Goal: Transaction & Acquisition: Purchase product/service

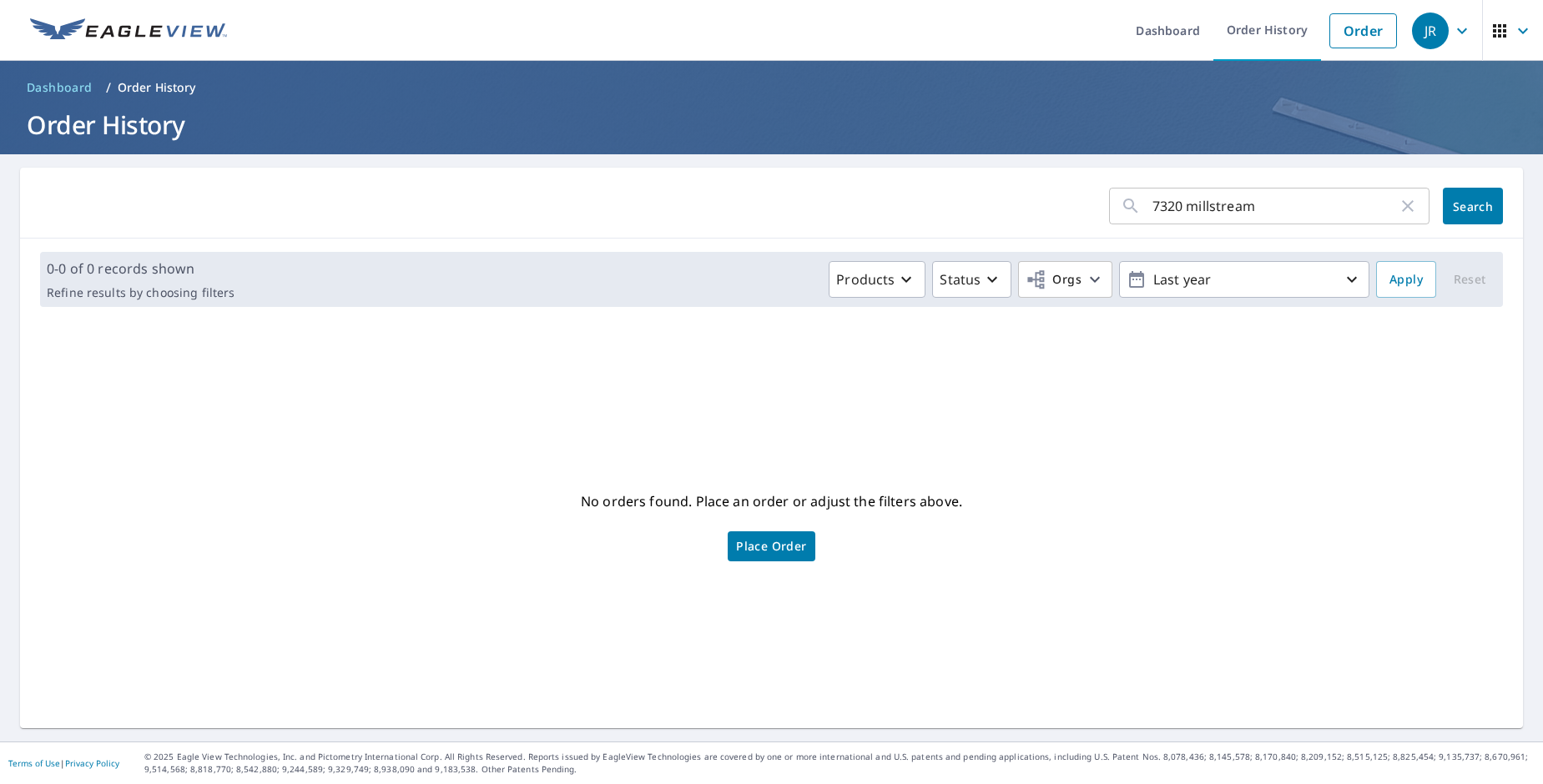
click at [1384, 210] on input "7320 millstream" at bounding box center [1274, 205] width 245 height 47
click at [1398, 213] on icon "button" at bounding box center [1407, 205] width 20 height 20
click at [1358, 210] on input "text" at bounding box center [1290, 205] width 277 height 47
type input "redbug"
click button "Search" at bounding box center [1472, 206] width 60 height 37
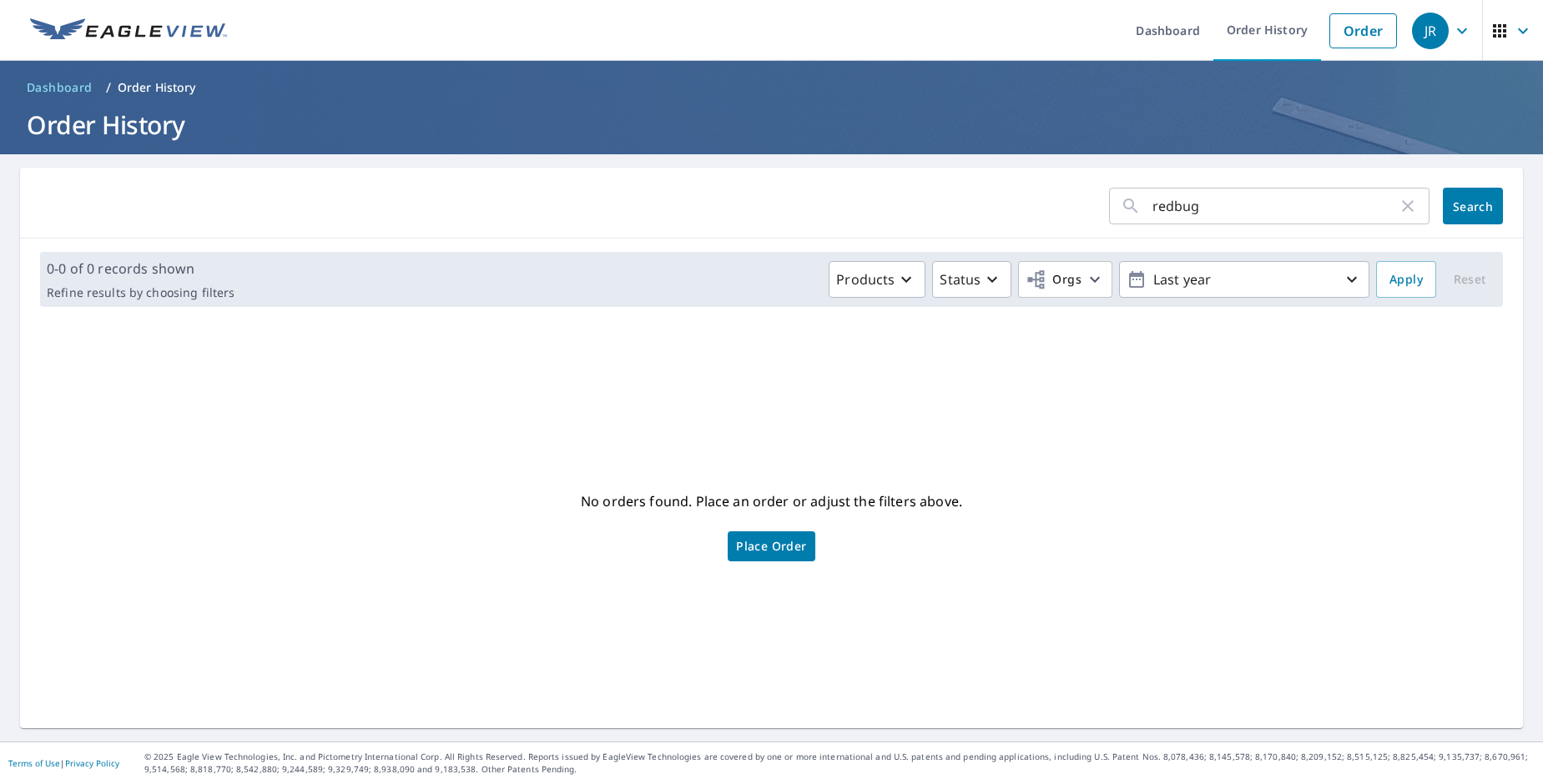
click at [1402, 206] on icon "button" at bounding box center [1407, 206] width 11 height 11
click at [1336, 202] on input "text" at bounding box center [1290, 205] width 277 height 47
type input "617"
click button "Search" at bounding box center [1472, 206] width 60 height 37
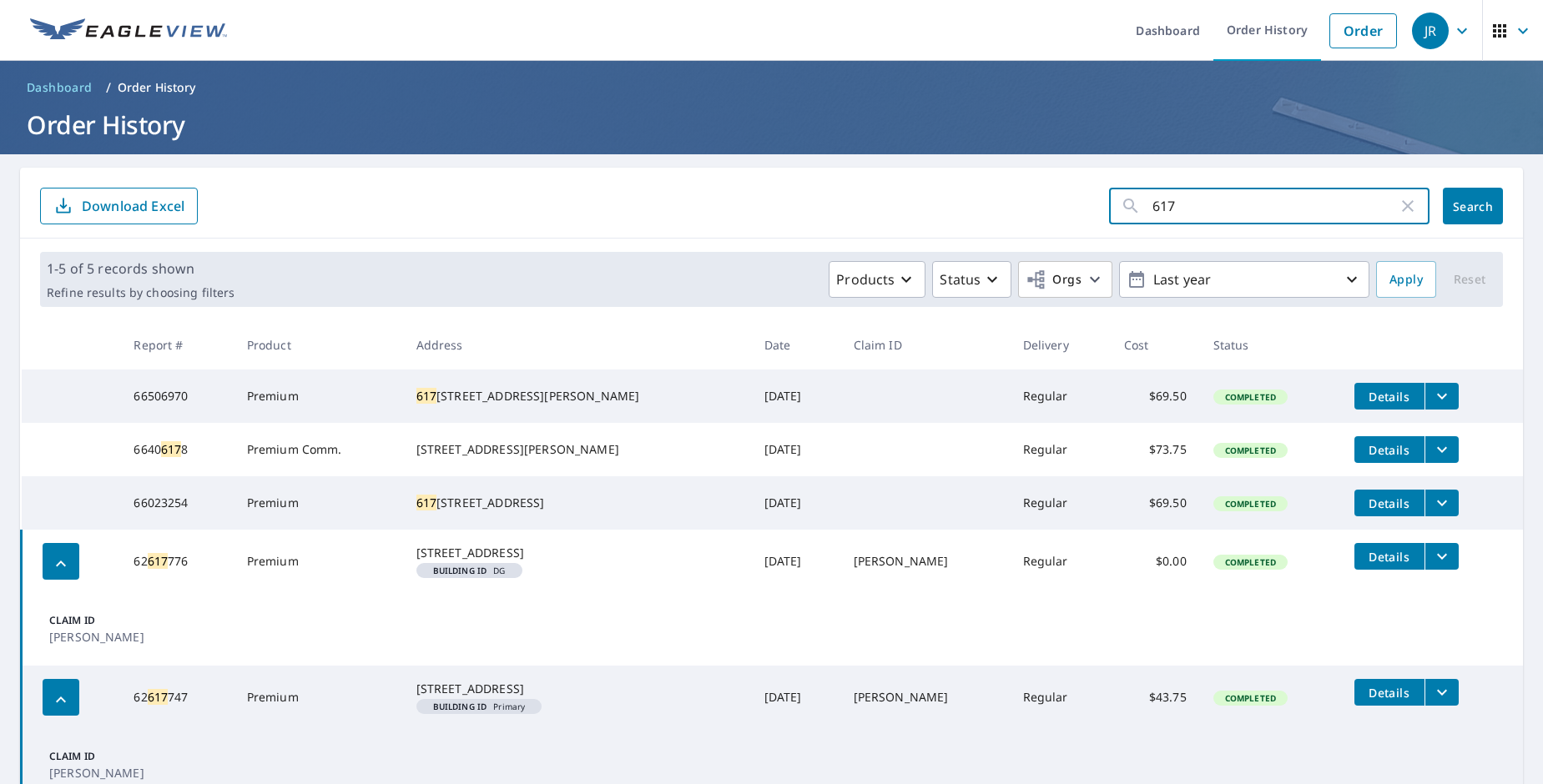
click at [1194, 204] on input "617" at bounding box center [1274, 205] width 245 height 47
type input "613 n redbug"
click button "Search" at bounding box center [1472, 206] width 60 height 37
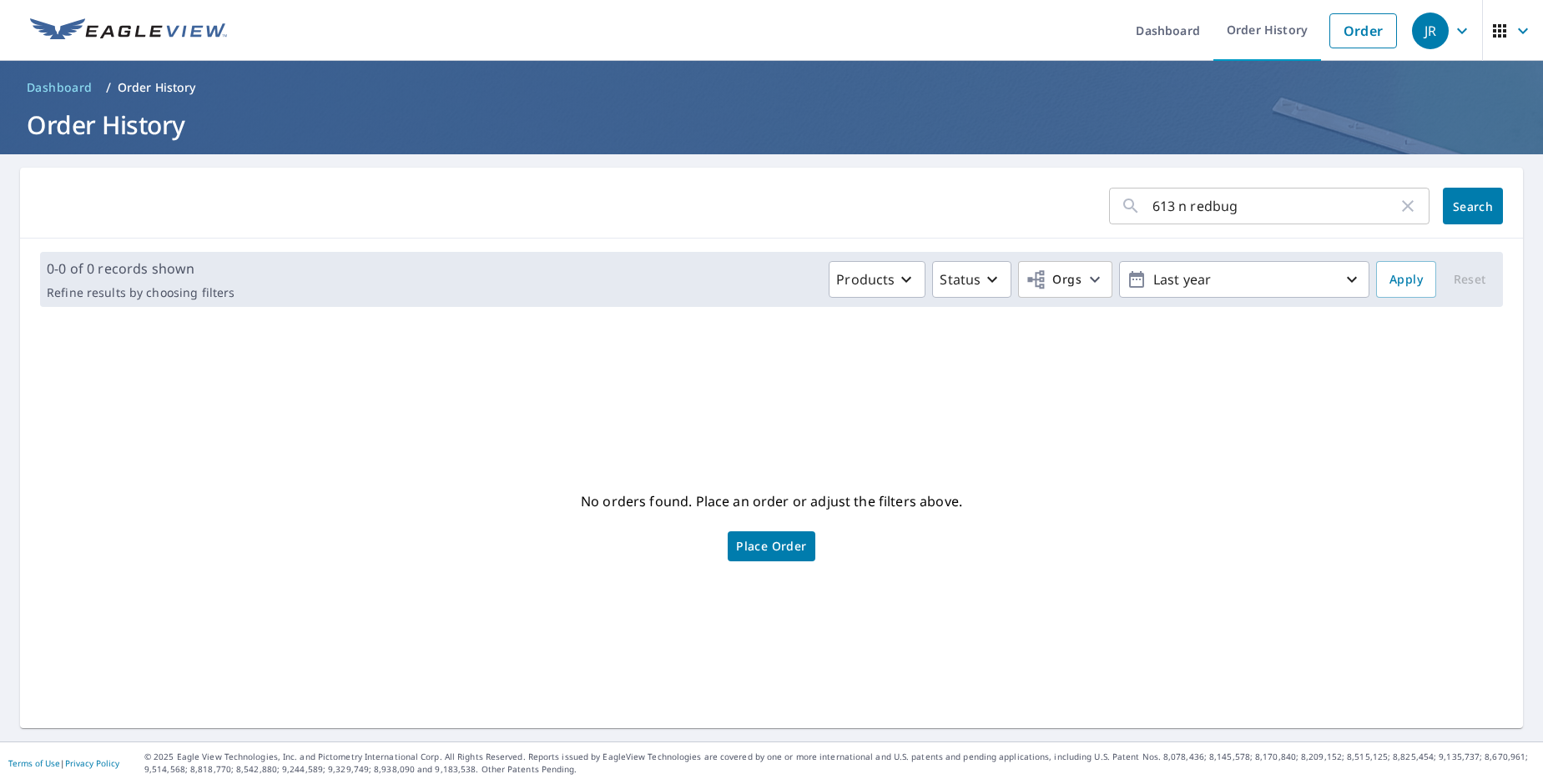
click at [1350, 204] on input "613 n redbug" at bounding box center [1274, 205] width 245 height 47
type input "613 n"
click button "Search" at bounding box center [1472, 206] width 60 height 37
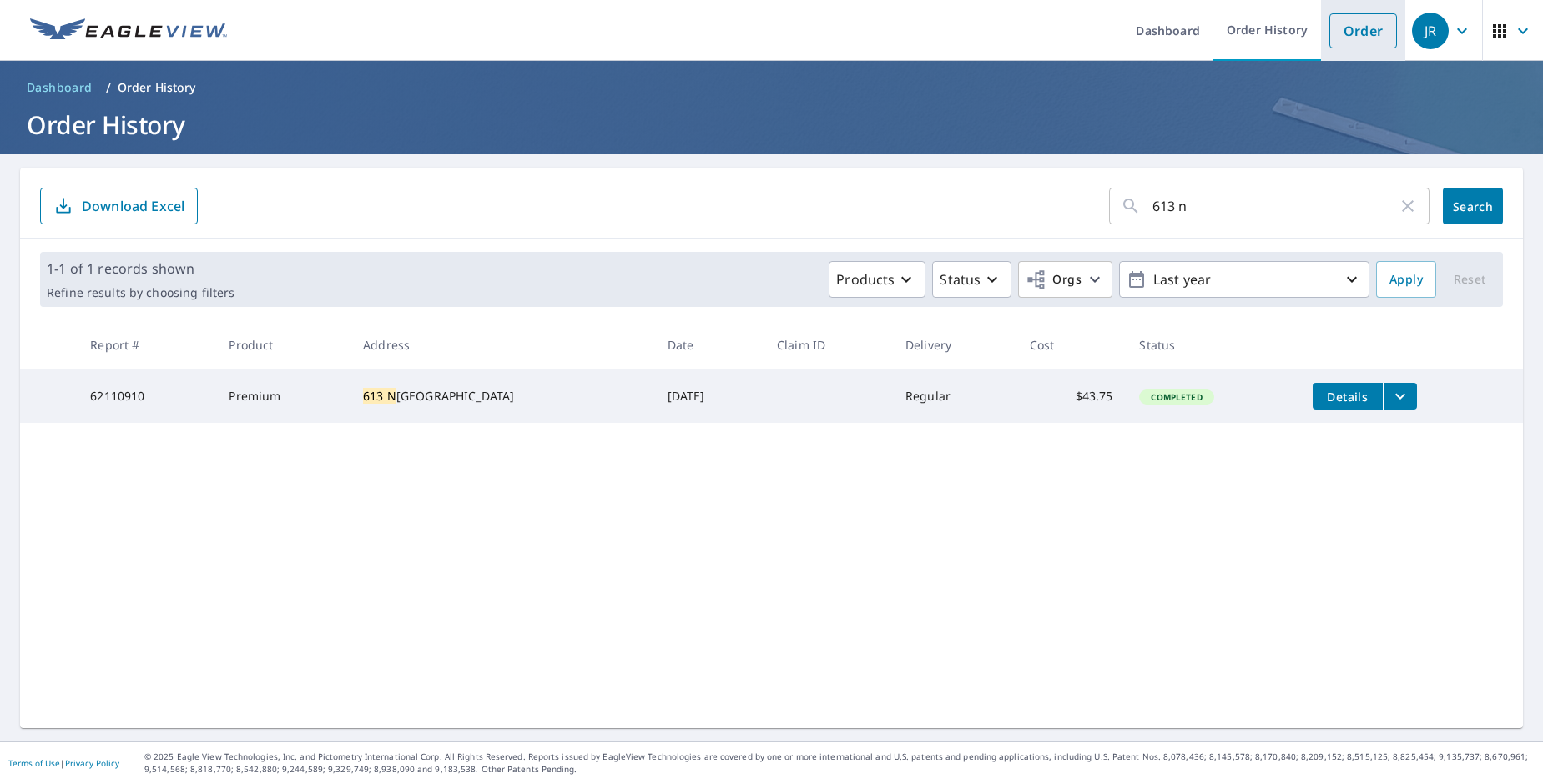
click at [1344, 38] on link "Order" at bounding box center [1363, 30] width 67 height 35
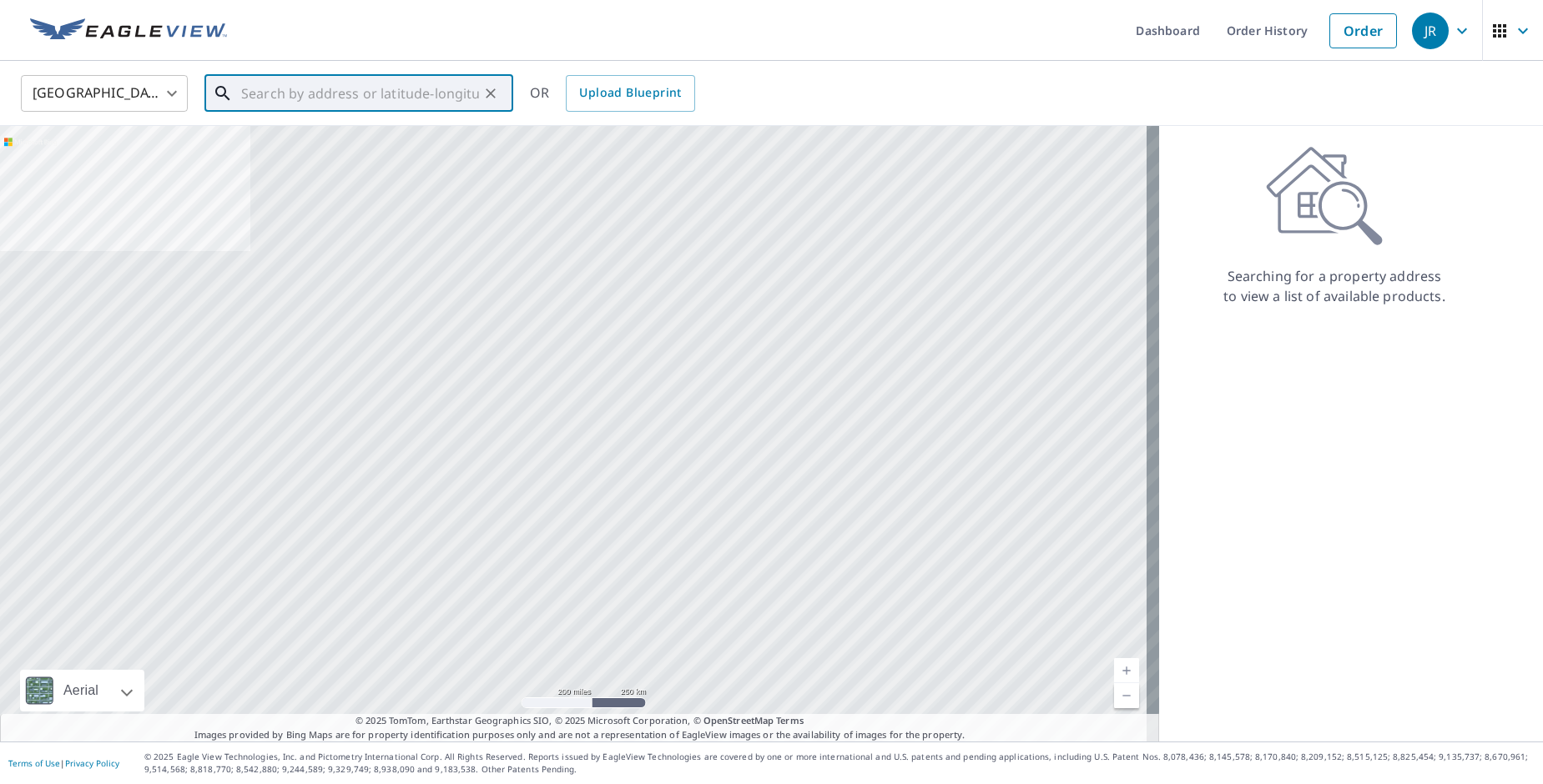
click at [297, 79] on input "text" at bounding box center [360, 93] width 237 height 47
paste input "613 N Redbud Ave Valley Center, Kansas 67147"
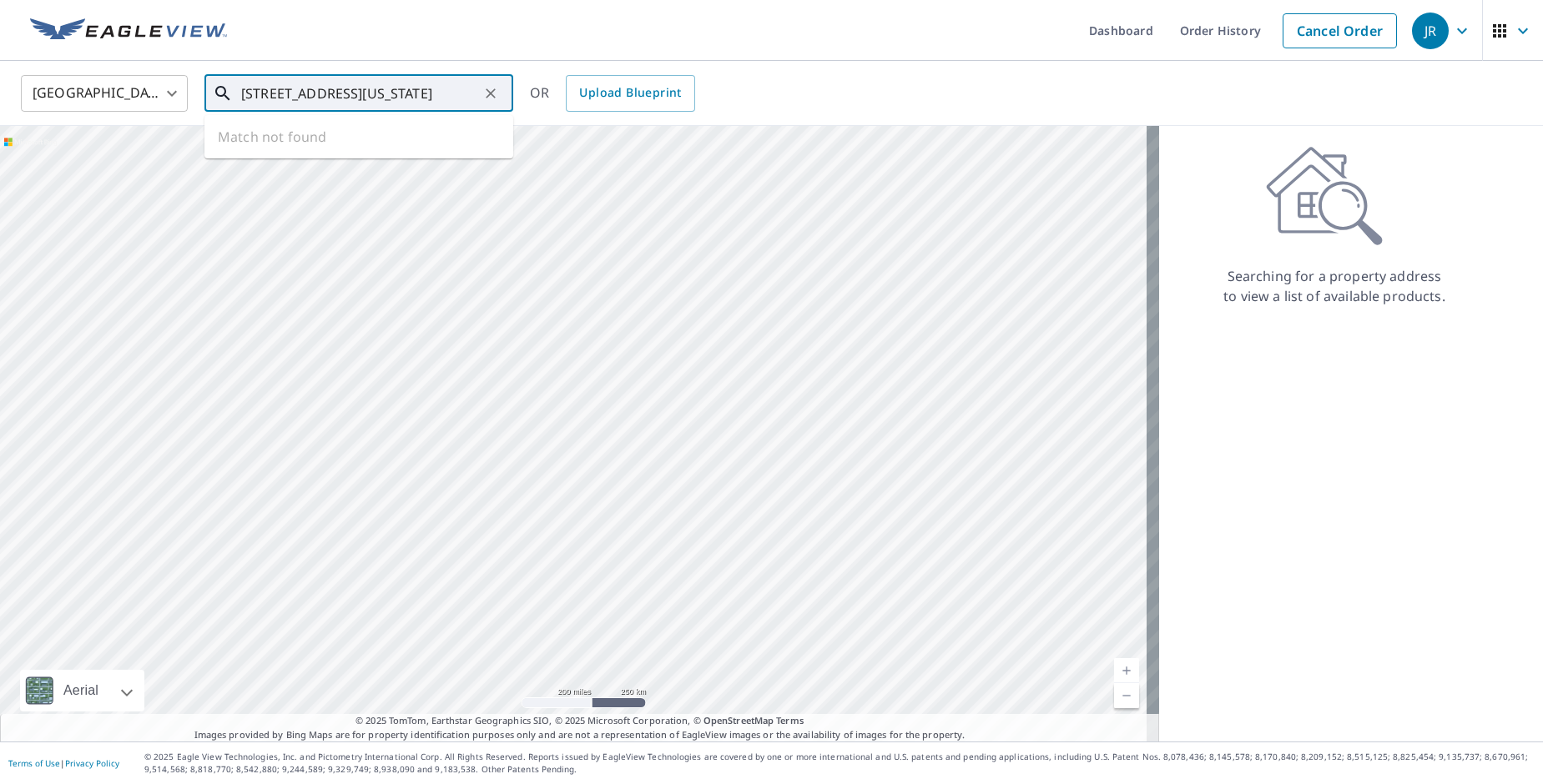
scroll to position [0, 59]
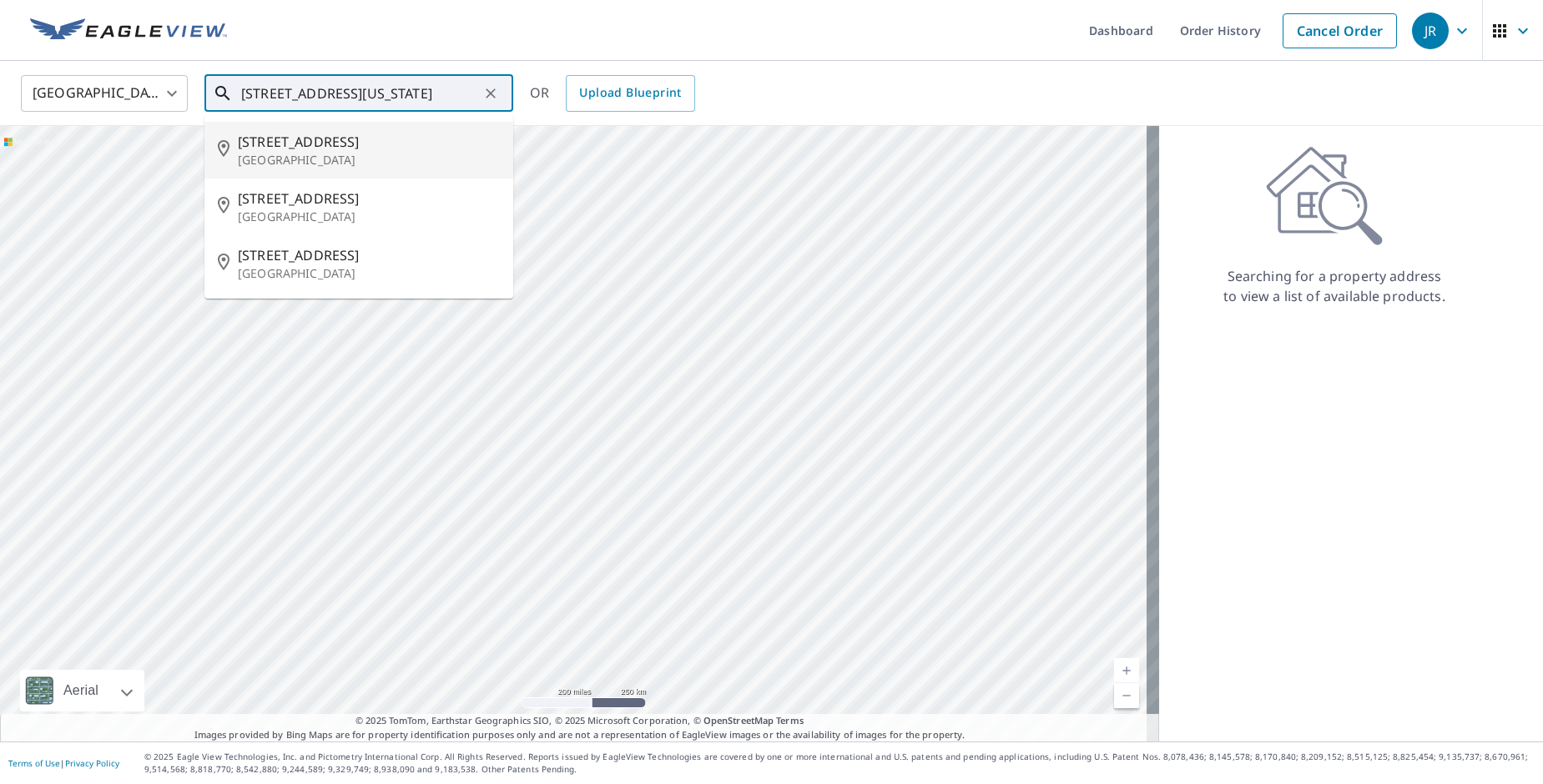
click at [352, 155] on p "[GEOGRAPHIC_DATA]" at bounding box center [368, 160] width 262 height 17
type input "613 N Redbud Ave Valley Center, KS 67147"
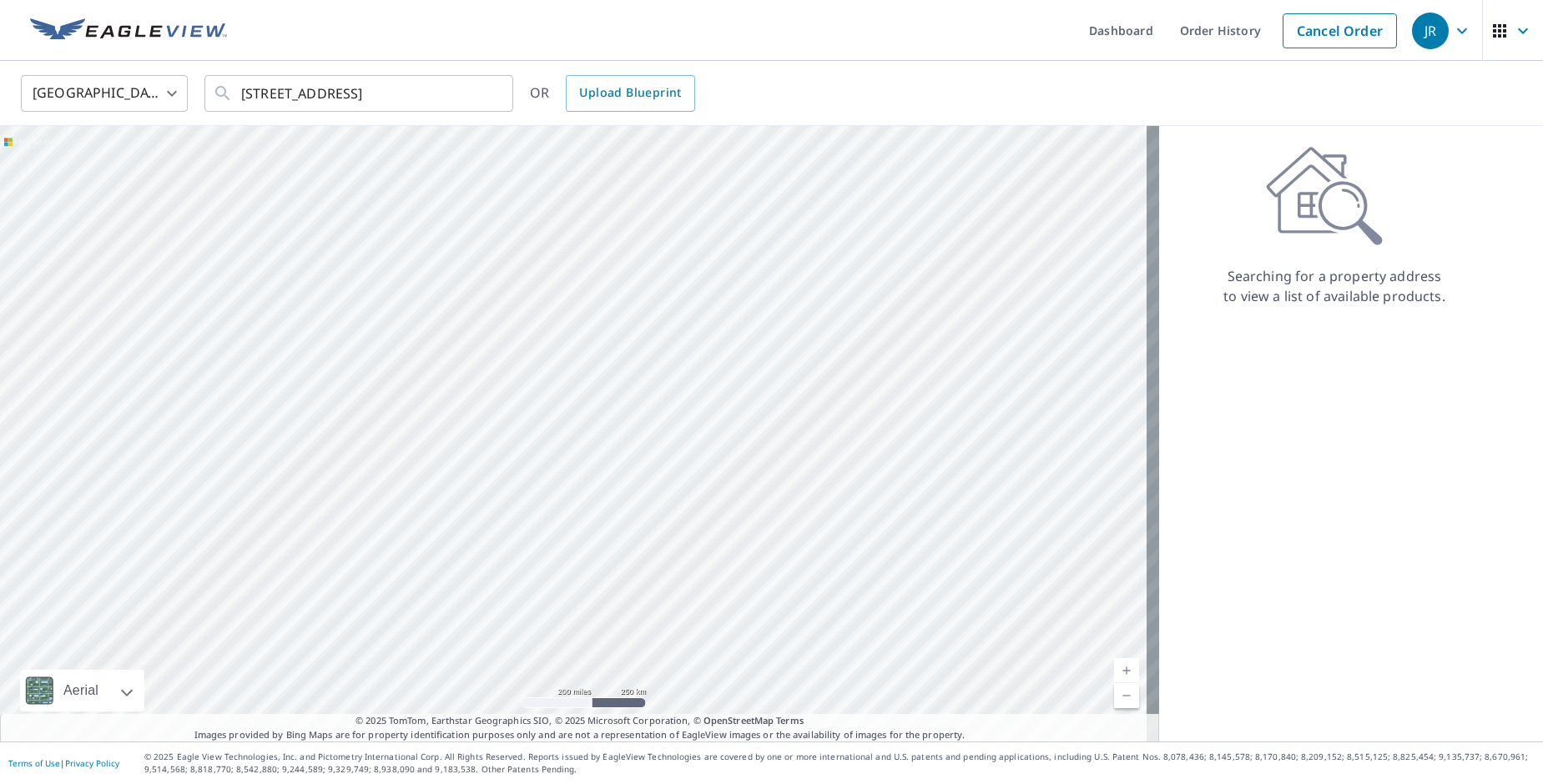
scroll to position [0, 0]
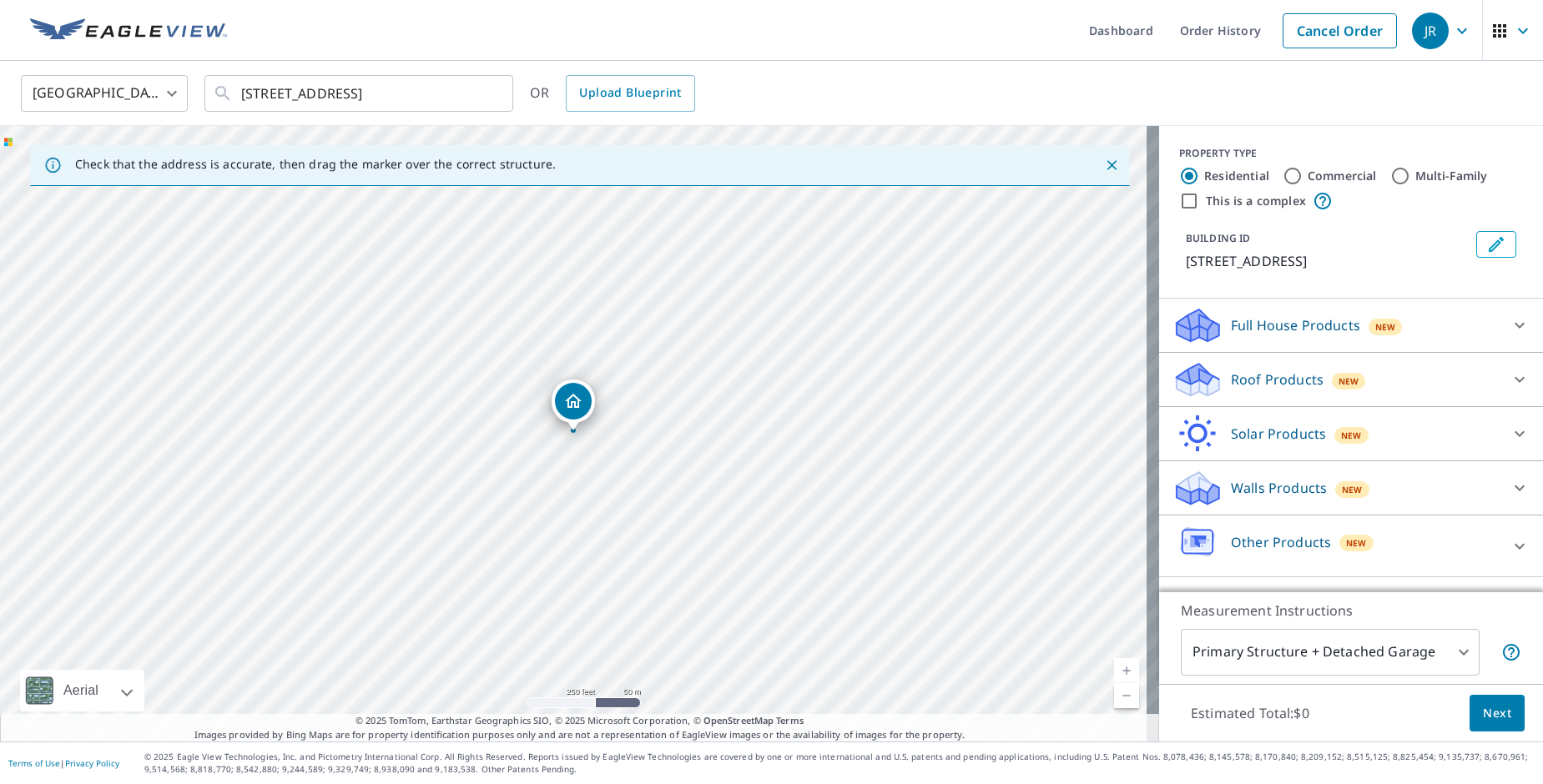
click at [1378, 365] on div "Roof Products New" at bounding box center [1335, 380] width 327 height 39
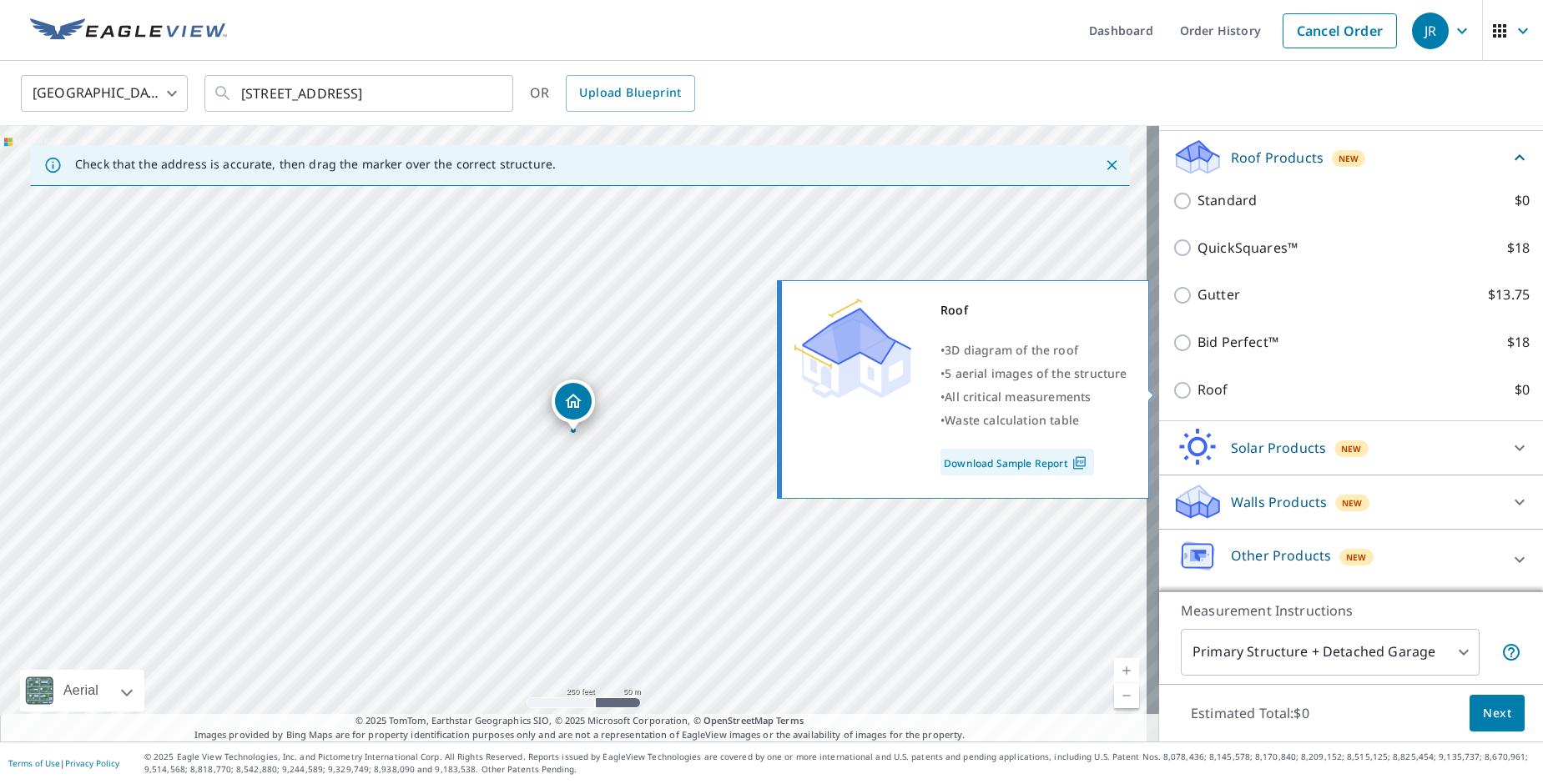
click at [1172, 397] on input "Roof $0" at bounding box center [1184, 390] width 25 height 20
checkbox input "true"
type input "3"
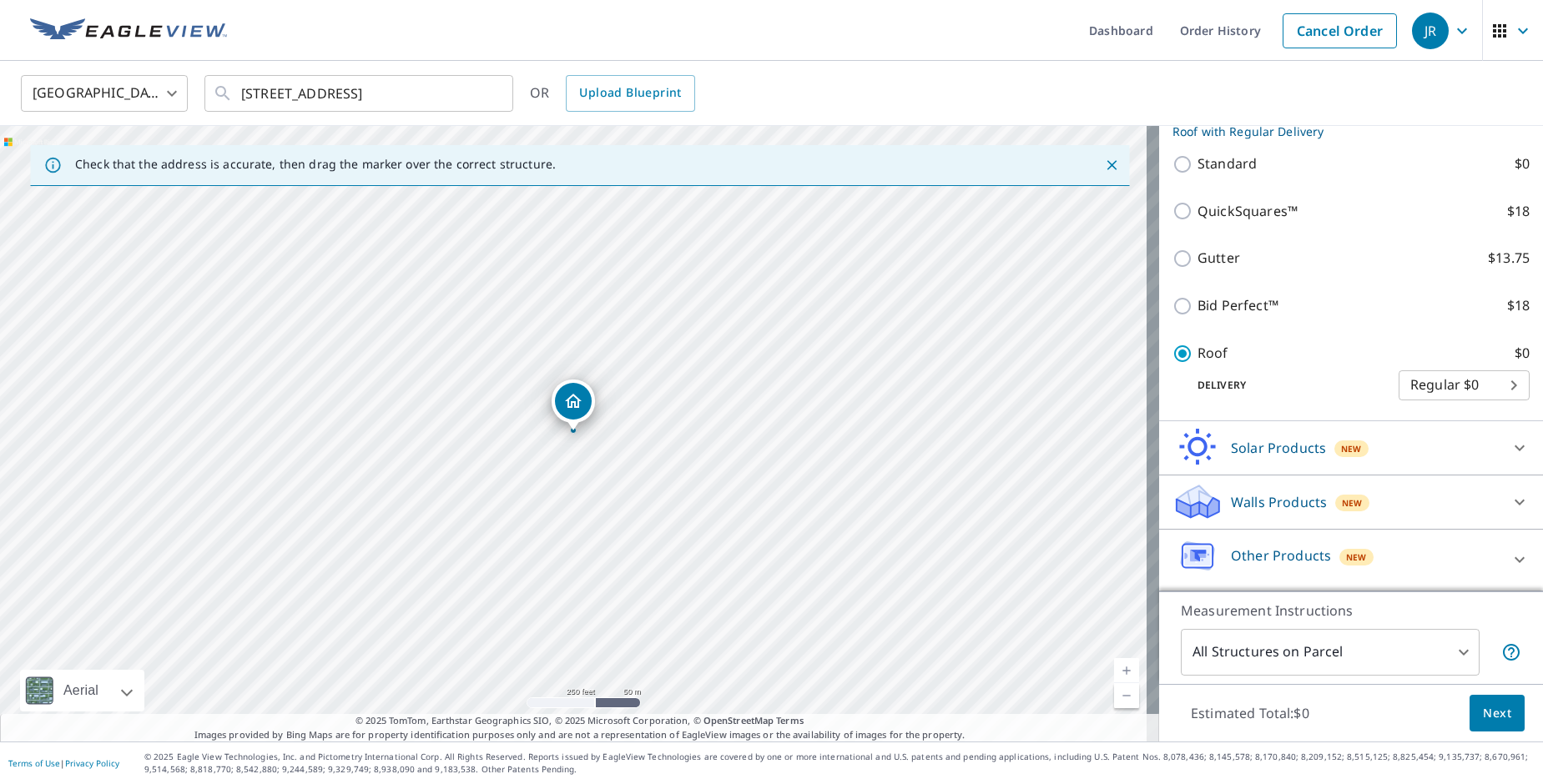
scroll to position [259, 0]
click at [1482, 715] on span "Next" at bounding box center [1496, 714] width 28 height 21
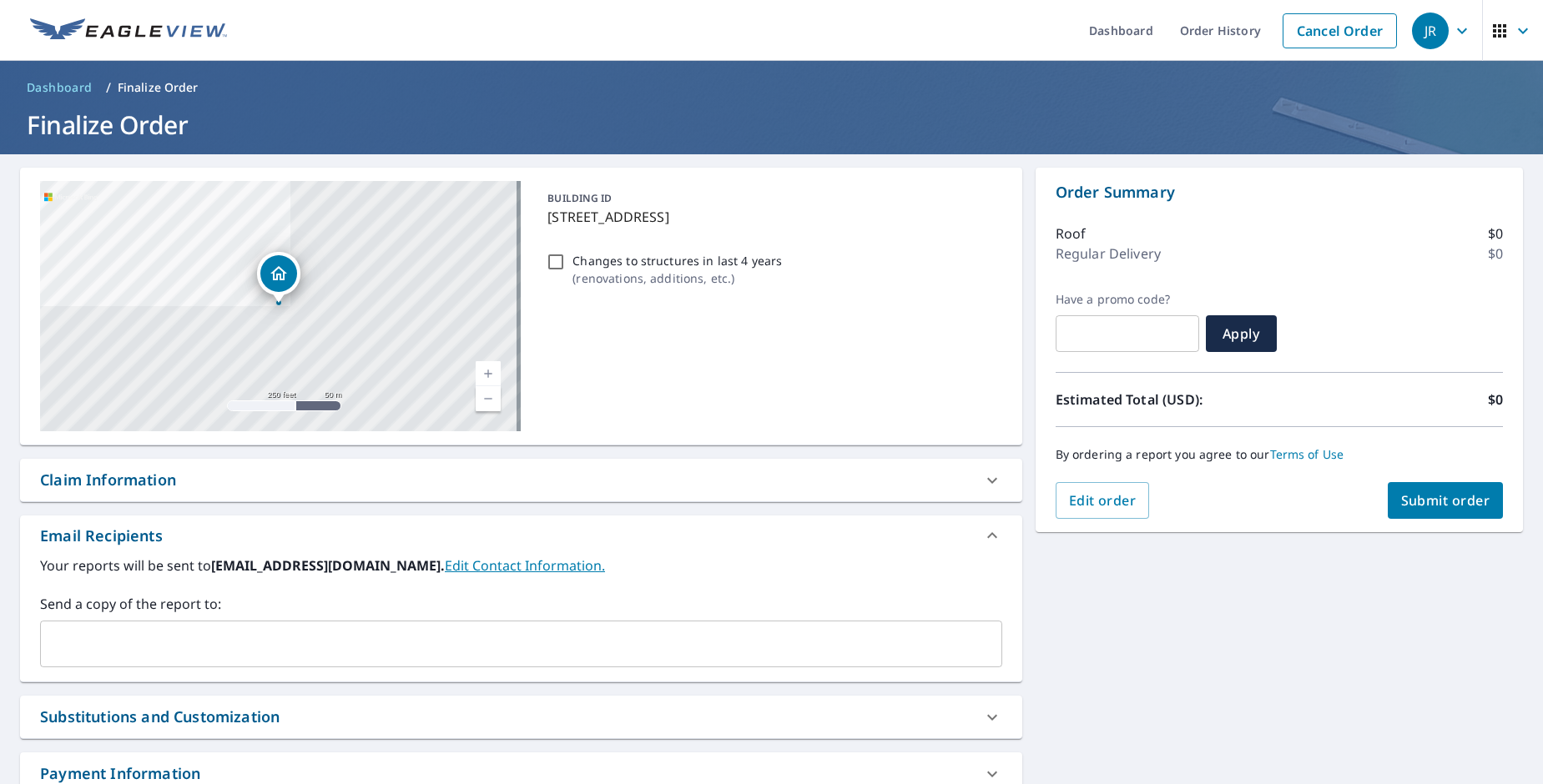
click at [357, 605] on label "Send a copy of the report to:" at bounding box center [520, 604] width 962 height 20
click at [355, 609] on label "Send a copy of the report to:" at bounding box center [520, 604] width 962 height 20
drag, startPoint x: 340, startPoint y: 614, endPoint x: 332, endPoint y: 615, distance: 8.1
click at [335, 614] on div "Send a copy of the report to: ​" at bounding box center [520, 630] width 962 height 73
click at [318, 628] on input "text" at bounding box center [508, 644] width 922 height 31
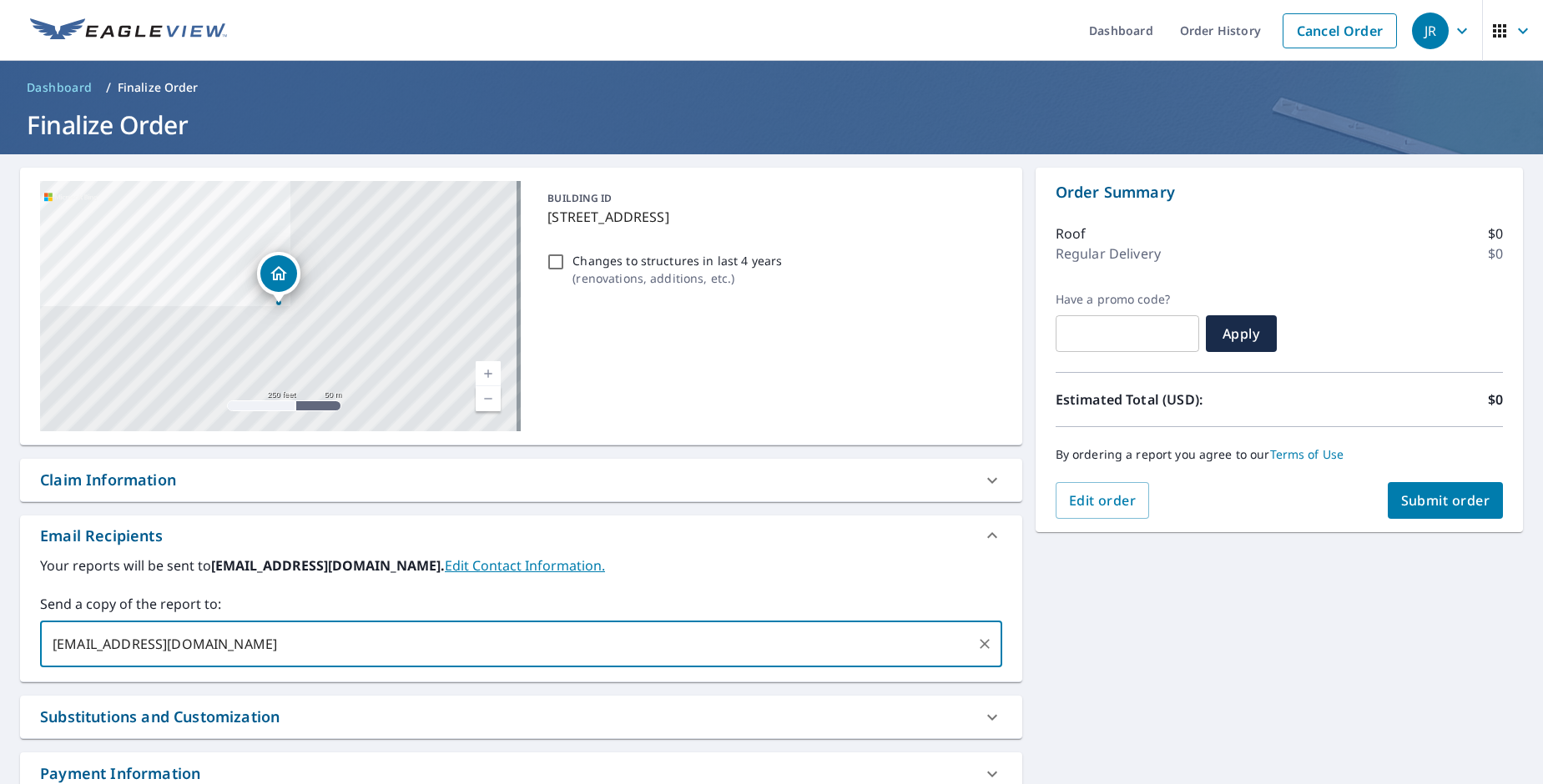
type input "[EMAIL_ADDRESS][DOMAIN_NAME]"
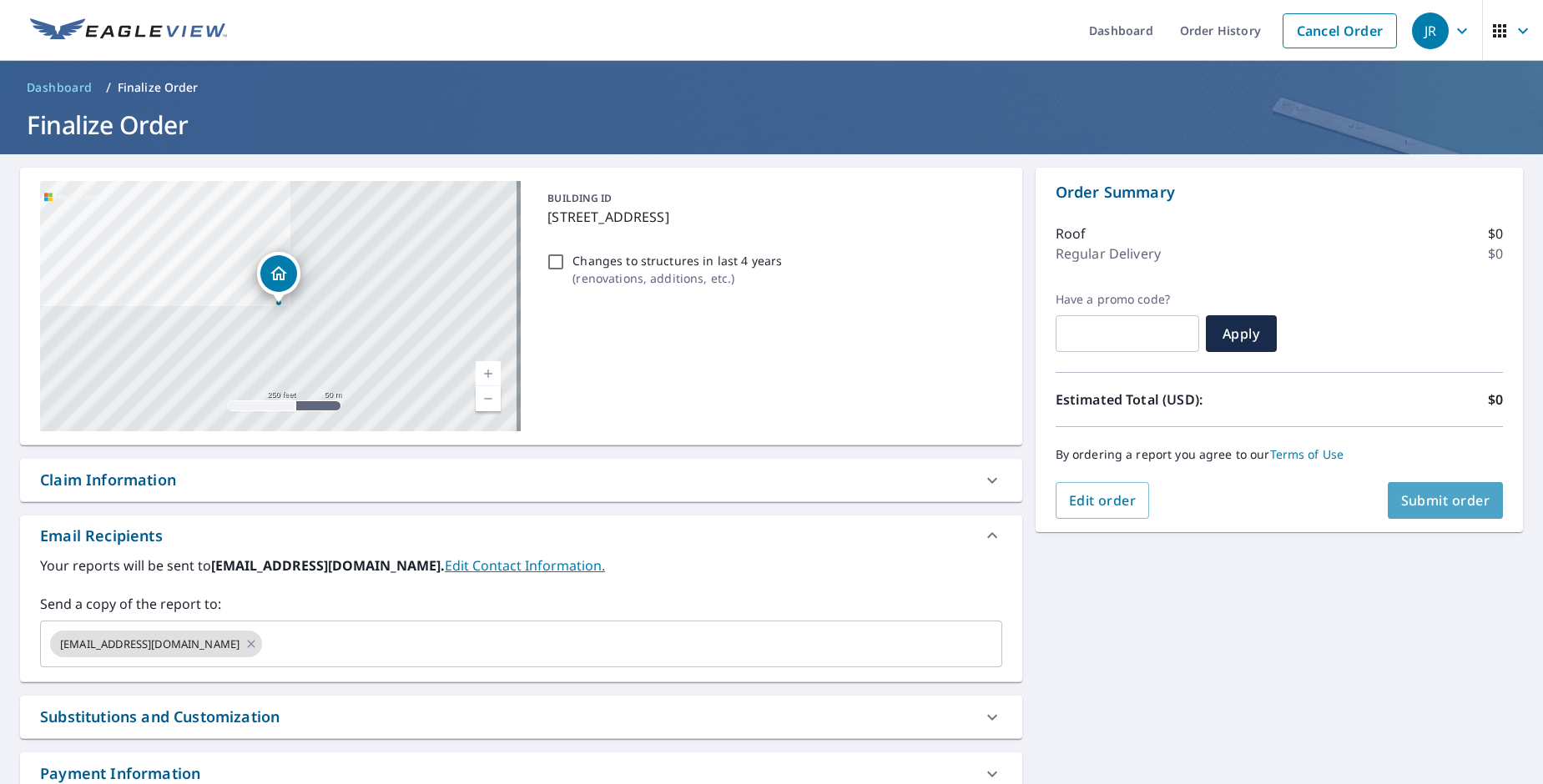
click at [1401, 502] on span "Submit order" at bounding box center [1445, 499] width 89 height 18
checkbox input "true"
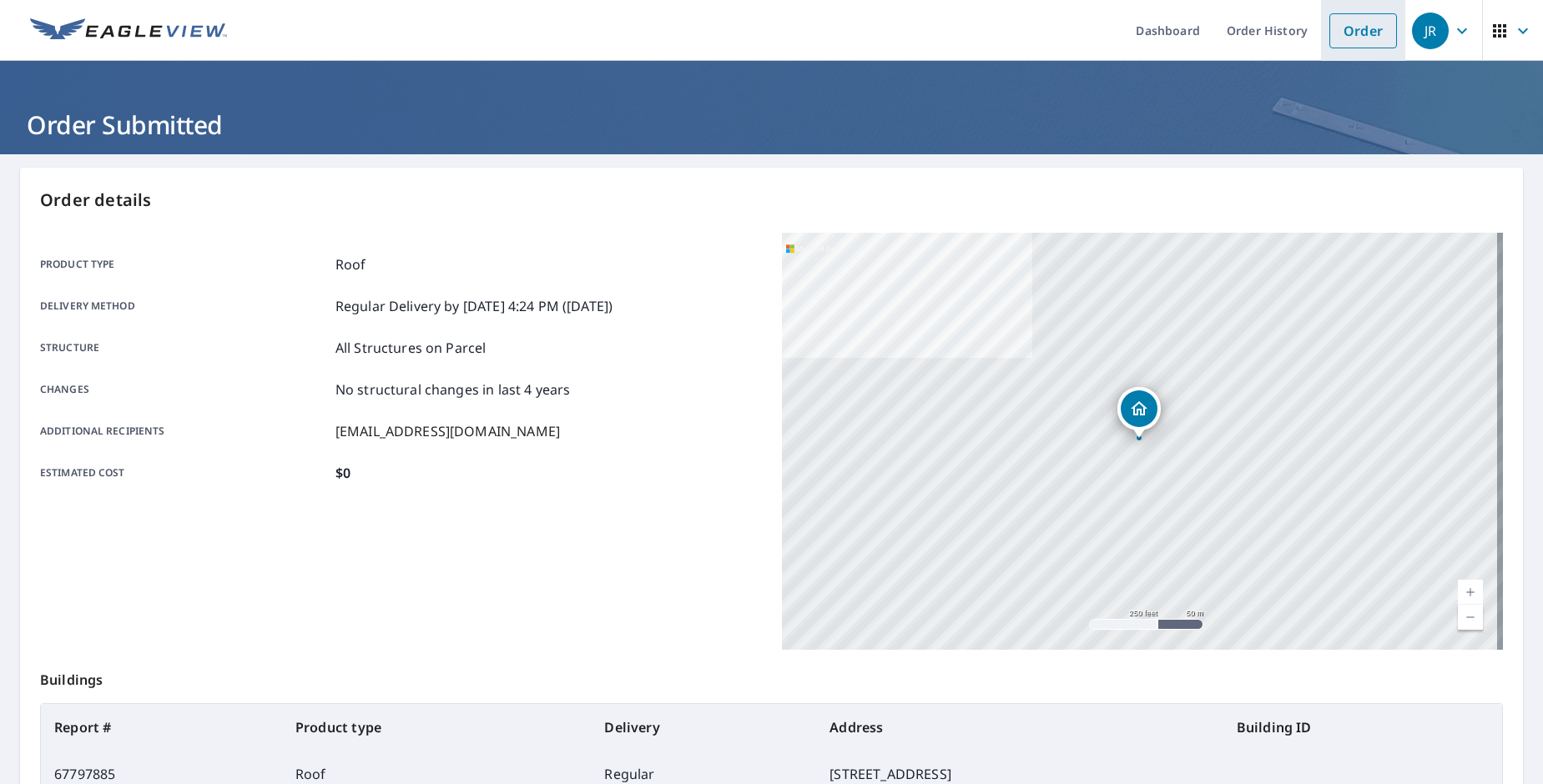
click at [1345, 37] on link "Order" at bounding box center [1363, 30] width 67 height 35
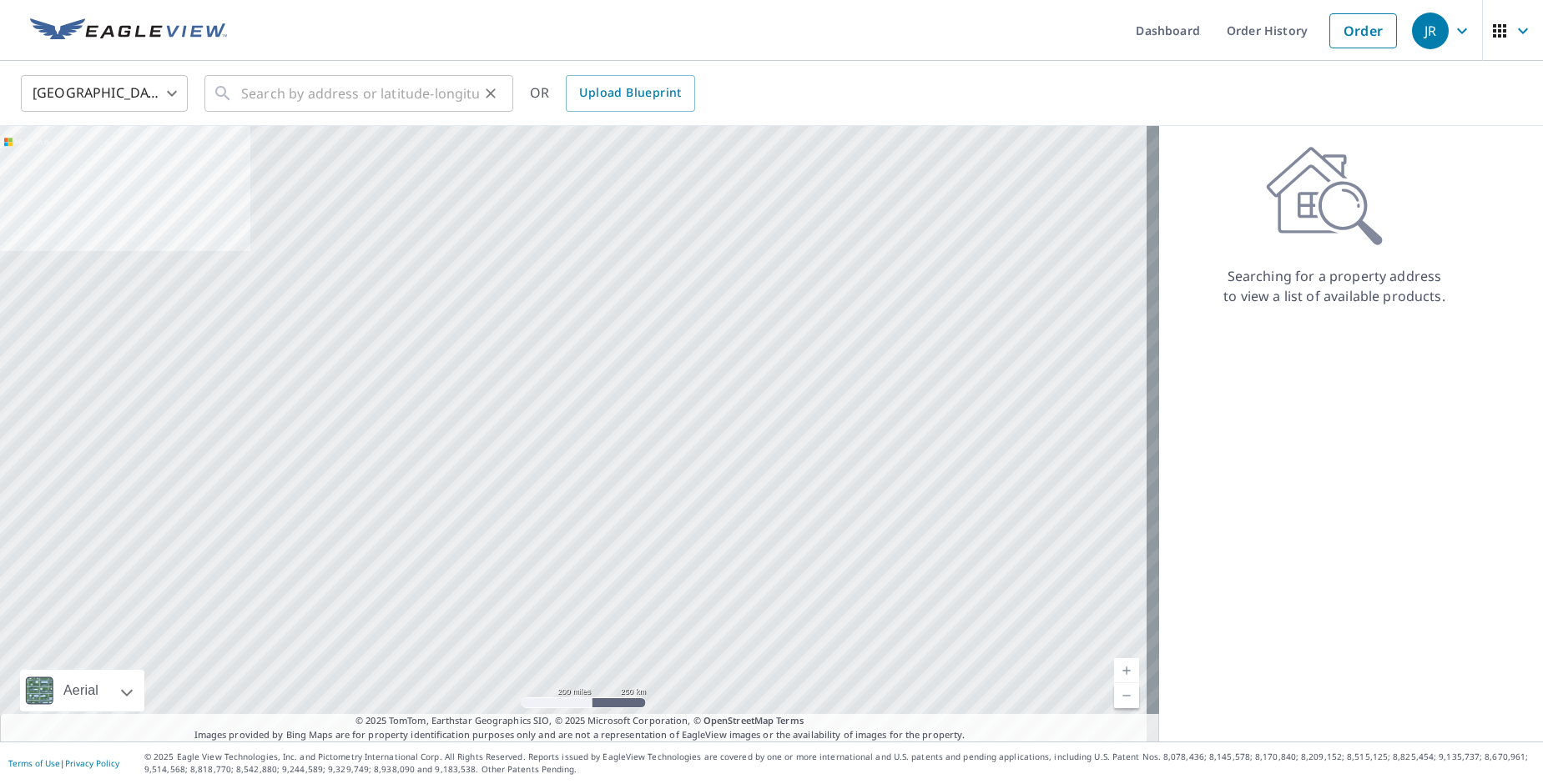
click at [480, 80] on div "​" at bounding box center [358, 93] width 309 height 37
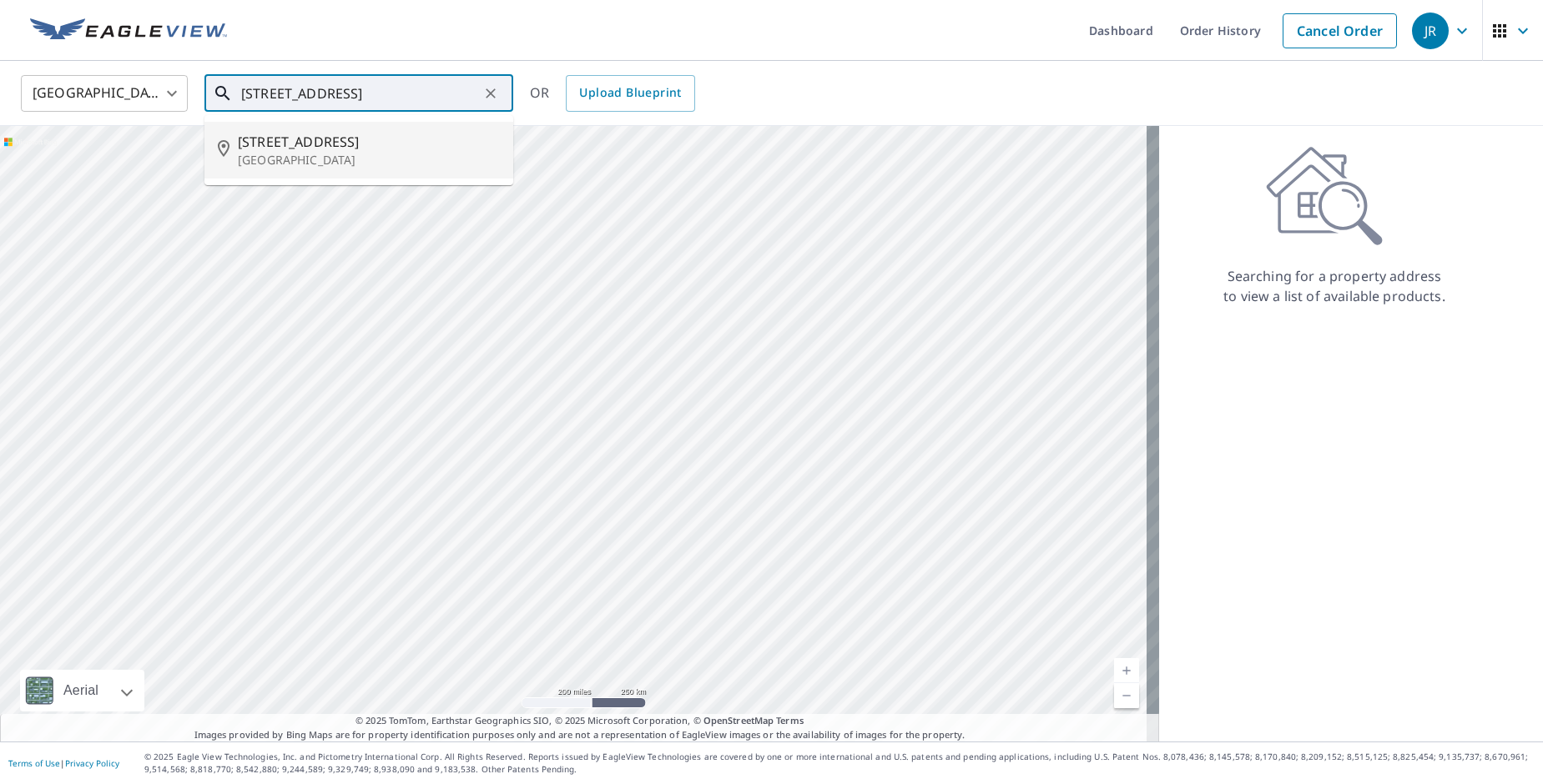
click at [340, 155] on p "[GEOGRAPHIC_DATA]" at bounding box center [368, 160] width 262 height 17
type input "10614 N West St Valley Center, KS 67147"
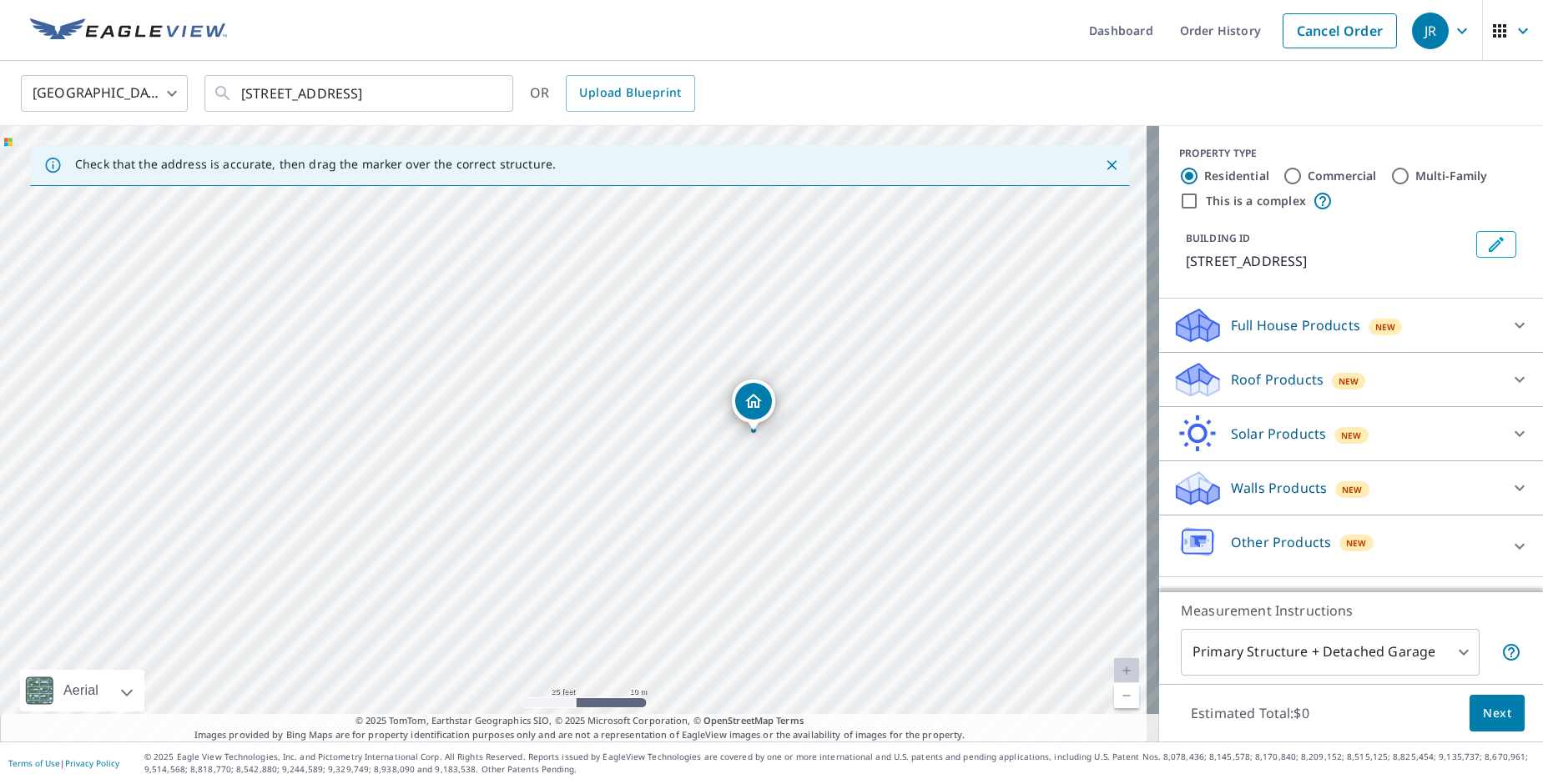
drag, startPoint x: 164, startPoint y: 363, endPoint x: 326, endPoint y: 362, distance: 162.0
click at [327, 362] on div "10614 N West St Valley Center, KS 67147" at bounding box center [579, 434] width 1158 height 615
click at [1439, 383] on div "Roof Products New" at bounding box center [1335, 380] width 327 height 39
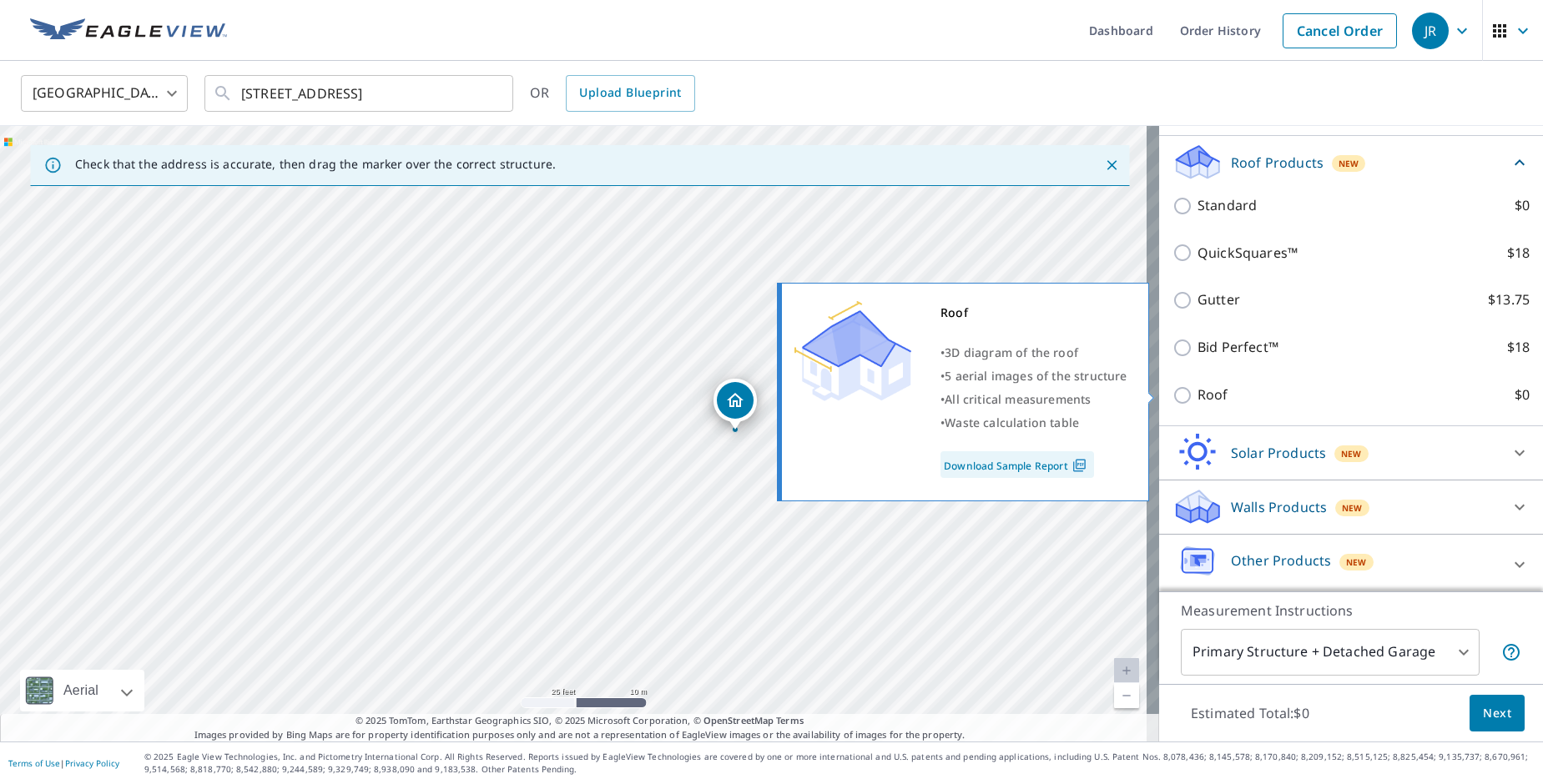
scroll to position [219, 0]
click at [1157, 399] on div "Roof • 3D diagram of the roof • 5 aerial images of the structure • All critical…" at bounding box center [970, 392] width 382 height 229
click at [1172, 390] on input "Roof $0" at bounding box center [1184, 392] width 25 height 20
checkbox input "true"
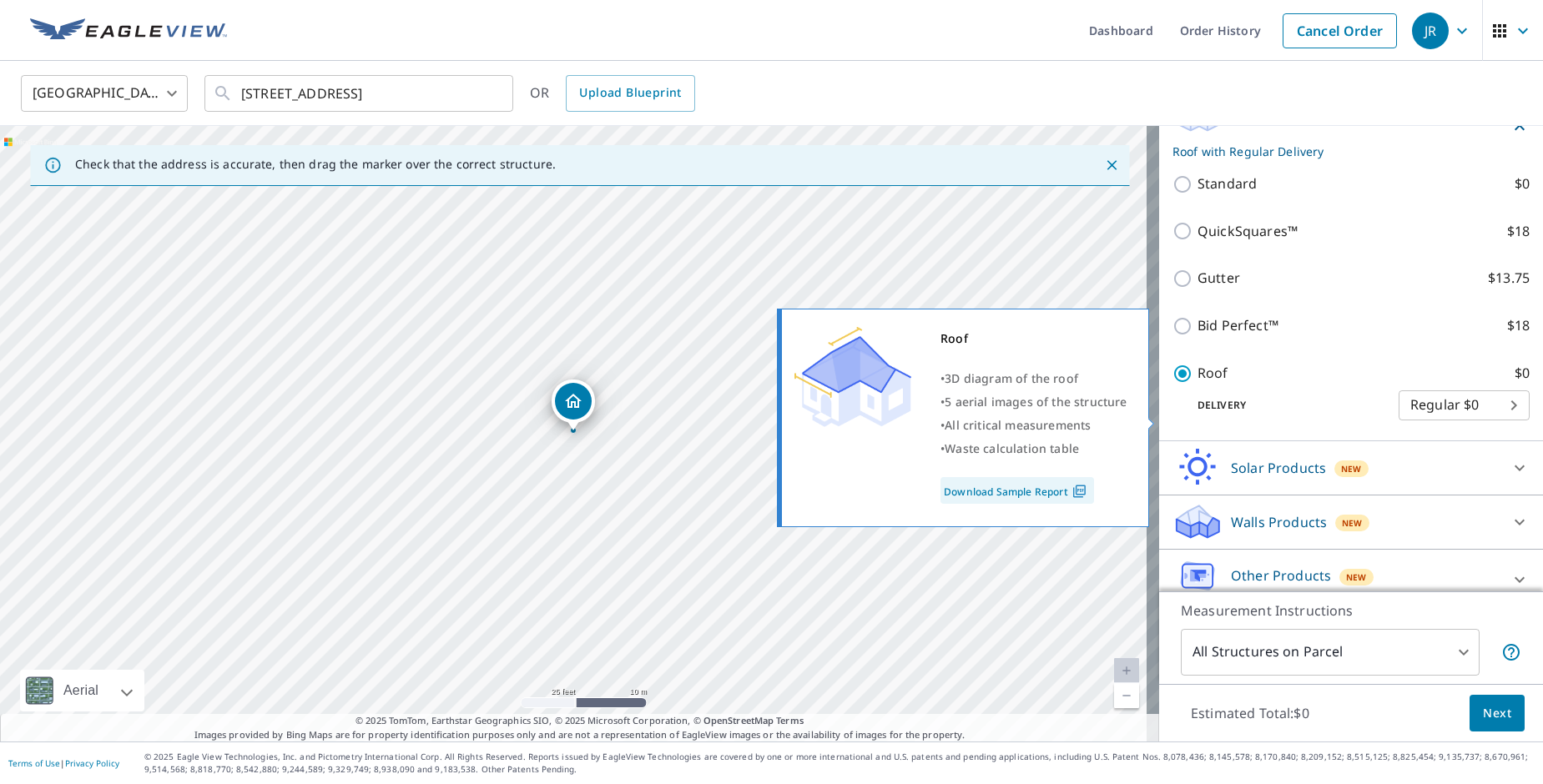
type input "3"
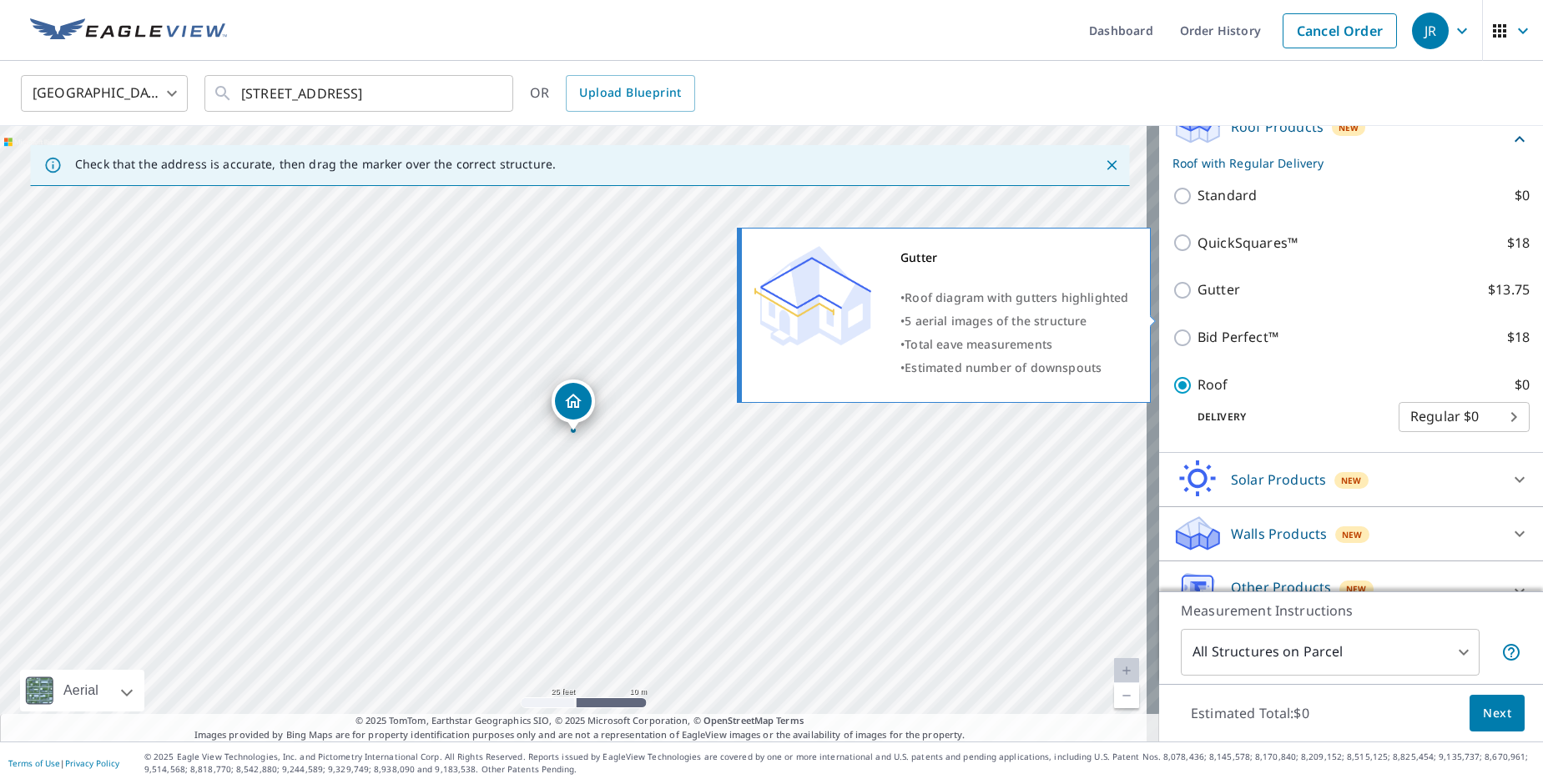
scroll to position [239, 0]
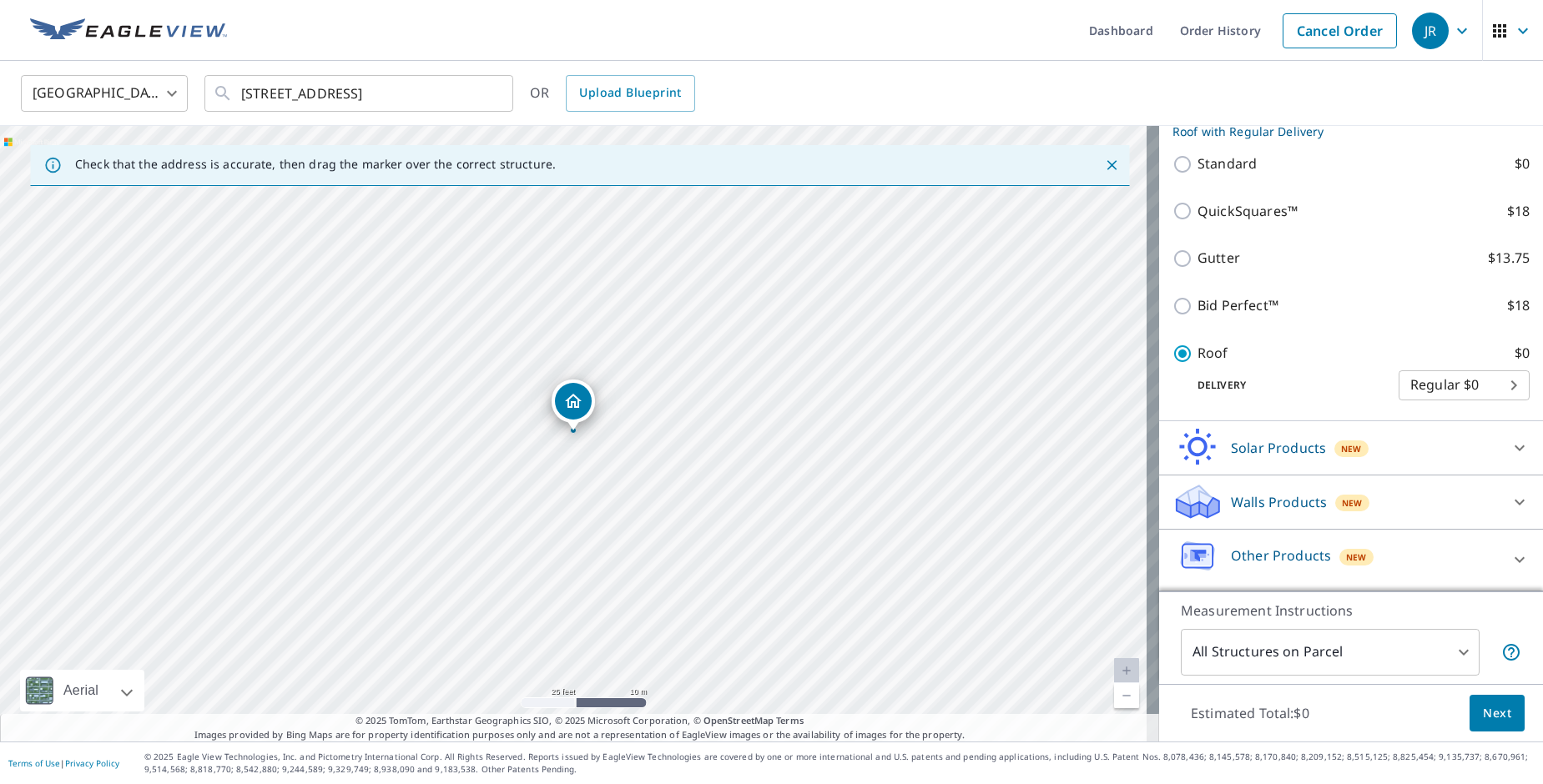
click at [1400, 644] on body "JR JR Dashboard Order History Cancel Order JR United States US ​ 10614 N West S…" at bounding box center [771, 392] width 1543 height 784
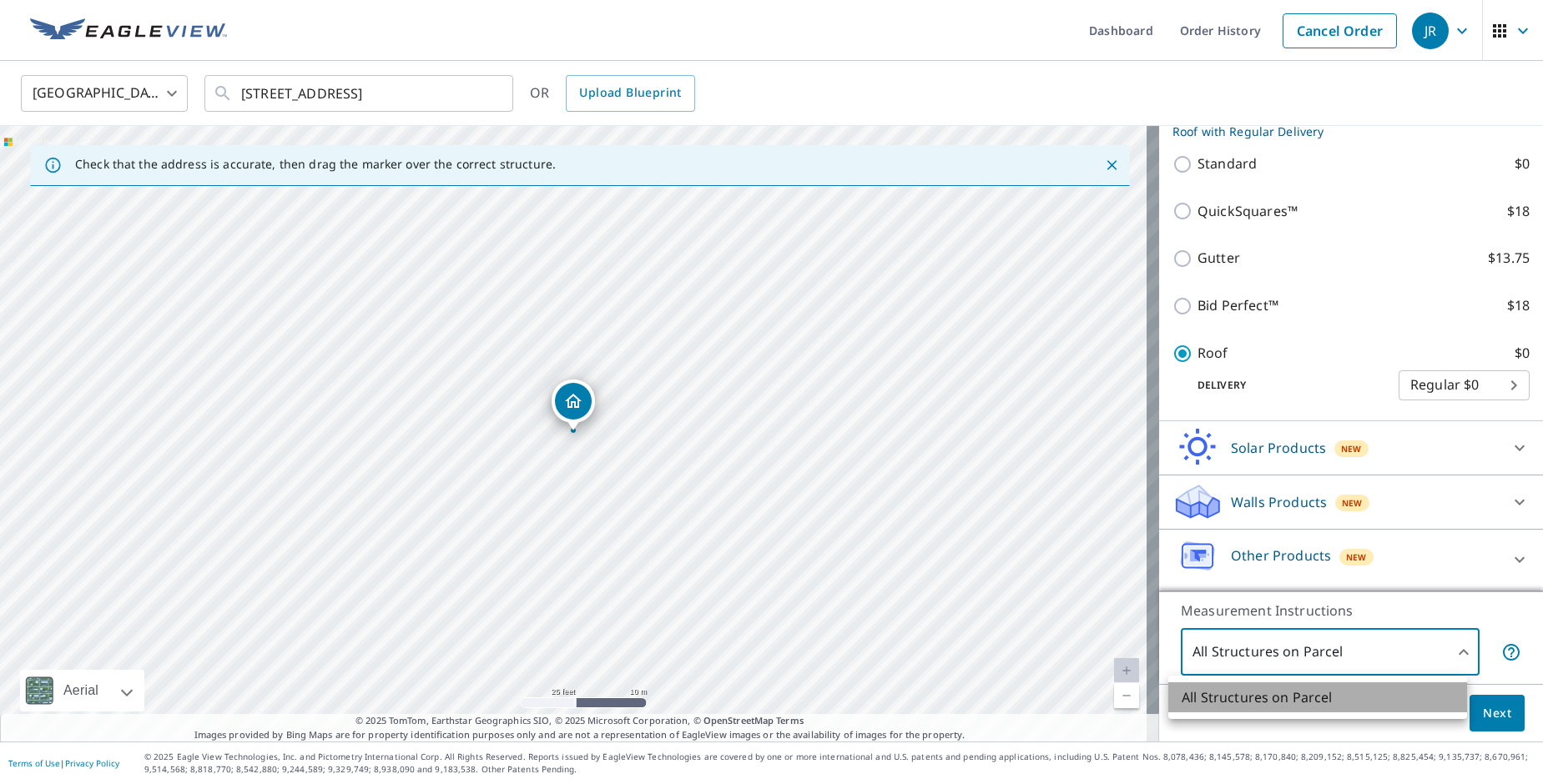
click at [1296, 696] on li "All Structures on Parcel" at bounding box center [1317, 698] width 299 height 30
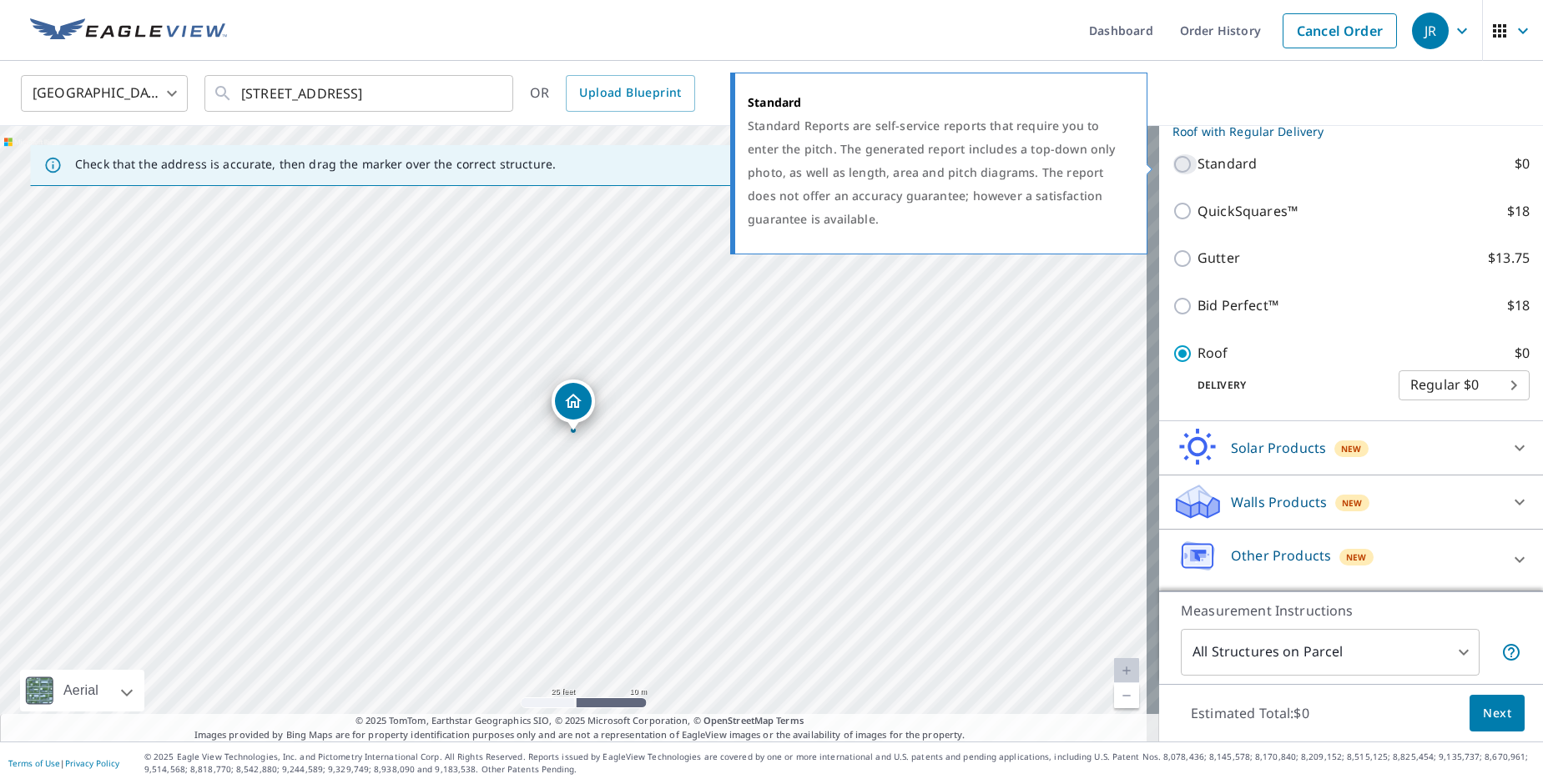
click at [1172, 163] on input "Standard $0" at bounding box center [1184, 164] width 25 height 20
checkbox input "true"
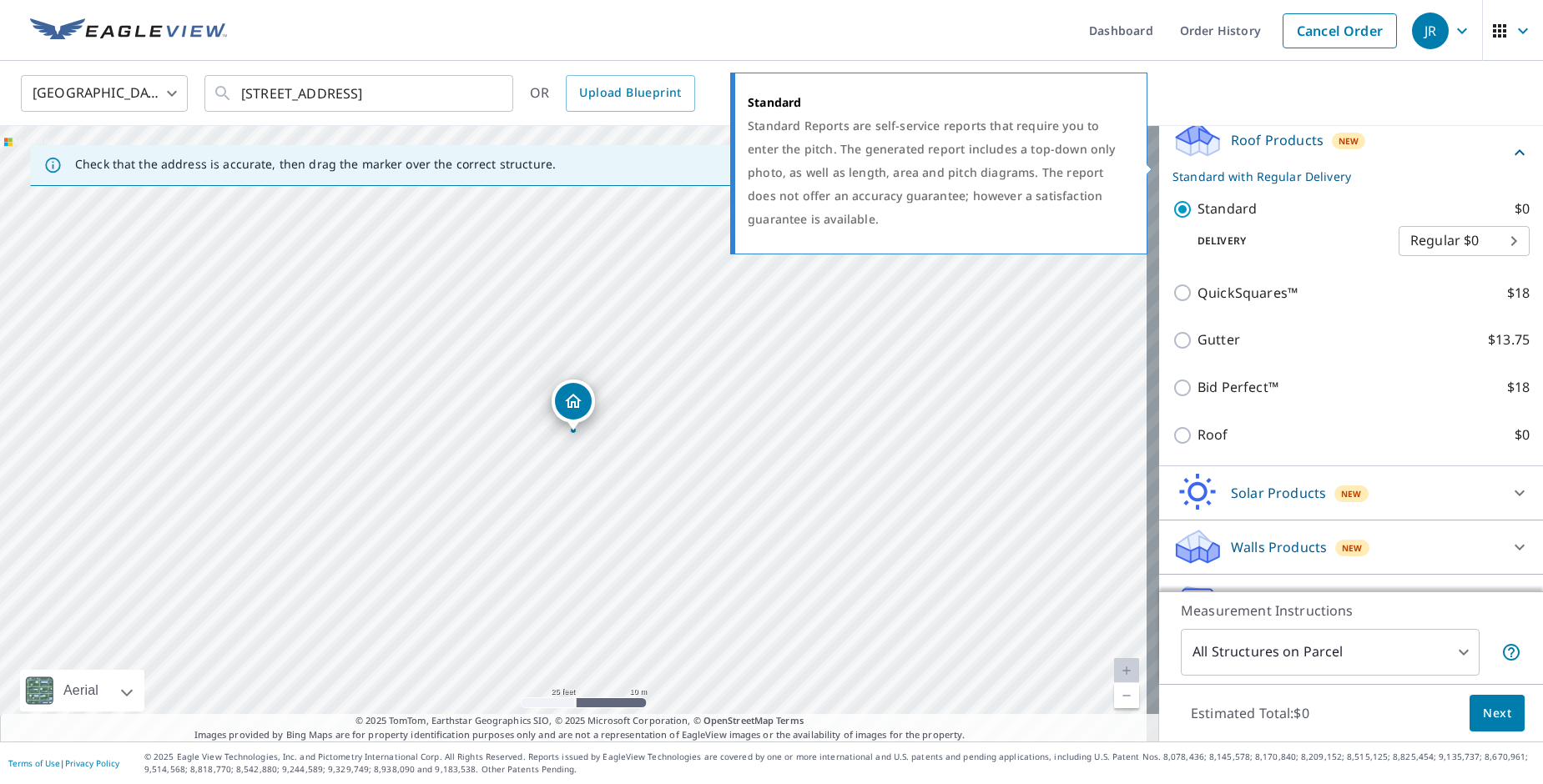
scroll to position [285, 0]
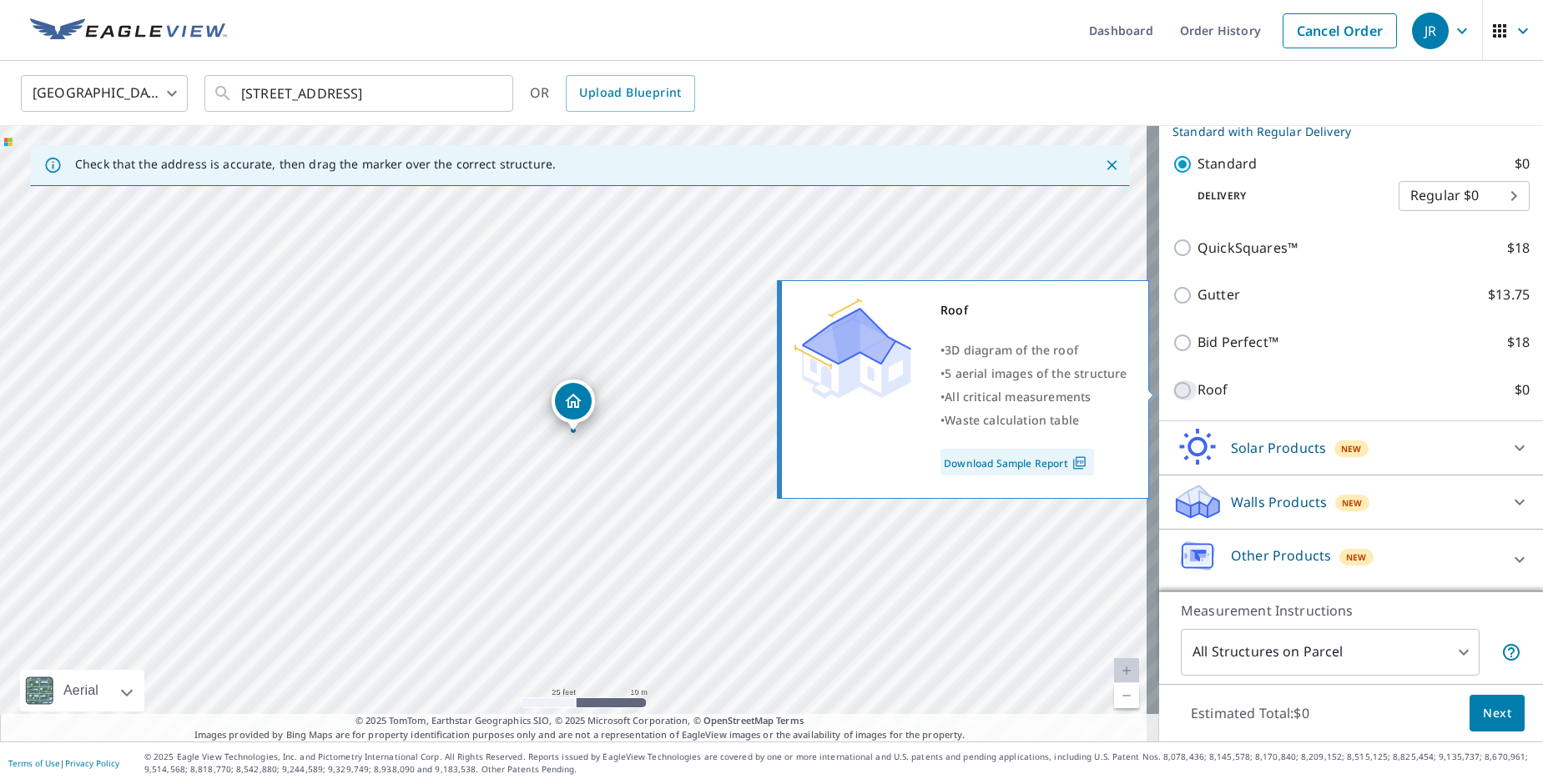
click at [1174, 394] on input "Roof $0" at bounding box center [1184, 390] width 25 height 20
checkbox input "true"
checkbox input "false"
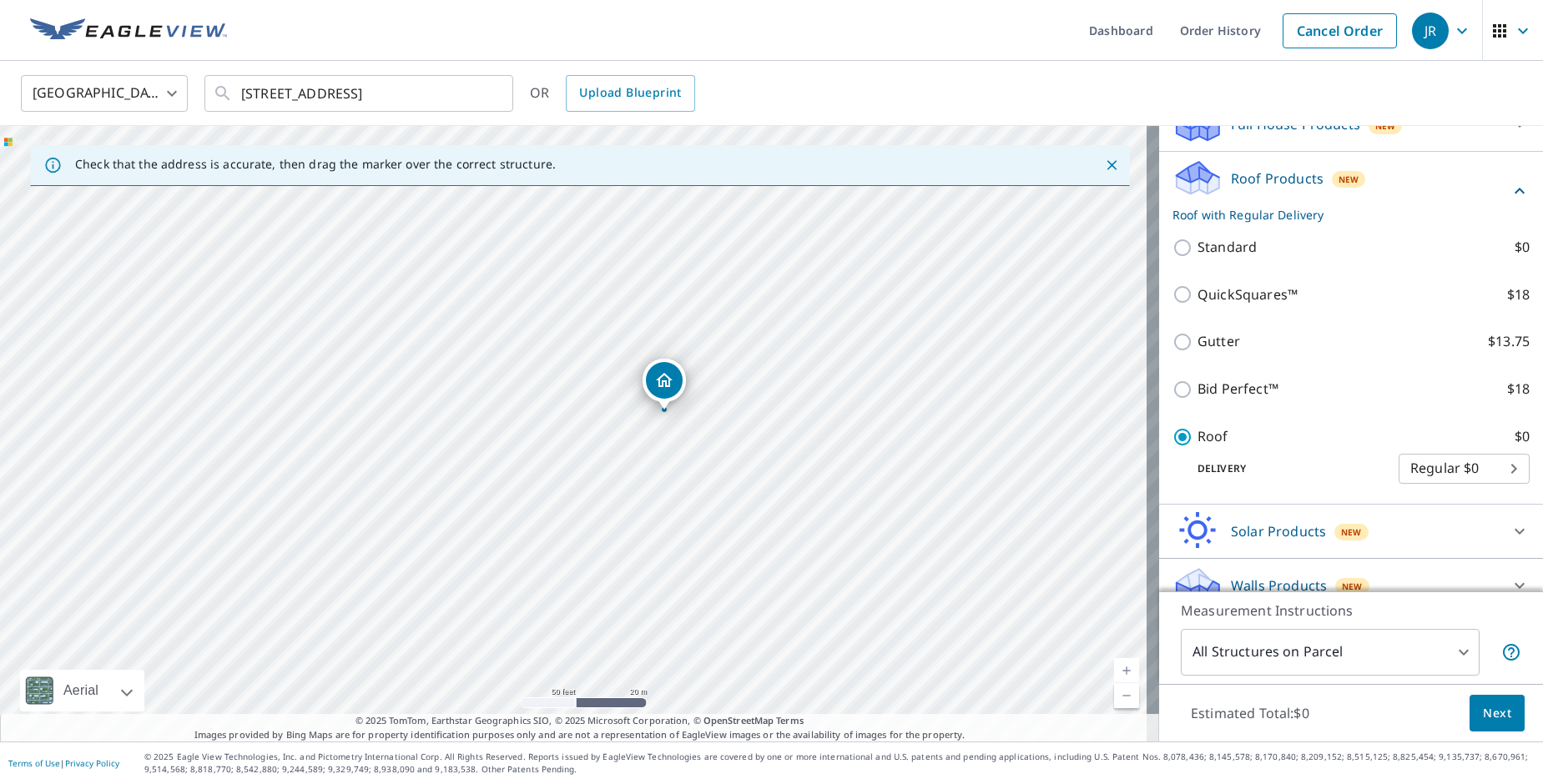
scroll to position [239, 0]
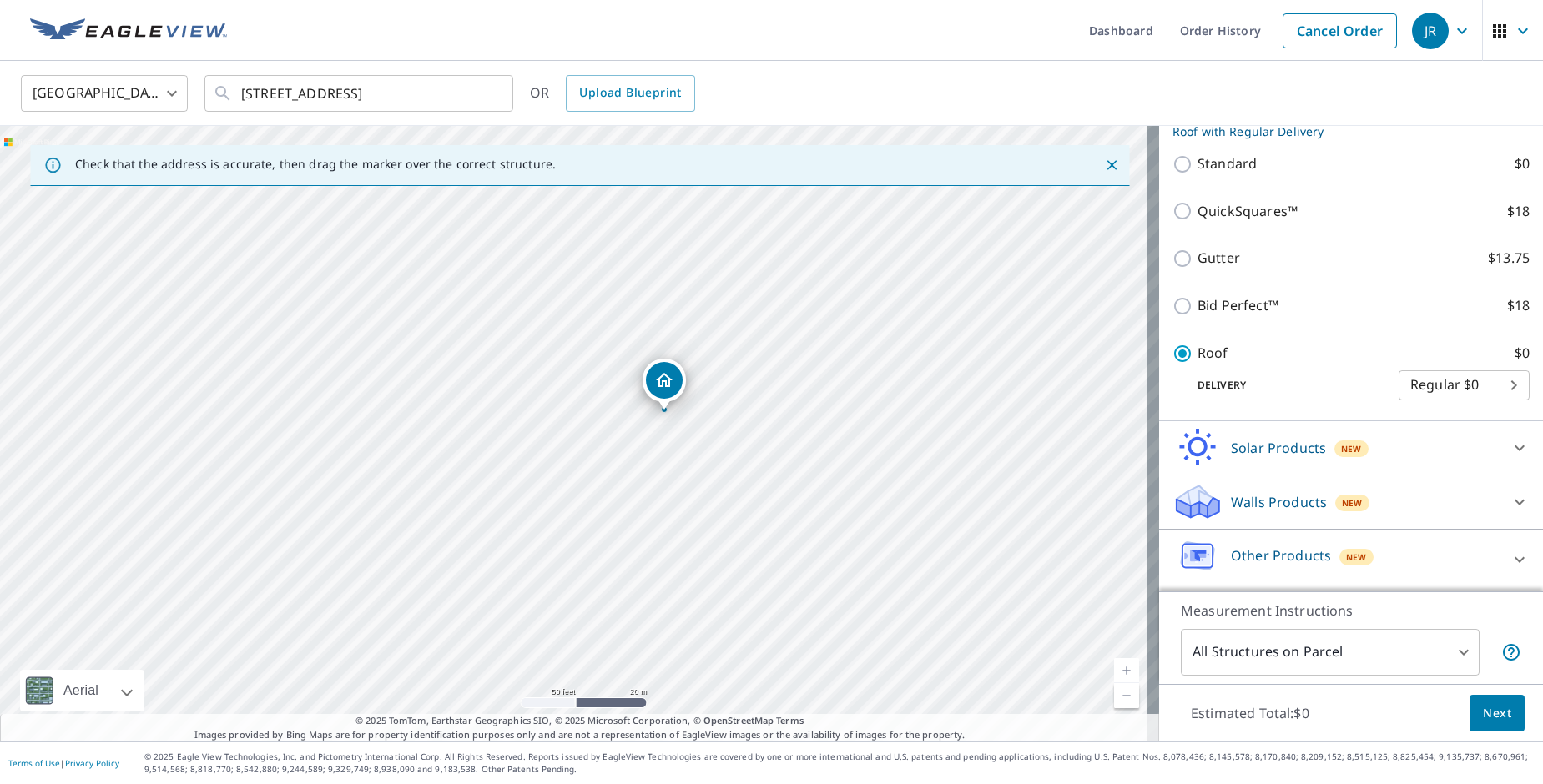
click at [1488, 690] on div "Estimated Total: $0 Next" at bounding box center [1350, 713] width 384 height 59
click at [1488, 710] on span "Next" at bounding box center [1496, 714] width 28 height 21
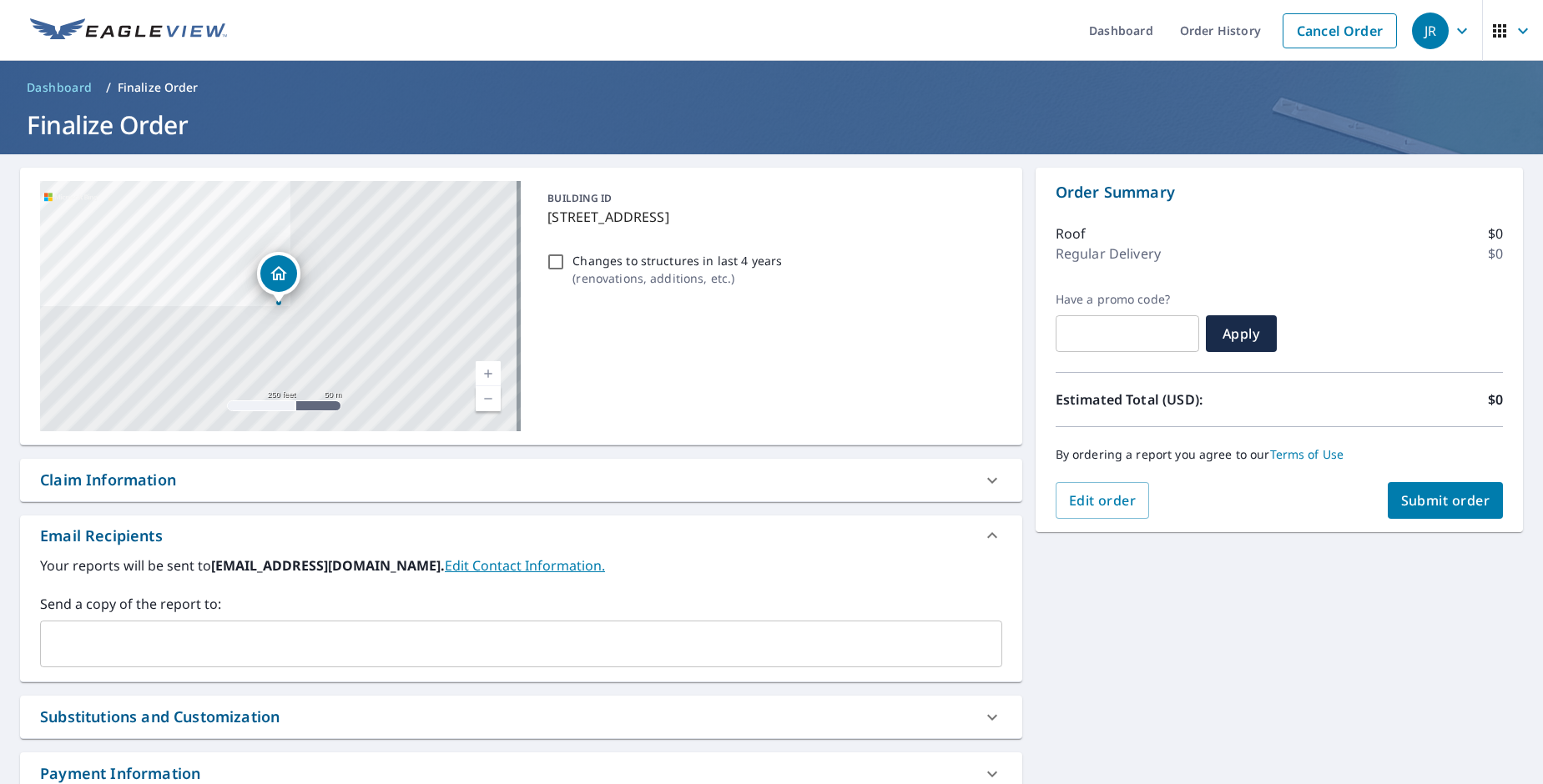
click at [249, 635] on input "text" at bounding box center [508, 644] width 922 height 31
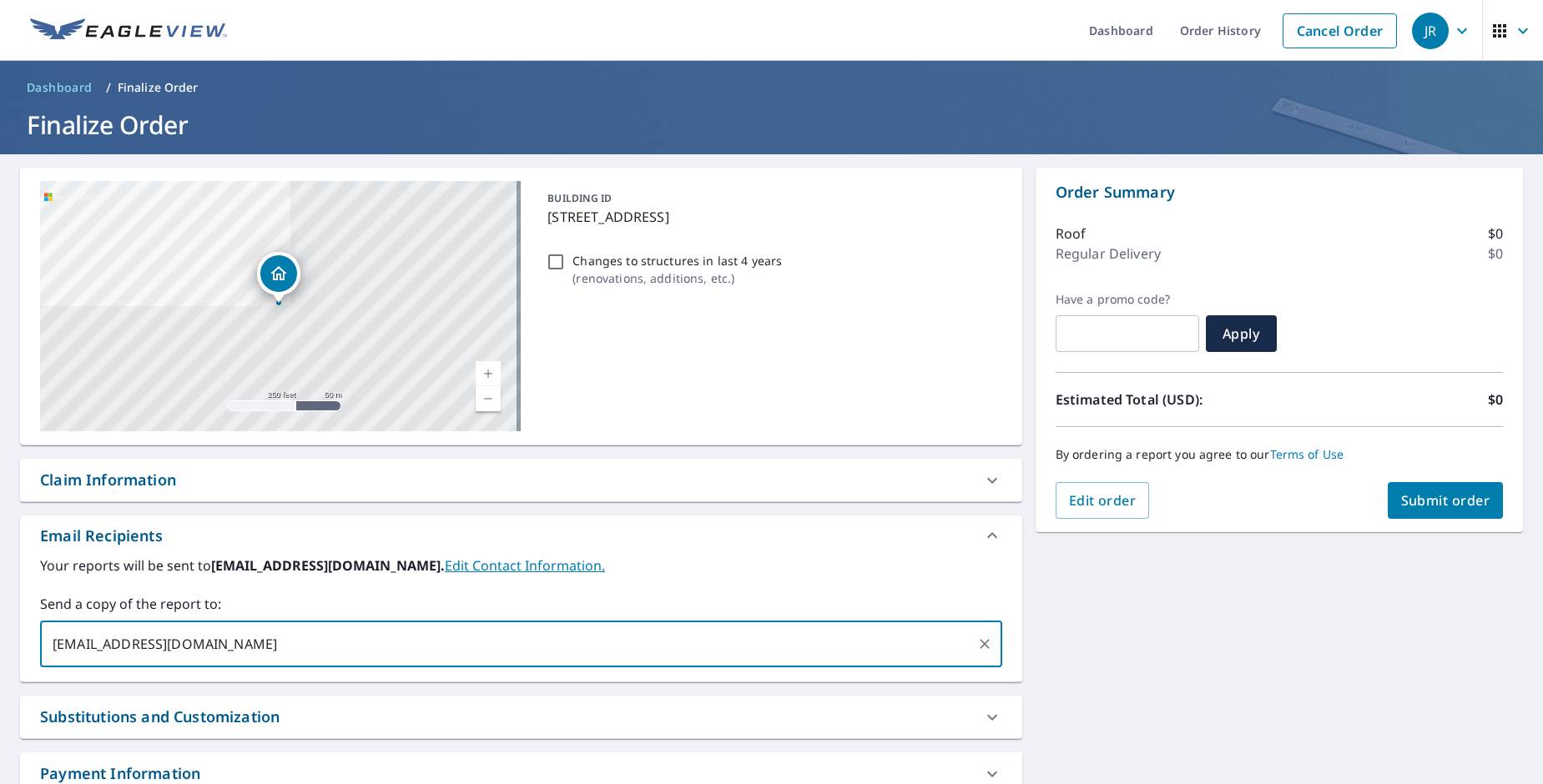
type input "[EMAIL_ADDRESS][DOMAIN_NAME]"
click at [1433, 505] on span "Submit order" at bounding box center [1445, 499] width 89 height 18
checkbox input "true"
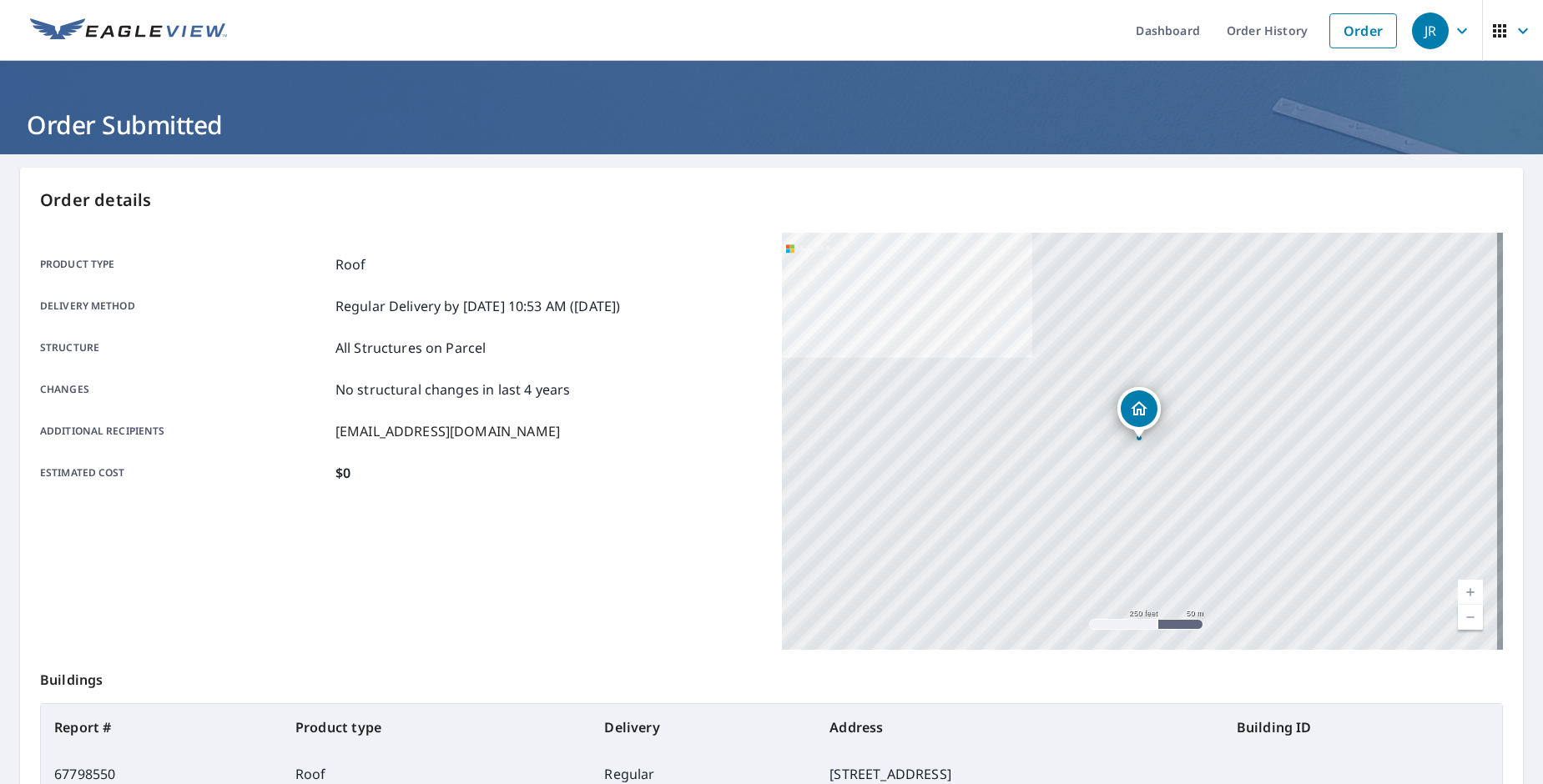
drag, startPoint x: 1253, startPoint y: 29, endPoint x: 1027, endPoint y: 29, distance: 226.0
click at [1253, 29] on link "Order History" at bounding box center [1266, 30] width 107 height 61
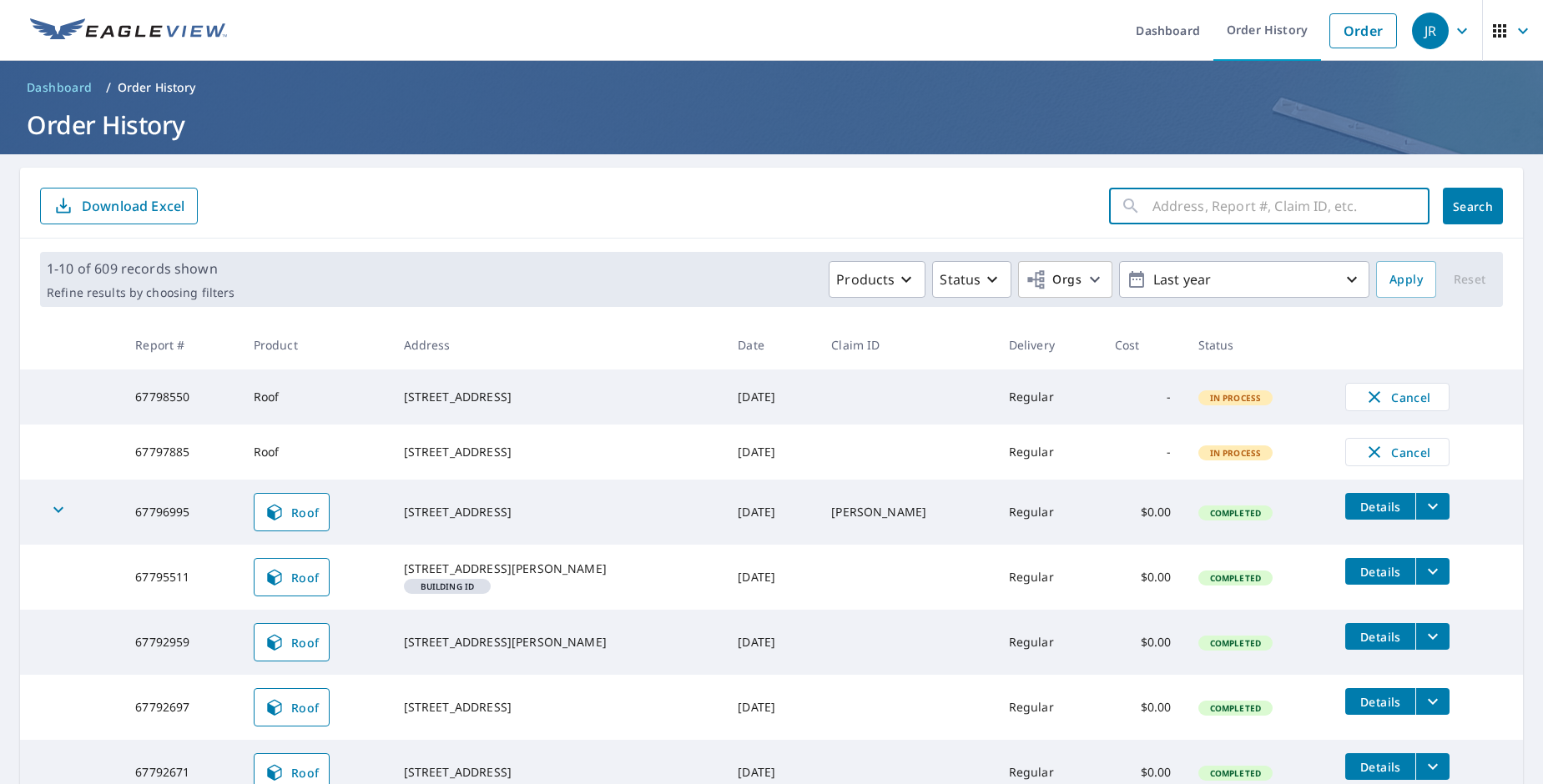
click at [1302, 197] on input "text" at bounding box center [1290, 205] width 277 height 47
type input "9129 n seneca"
click button "Search" at bounding box center [1472, 206] width 60 height 37
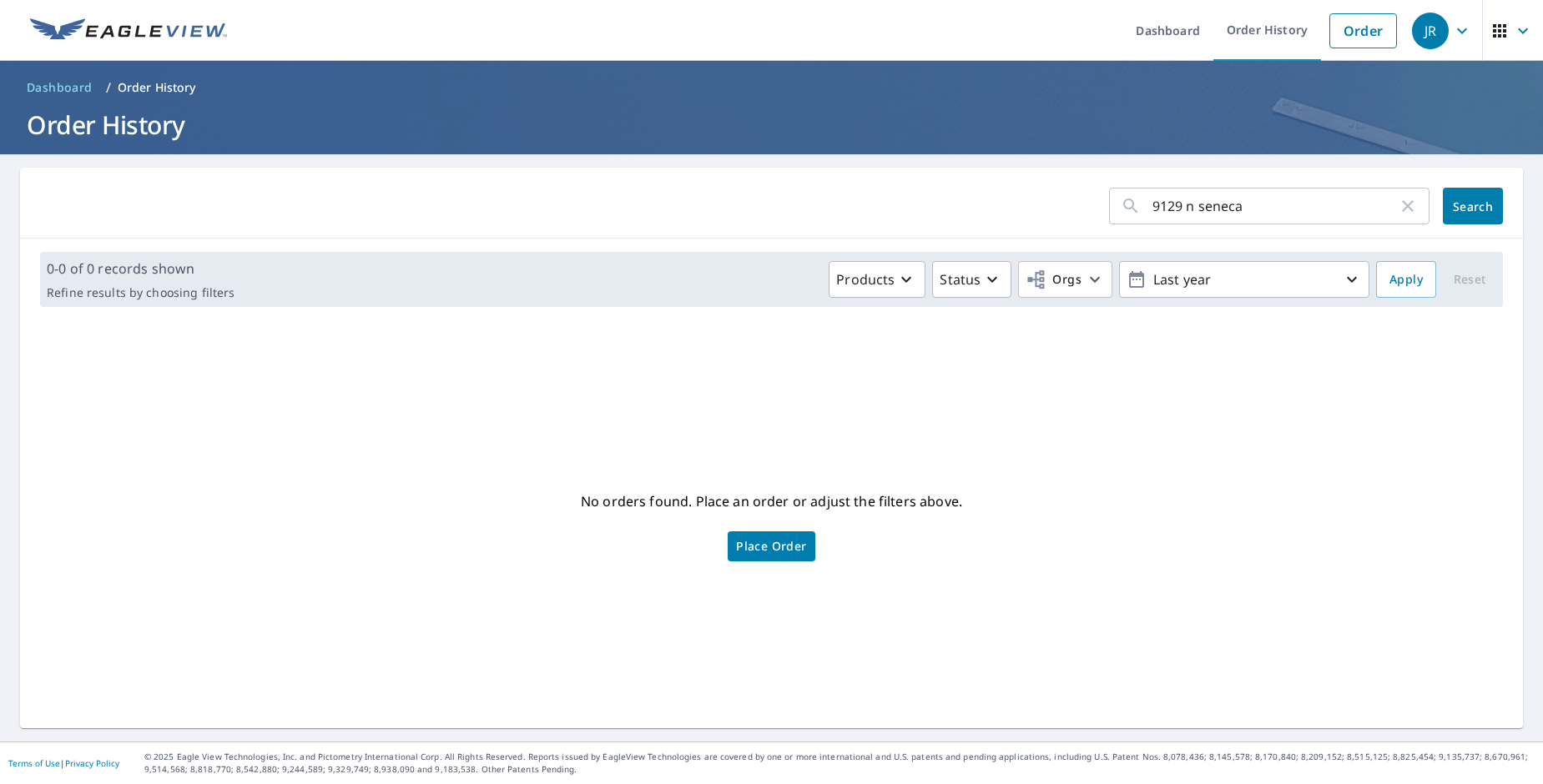
click at [1398, 213] on icon "button" at bounding box center [1407, 205] width 20 height 20
click at [1345, 23] on link "Order" at bounding box center [1363, 30] width 67 height 35
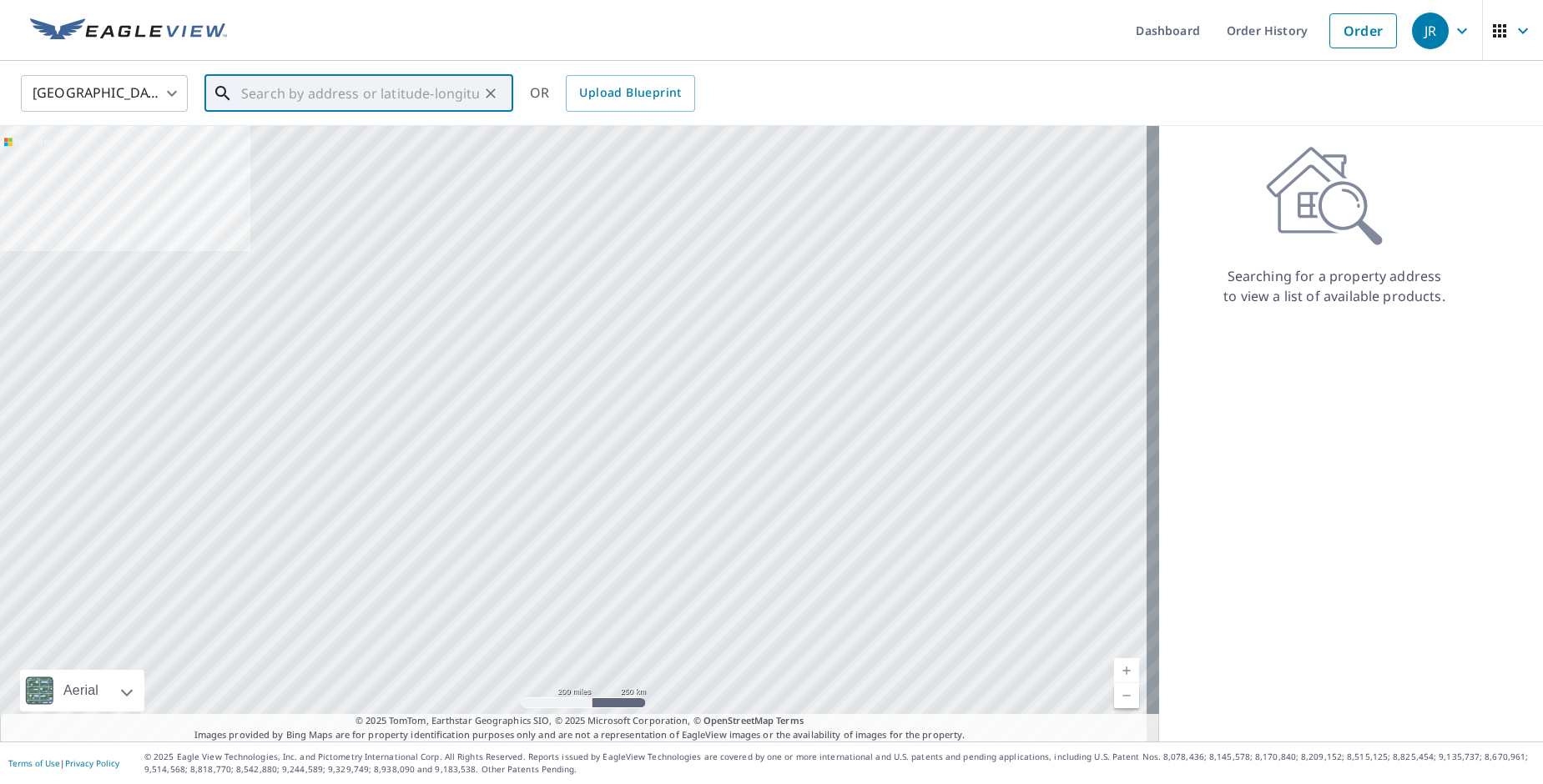
click at [385, 88] on input "text" at bounding box center [360, 93] width 237 height 47
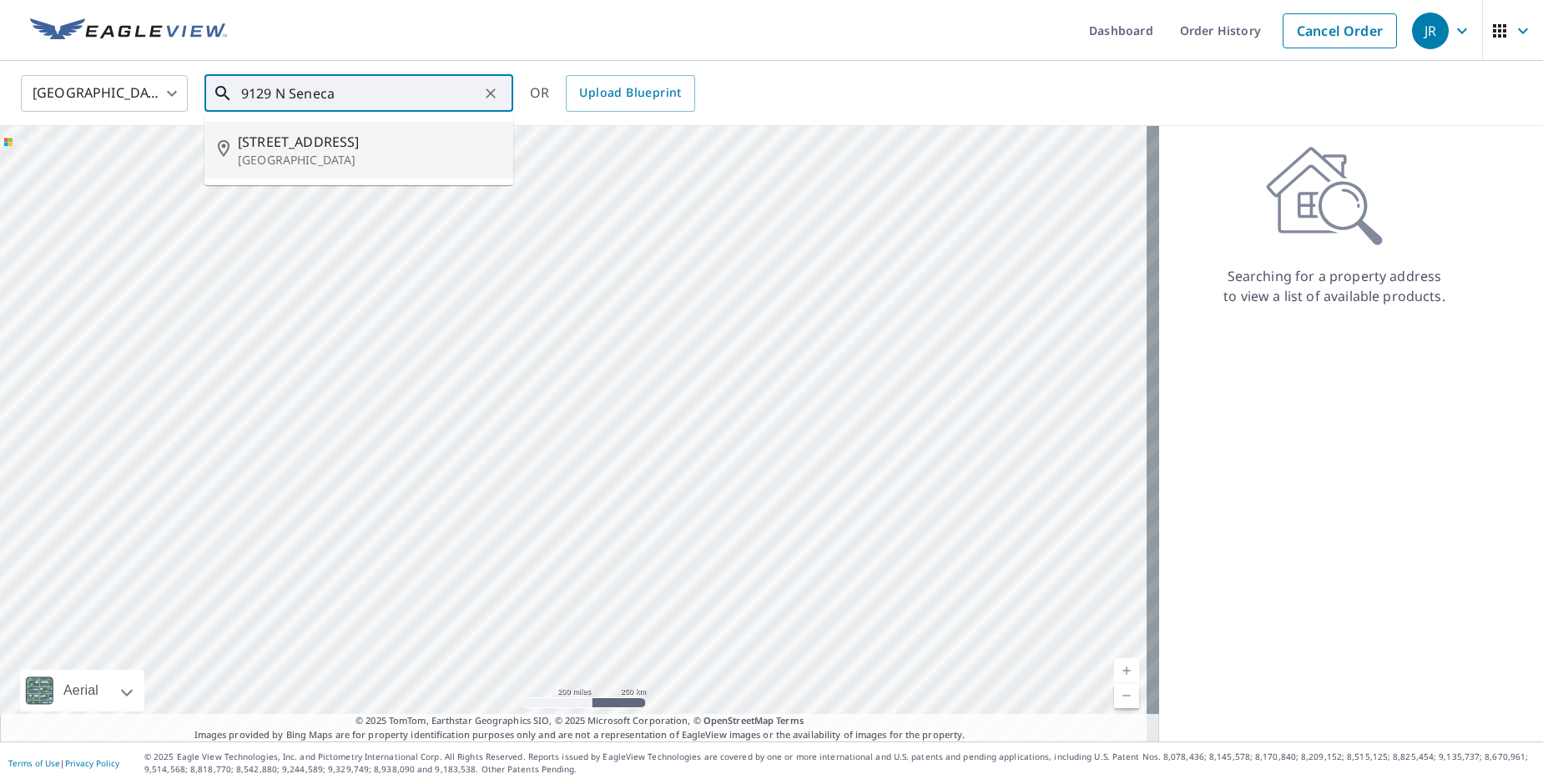
click at [413, 157] on p "[GEOGRAPHIC_DATA]" at bounding box center [368, 160] width 262 height 17
type input "9129 N SEneca St Valley Center, KS 67147"
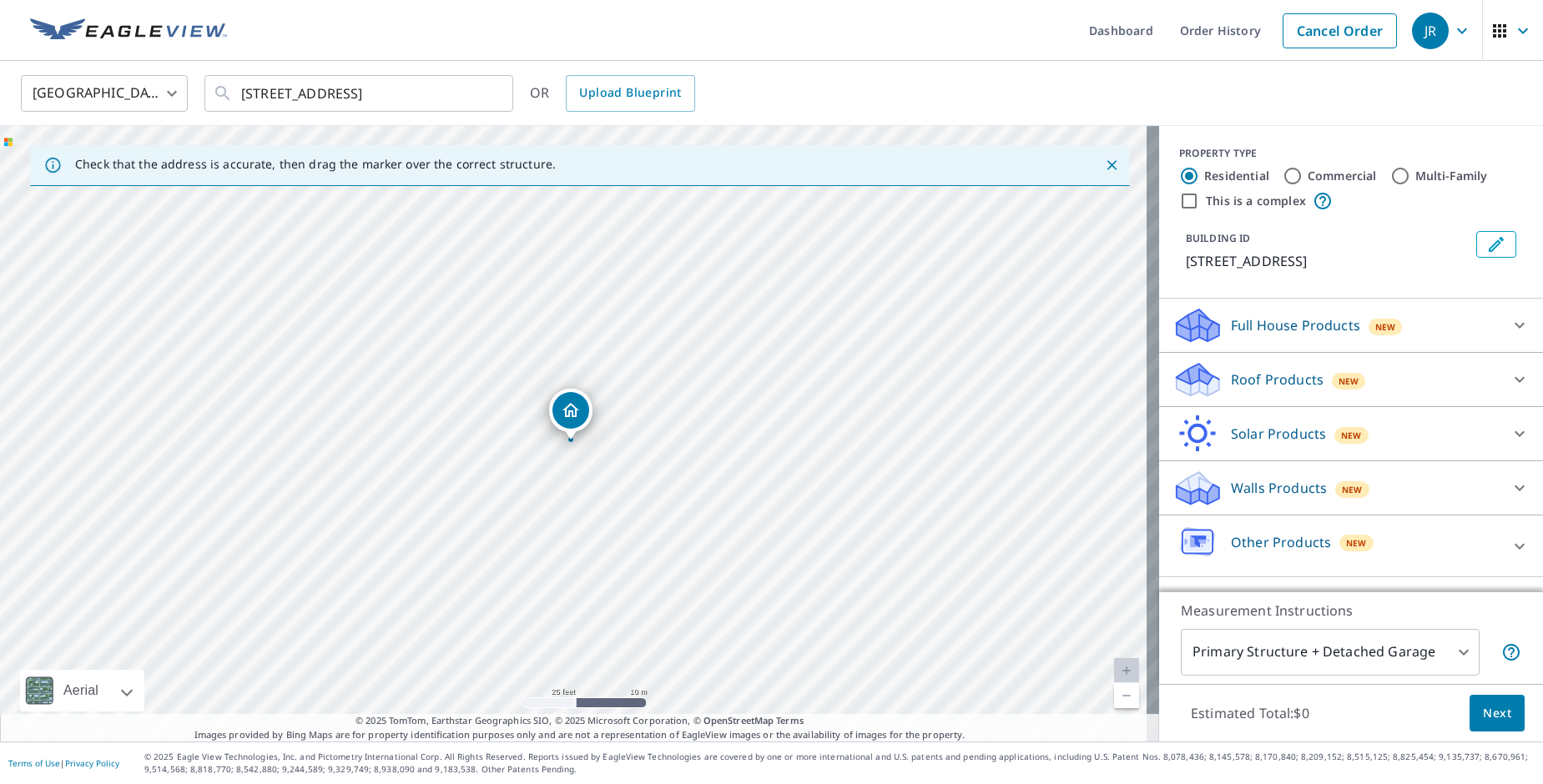
drag, startPoint x: 736, startPoint y: 327, endPoint x: 718, endPoint y: 398, distance: 73.2
click at [718, 398] on div "9129 N Seneca St Valley Center, KS 67147" at bounding box center [579, 434] width 1158 height 615
click at [1392, 377] on div "Roof Products New" at bounding box center [1335, 380] width 327 height 39
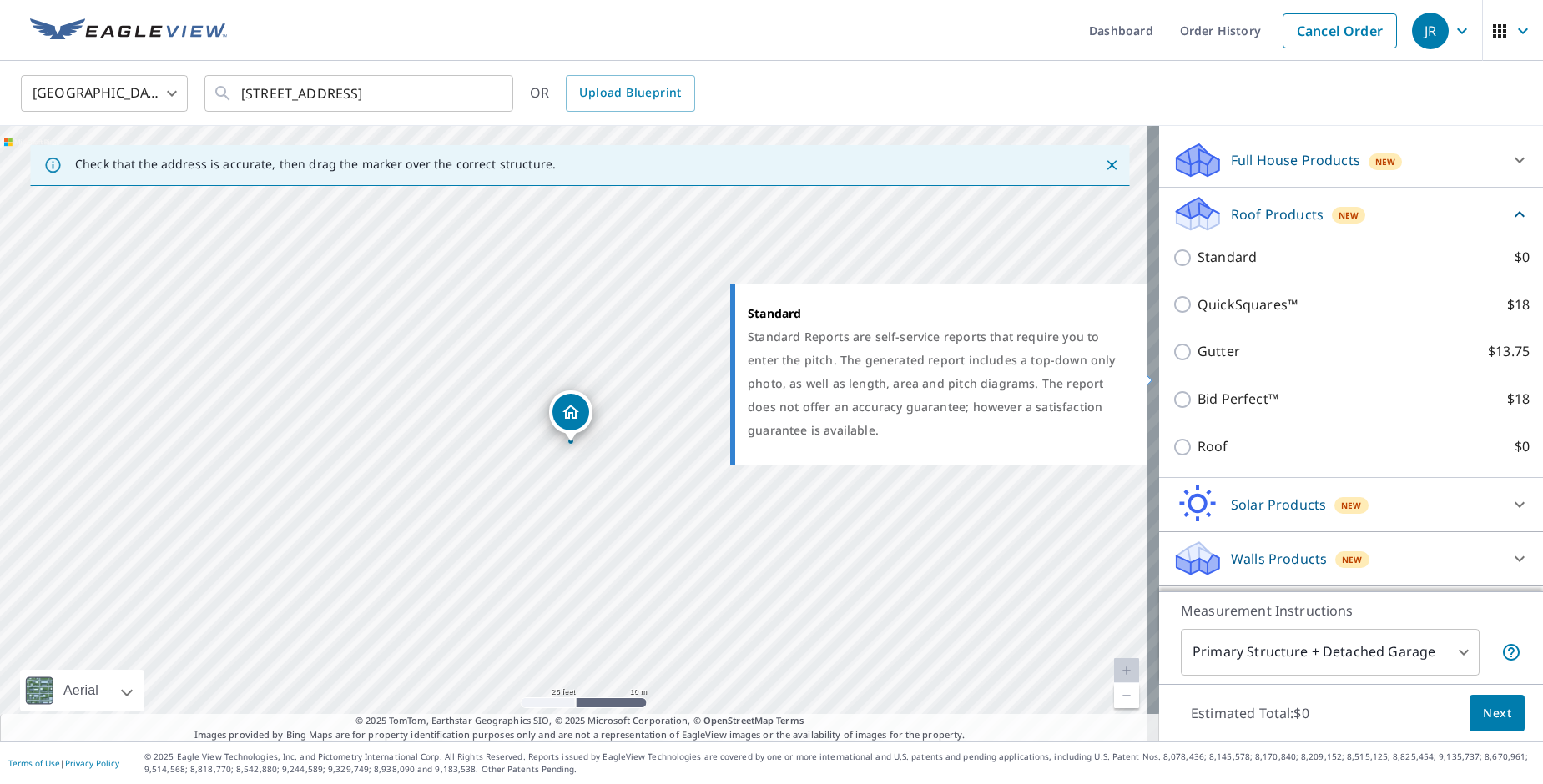
scroll to position [167, 0]
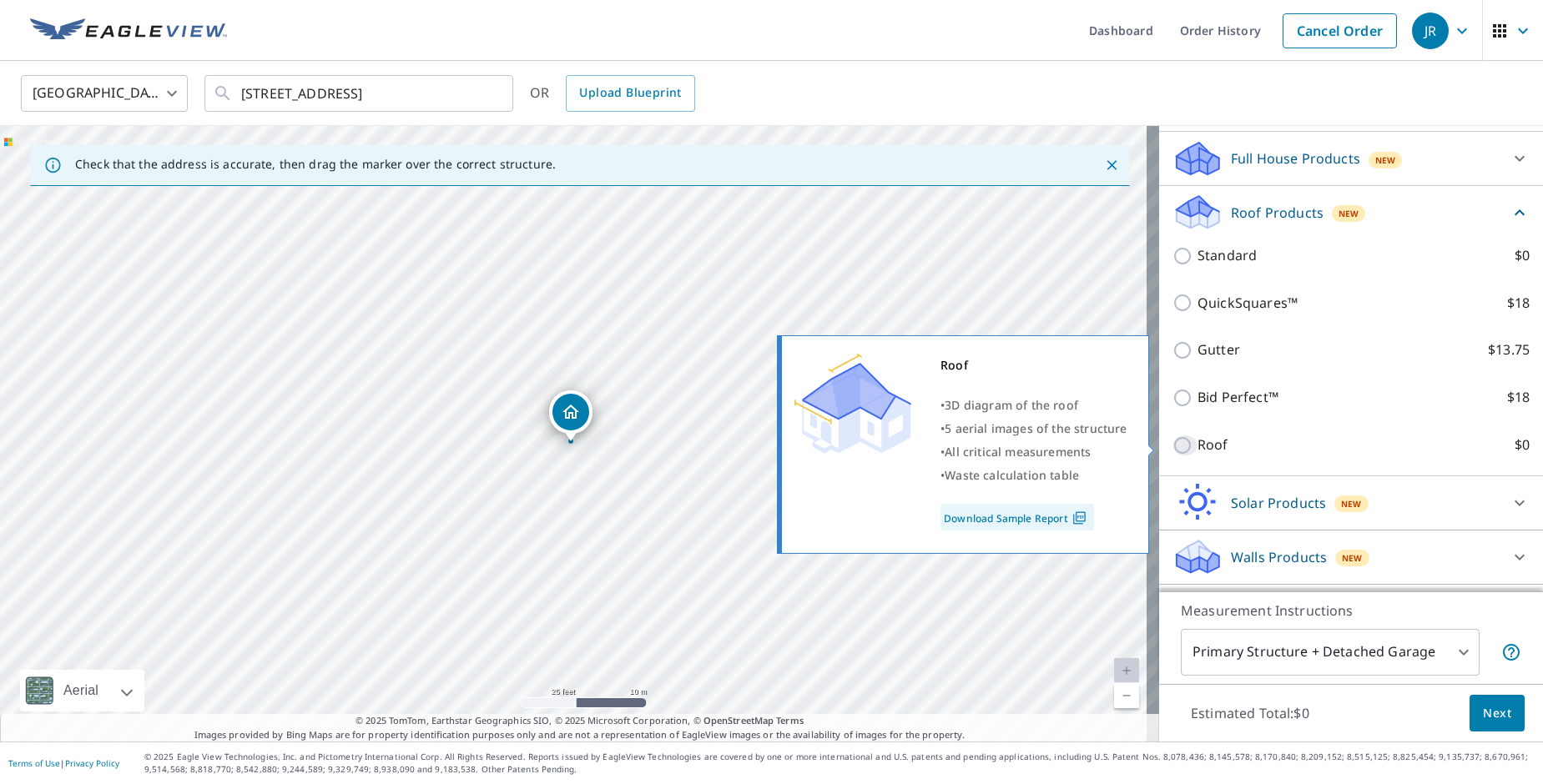
click at [1172, 450] on input "Roof $0" at bounding box center [1184, 445] width 25 height 20
checkbox input "true"
type input "3"
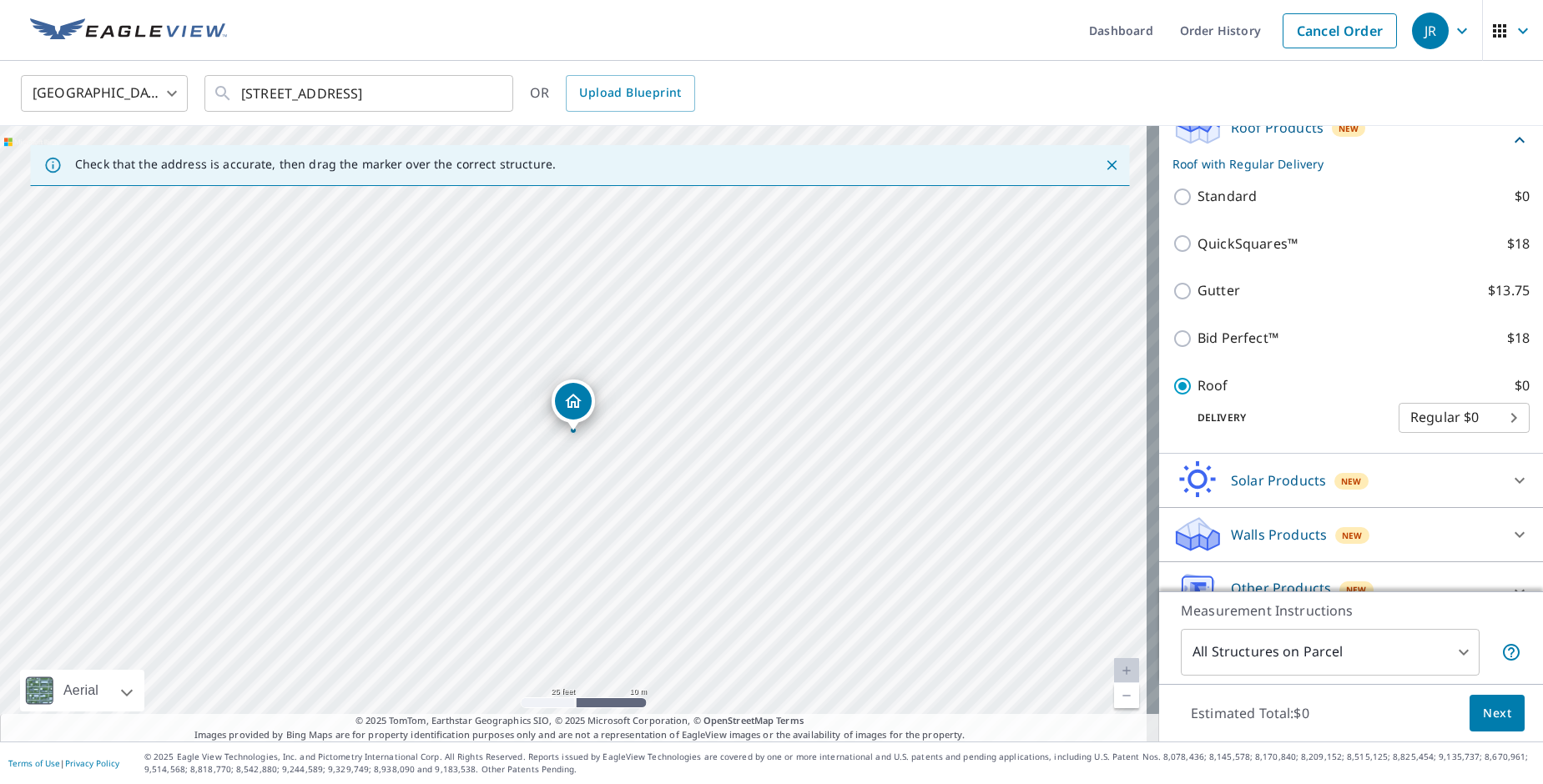
scroll to position [239, 0]
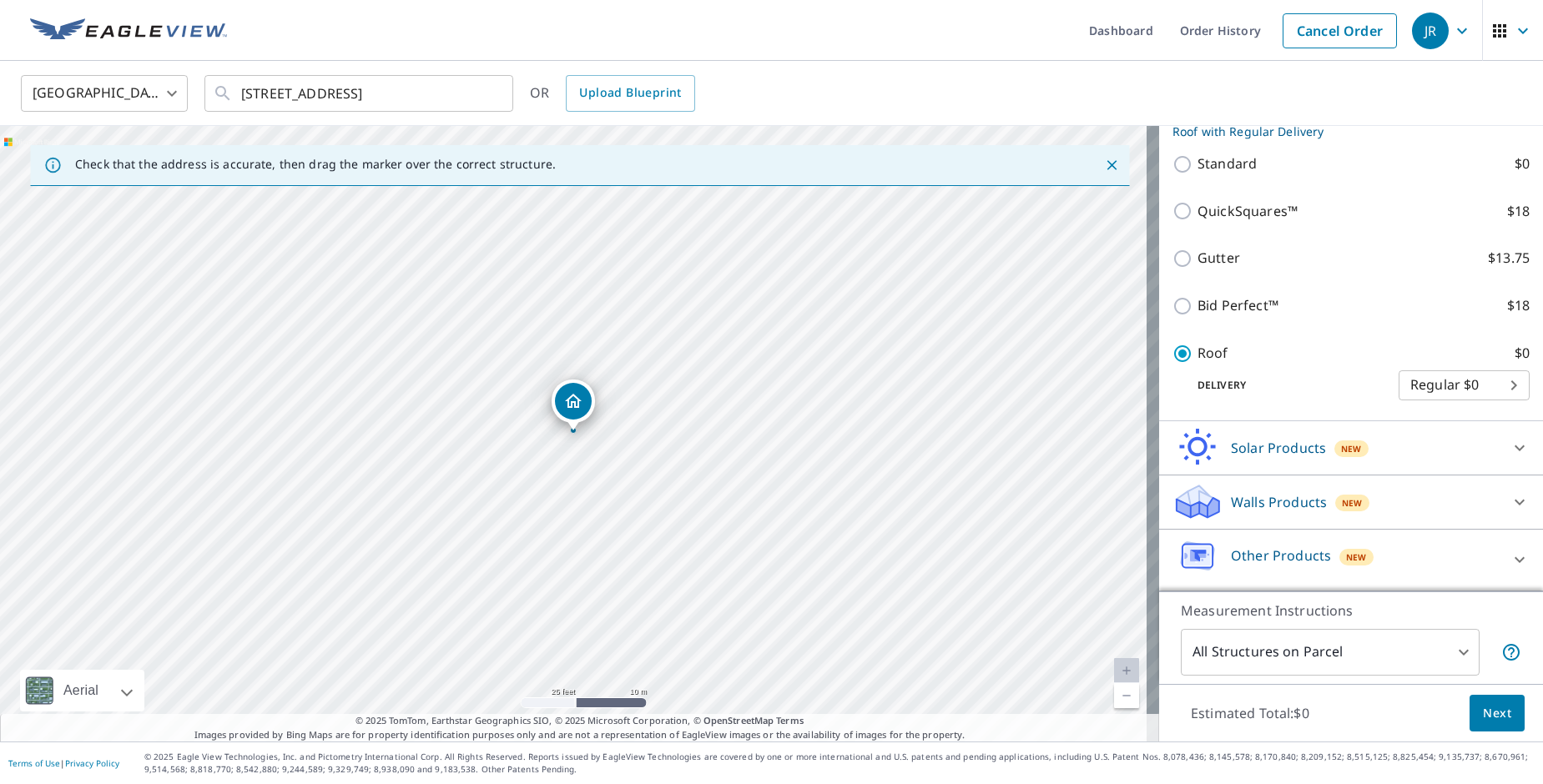
click at [1443, 657] on body "JR JR Dashboard Order History Cancel Order JR United States US ​ 9129 N SEneca …" at bounding box center [771, 392] width 1543 height 784
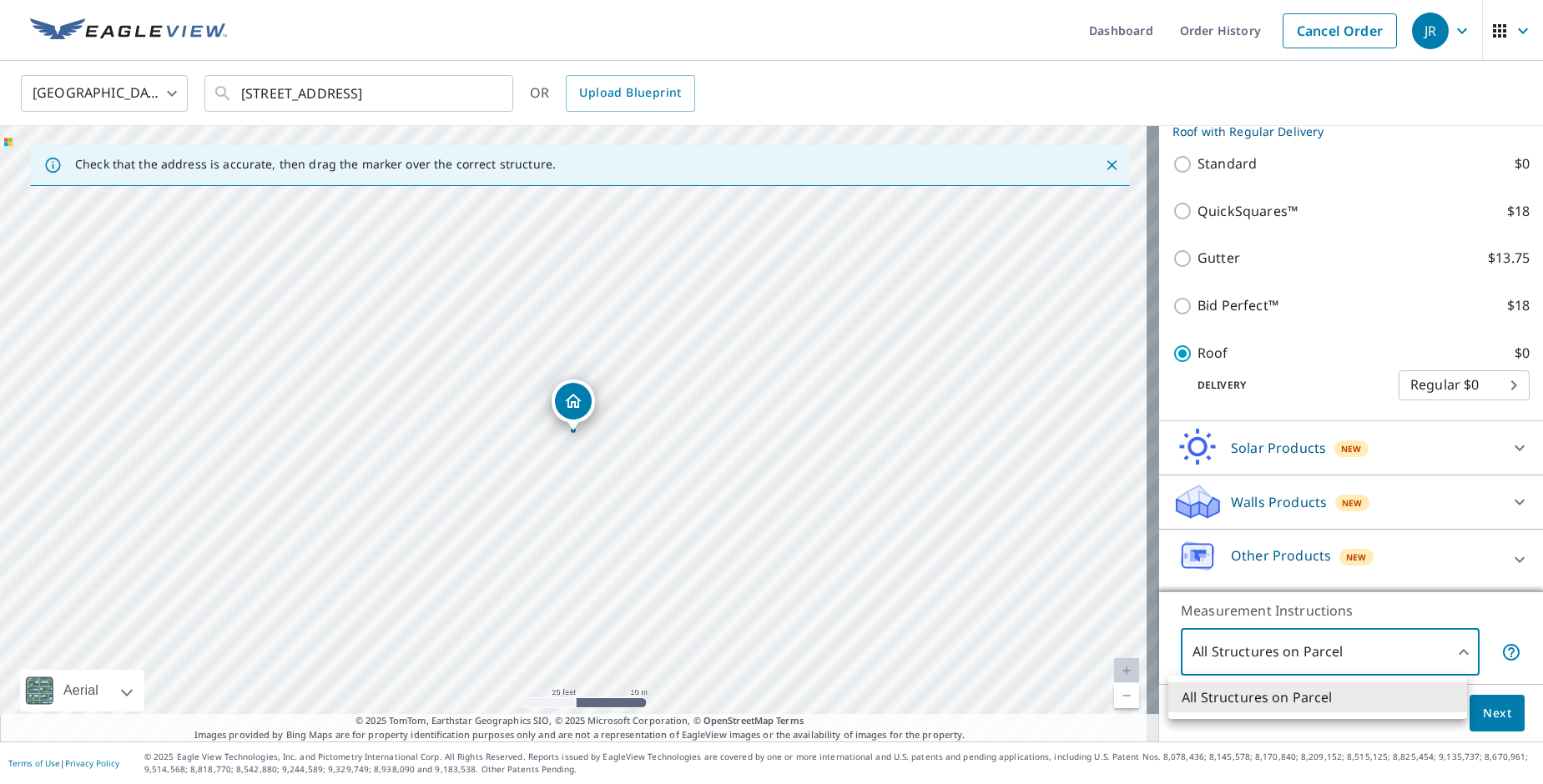
click at [1457, 614] on div at bounding box center [771, 392] width 1543 height 784
click at [1503, 716] on button "Next" at bounding box center [1496, 714] width 55 height 38
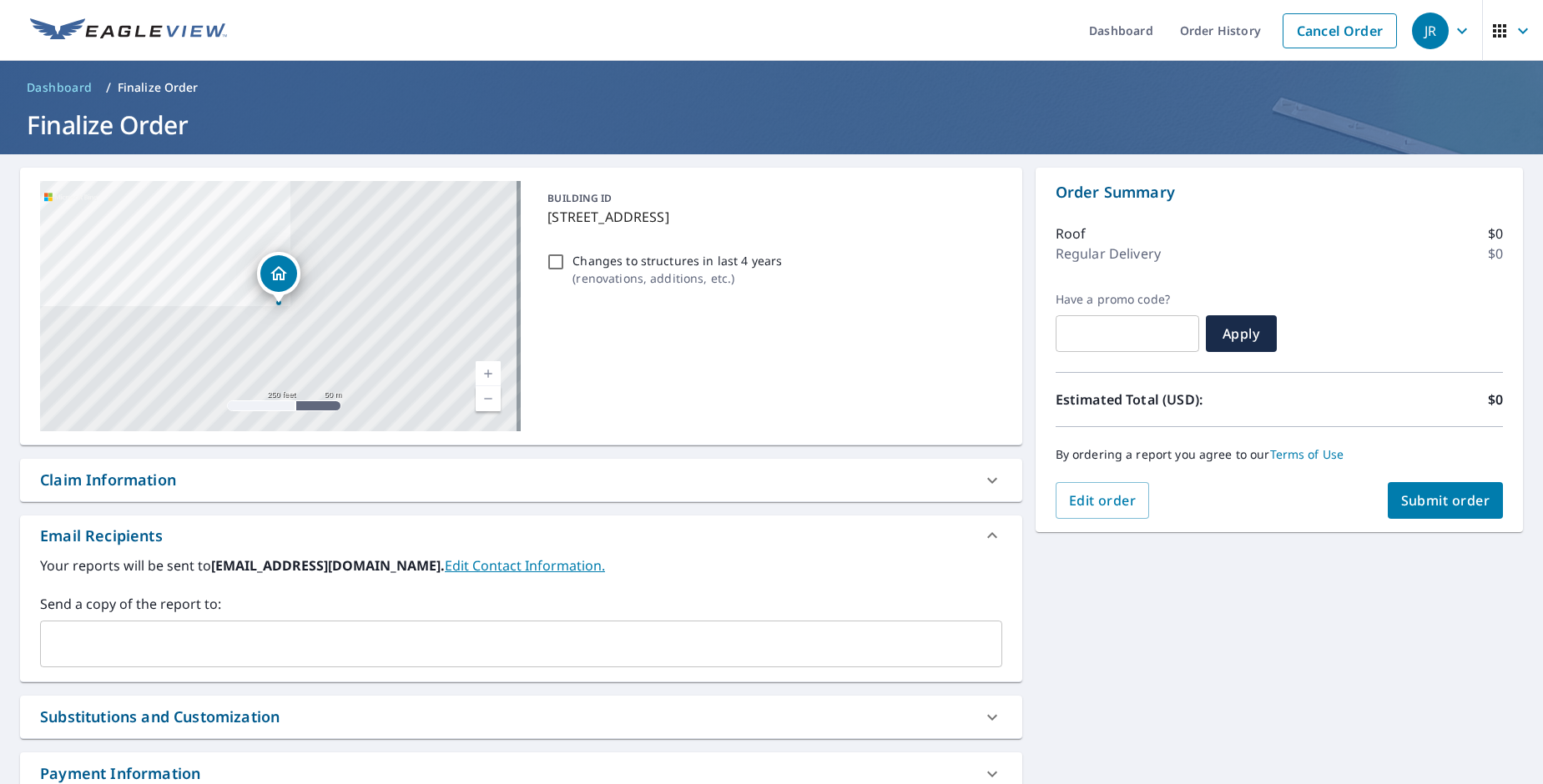
click at [539, 627] on div "​" at bounding box center [520, 644] width 962 height 47
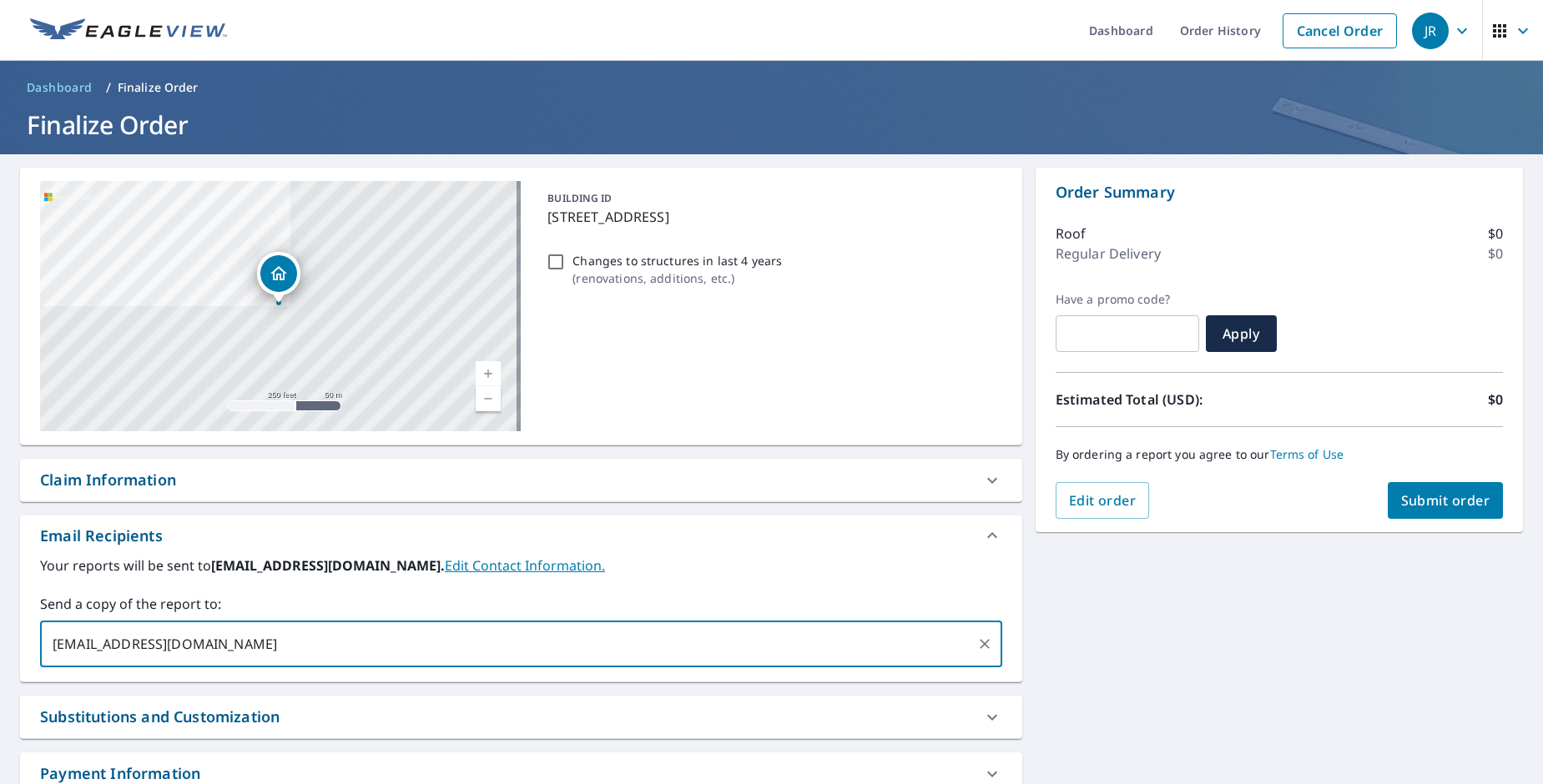
type input "[EMAIL_ADDRESS][DOMAIN_NAME]"
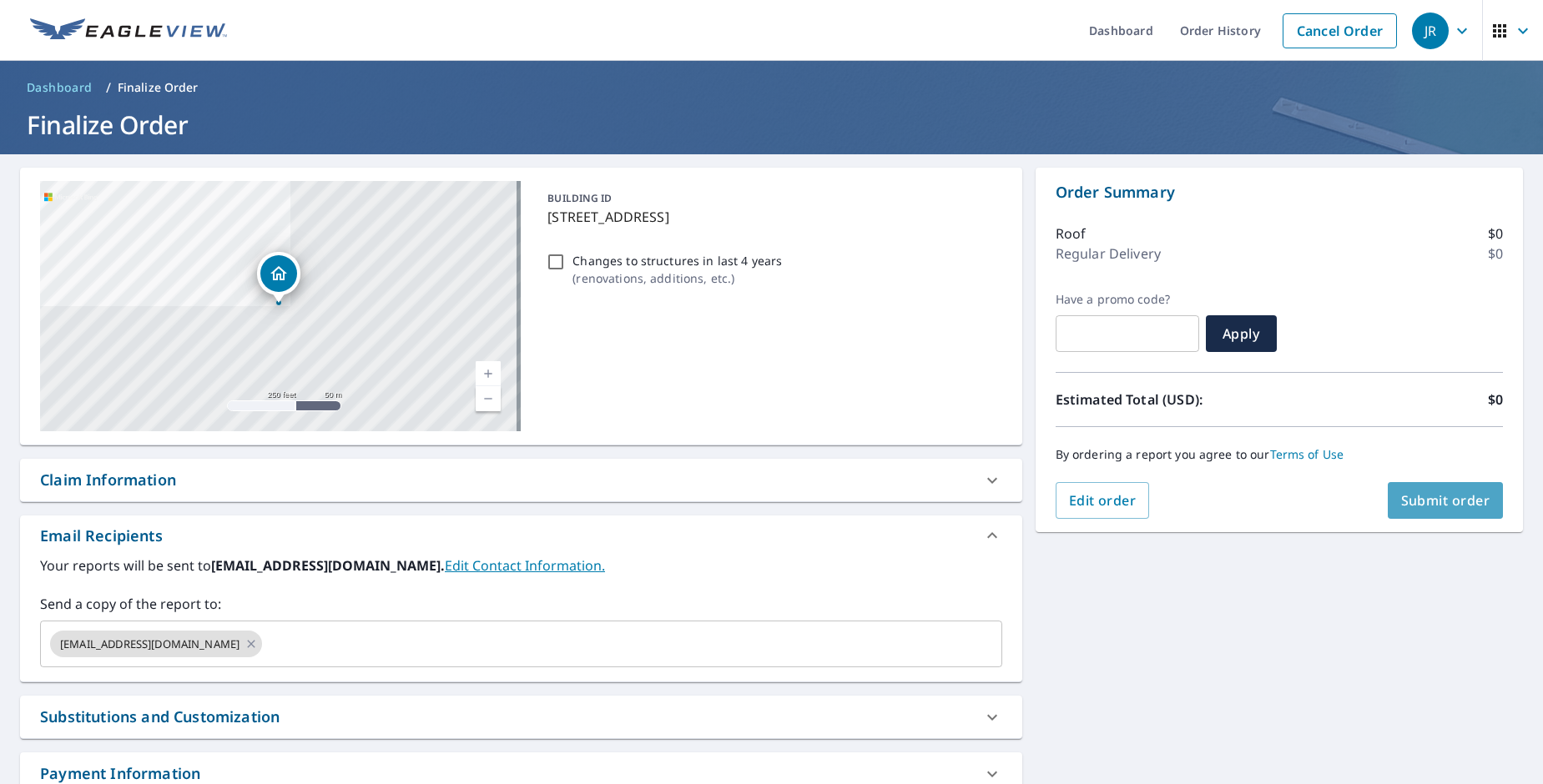
click at [1454, 501] on span "Submit order" at bounding box center [1445, 499] width 89 height 18
checkbox input "true"
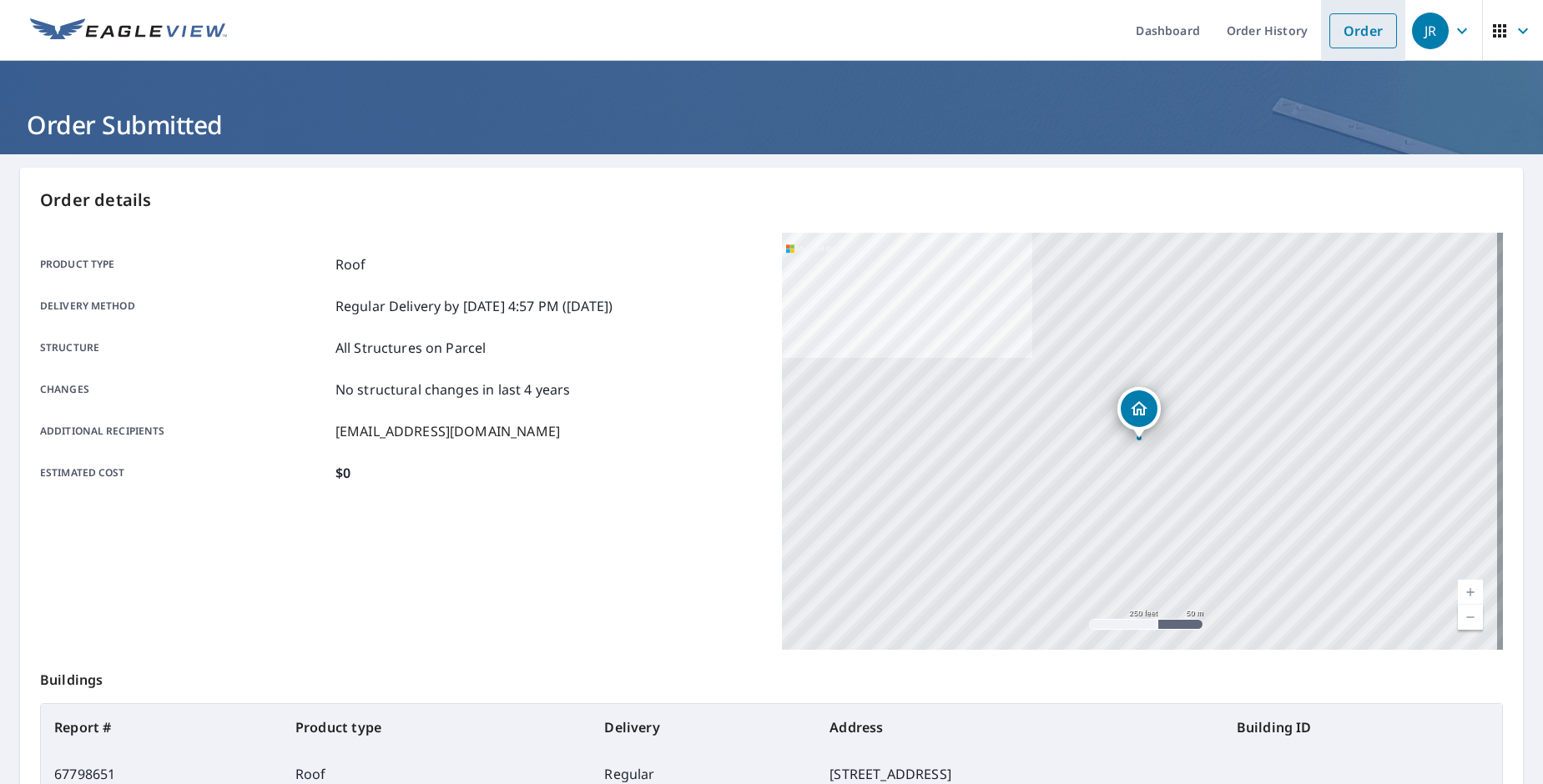
click at [1336, 27] on link "Order" at bounding box center [1363, 30] width 67 height 35
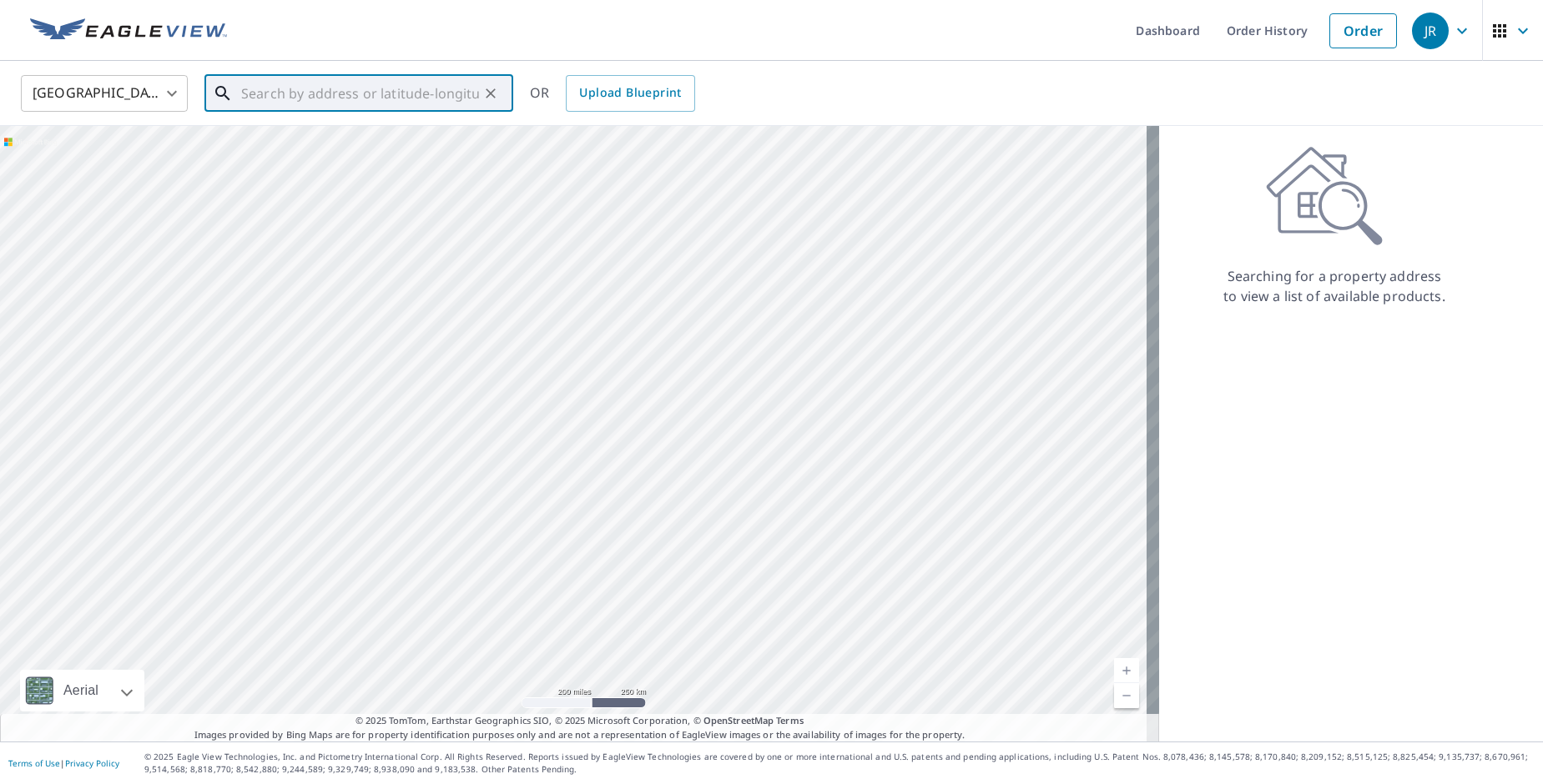
click at [391, 106] on input "text" at bounding box center [360, 93] width 237 height 47
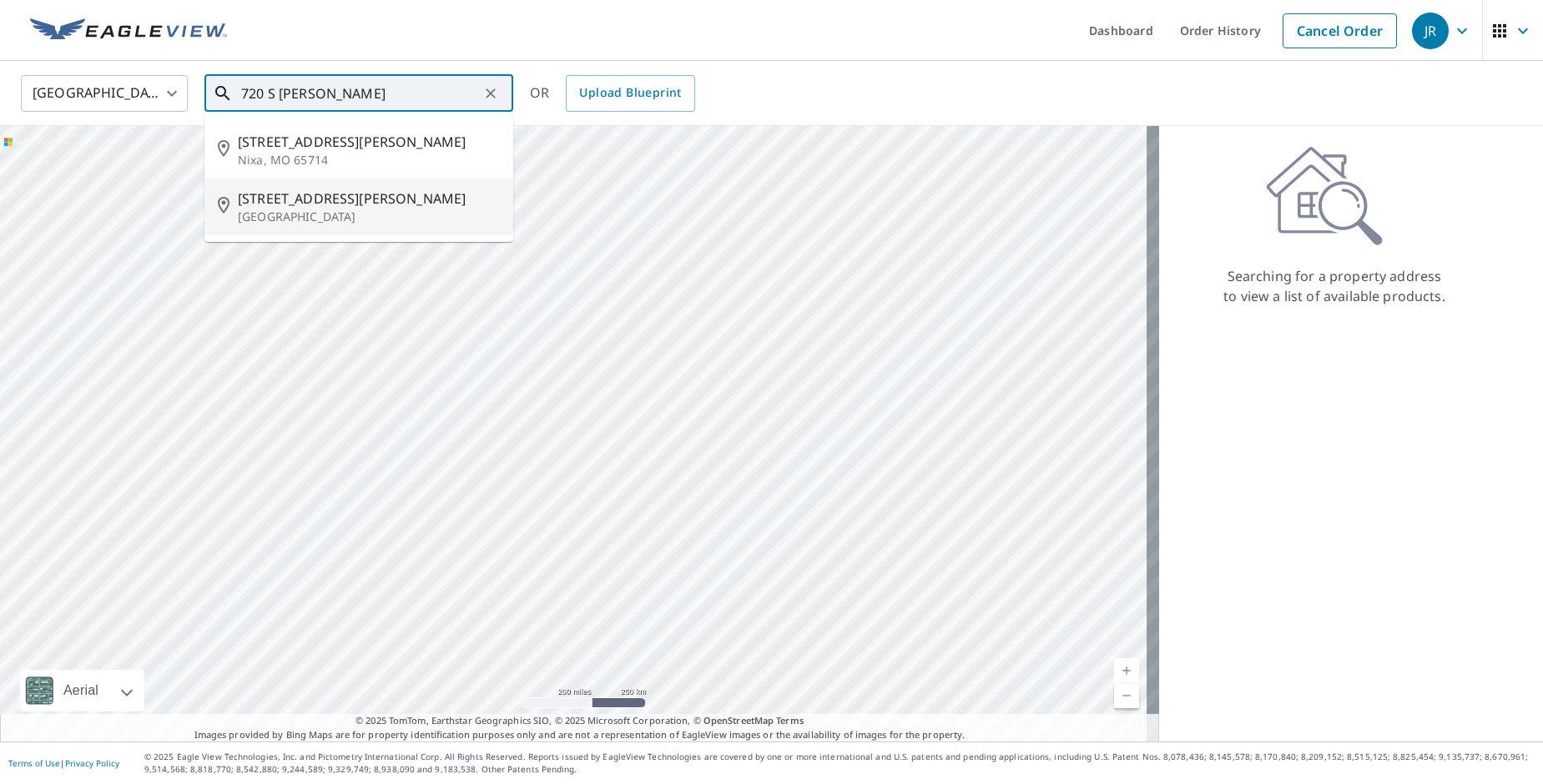
click at [402, 215] on p "[GEOGRAPHIC_DATA]" at bounding box center [368, 217] width 262 height 17
type input "720 S Eastridge St Valley Center, KS 67147"
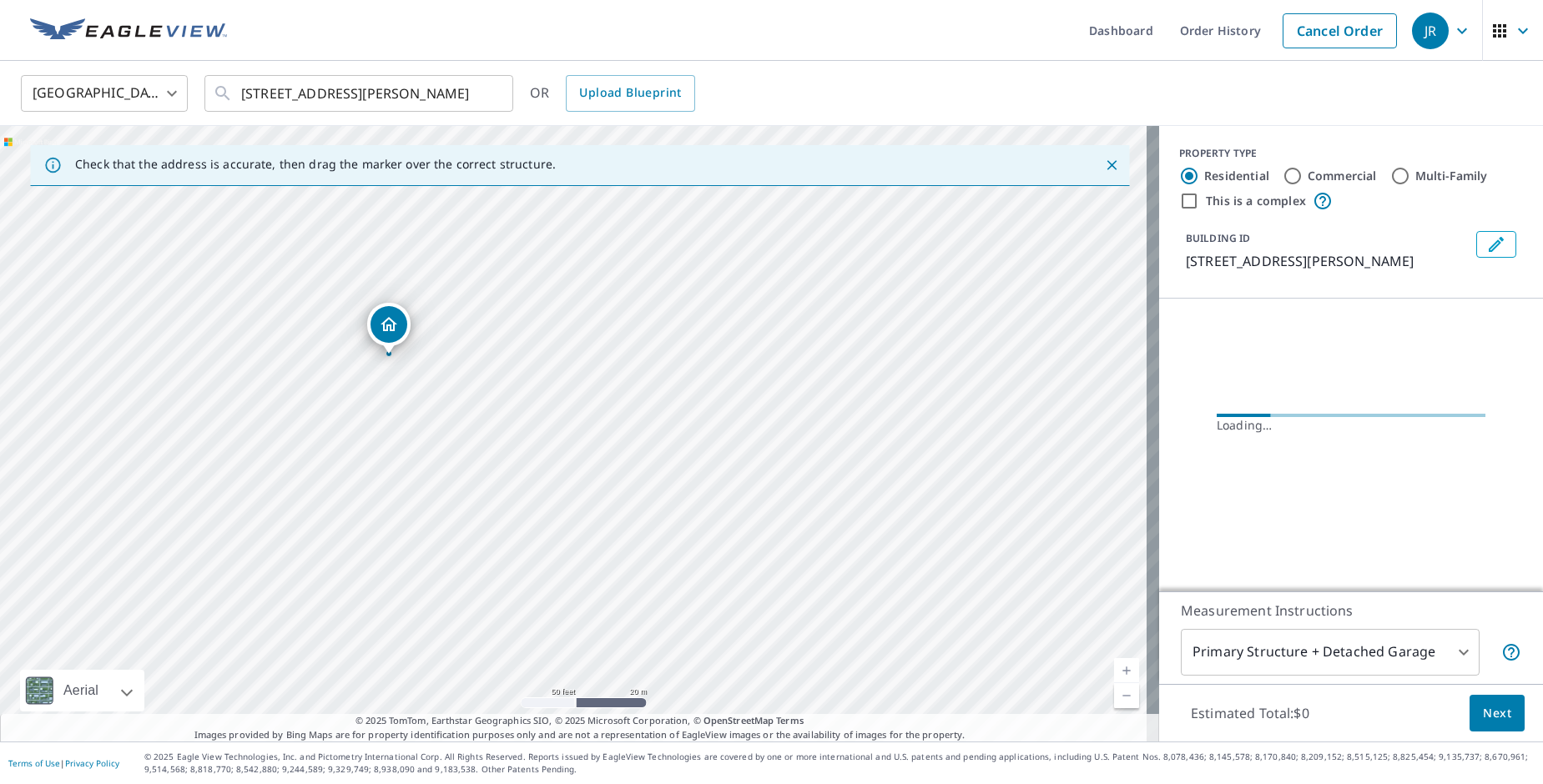
drag, startPoint x: 458, startPoint y: 407, endPoint x: 494, endPoint y: 422, distance: 39.0
click at [494, 422] on div "720 S Eastridge St Valley Center, KS 67147" at bounding box center [579, 434] width 1158 height 615
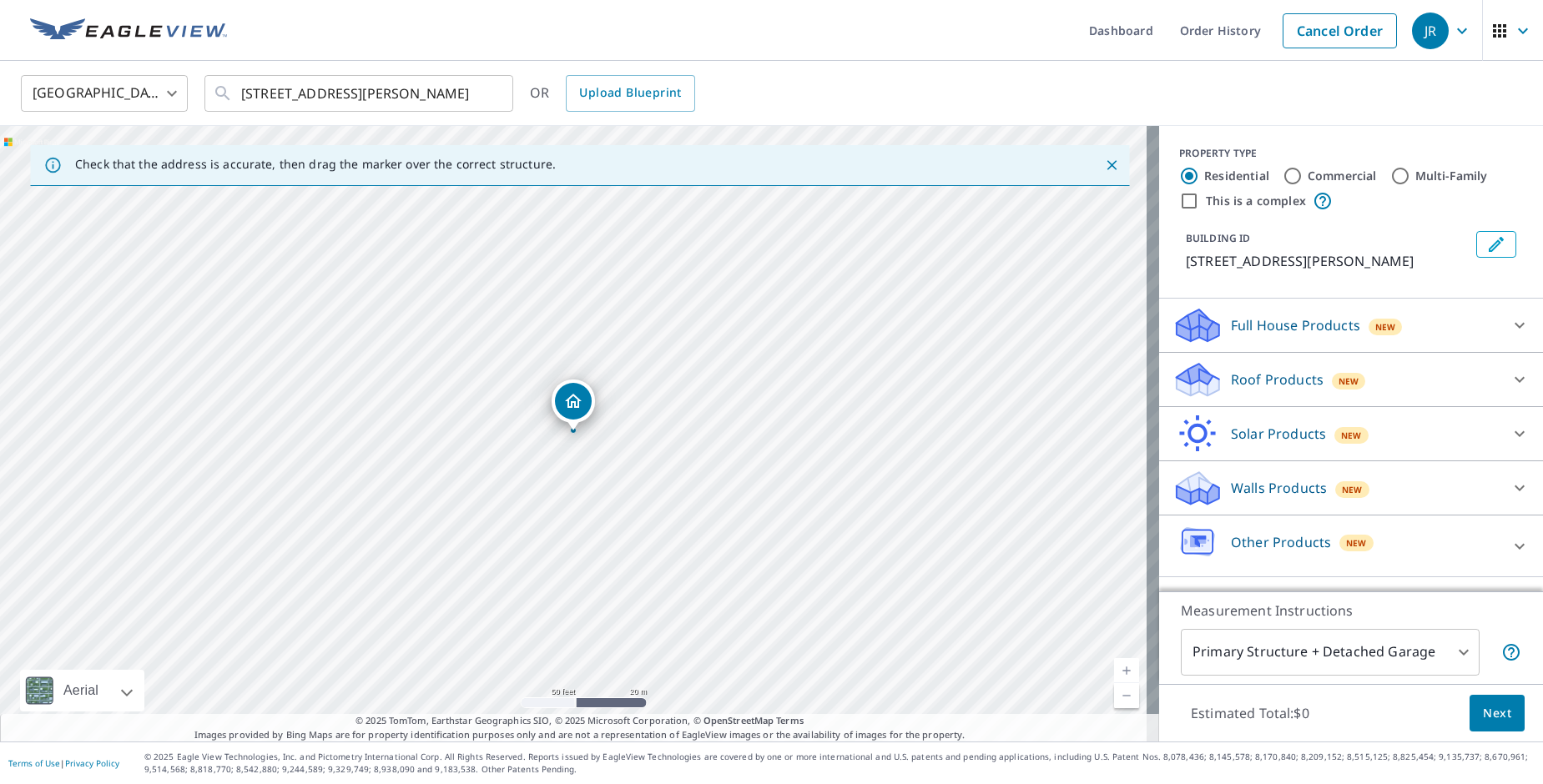
click at [1355, 399] on div "Roof Products New Standard $0 QuickSquares™ $18 Gutter $13.75 Bid Perfect™ $18 …" at bounding box center [1350, 380] width 384 height 54
click at [1357, 367] on div "Roof Products New" at bounding box center [1335, 380] width 327 height 39
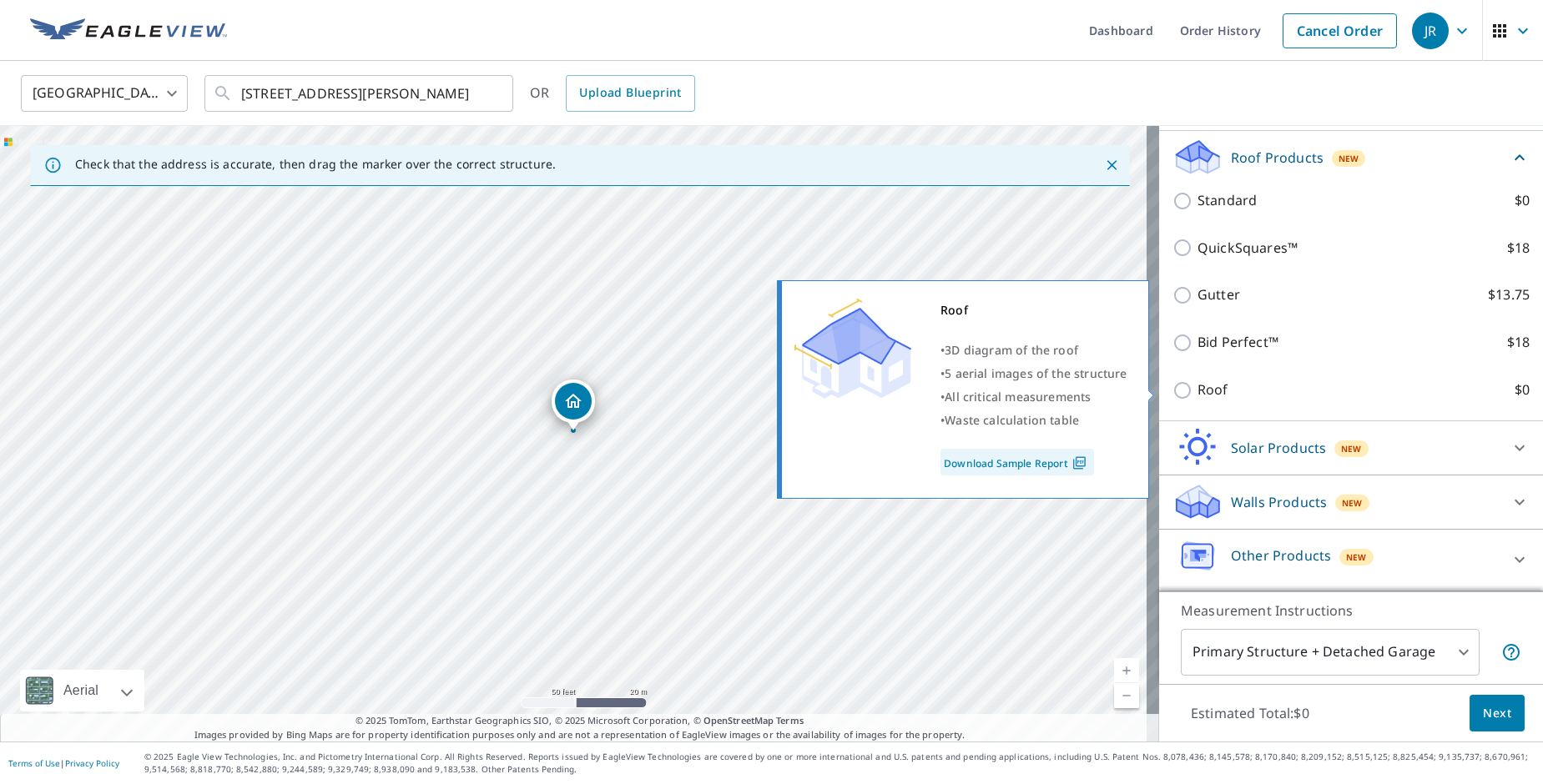
click at [1177, 385] on input "Roof $0" at bounding box center [1184, 390] width 25 height 20
checkbox input "true"
type input "3"
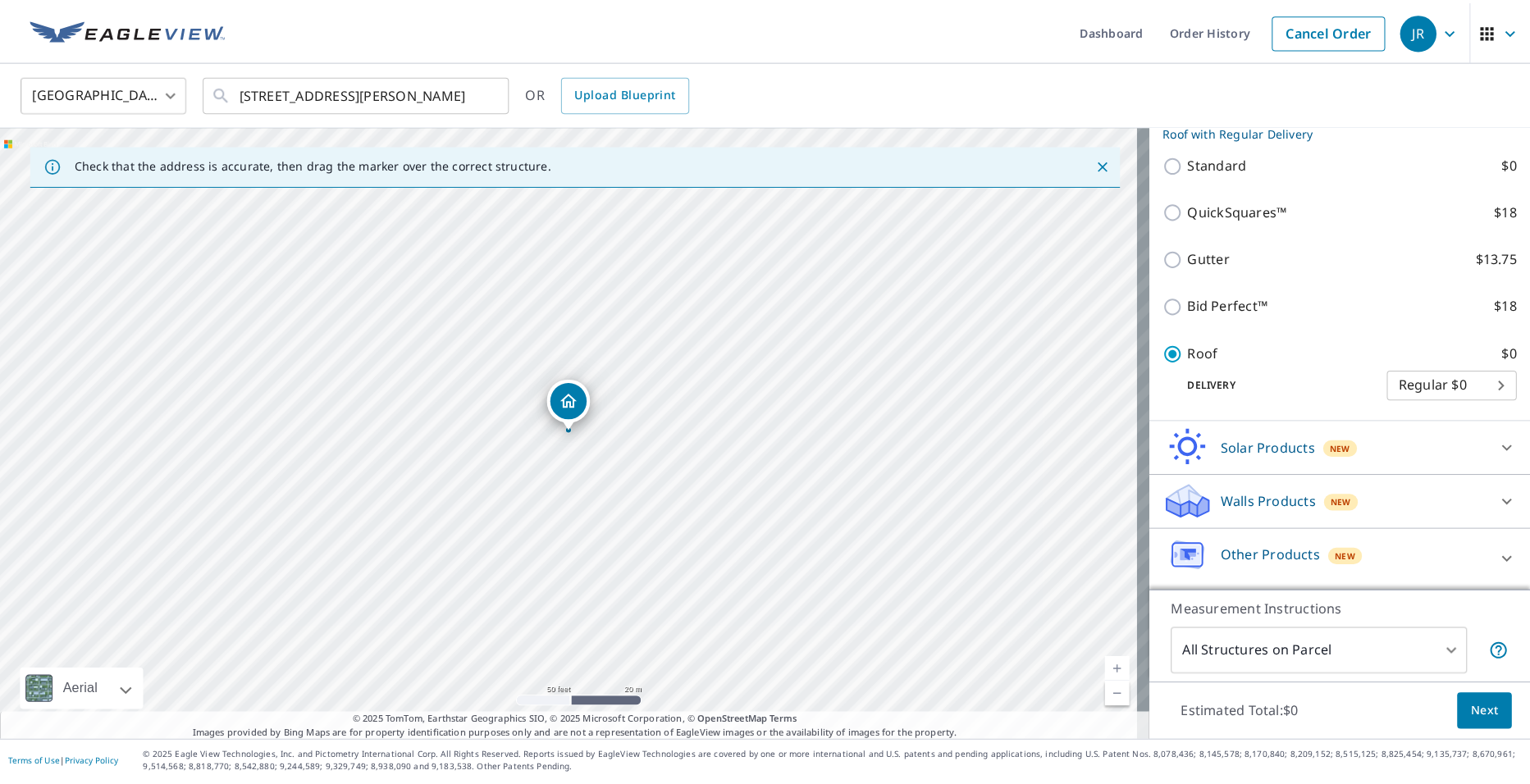
scroll to position [255, 0]
click at [1457, 709] on span "Next" at bounding box center [1471, 702] width 28 height 21
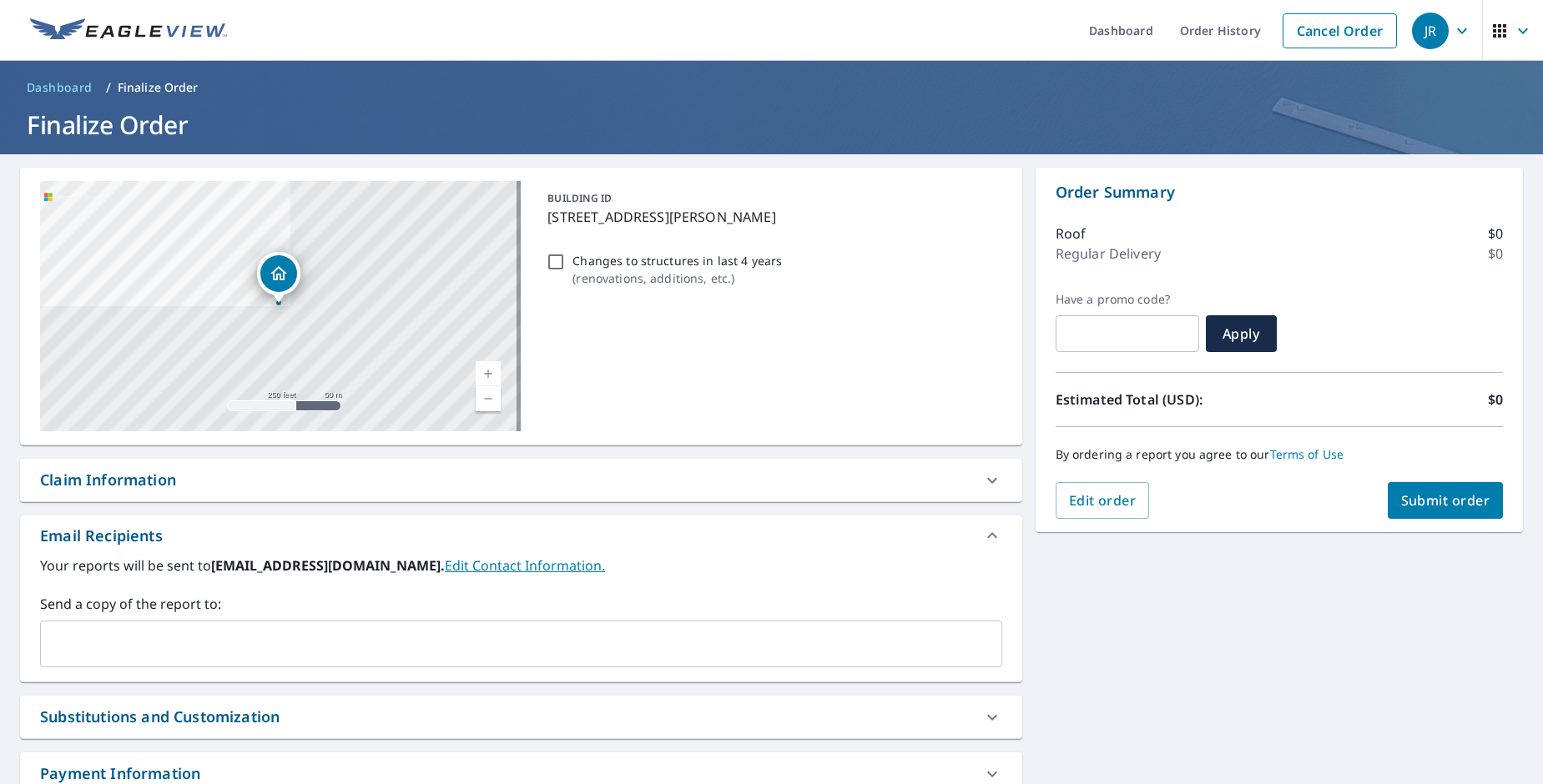
click at [168, 625] on div "​" at bounding box center [520, 644] width 962 height 47
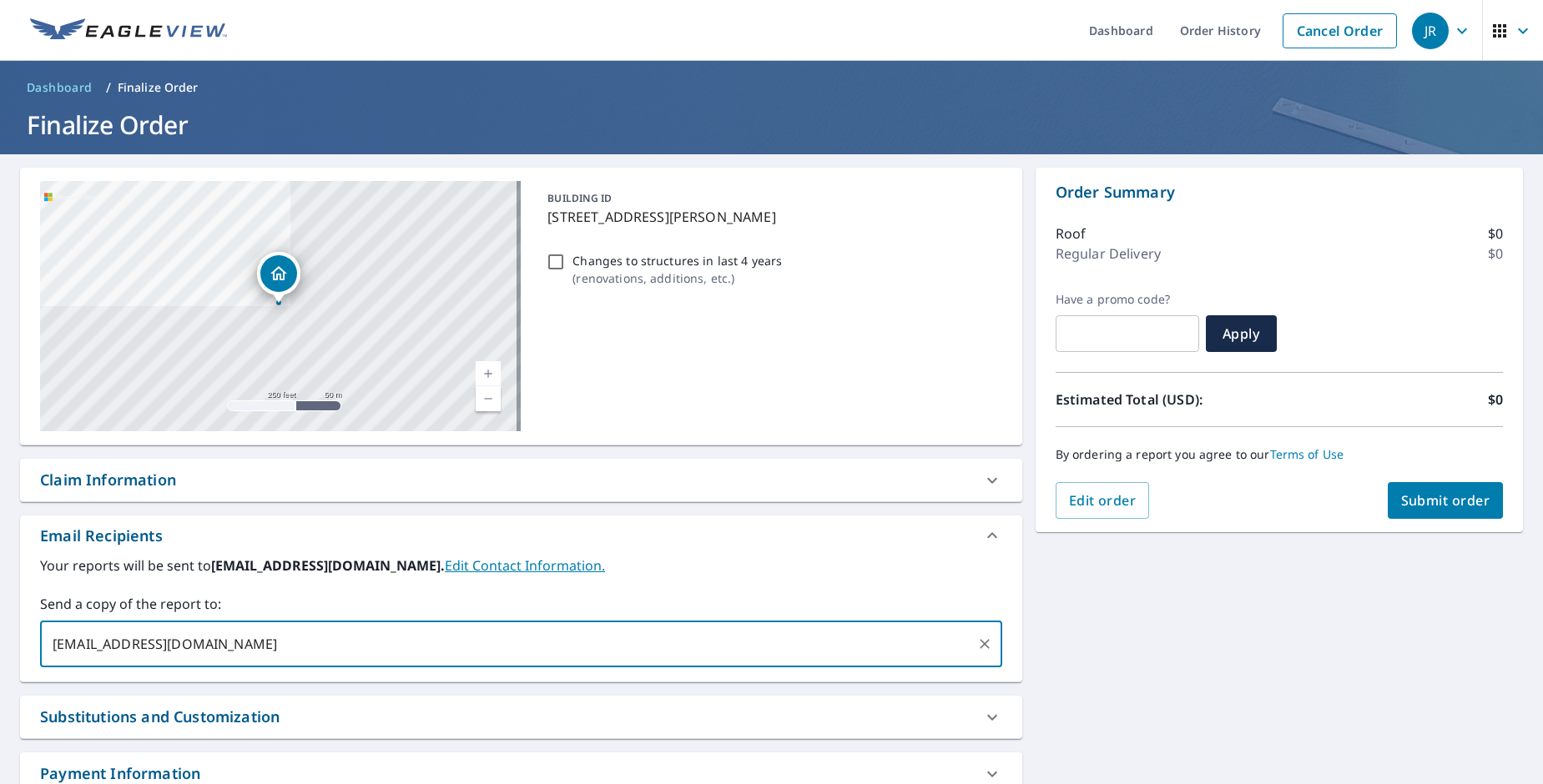
type input "[EMAIL_ADDRESS][DOMAIN_NAME]"
click at [1450, 508] on span "Submit order" at bounding box center [1445, 499] width 89 height 18
checkbox input "true"
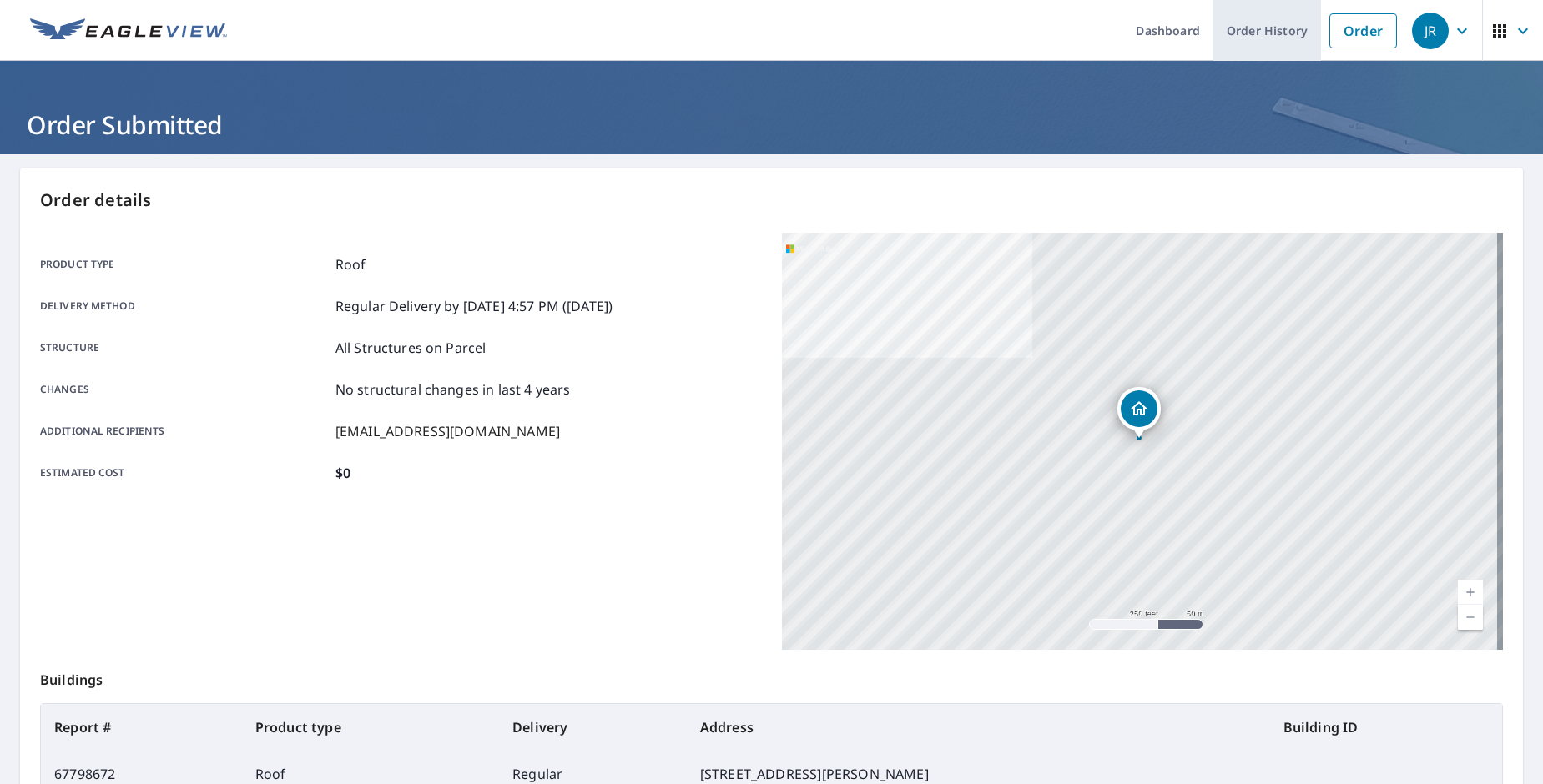
click at [1294, 29] on link "Order History" at bounding box center [1266, 30] width 107 height 61
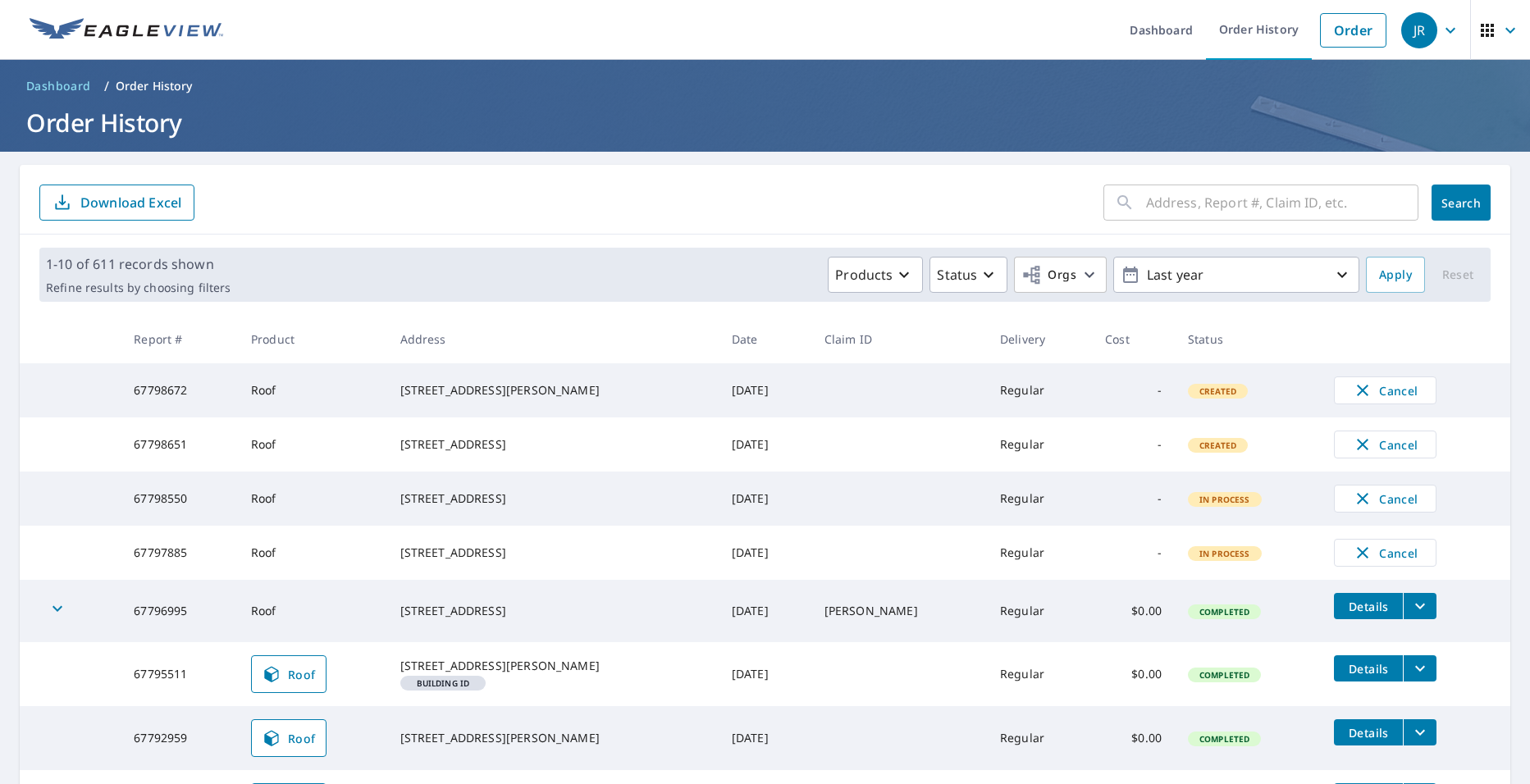
click at [1242, 193] on input "text" at bounding box center [1282, 202] width 273 height 46
type input "415 w 3rd st"
click at [1451, 215] on button "Search" at bounding box center [1460, 203] width 59 height 36
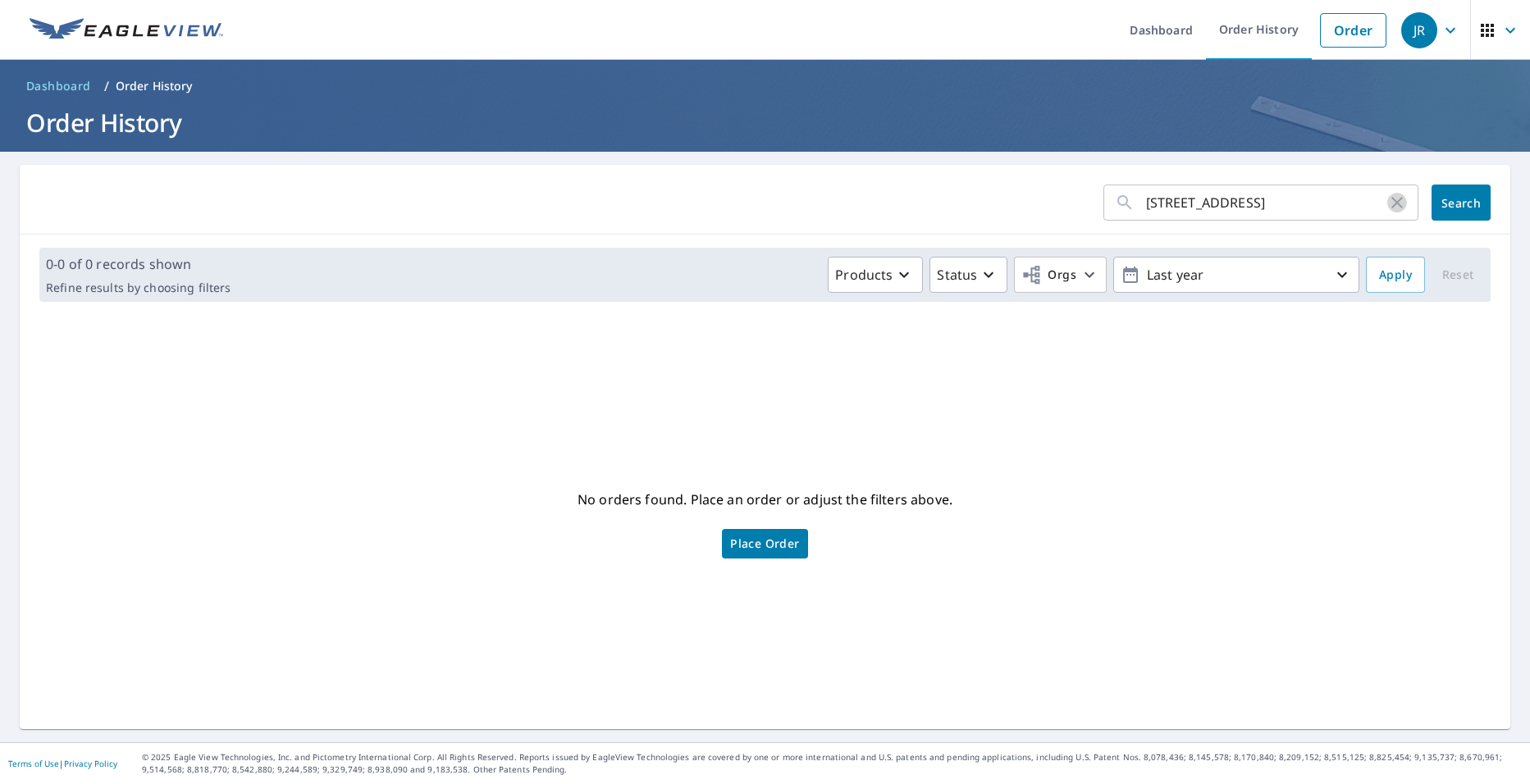
click at [1389, 202] on icon "button" at bounding box center [1397, 202] width 20 height 20
click at [1207, 217] on input "text" at bounding box center [1282, 202] width 273 height 46
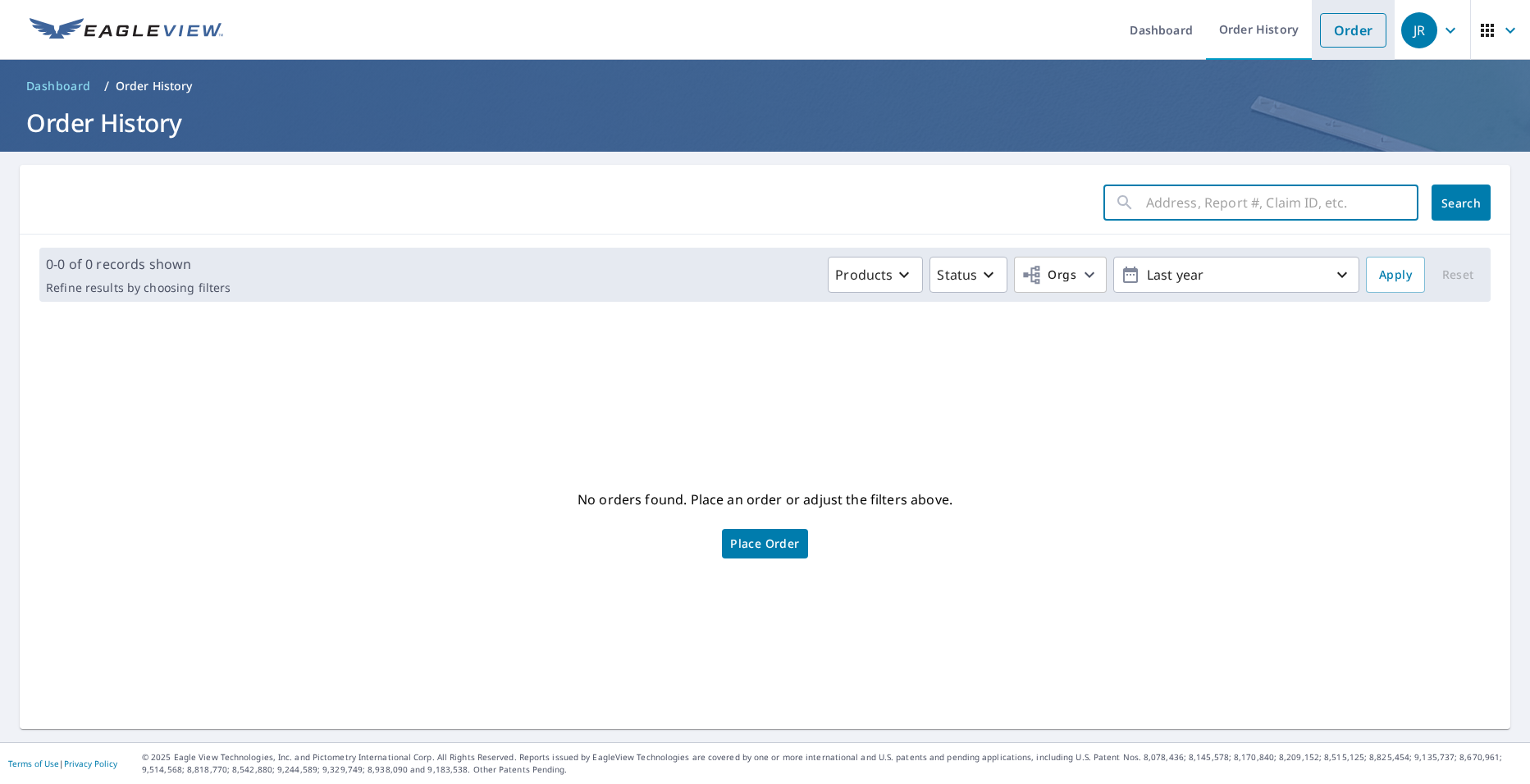
click at [1327, 46] on link "Order" at bounding box center [1353, 30] width 66 height 35
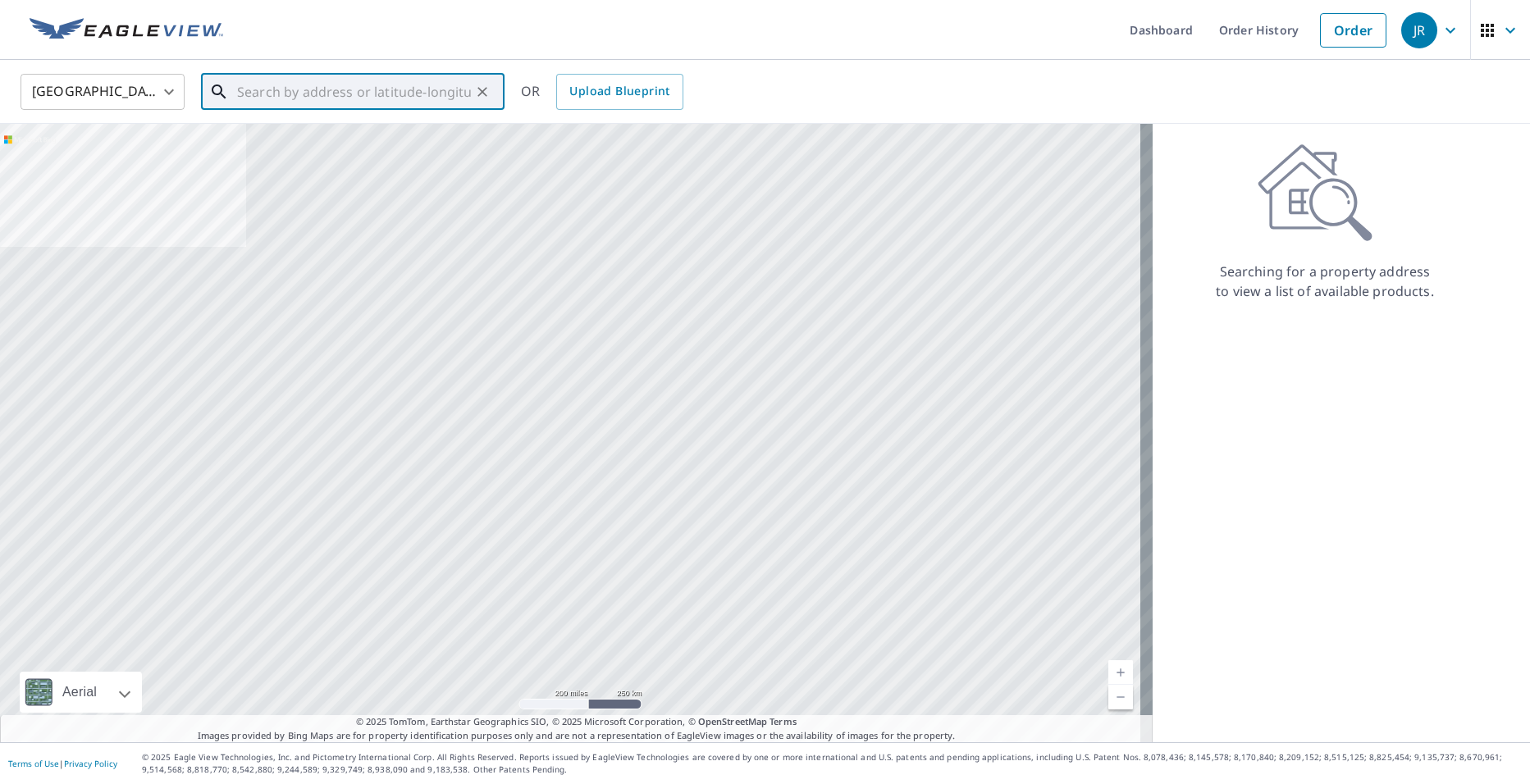
click at [294, 79] on input "text" at bounding box center [354, 91] width 233 height 46
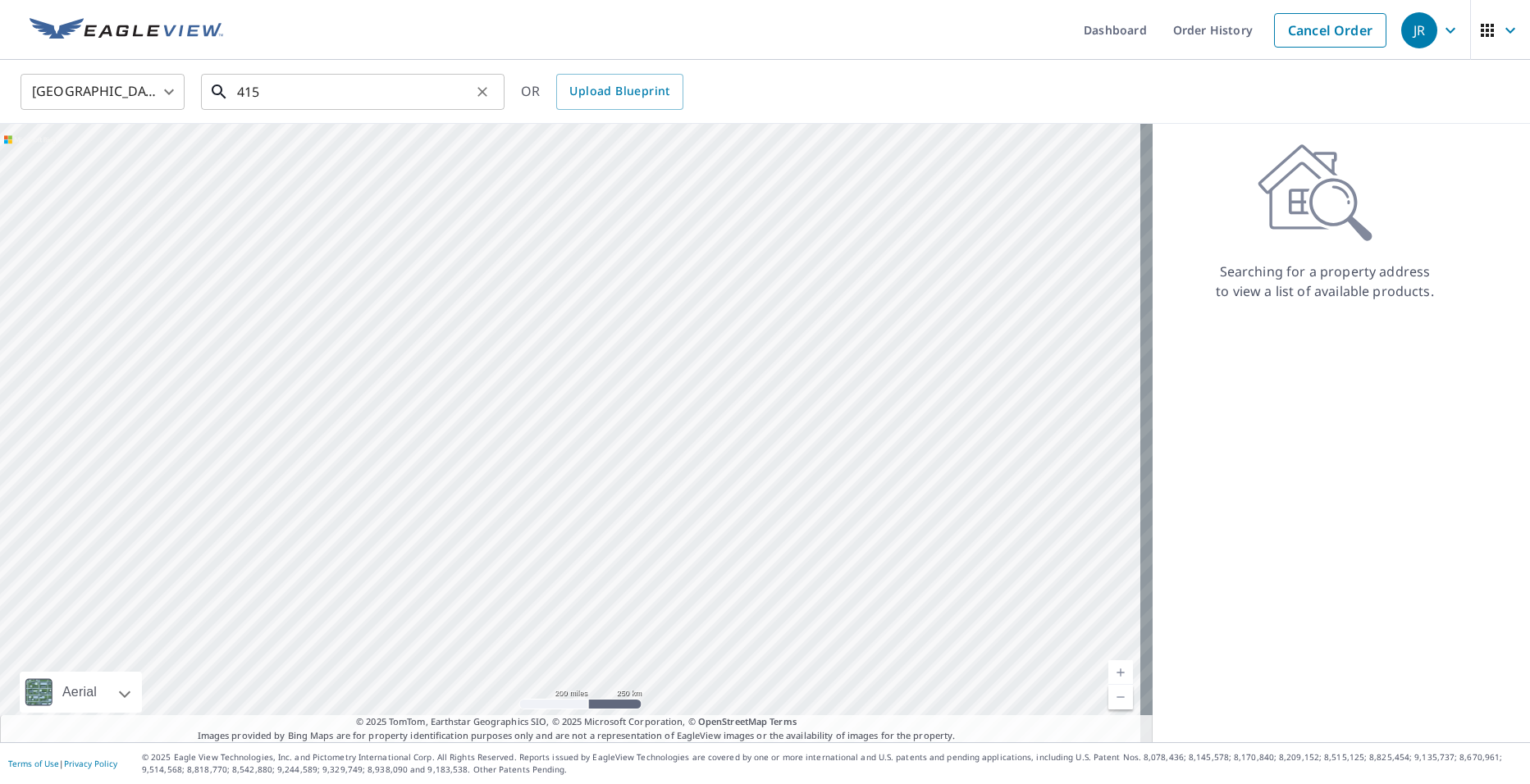
click at [279, 82] on input "415" at bounding box center [354, 91] width 233 height 46
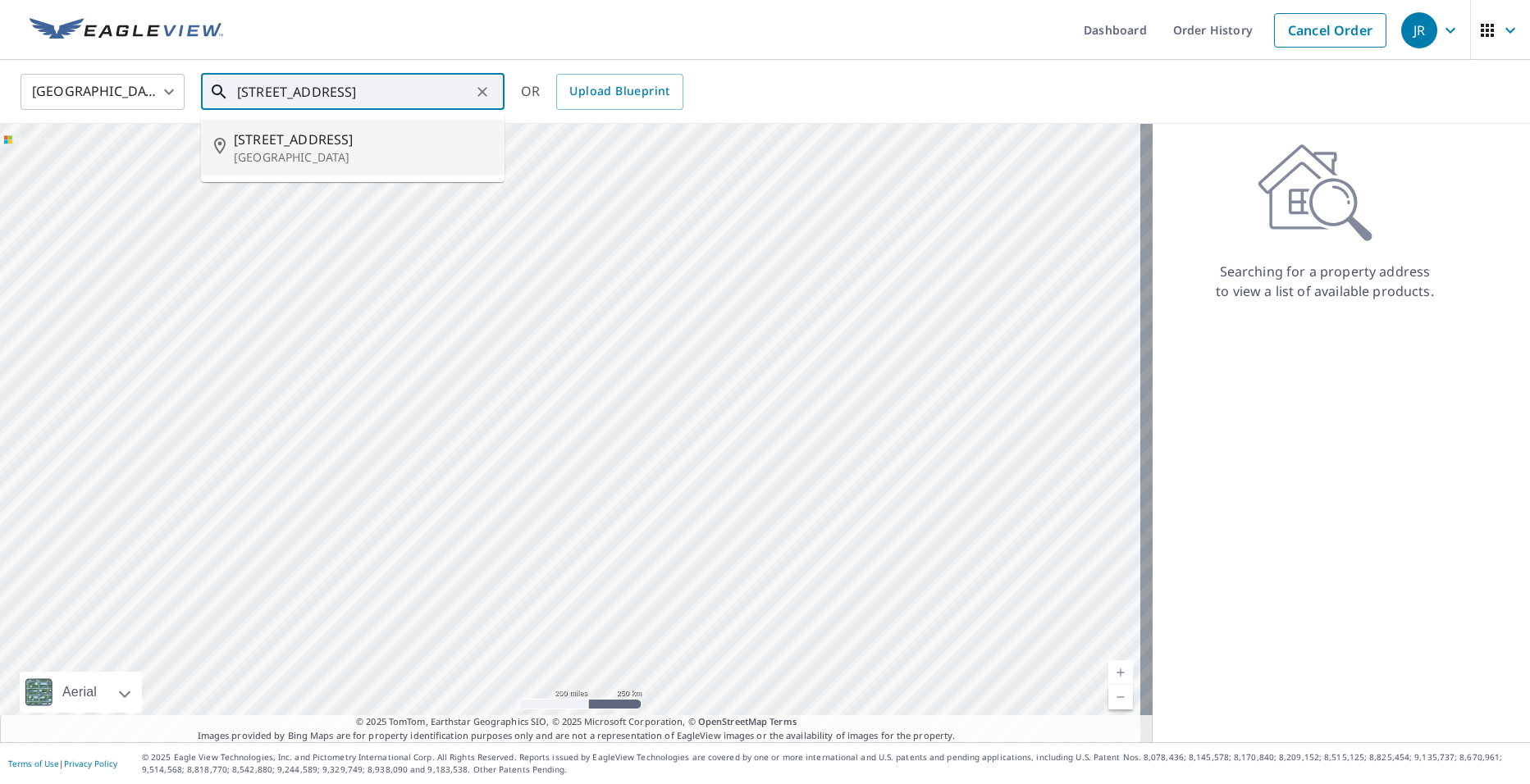
click at [355, 165] on p "[GEOGRAPHIC_DATA]" at bounding box center [362, 158] width 258 height 17
type input "415 W 3rd St Valley Center, KS 67147"
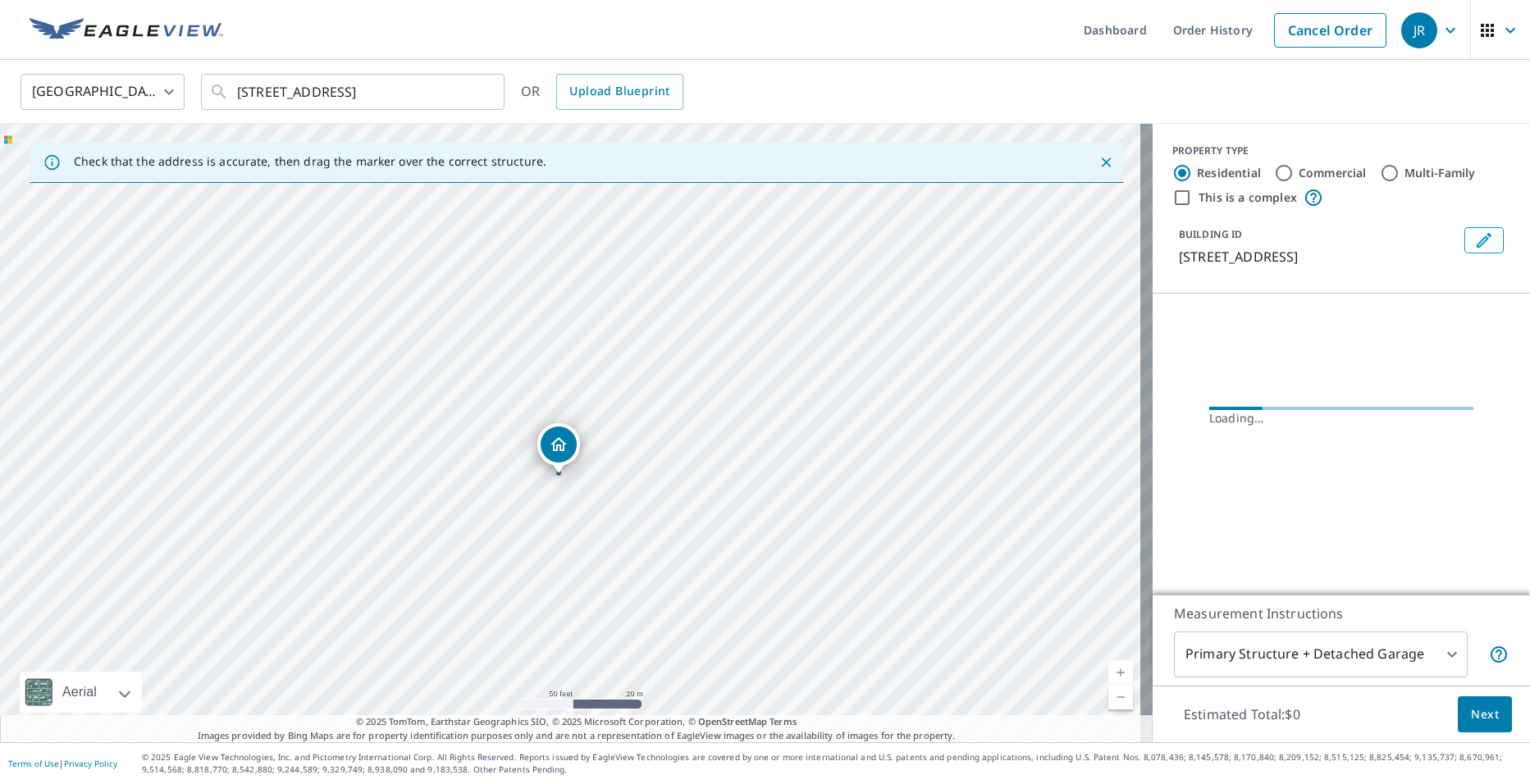
drag, startPoint x: 611, startPoint y: 478, endPoint x: 634, endPoint y: 375, distance: 105.5
click at [634, 375] on div "415 W 3rd St Valley Center, KS 67147" at bounding box center [576, 433] width 1152 height 618
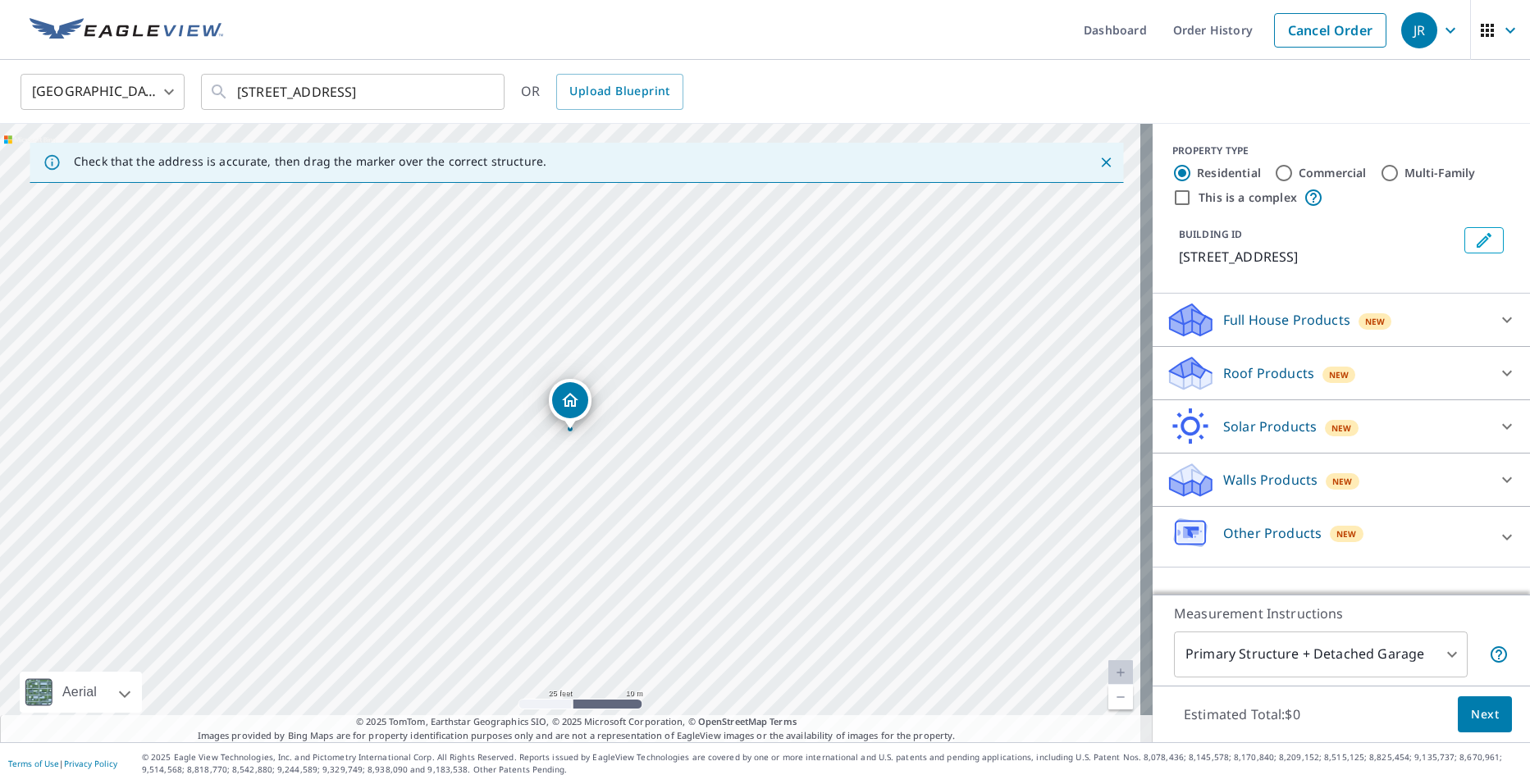
drag, startPoint x: 625, startPoint y: 459, endPoint x: 632, endPoint y: 382, distance: 77.3
click at [632, 382] on div "415 W 3rd St Valley Center, KS 67147" at bounding box center [576, 433] width 1152 height 618
click at [1373, 392] on div "Roof Products New" at bounding box center [1326, 373] width 321 height 38
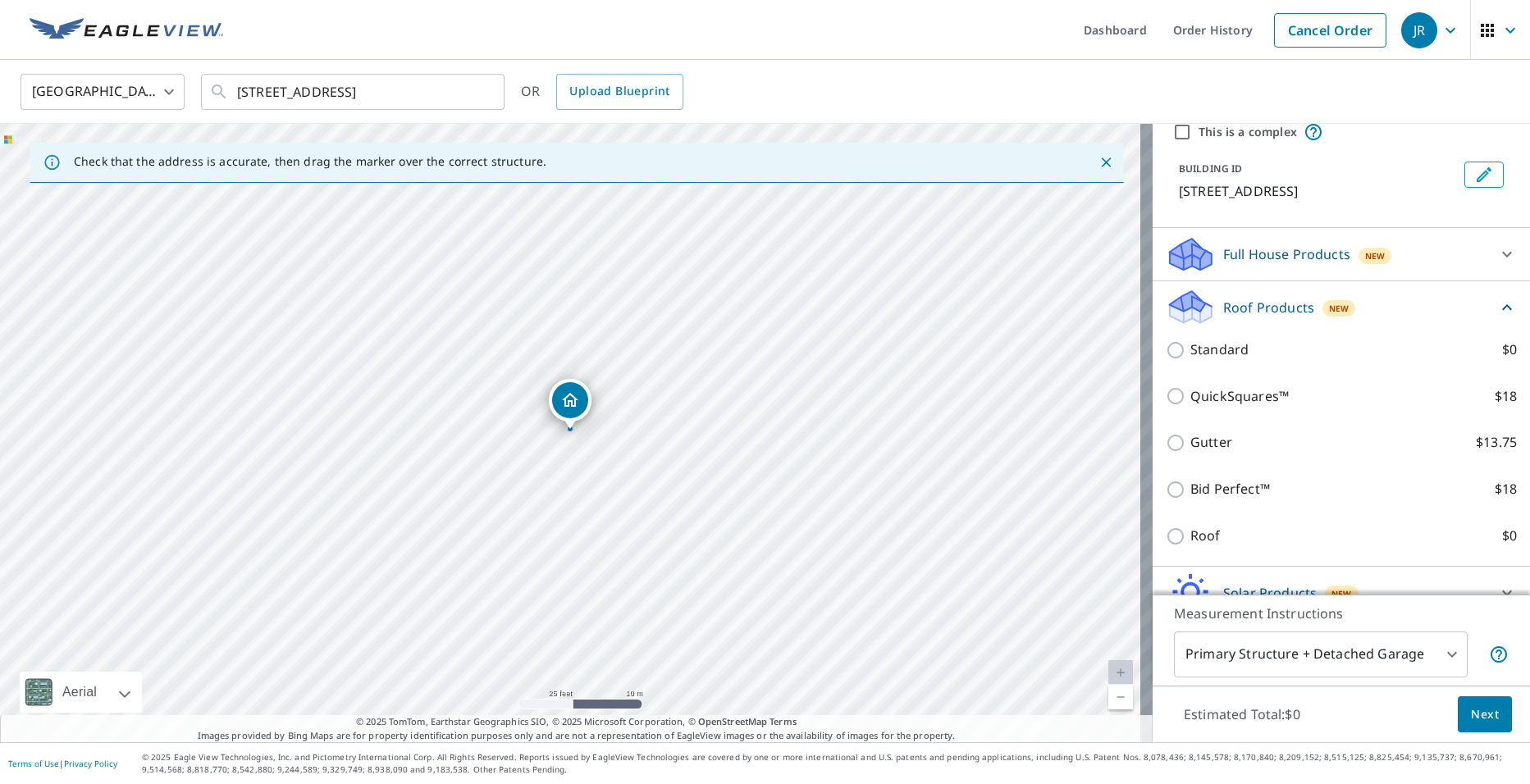
scroll to position [164, 0]
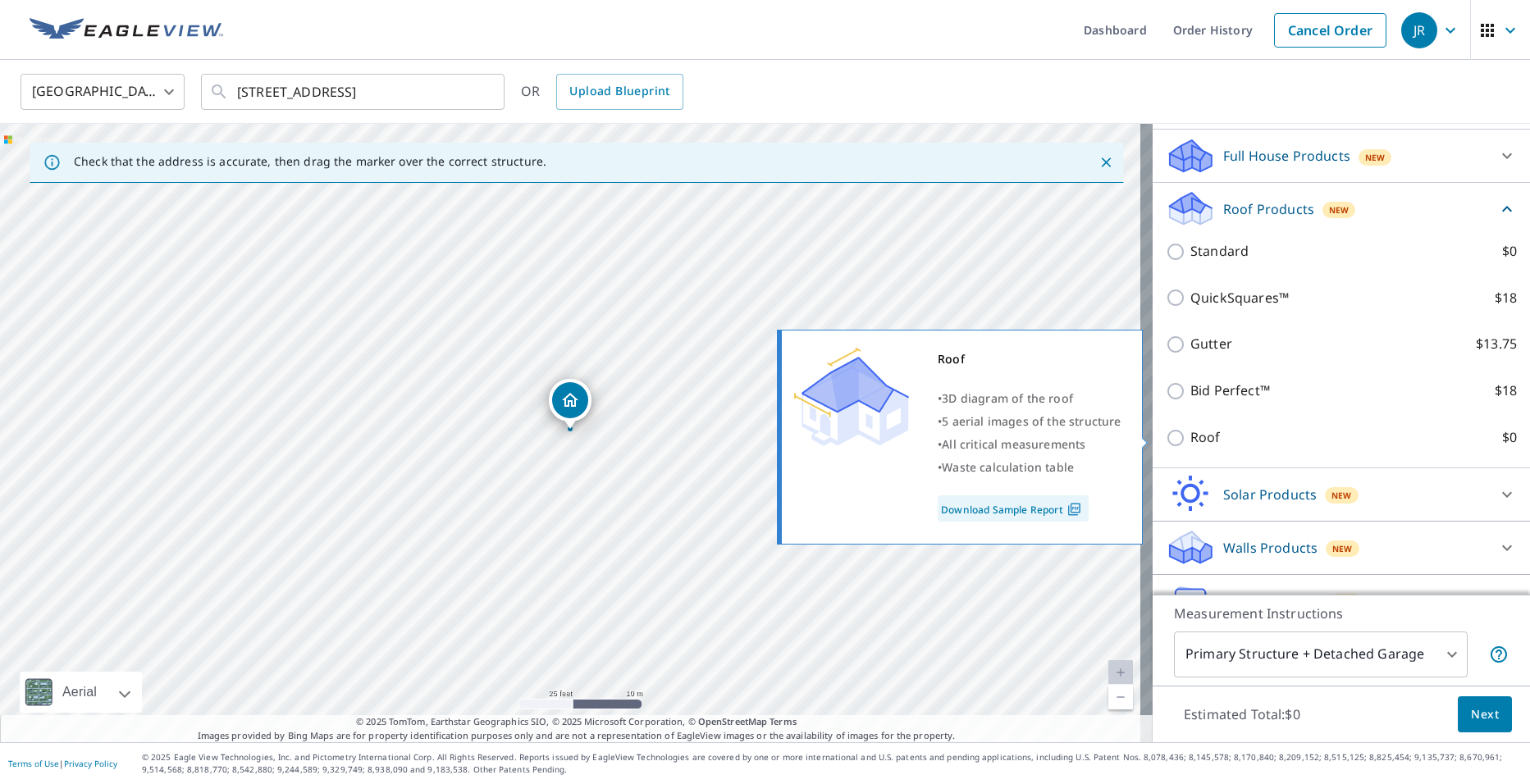
click at [1176, 433] on input "Roof $0" at bounding box center [1177, 438] width 24 height 20
checkbox input "true"
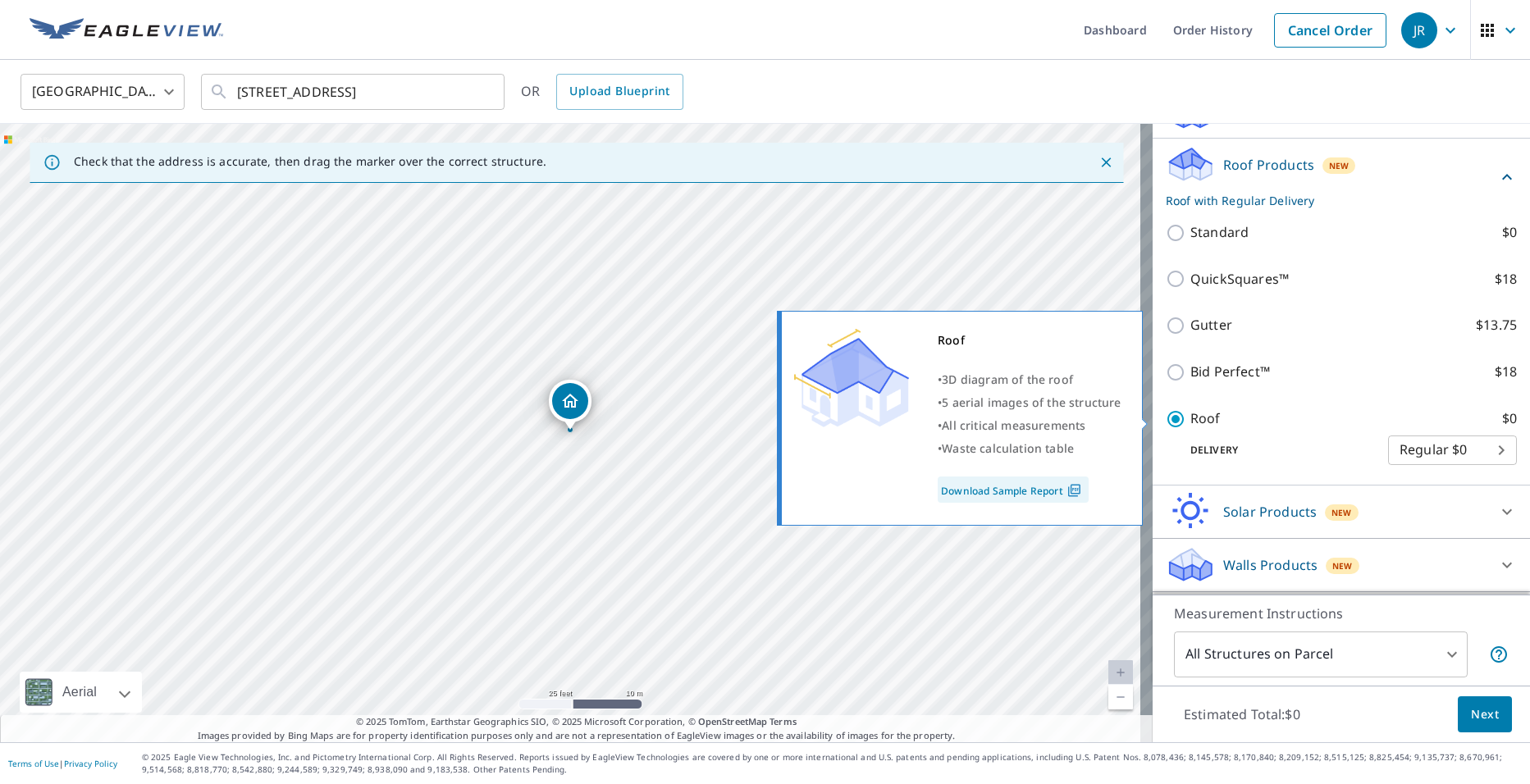
type input "3"
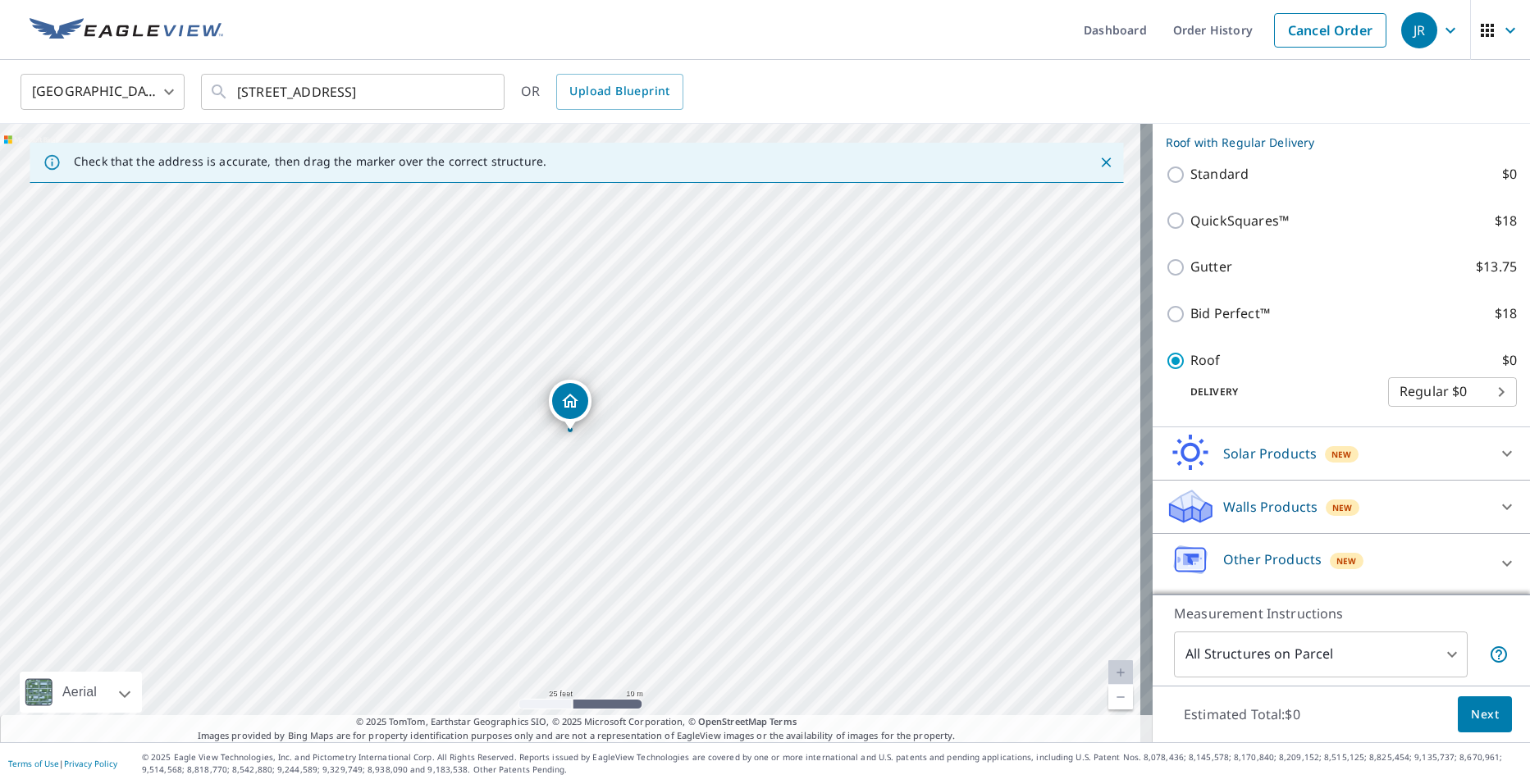
click at [1484, 709] on span "Next" at bounding box center [1484, 715] width 28 height 21
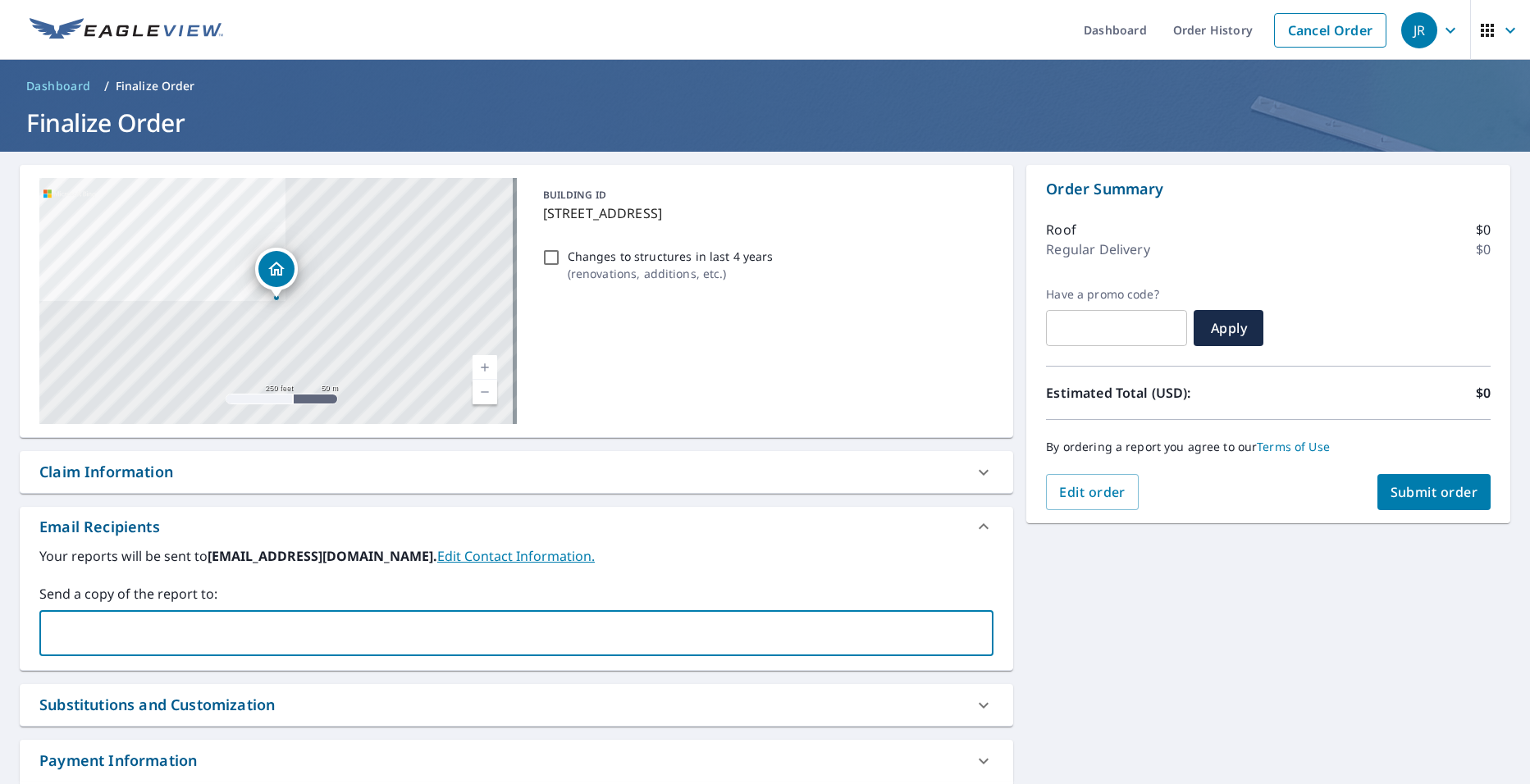
click at [229, 643] on input "text" at bounding box center [504, 633] width 915 height 31
type input "[EMAIL_ADDRESS][DOMAIN_NAME]"
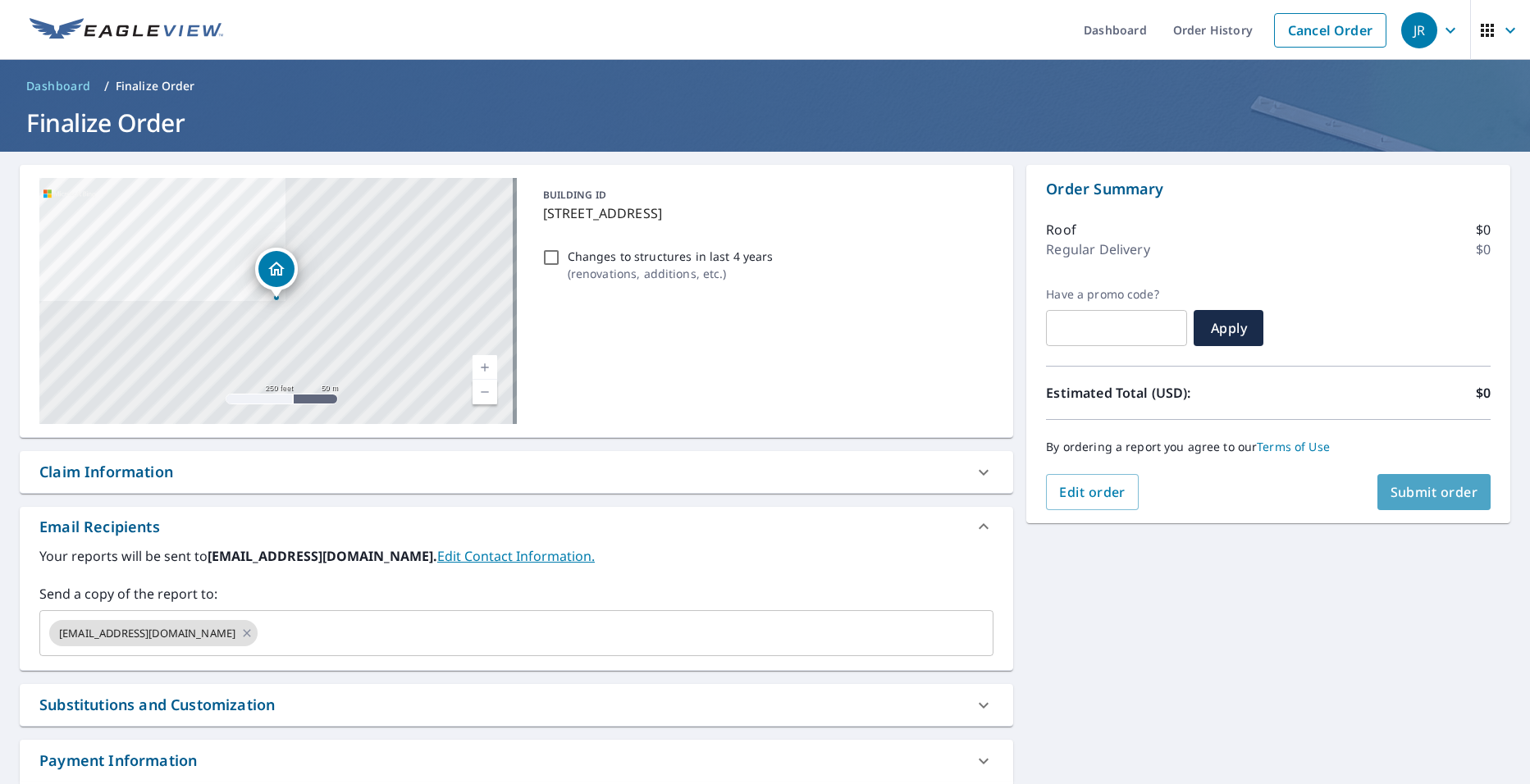
click at [1414, 493] on span "Submit order" at bounding box center [1434, 491] width 88 height 18
checkbox input "true"
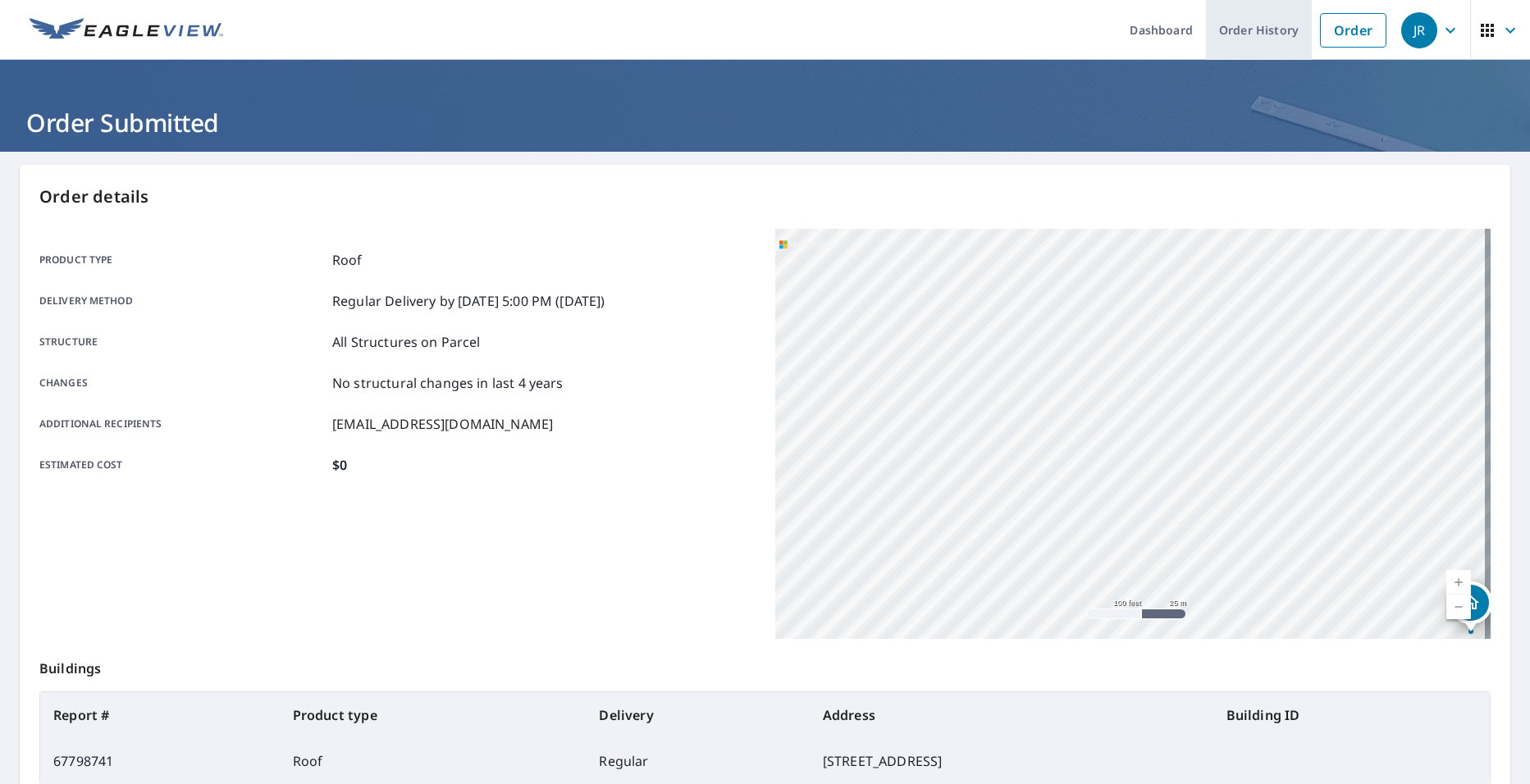
click at [1246, 31] on link "Order History" at bounding box center [1258, 30] width 105 height 60
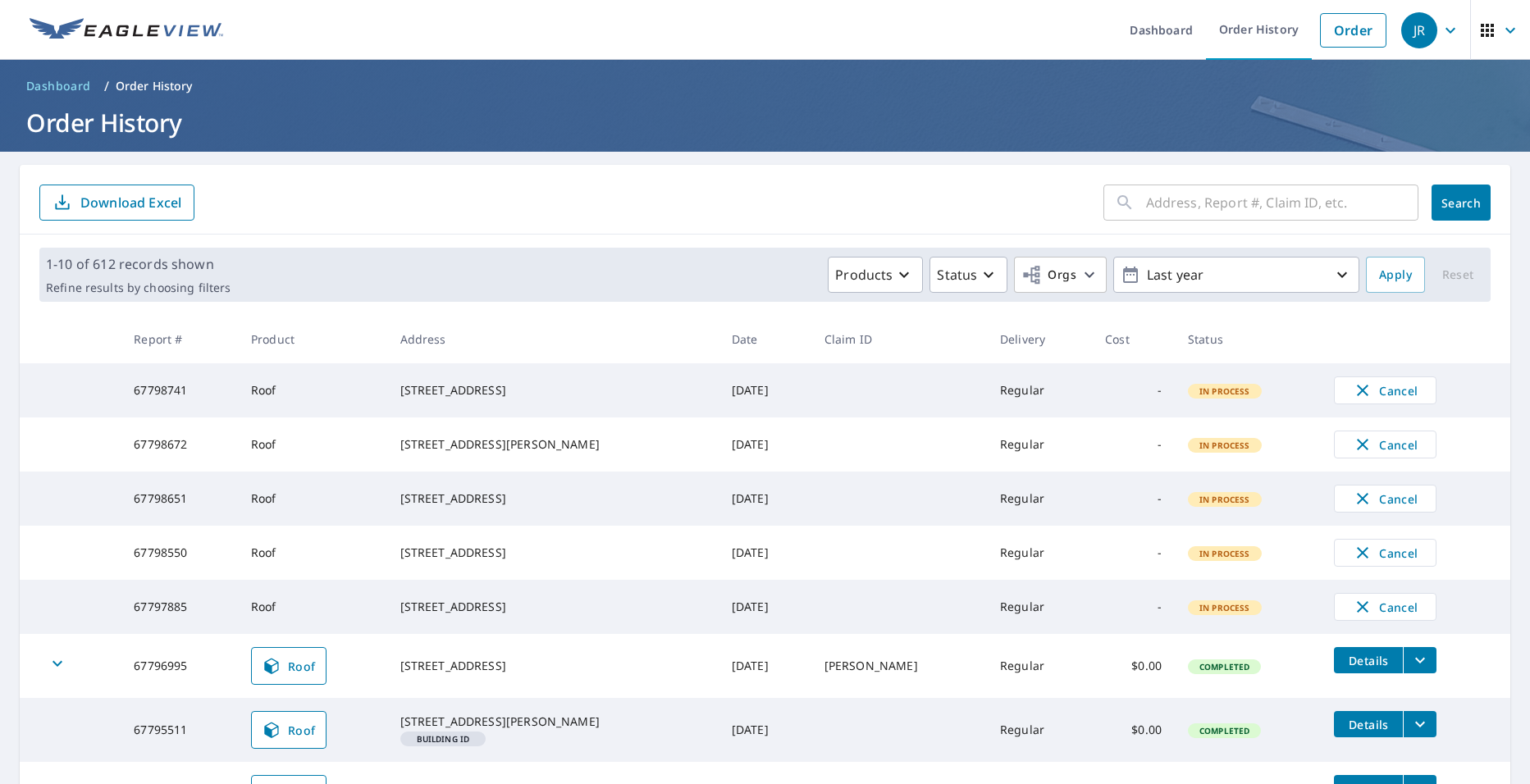
click at [1161, 215] on input "text" at bounding box center [1282, 202] width 273 height 46
type input "6321 marjorie"
click button "Search" at bounding box center [1460, 203] width 59 height 36
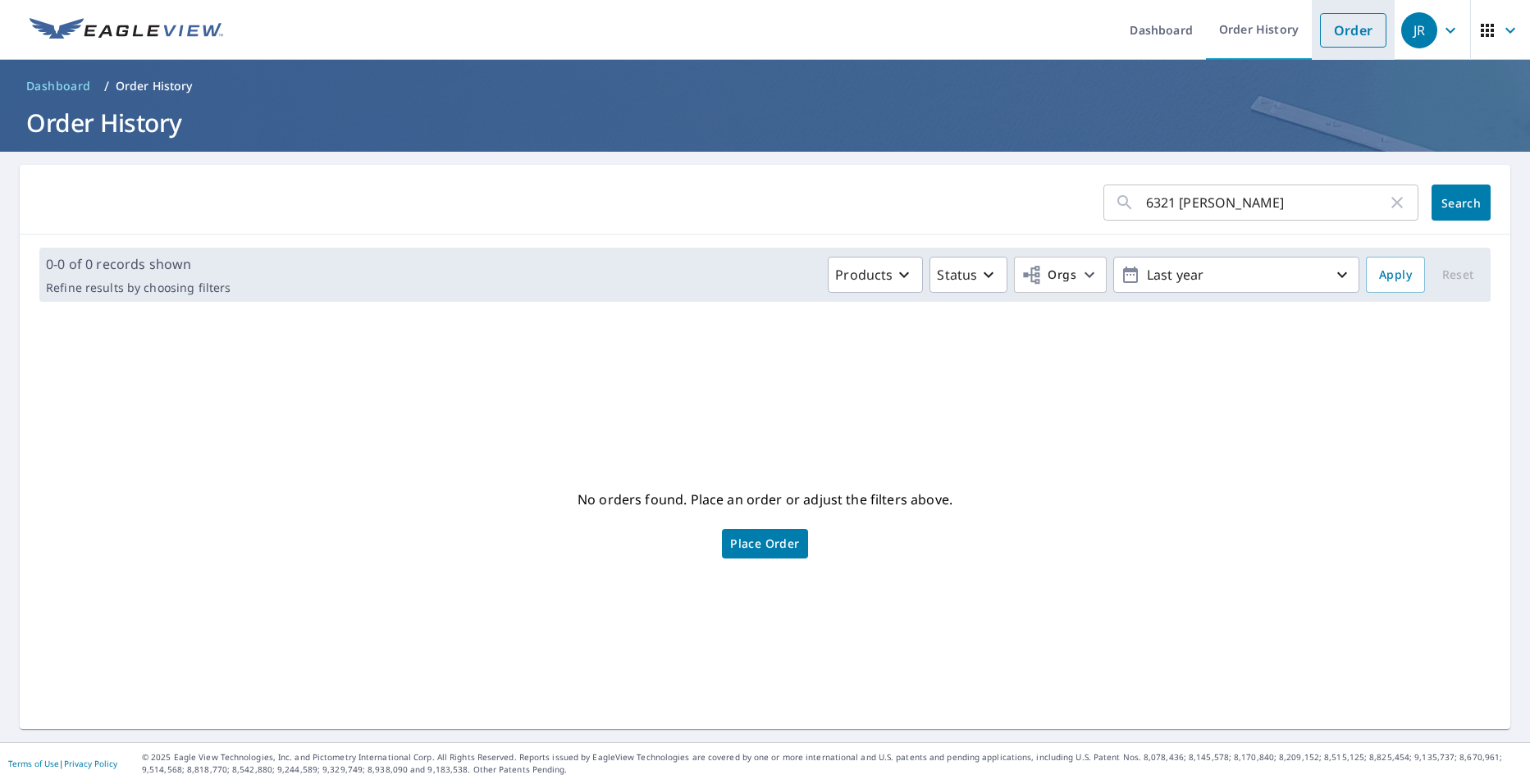
click at [1345, 30] on link "Order" at bounding box center [1353, 30] width 66 height 35
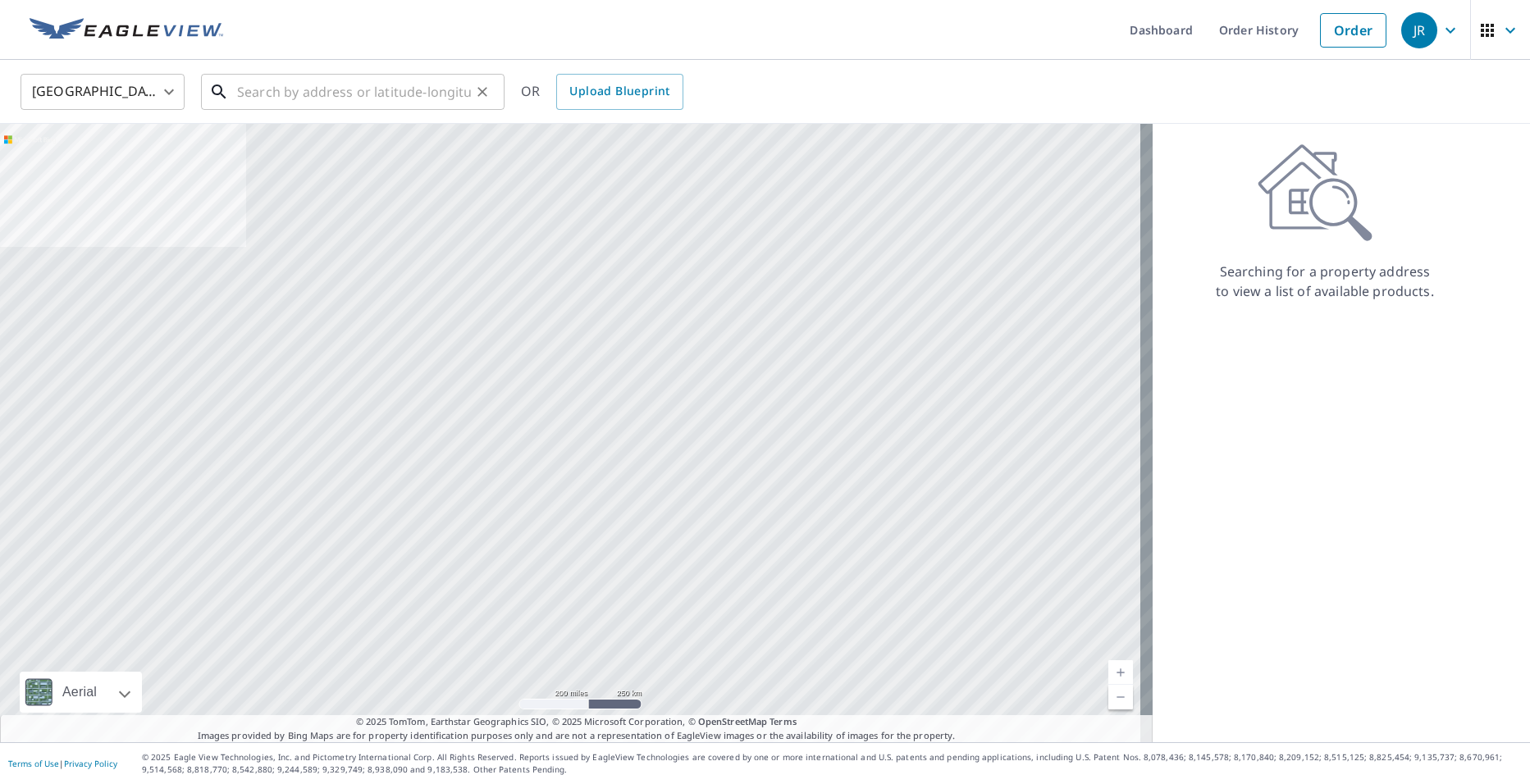
click at [404, 110] on div "​" at bounding box center [352, 91] width 303 height 36
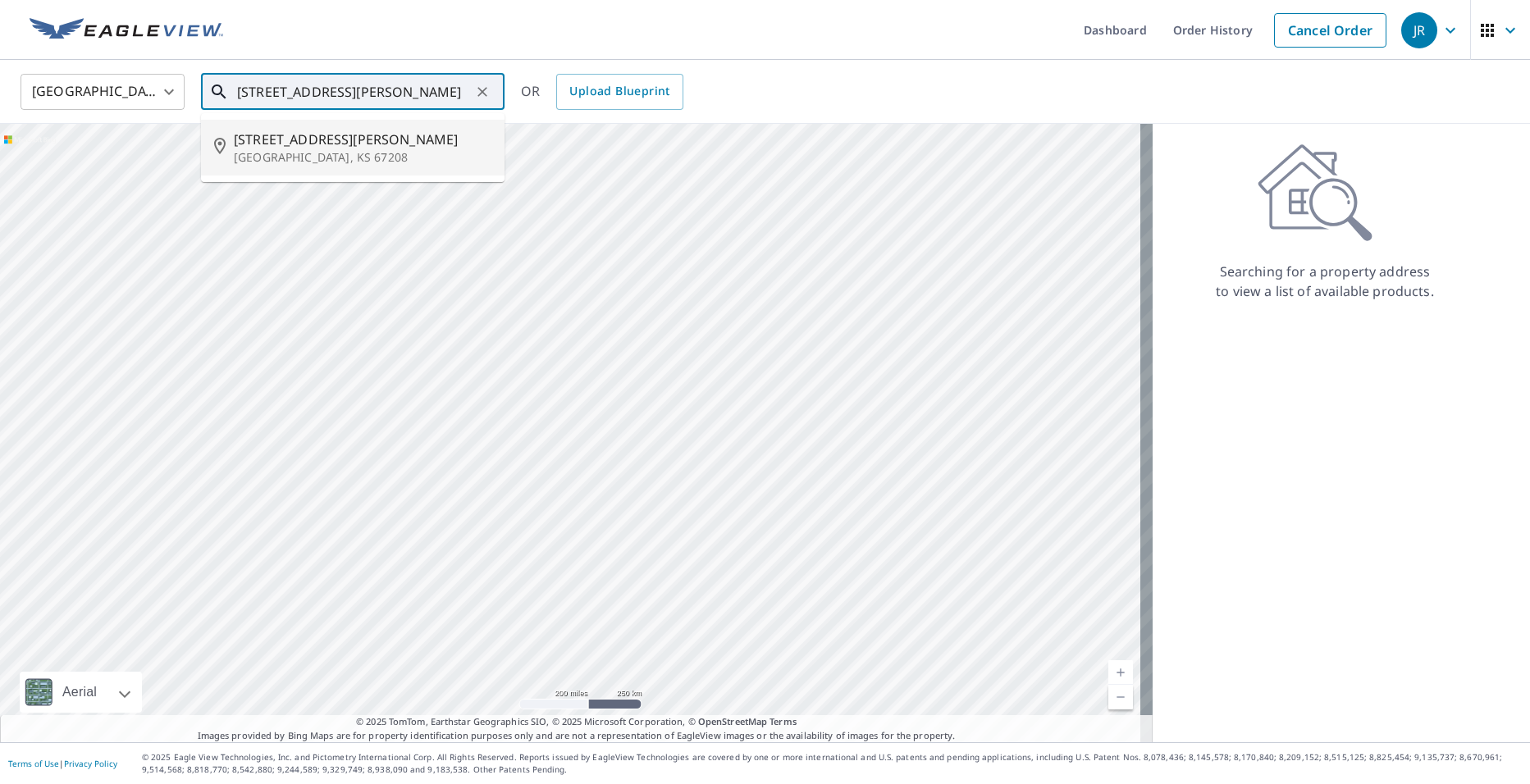
click at [403, 132] on span "6321 Marjorie St" at bounding box center [362, 139] width 258 height 20
type input "6321 Marjorie St Wichita, KS 67208"
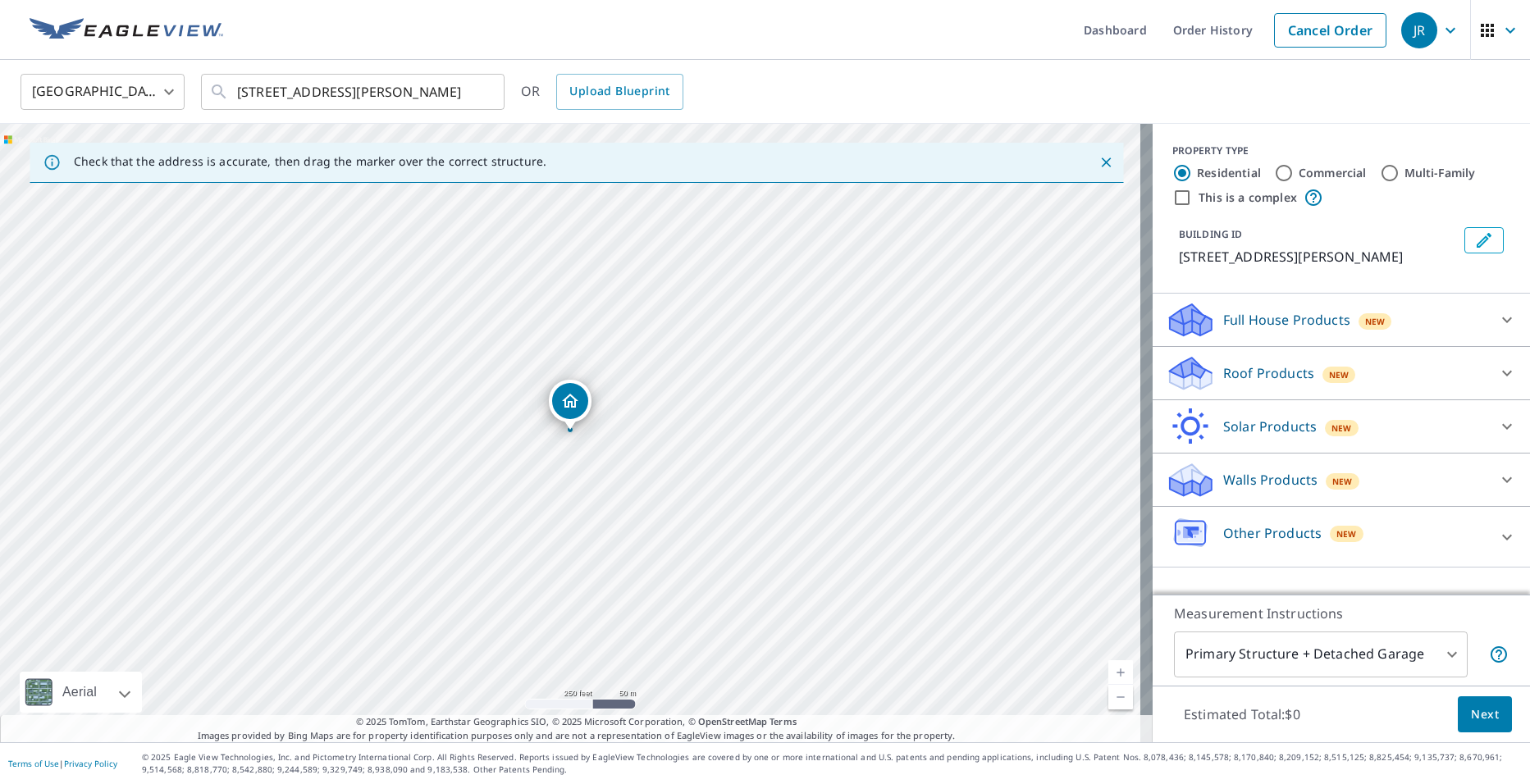
click at [1361, 374] on div "Roof Products New" at bounding box center [1326, 373] width 321 height 38
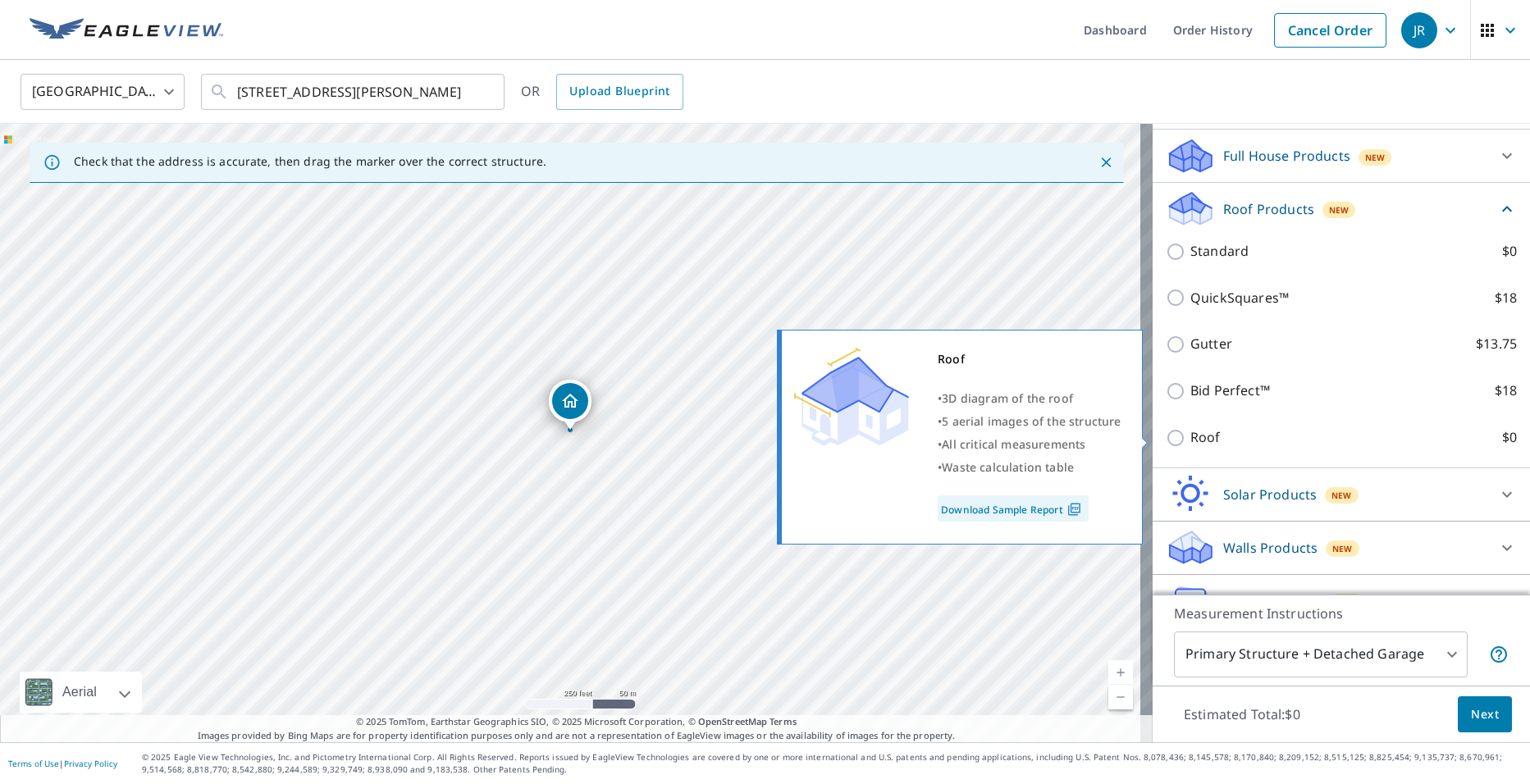
click at [1171, 444] on input "Roof $0" at bounding box center [1177, 438] width 24 height 20
checkbox input "true"
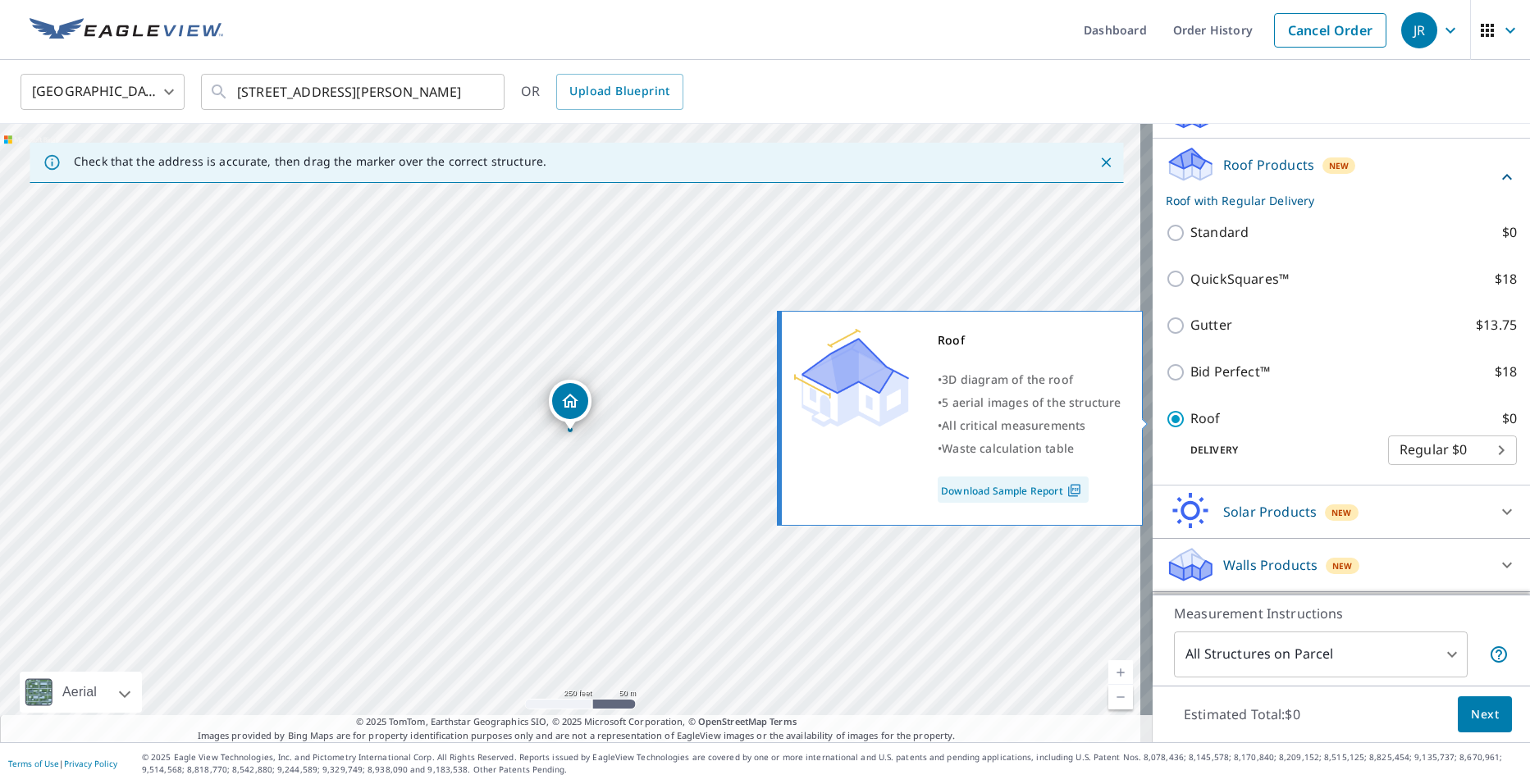
type input "3"
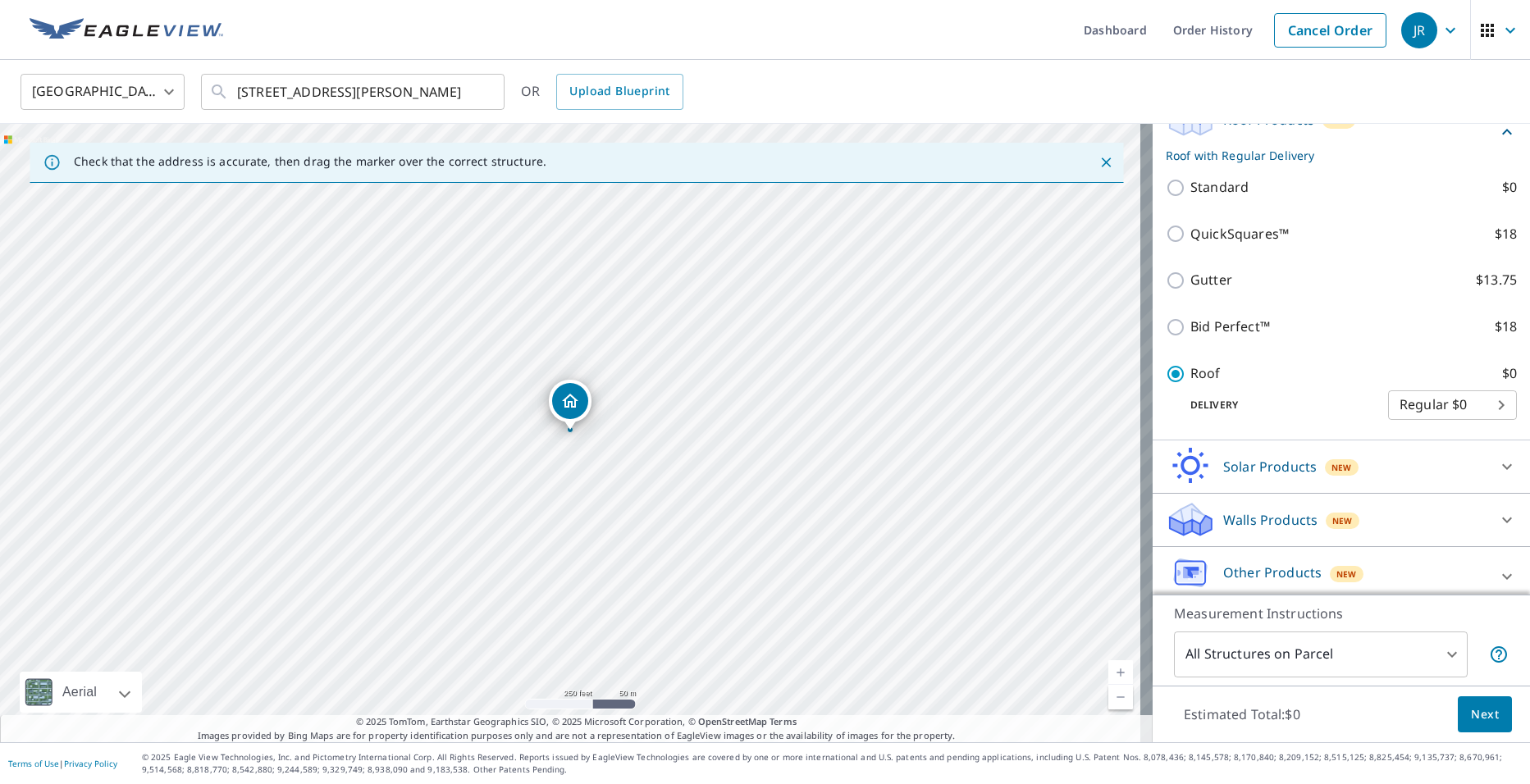
scroll to position [222, 0]
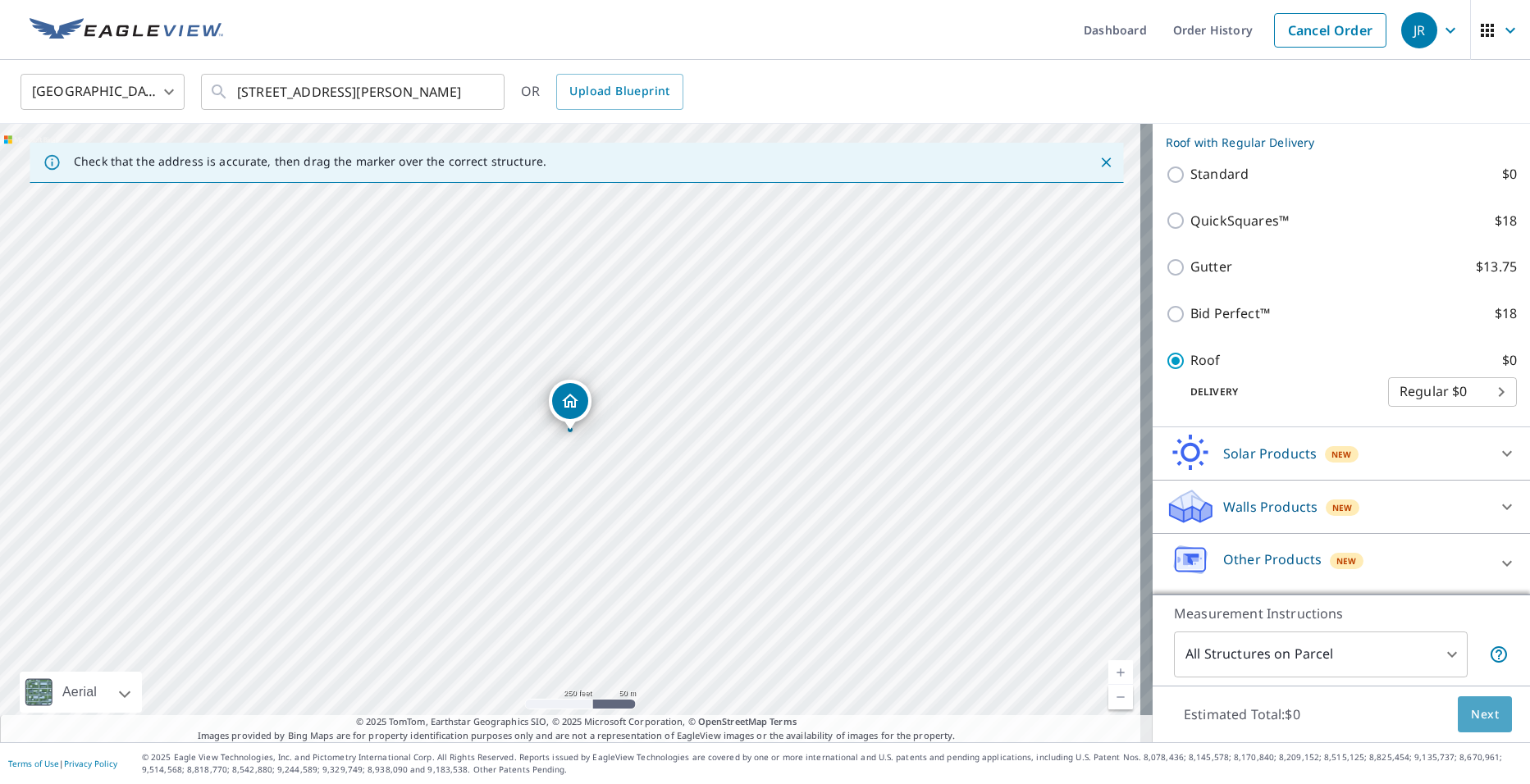
click at [1474, 719] on span "Next" at bounding box center [1484, 715] width 28 height 21
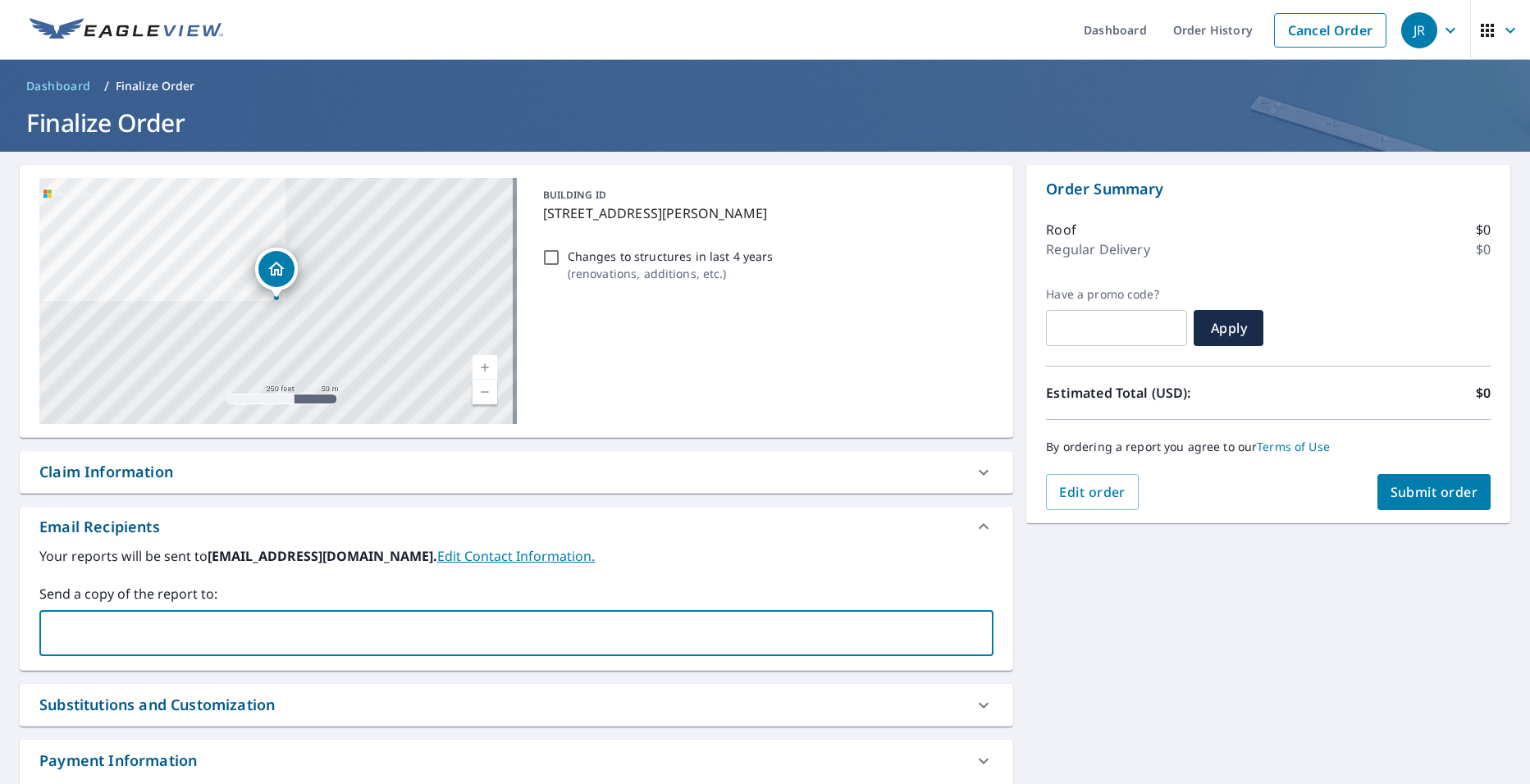
click at [225, 620] on input "text" at bounding box center [504, 633] width 915 height 31
click at [104, 633] on input "braydenrhodenroofing.com" at bounding box center [504, 633] width 915 height 31
type input "[EMAIL_ADDRESS][DOMAIN_NAME]"
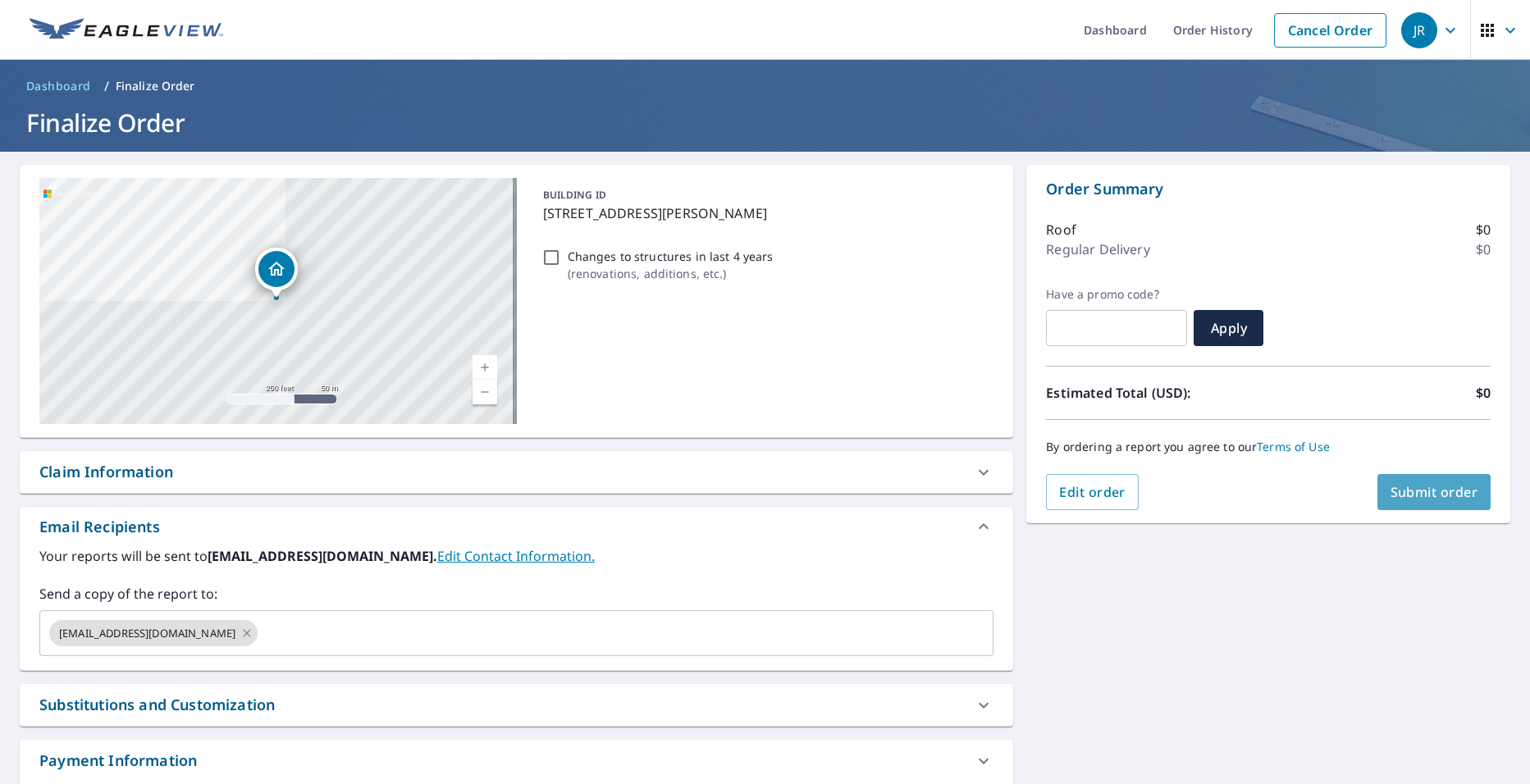
click at [1393, 490] on span "Submit order" at bounding box center [1434, 491] width 88 height 18
checkbox input "true"
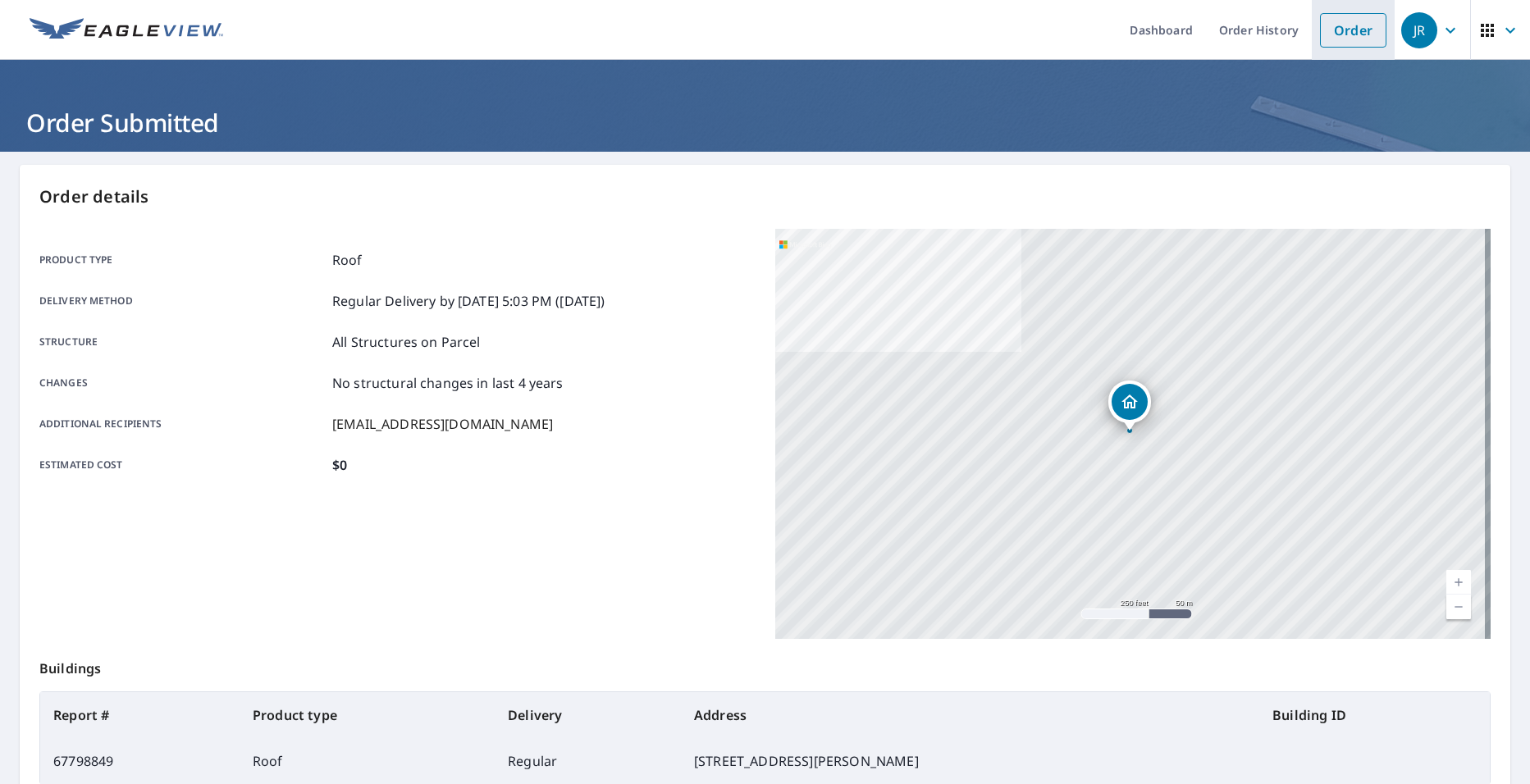
click at [1382, 26] on li "Order" at bounding box center [1353, 30] width 83 height 60
click at [1350, 30] on link "Order" at bounding box center [1353, 30] width 66 height 35
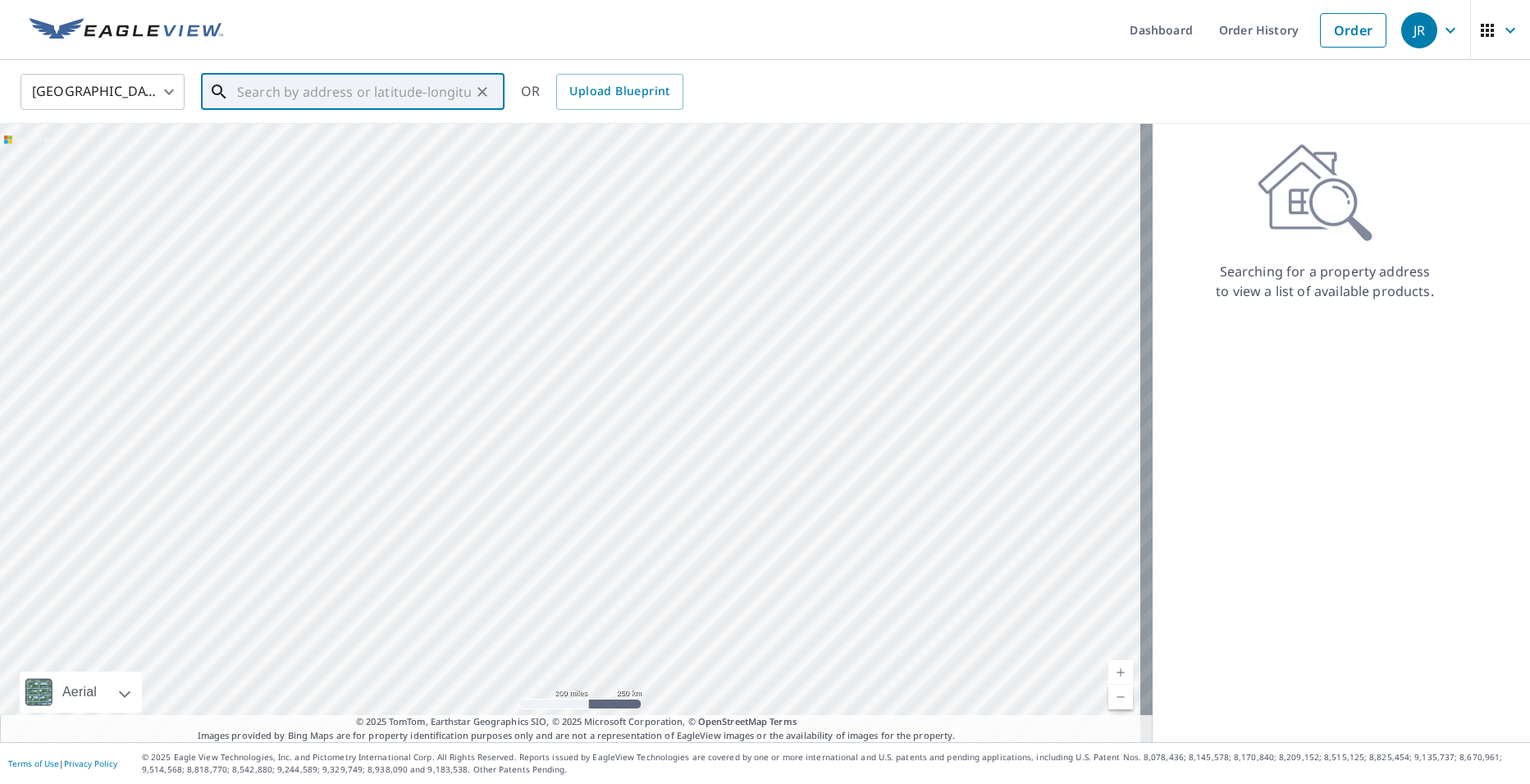
click at [296, 97] on input "text" at bounding box center [354, 91] width 233 height 46
click at [325, 140] on span "1517 N Saint Clair Ave" at bounding box center [362, 139] width 258 height 20
type input "1517 N Saint Clair Ave Wichita, KS 67203"
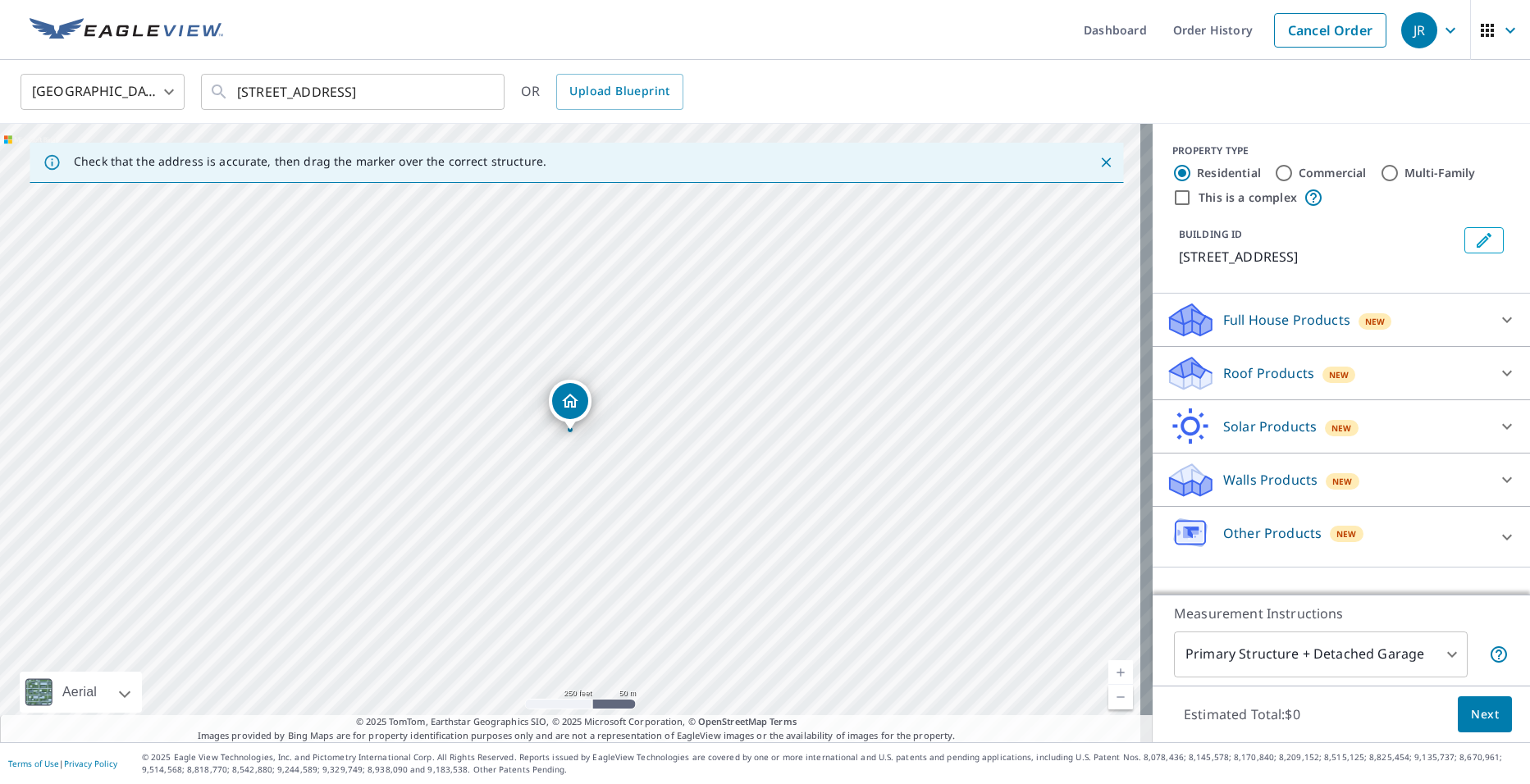
click at [1334, 383] on div "Roof Products New" at bounding box center [1326, 373] width 321 height 38
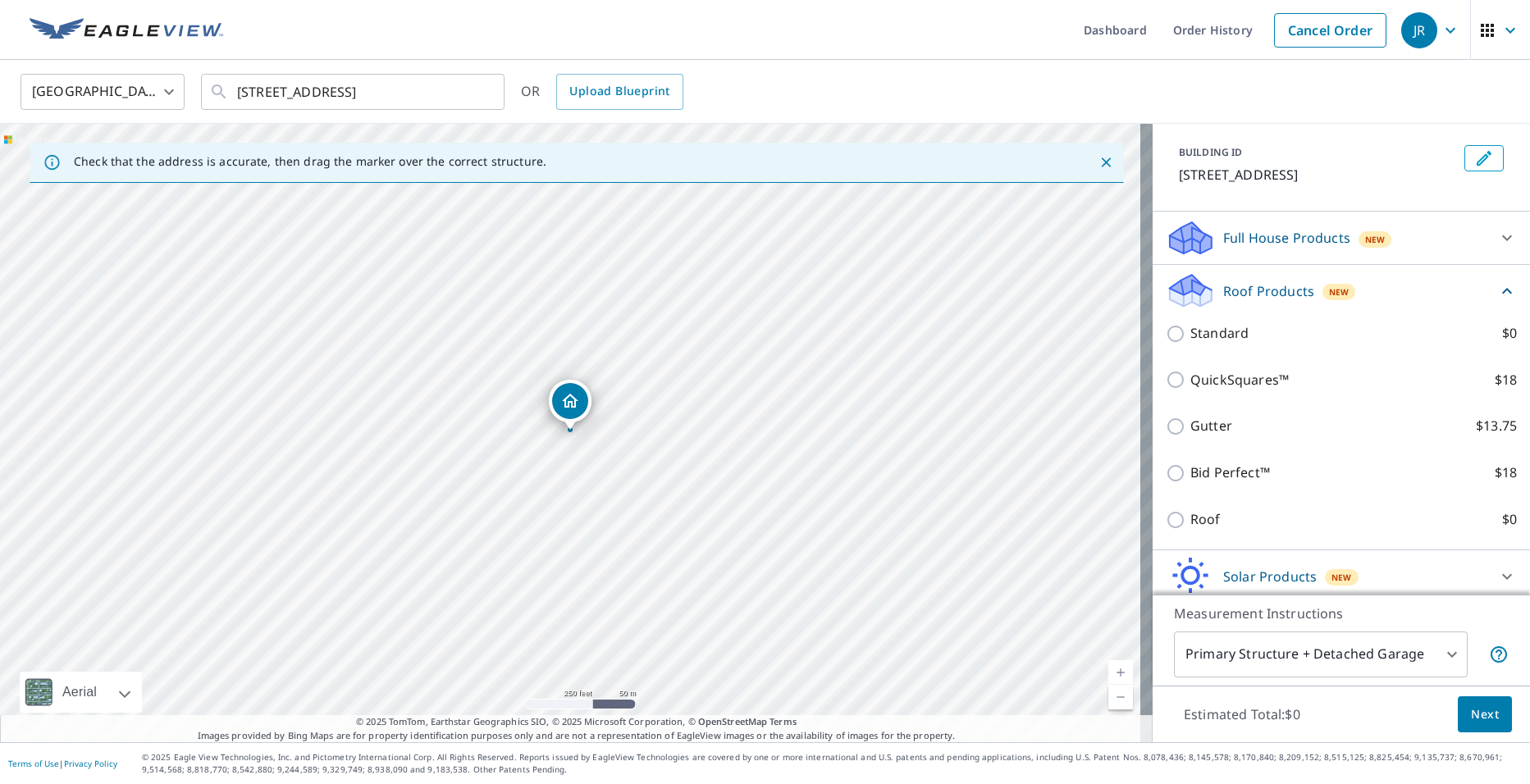
click at [1173, 516] on input "Roof $0" at bounding box center [1177, 519] width 24 height 20
checkbox input "true"
type input "3"
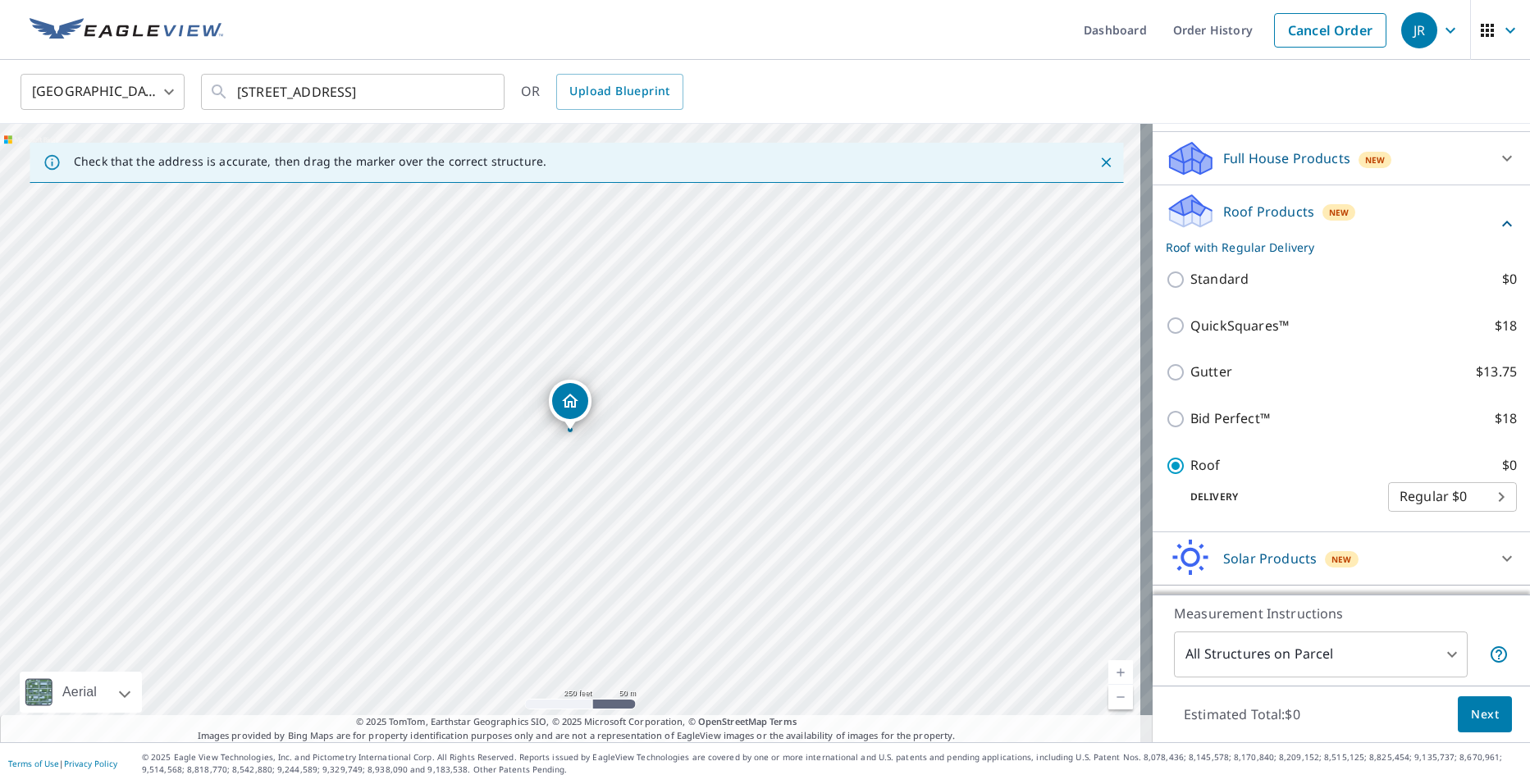
scroll to position [222, 0]
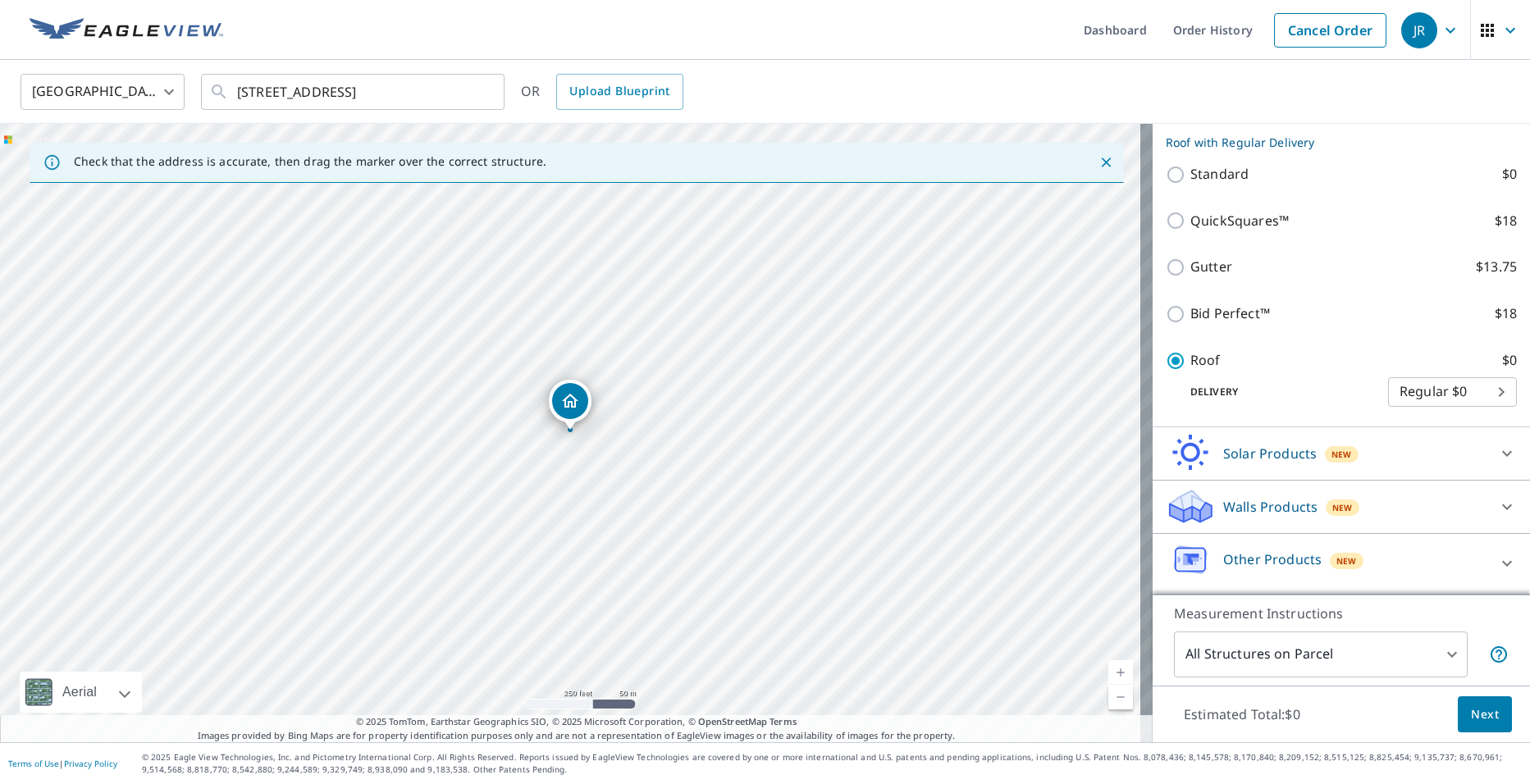
click at [1479, 729] on button "Next" at bounding box center [1484, 715] width 54 height 37
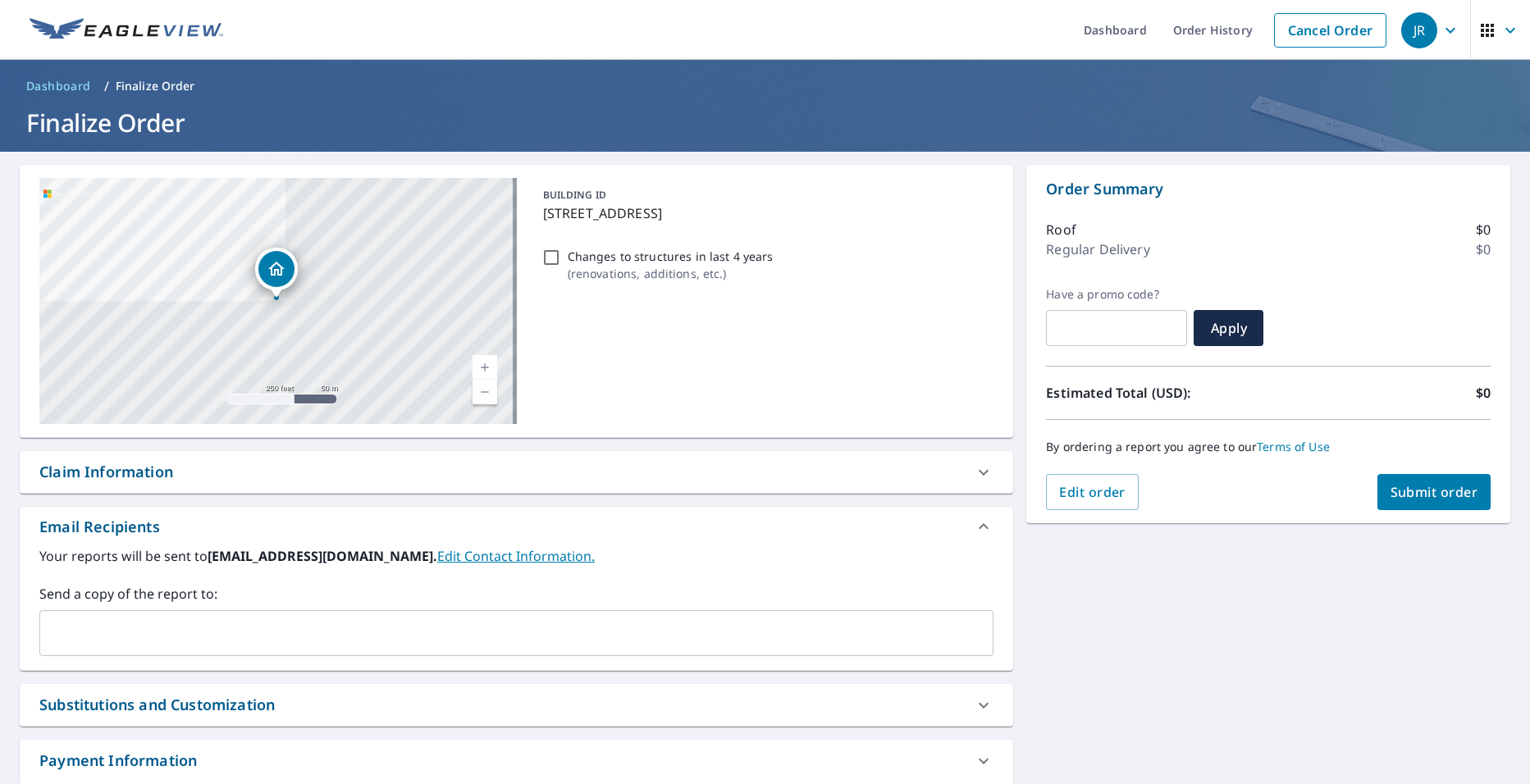
click at [256, 651] on div "​" at bounding box center [516, 633] width 954 height 46
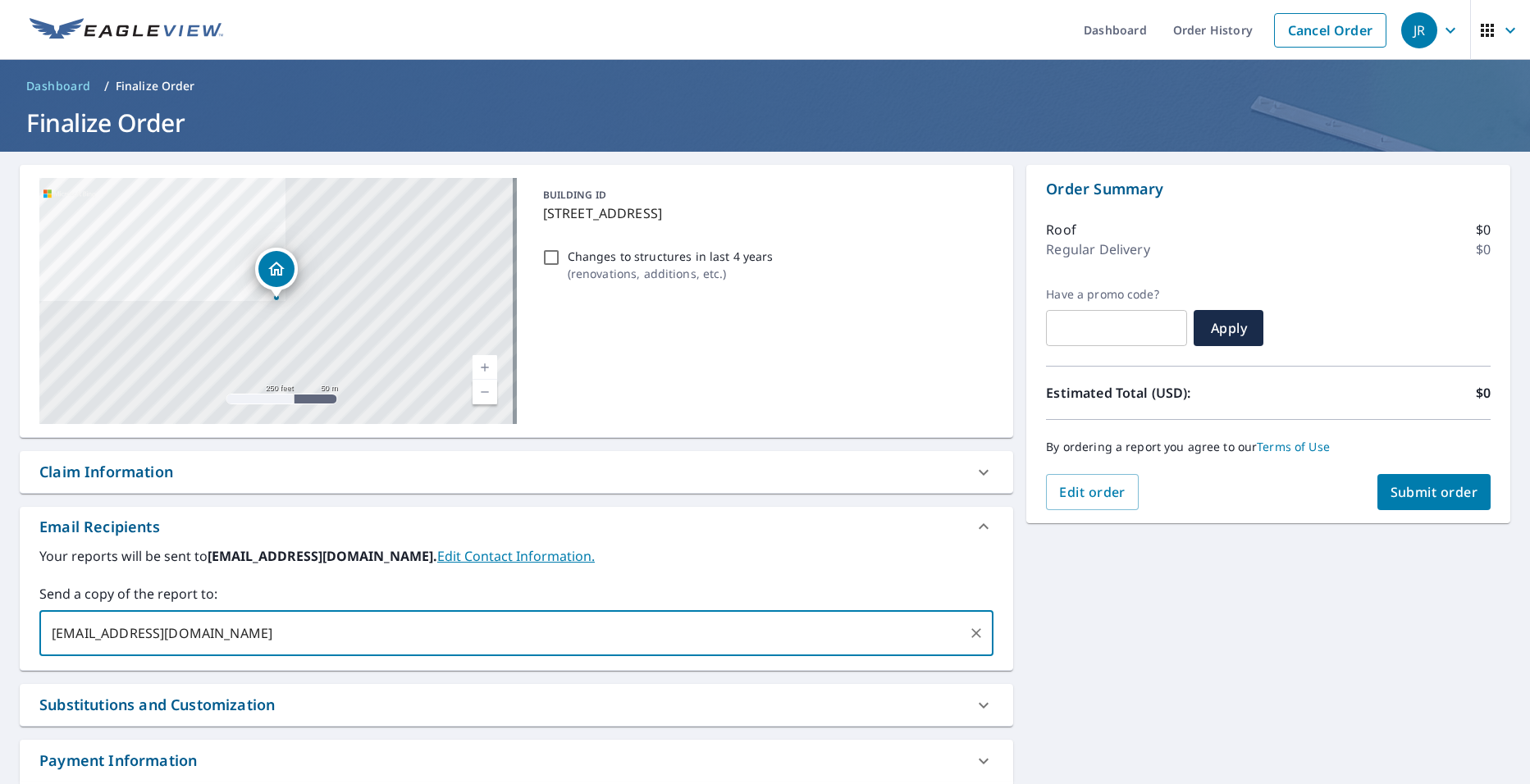
type input "[EMAIL_ADDRESS][DOMAIN_NAME]"
click at [1439, 491] on span "Submit order" at bounding box center [1434, 491] width 88 height 18
checkbox input "true"
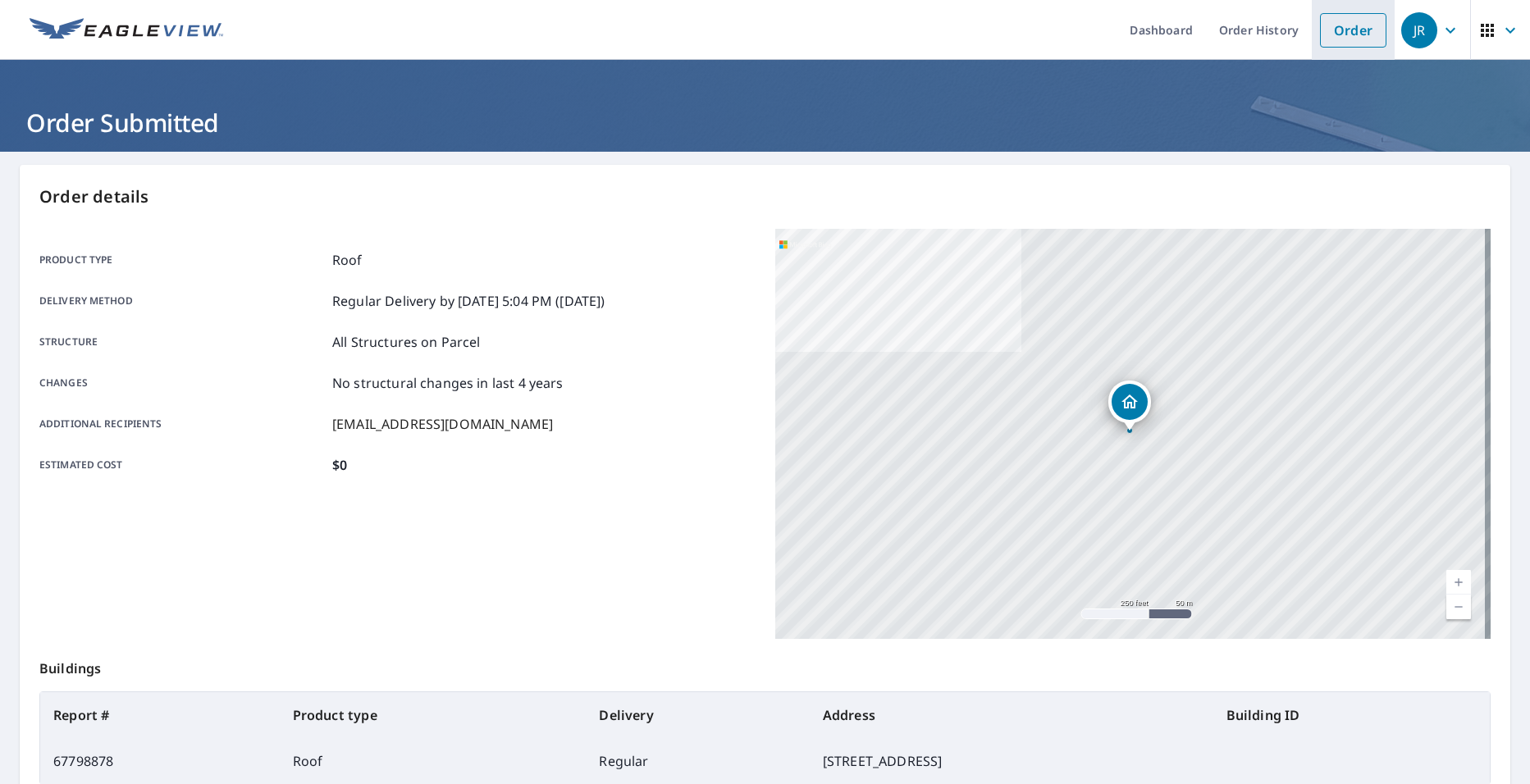
click at [1338, 21] on link "Order" at bounding box center [1353, 30] width 66 height 35
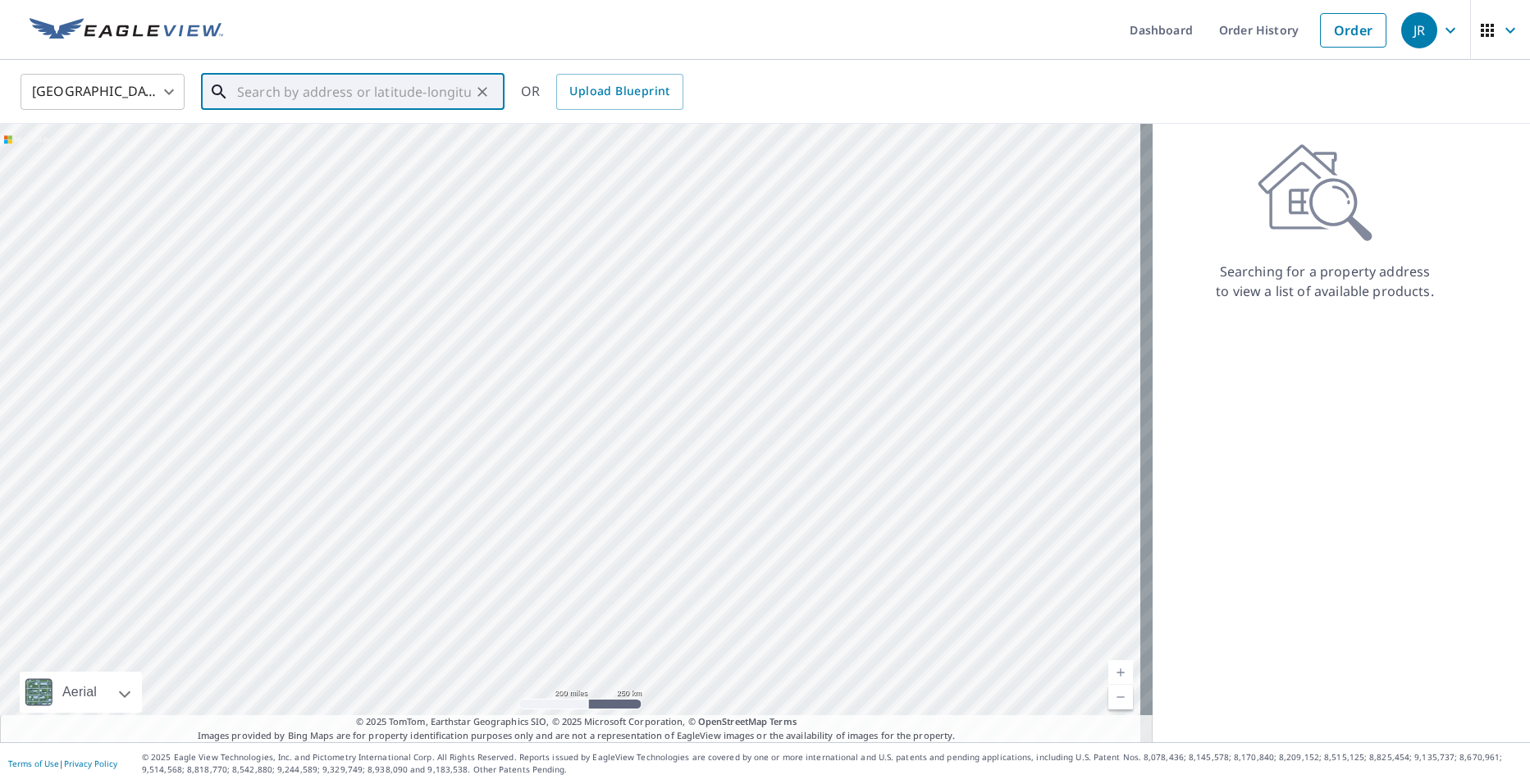
click at [441, 91] on input "text" at bounding box center [354, 91] width 233 height 46
click at [332, 106] on input "text" at bounding box center [354, 91] width 233 height 46
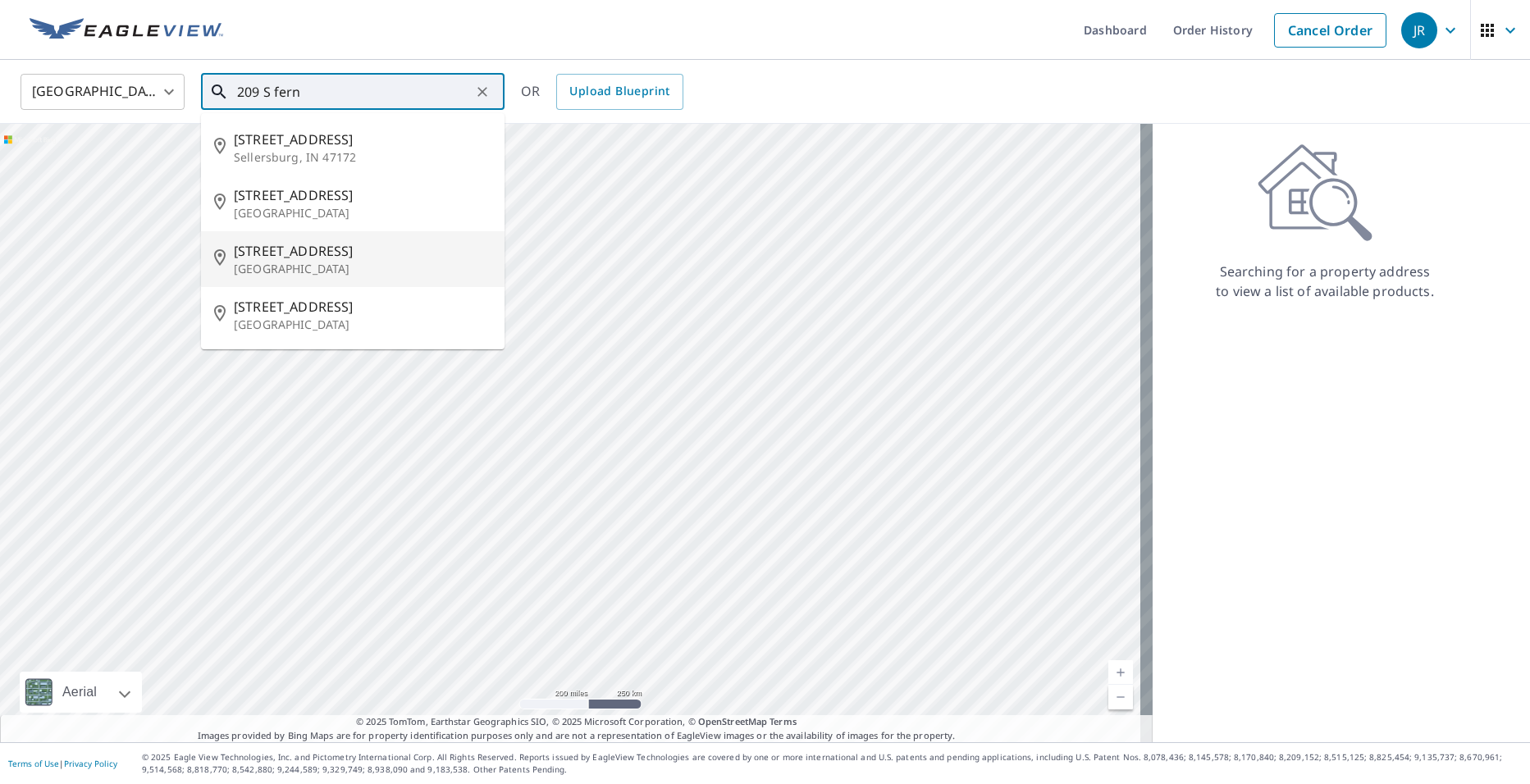
click at [316, 253] on span "209 S Fern Ave" at bounding box center [362, 250] width 258 height 20
type input "209 S Fern Ave Wichita, KS 67213"
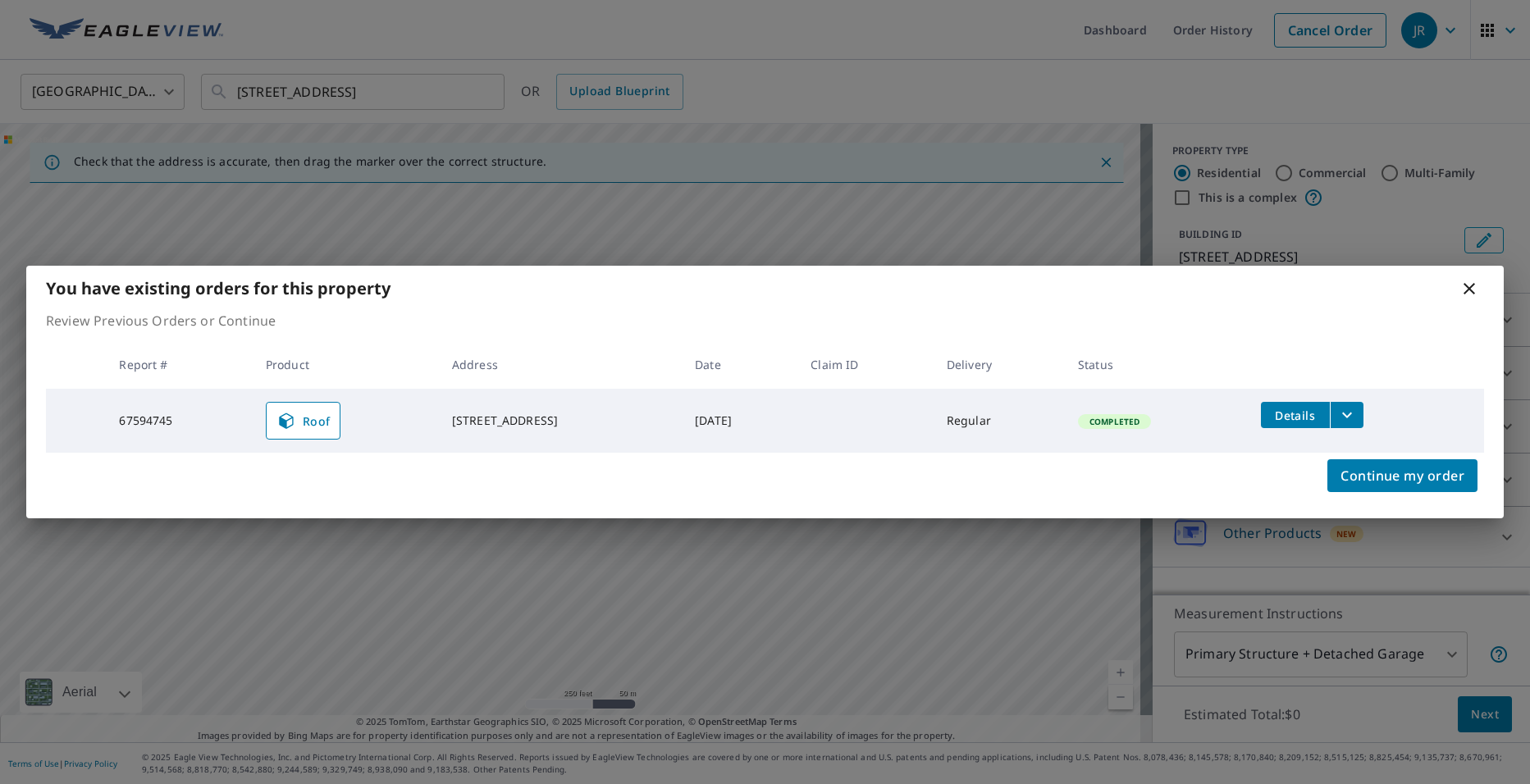
click at [1365, 381] on th at bounding box center [1365, 365] width 236 height 49
click at [313, 426] on span "Roof" at bounding box center [303, 420] width 54 height 20
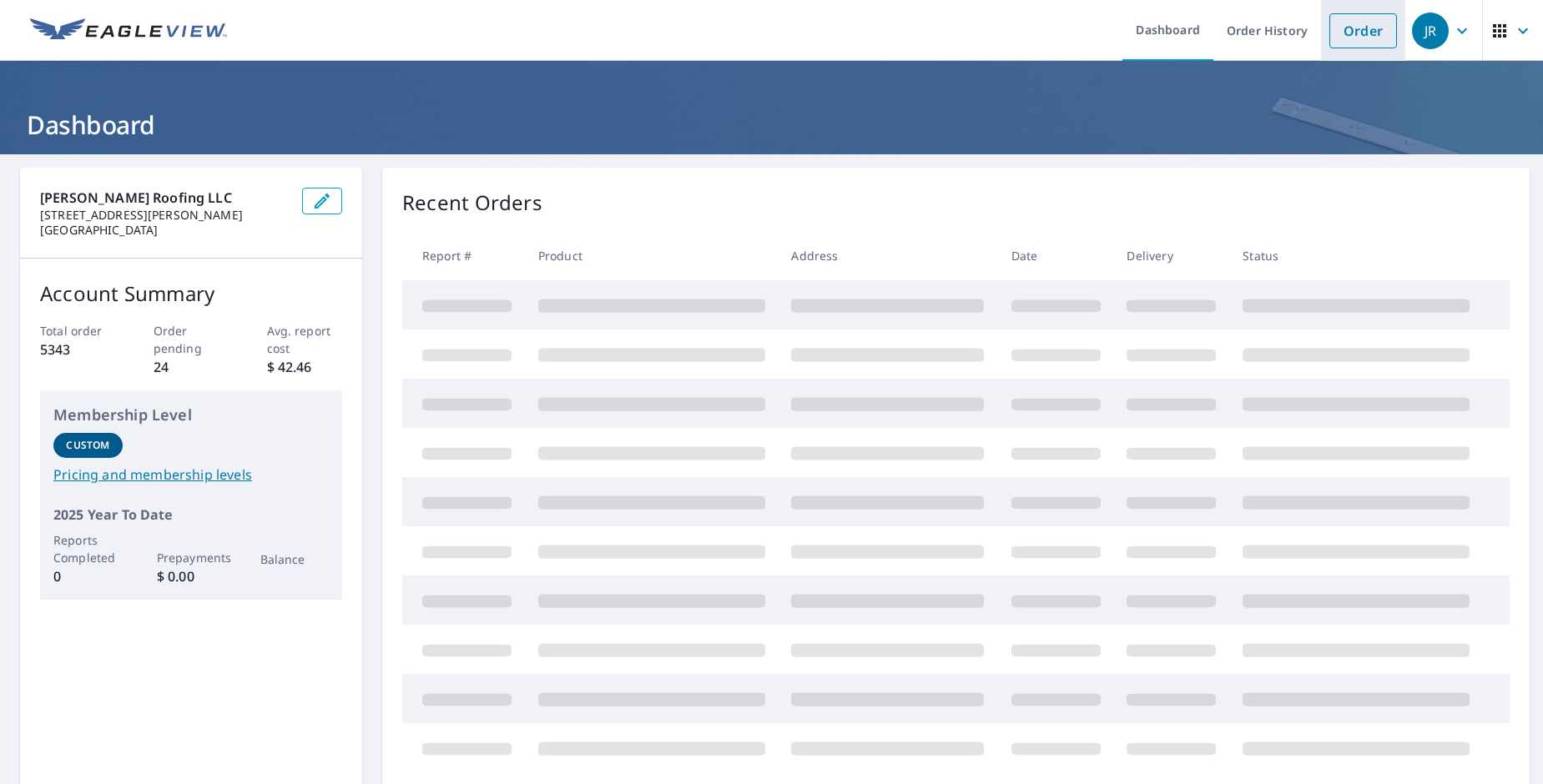
click at [1348, 28] on link "Order" at bounding box center [1363, 30] width 67 height 35
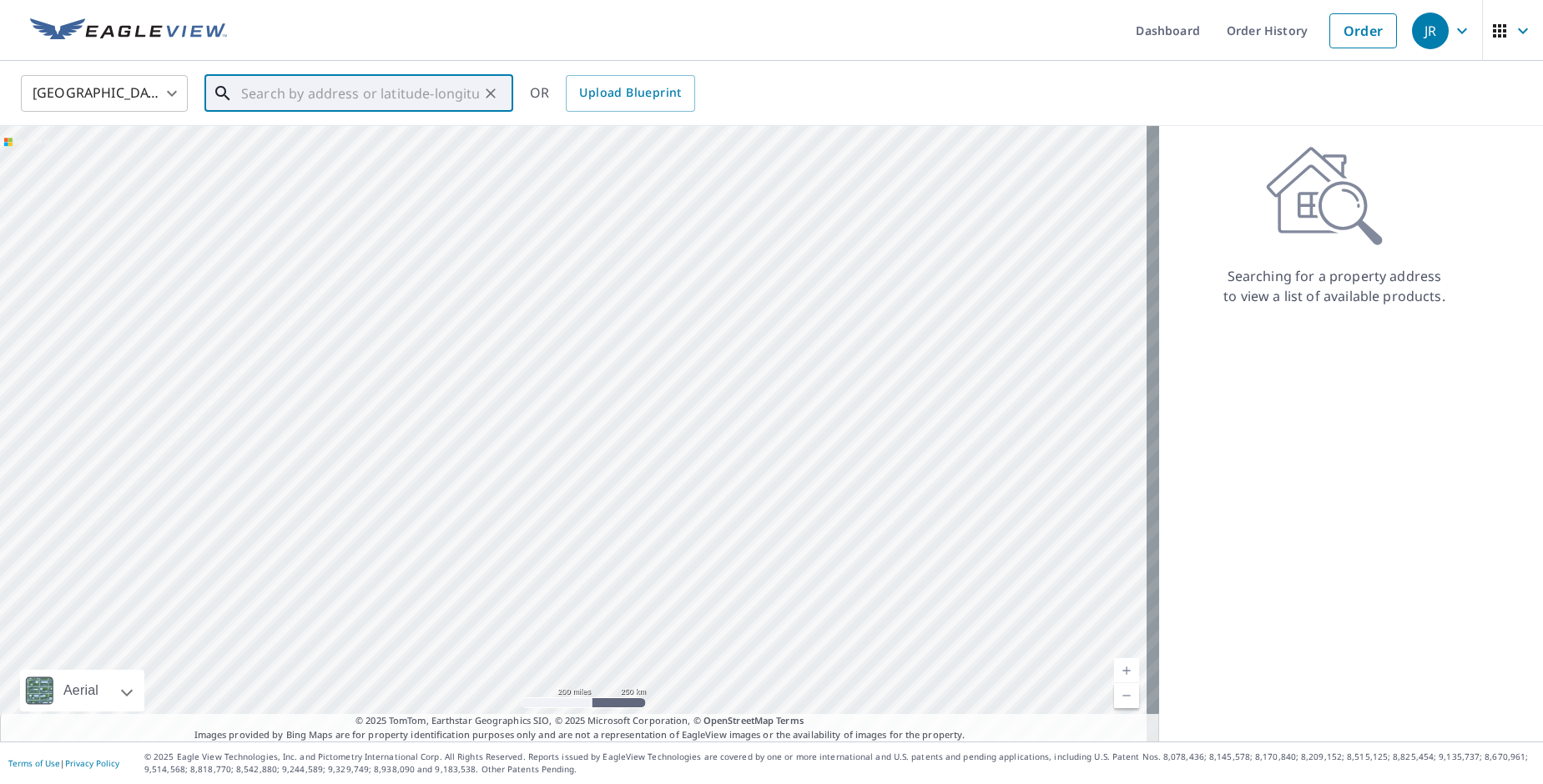
click at [385, 93] on input "text" at bounding box center [360, 93] width 237 height 47
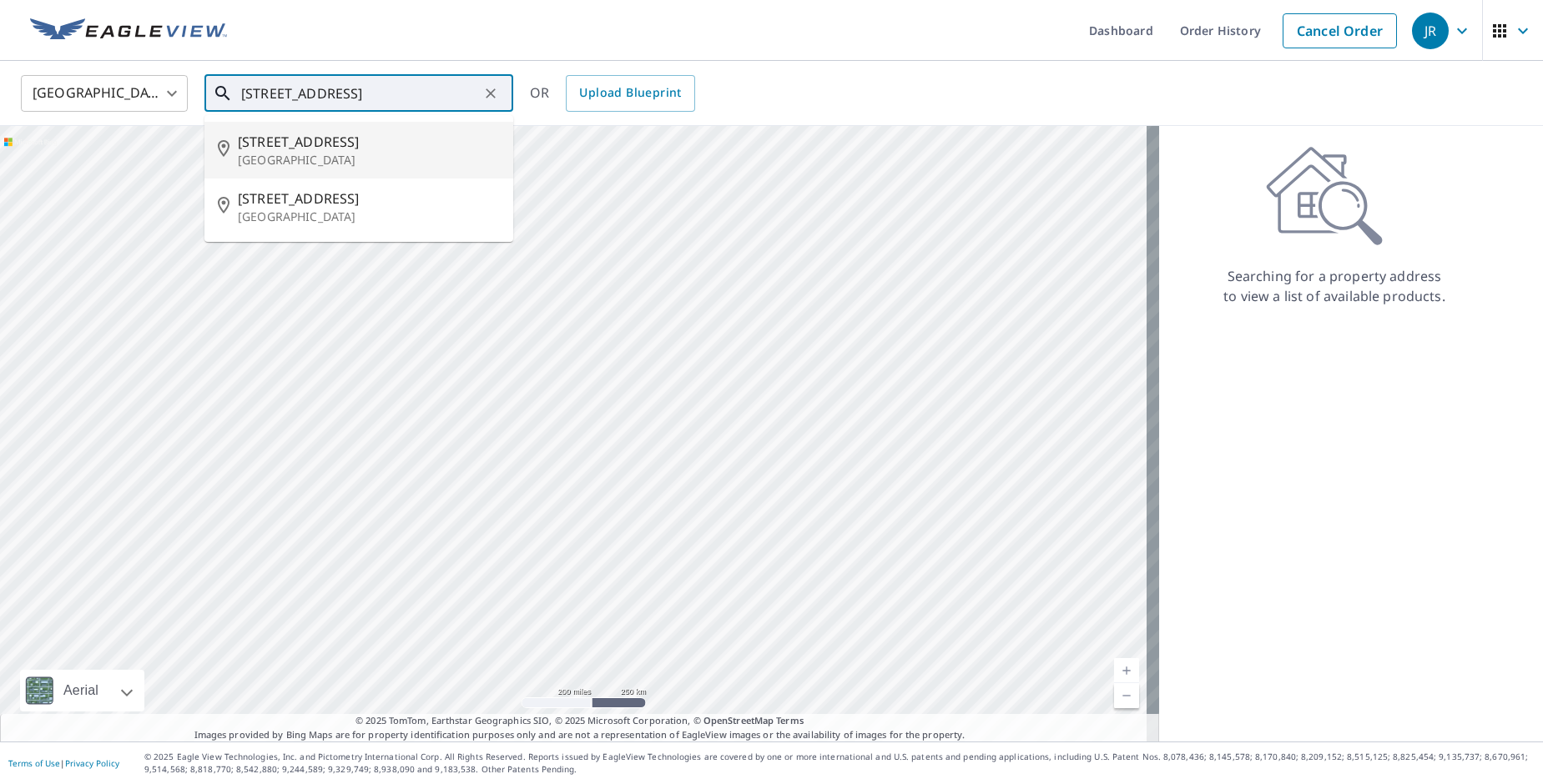
click at [292, 99] on input "[STREET_ADDRESS]" at bounding box center [360, 93] width 237 height 47
click at [281, 91] on input "[STREET_ADDRESS]" at bounding box center [360, 93] width 237 height 47
click at [281, 90] on input "[STREET_ADDRESS]" at bounding box center [360, 93] width 237 height 47
click at [343, 147] on span "[STREET_ADDRESS]" at bounding box center [368, 141] width 262 height 20
type input "[STREET_ADDRESS]"
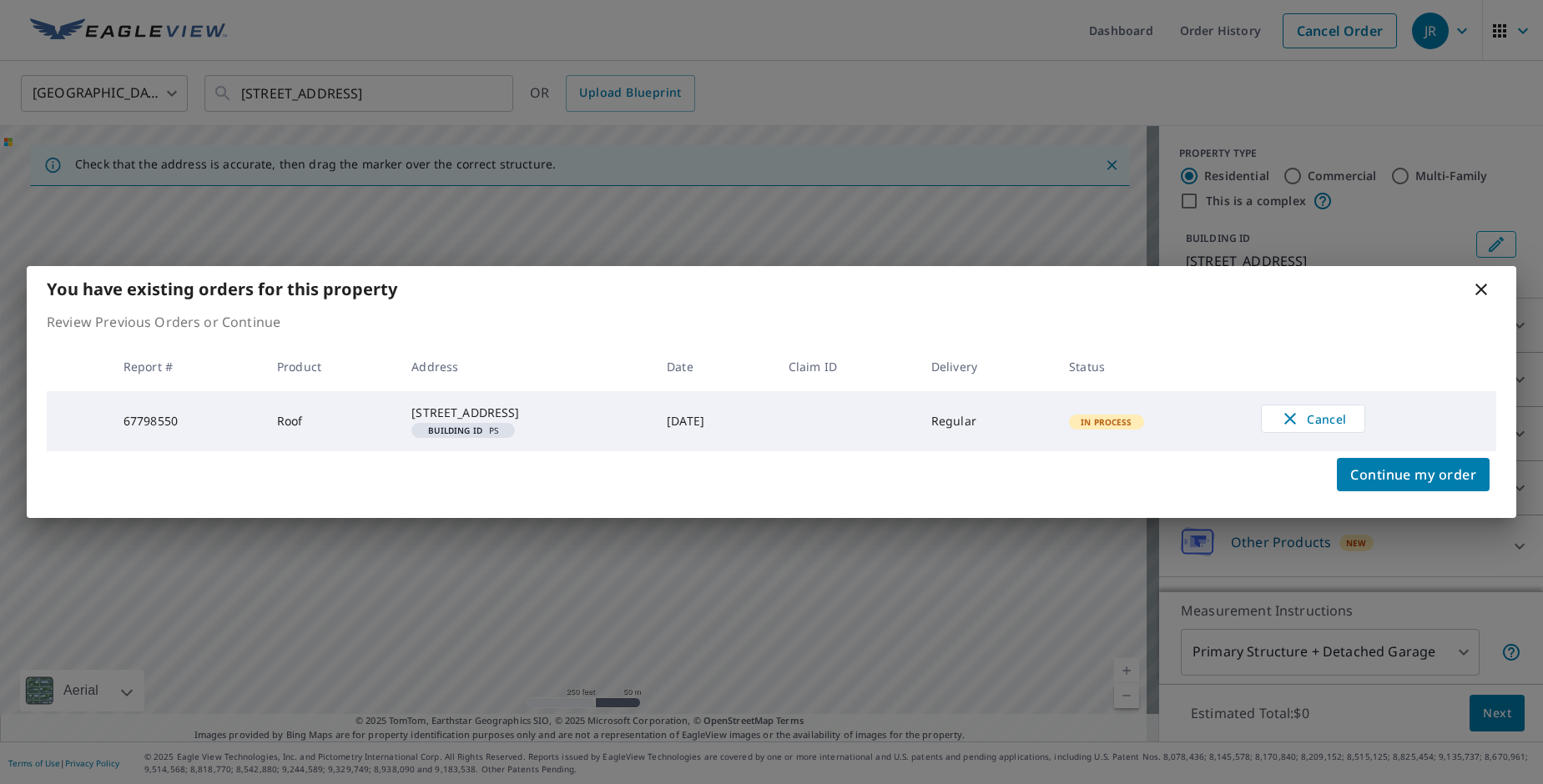
click at [1495, 279] on div "You have existing orders for this property" at bounding box center [771, 289] width 1489 height 46
click at [1487, 279] on icon at bounding box center [1480, 289] width 20 height 20
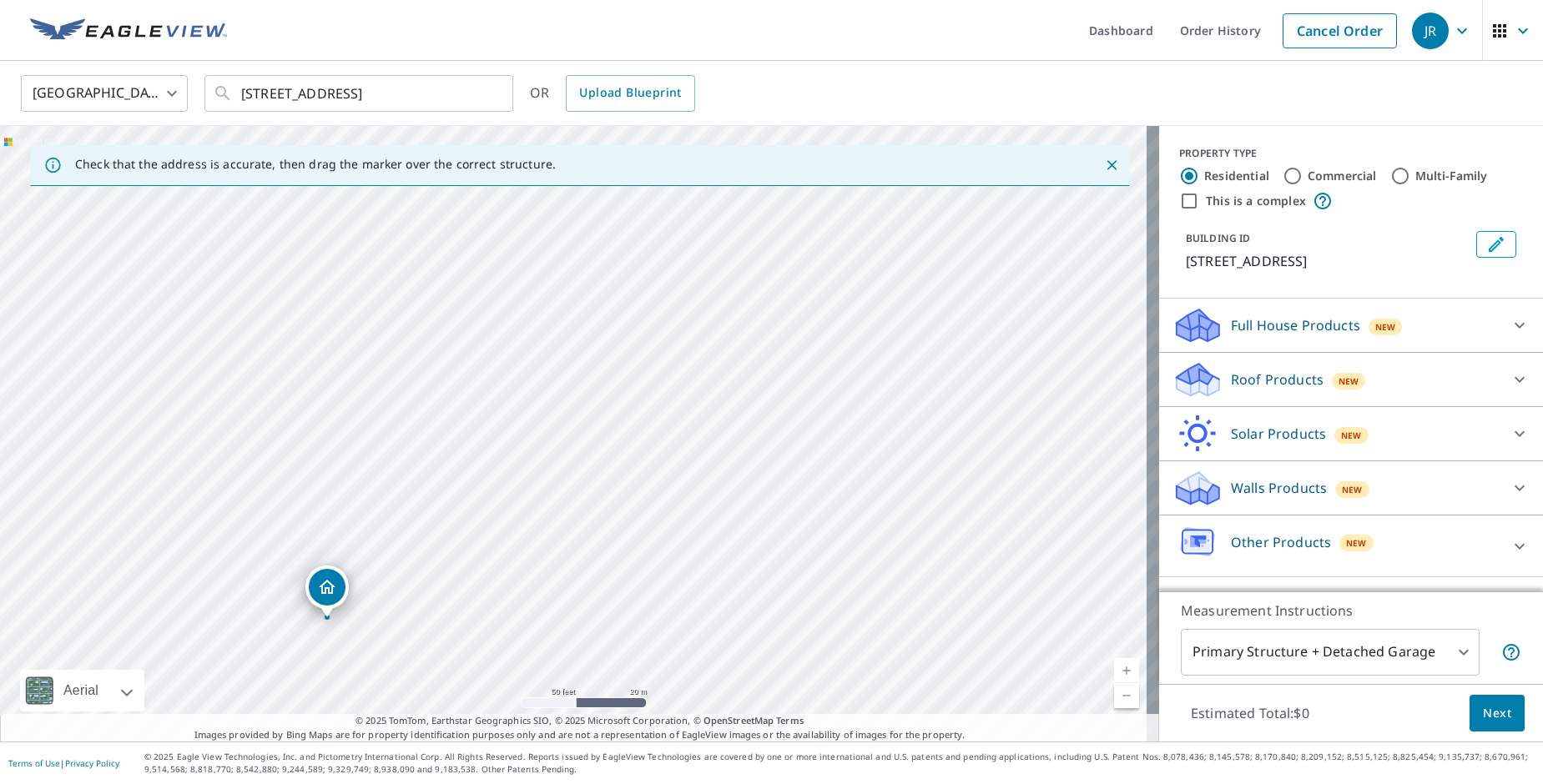
drag, startPoint x: 518, startPoint y: 354, endPoint x: 956, endPoint y: 303, distance: 441.0
click at [956, 303] on div "[STREET_ADDRESS]" at bounding box center [579, 434] width 1158 height 615
click at [1356, 389] on div "Roof Products New" at bounding box center [1335, 380] width 327 height 39
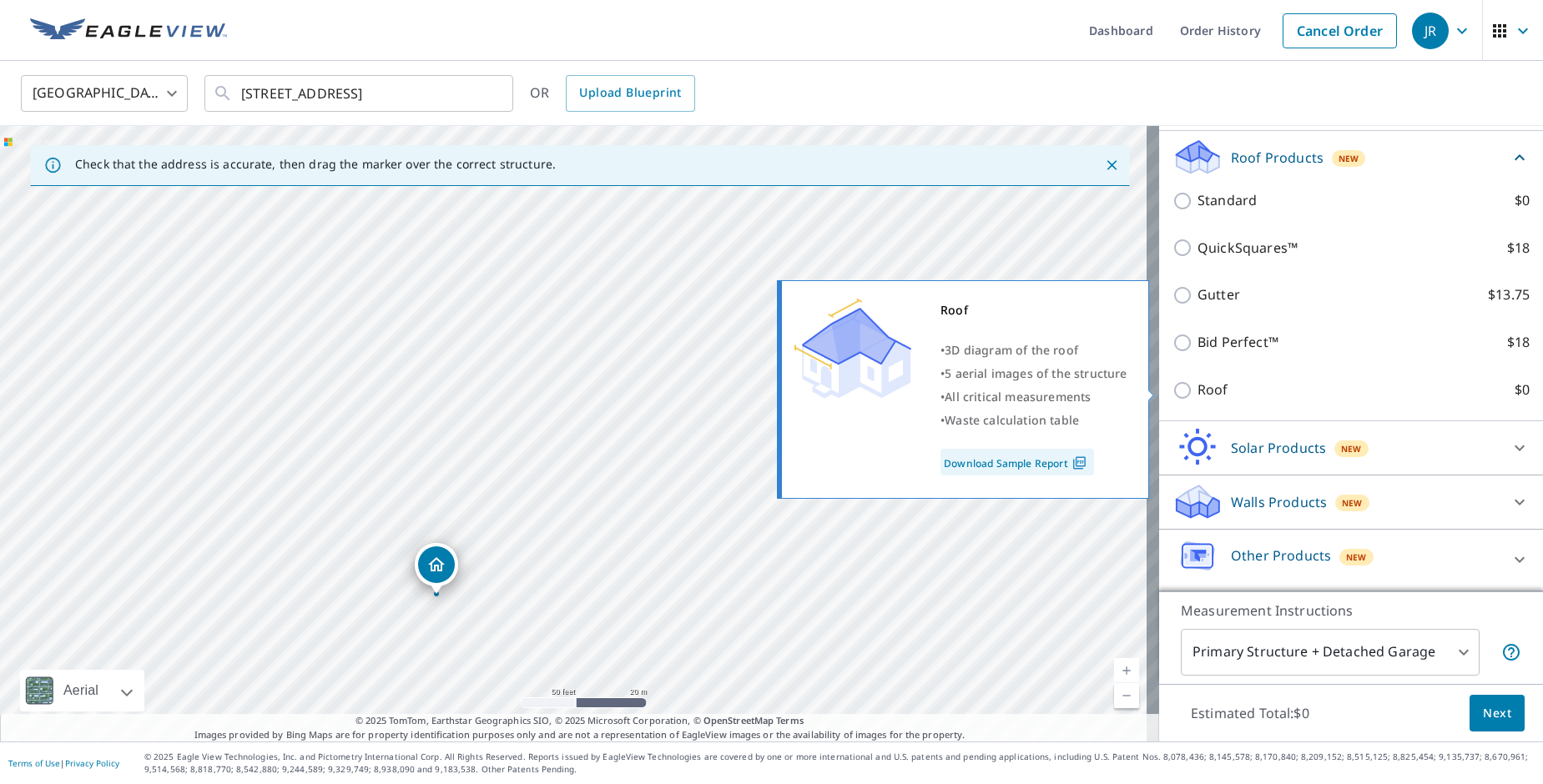
click at [1172, 396] on input "Roof $0" at bounding box center [1184, 390] width 25 height 20
checkbox input "true"
type input "3"
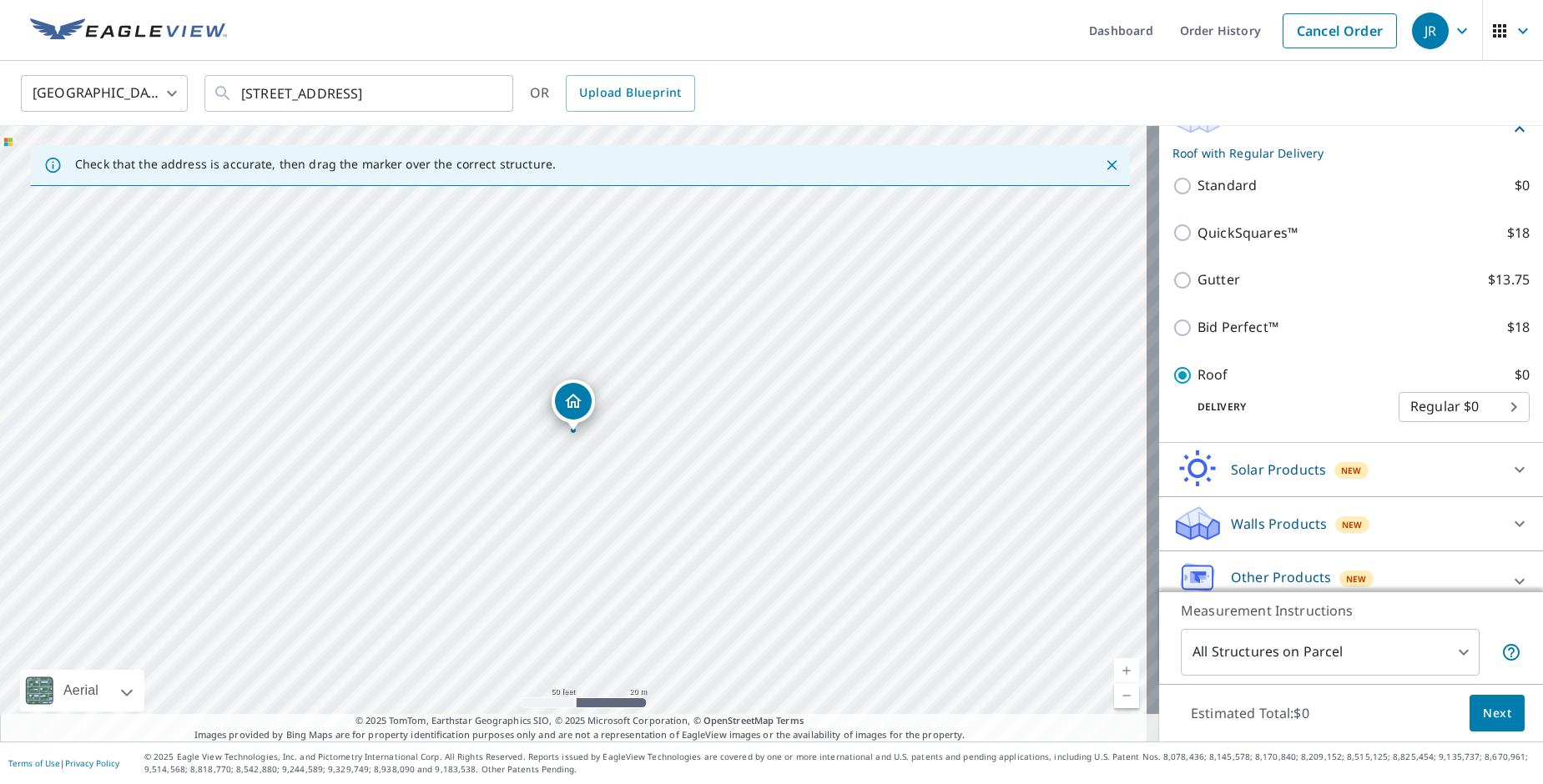
scroll to position [239, 0]
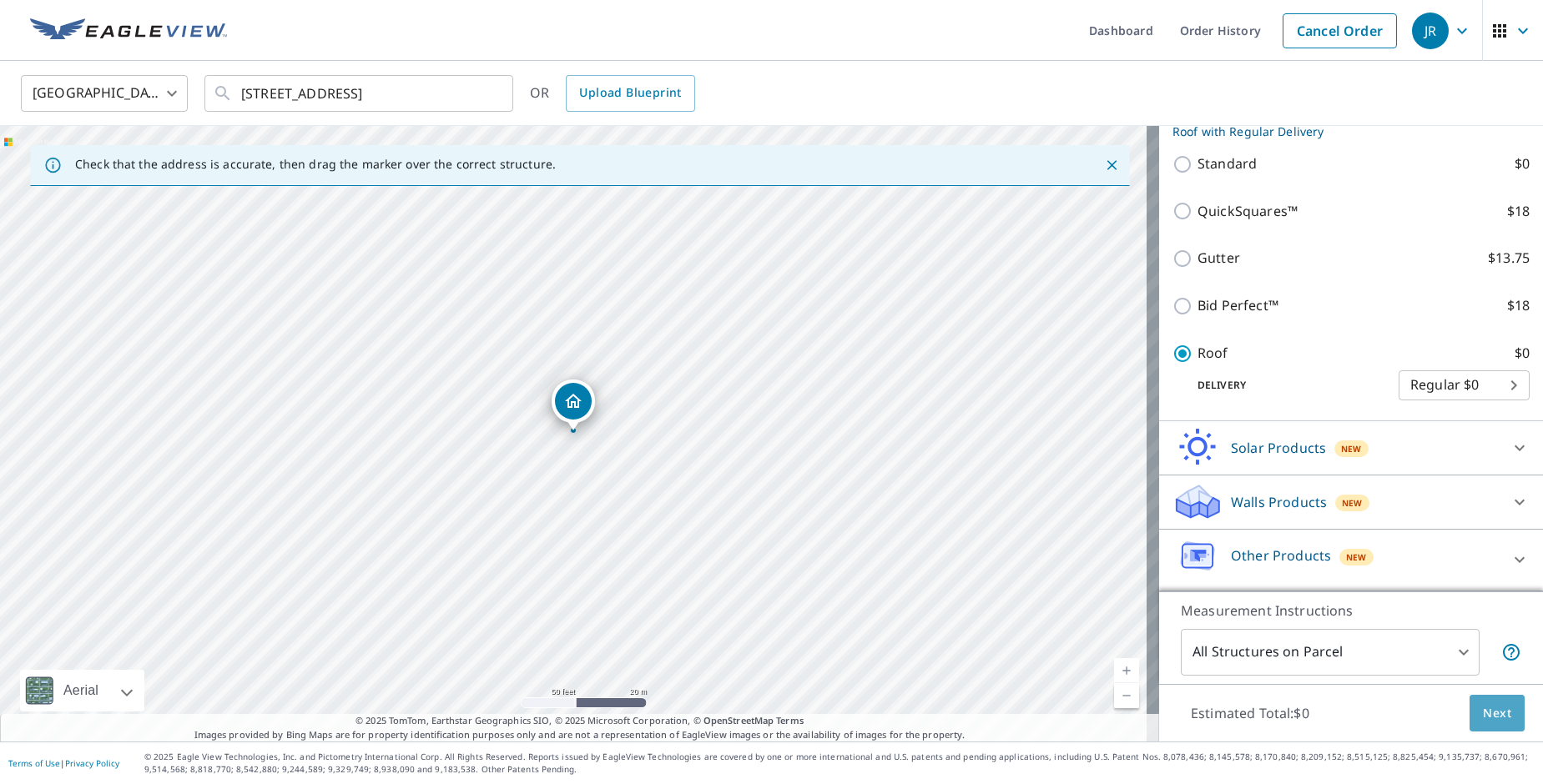
click at [1482, 710] on span "Next" at bounding box center [1496, 714] width 28 height 21
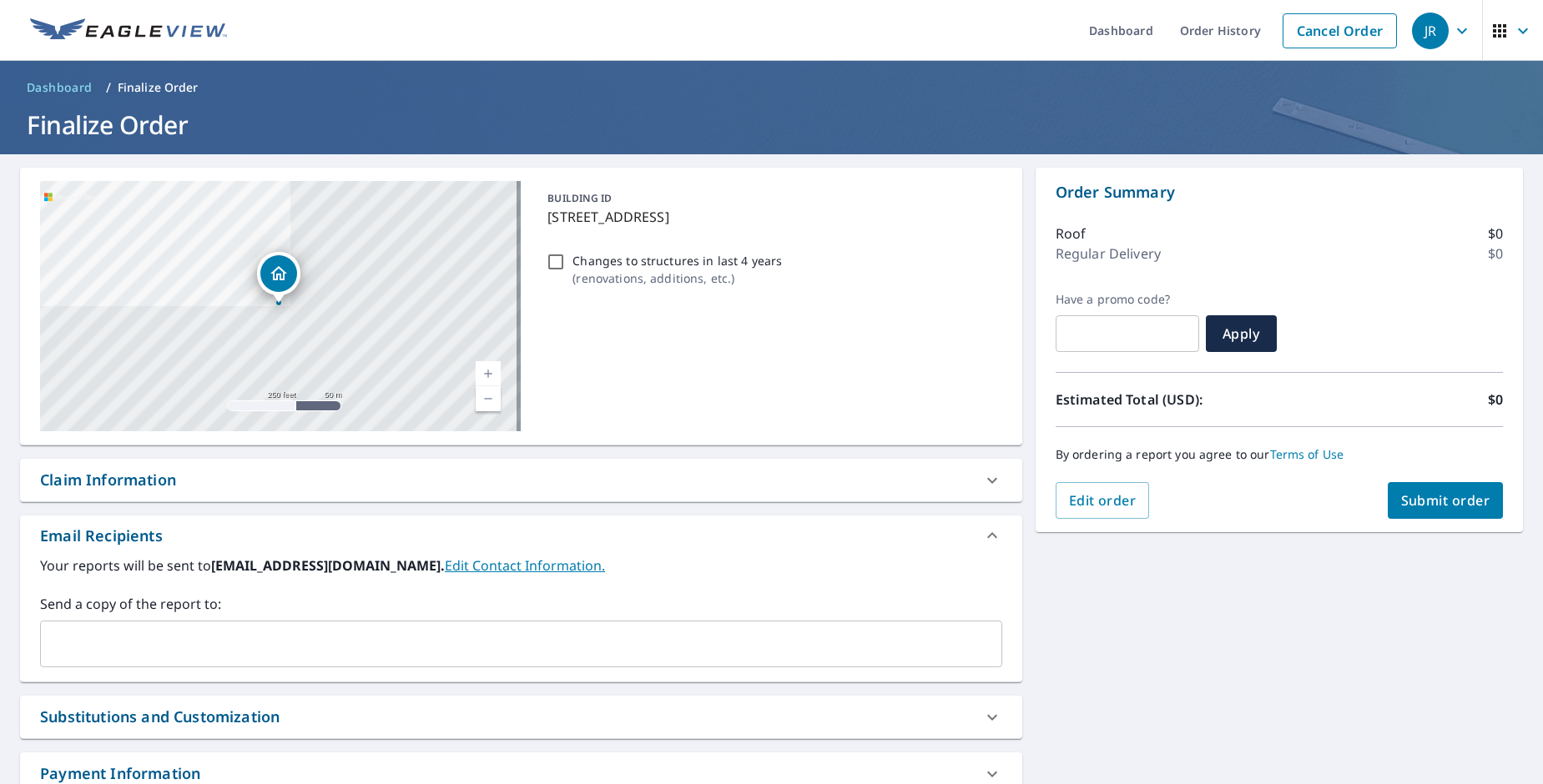
click at [550, 262] on input "Changes to structures in last 4 years ( renovations, additions, etc. )" at bounding box center [555, 261] width 20 height 20
checkbox input "true"
click at [405, 626] on div "​" at bounding box center [520, 644] width 962 height 47
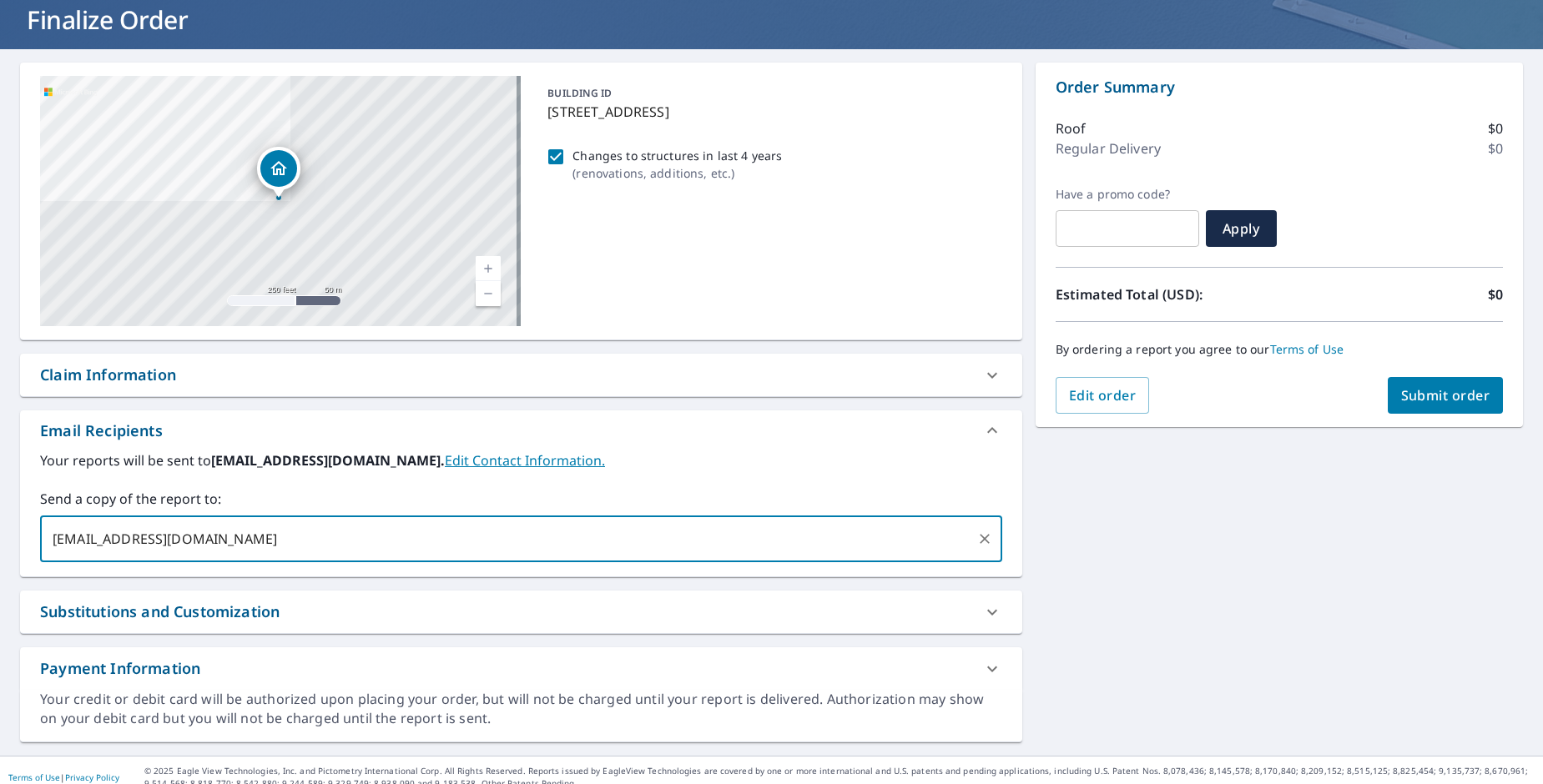
scroll to position [120, 0]
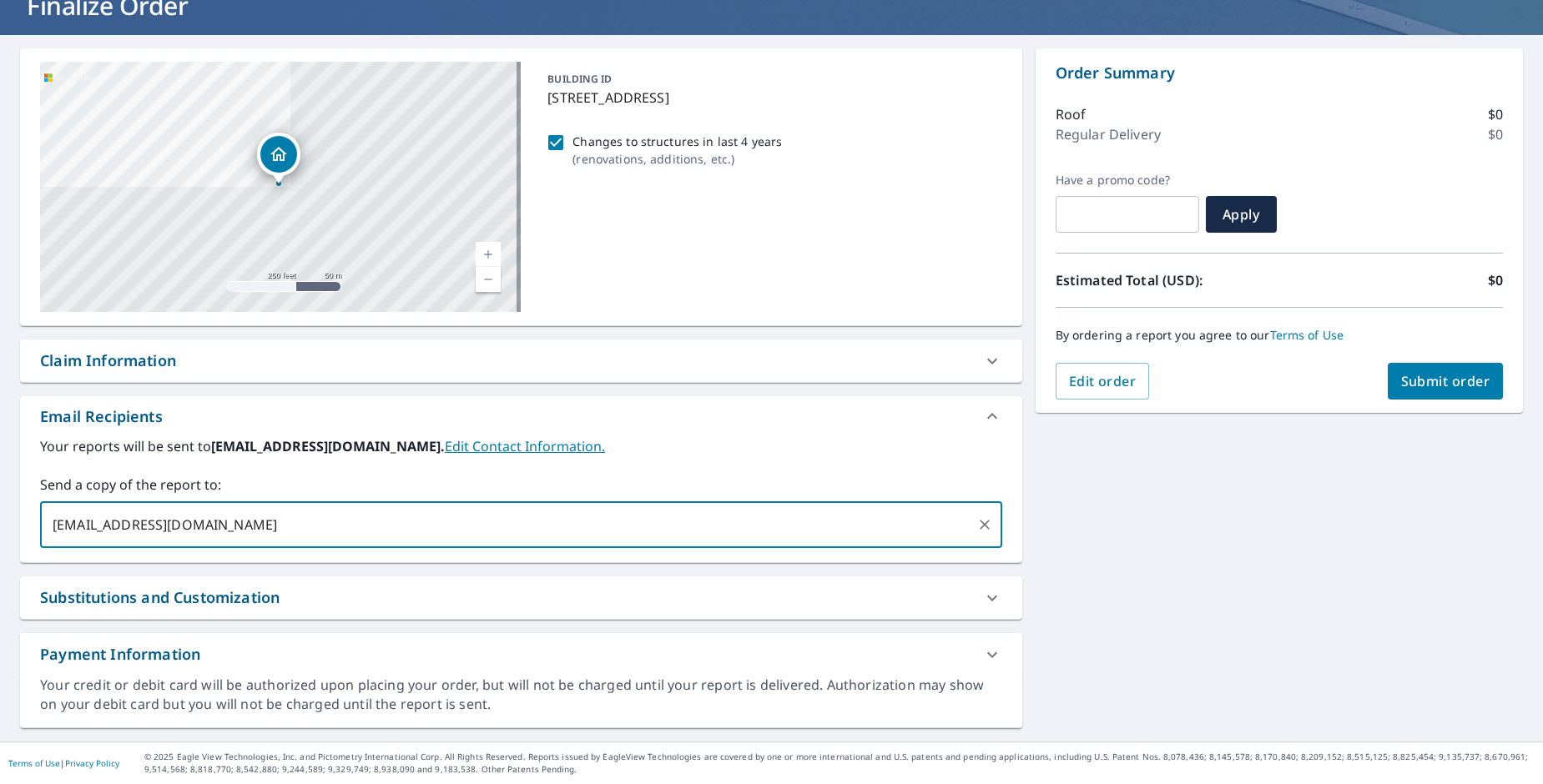
type input "[EMAIL_ADDRESS][DOMAIN_NAME]"
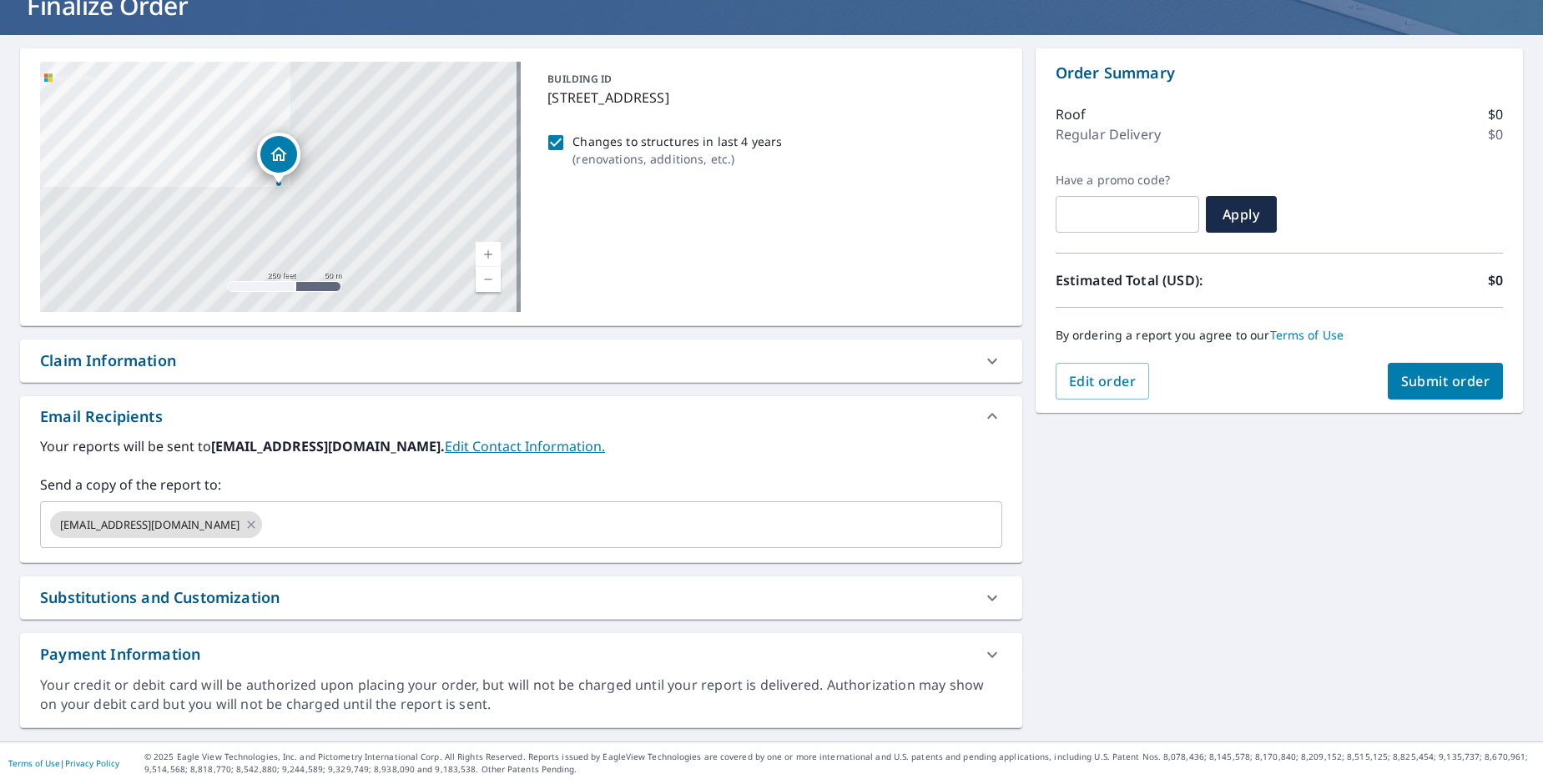
click at [454, 595] on div "Substitutions and Customization" at bounding box center [505, 598] width 931 height 23
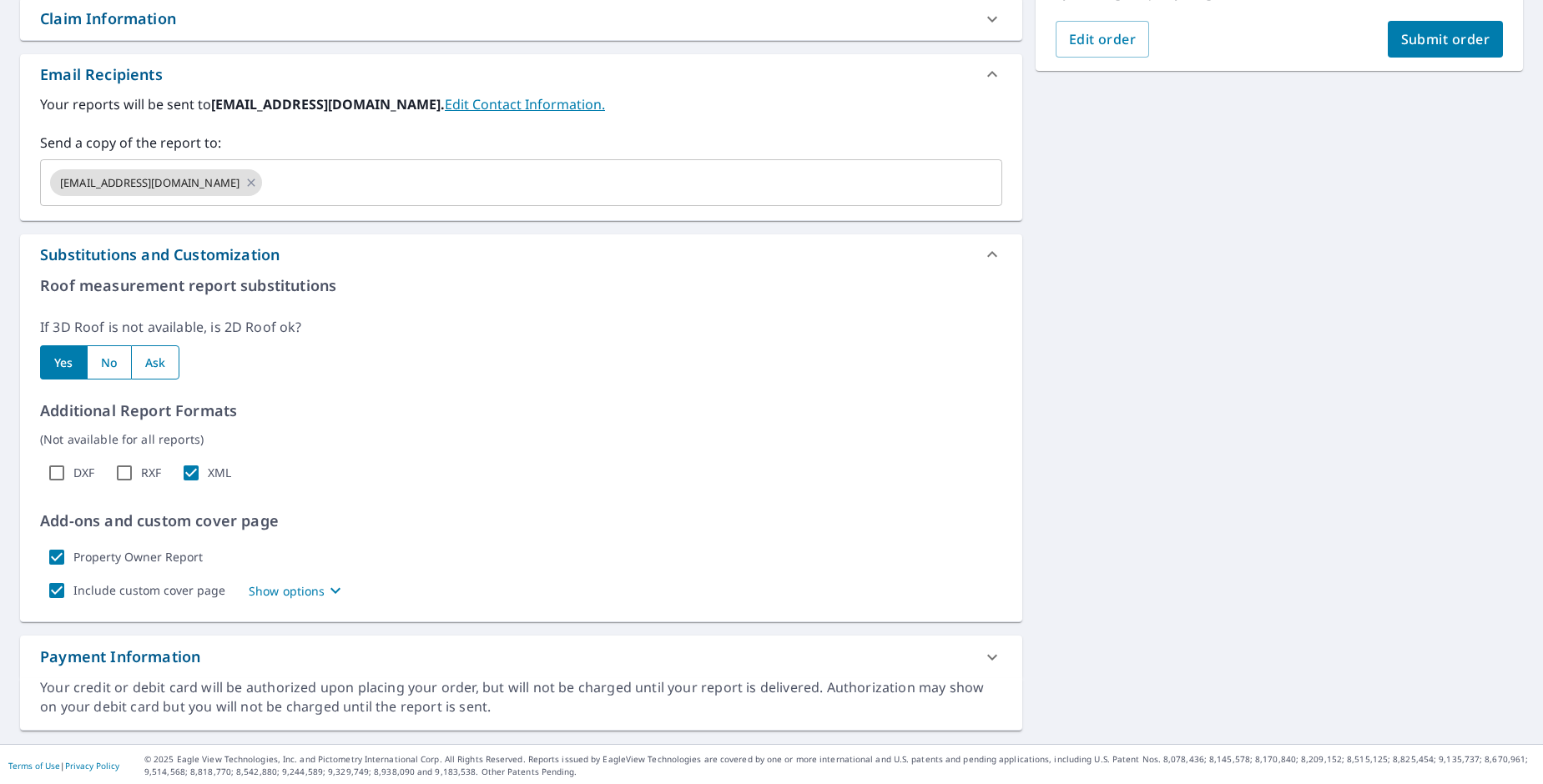
scroll to position [463, 0]
click at [289, 588] on p "Show options" at bounding box center [287, 588] width 77 height 17
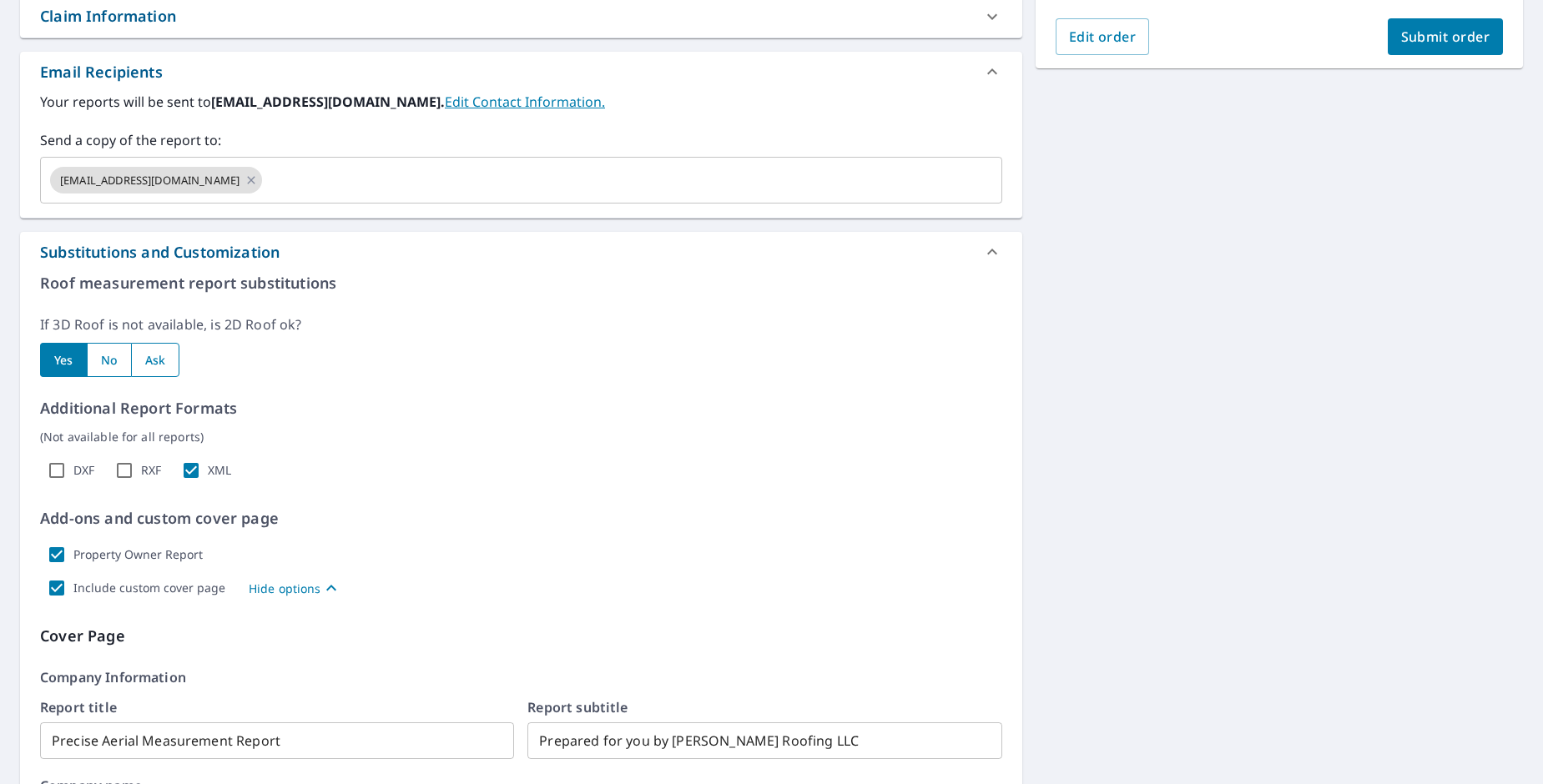
click at [289, 588] on p "Hide options" at bounding box center [285, 588] width 72 height 17
checkbox input "true"
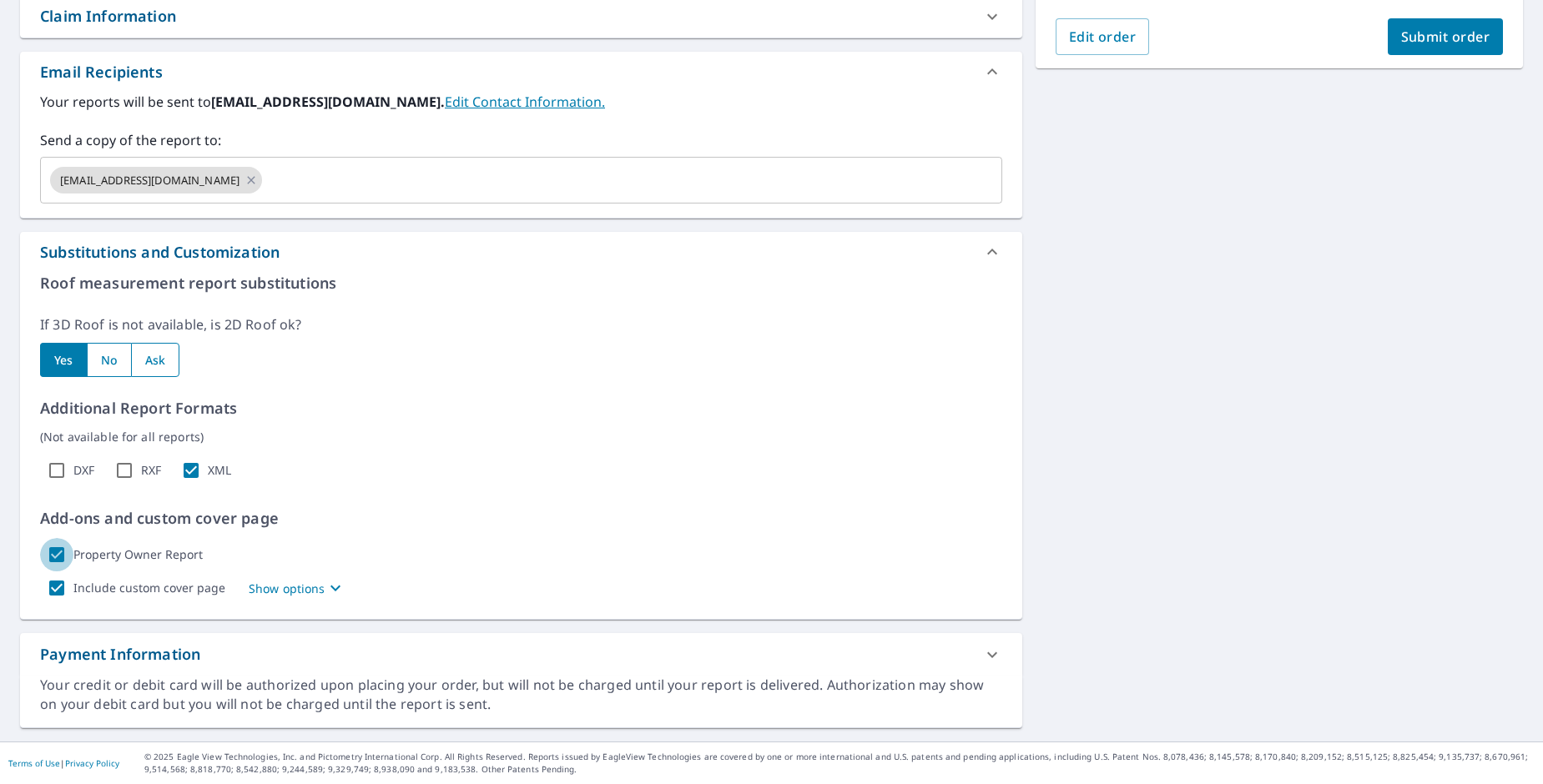
click at [51, 559] on input "Property Owner Report" at bounding box center [56, 554] width 33 height 33
checkbox input "false"
click at [315, 590] on p "Show options" at bounding box center [287, 588] width 77 height 17
checkbox input "true"
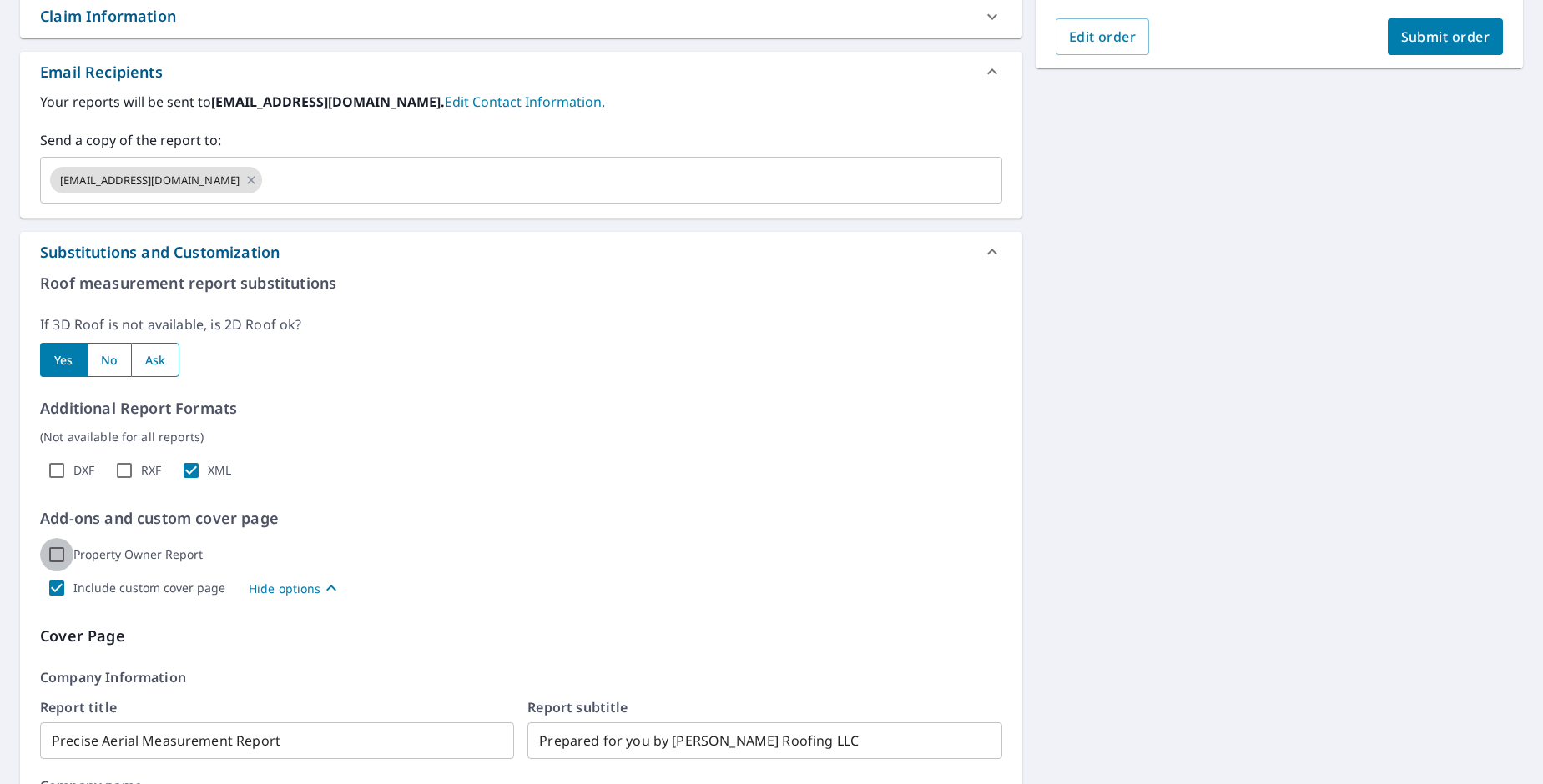
click at [54, 553] on input "Property Owner Report" at bounding box center [56, 554] width 33 height 33
checkbox input "true"
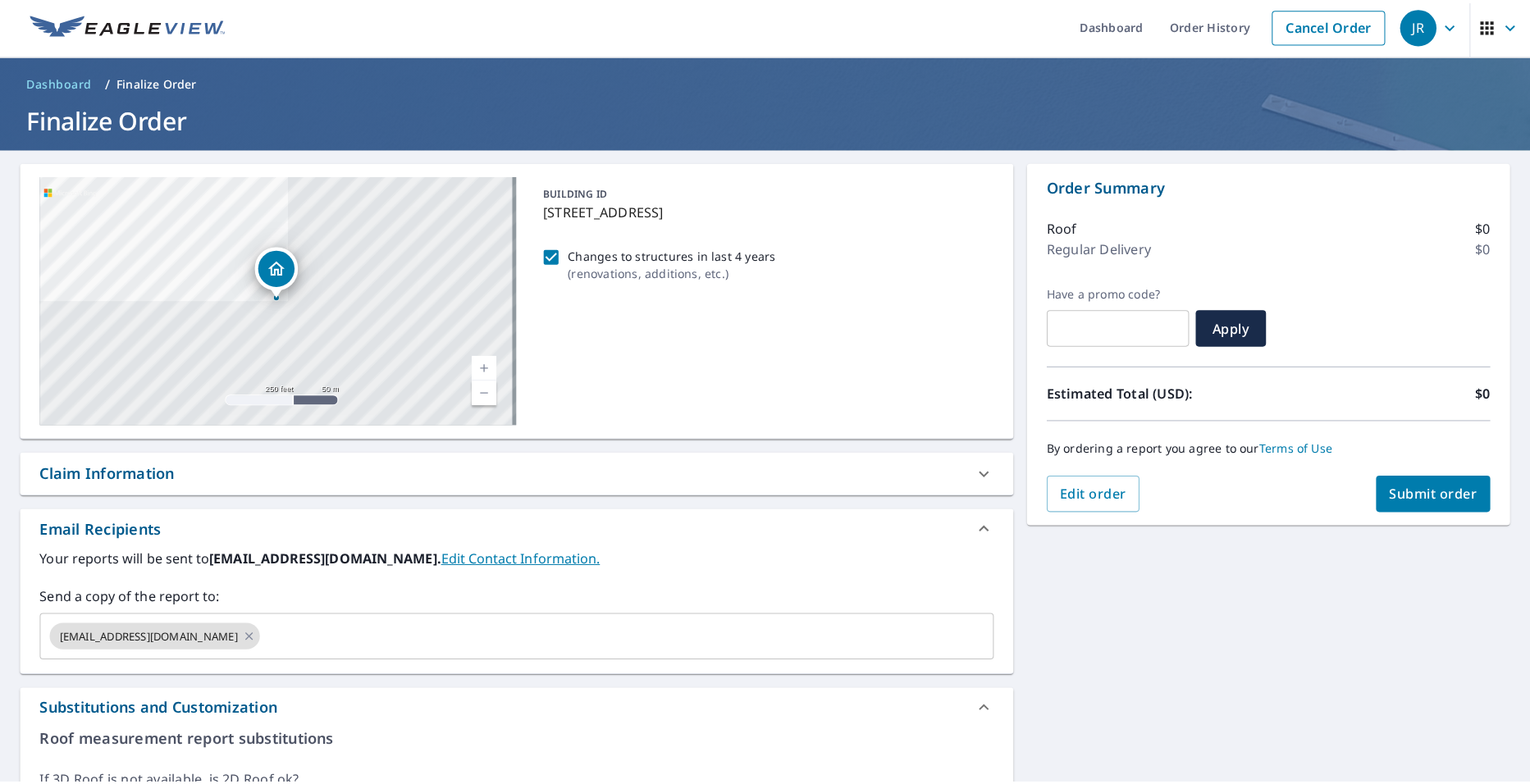
scroll to position [0, 0]
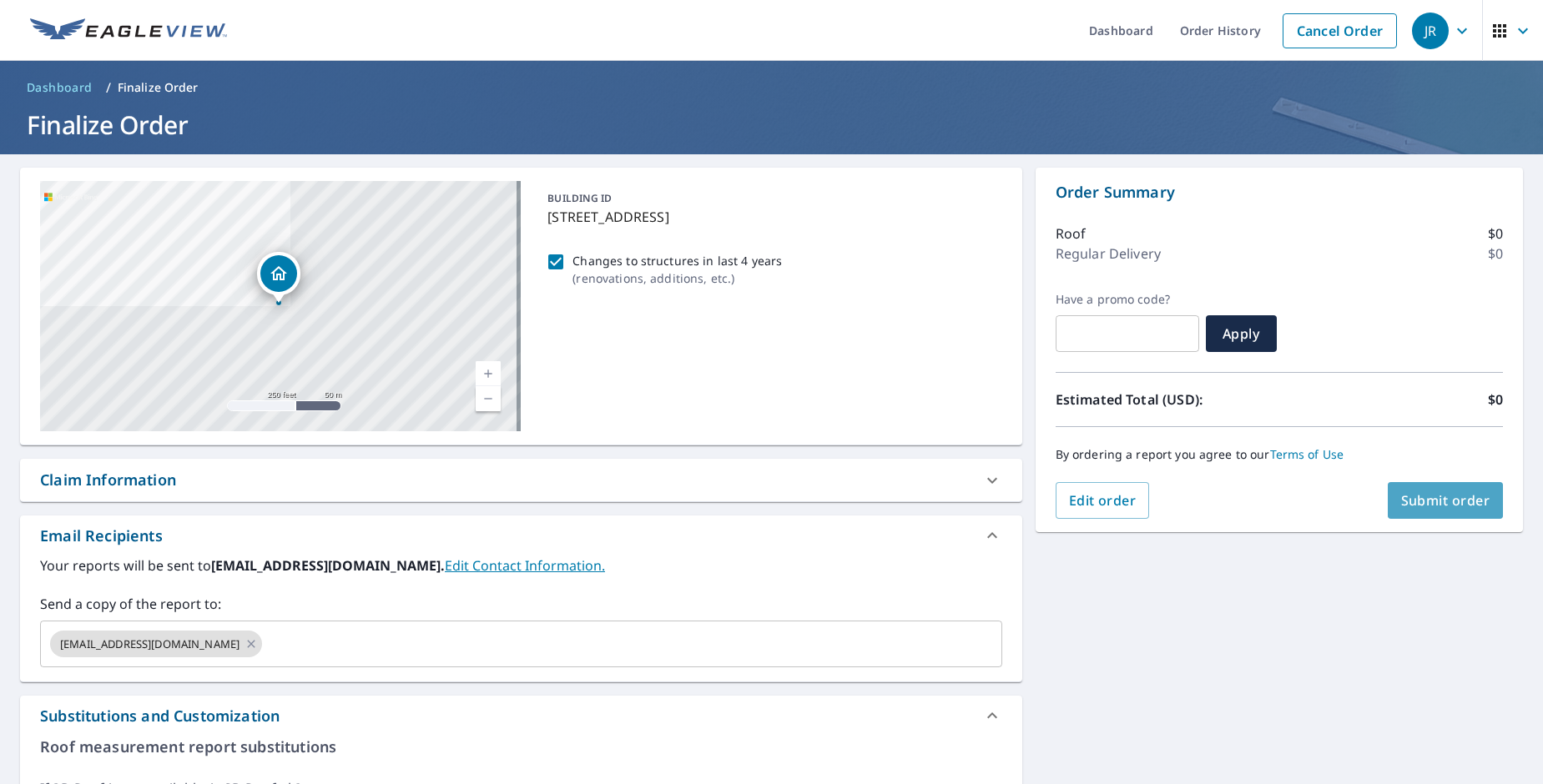
click at [1438, 497] on span "Submit order" at bounding box center [1445, 499] width 89 height 18
checkbox input "true"
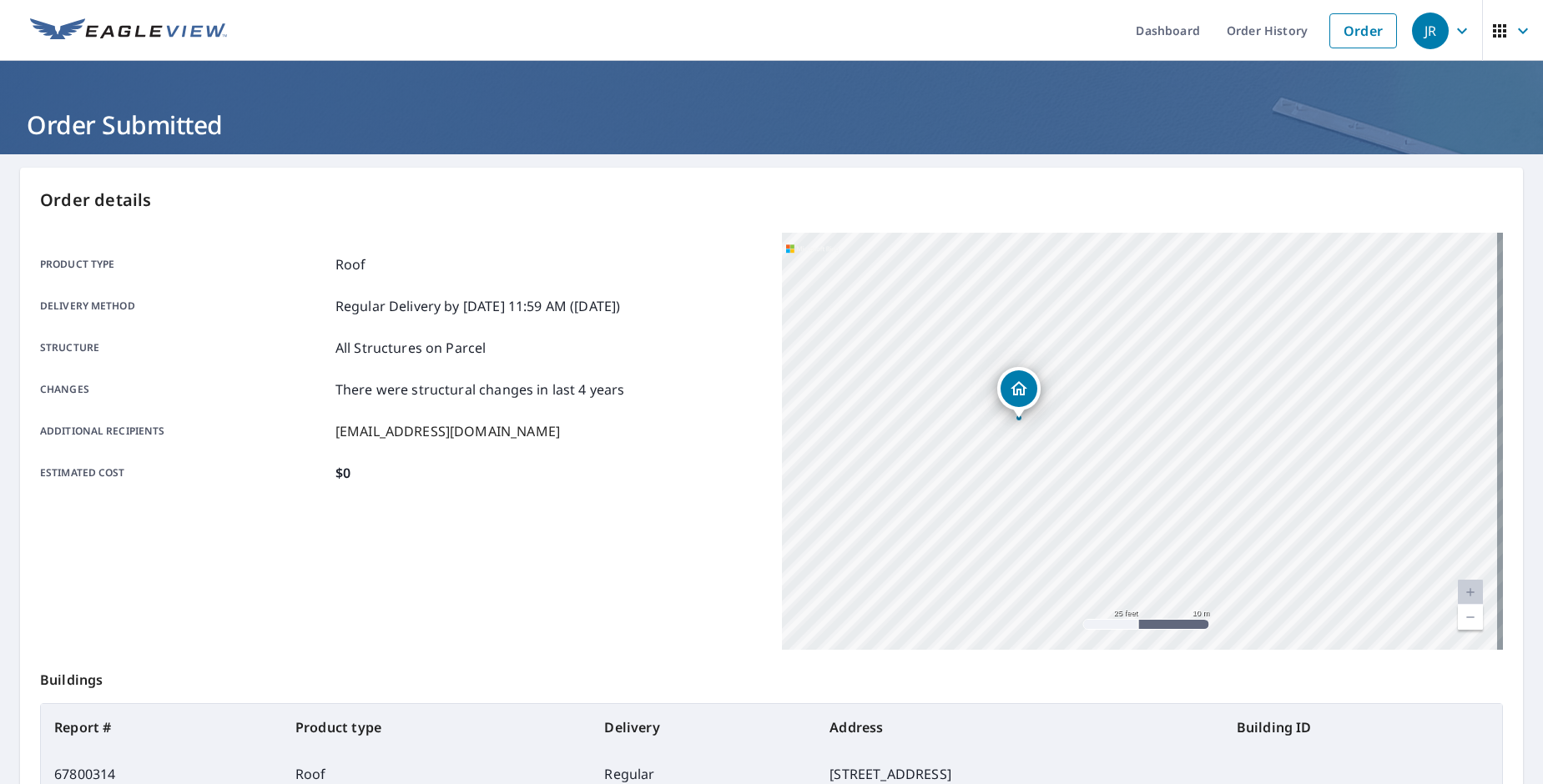
drag, startPoint x: 1037, startPoint y: 491, endPoint x: 1026, endPoint y: 202, distance: 289.2
click at [1026, 202] on div "Order details Product type Roof Delivery method Regular Delivery by [DATE] 11:5…" at bounding box center [771, 547] width 1502 height 758
click at [889, 319] on div "[STREET_ADDRESS]" at bounding box center [1142, 440] width 722 height 417
drag, startPoint x: 1084, startPoint y: 320, endPoint x: 1091, endPoint y: 493, distance: 173.1
click at [1091, 493] on div "[STREET_ADDRESS]" at bounding box center [1142, 440] width 722 height 417
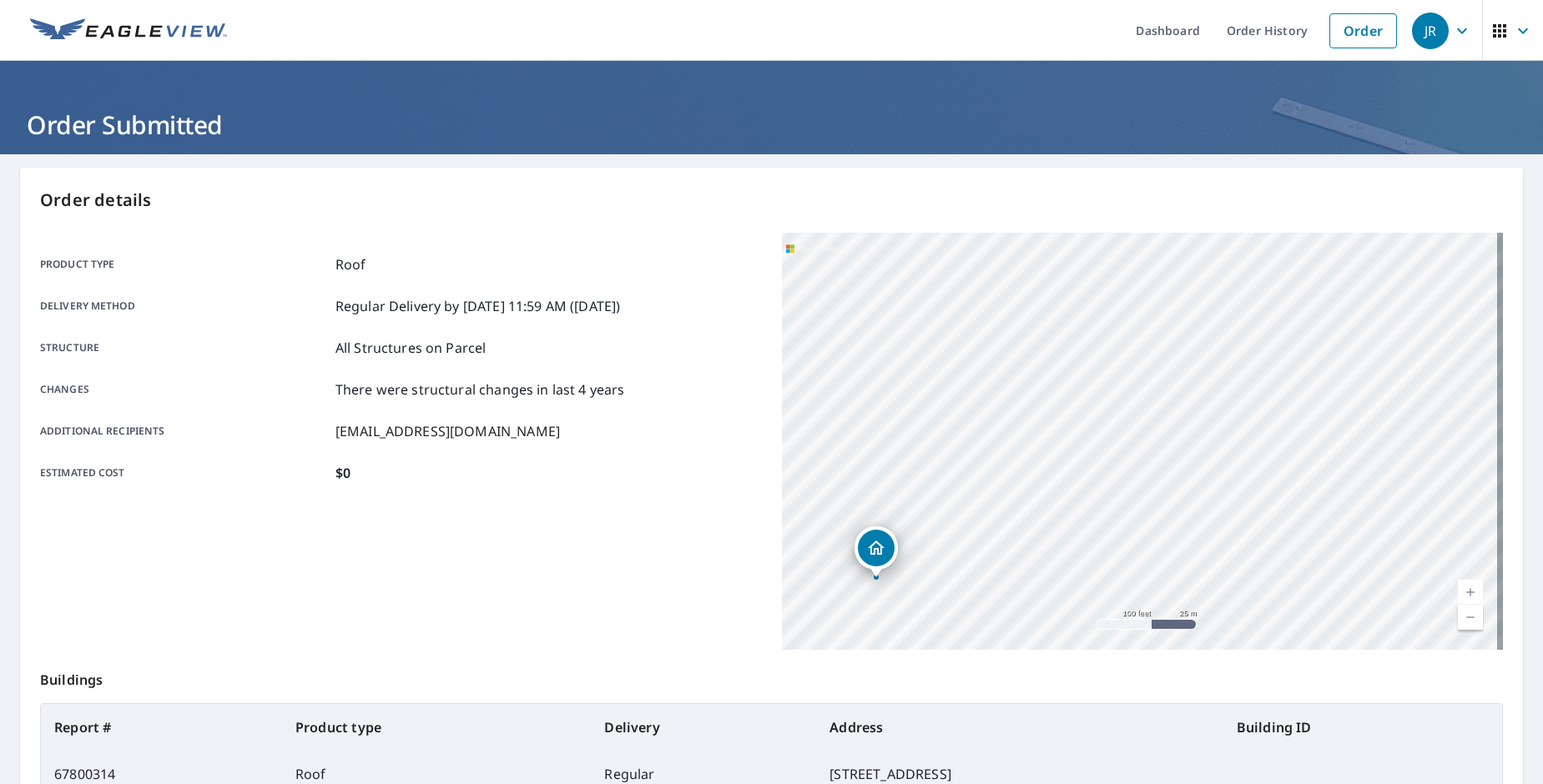
drag, startPoint x: 1167, startPoint y: 348, endPoint x: 1087, endPoint y: 538, distance: 206.2
click at [1087, 537] on div "[STREET_ADDRESS]" at bounding box center [1142, 440] width 722 height 417
drag, startPoint x: 1112, startPoint y: 410, endPoint x: 1091, endPoint y: 456, distance: 50.6
click at [1091, 456] on div "[STREET_ADDRESS]" at bounding box center [1142, 440] width 722 height 417
drag, startPoint x: 938, startPoint y: 407, endPoint x: 1104, endPoint y: 443, distance: 169.9
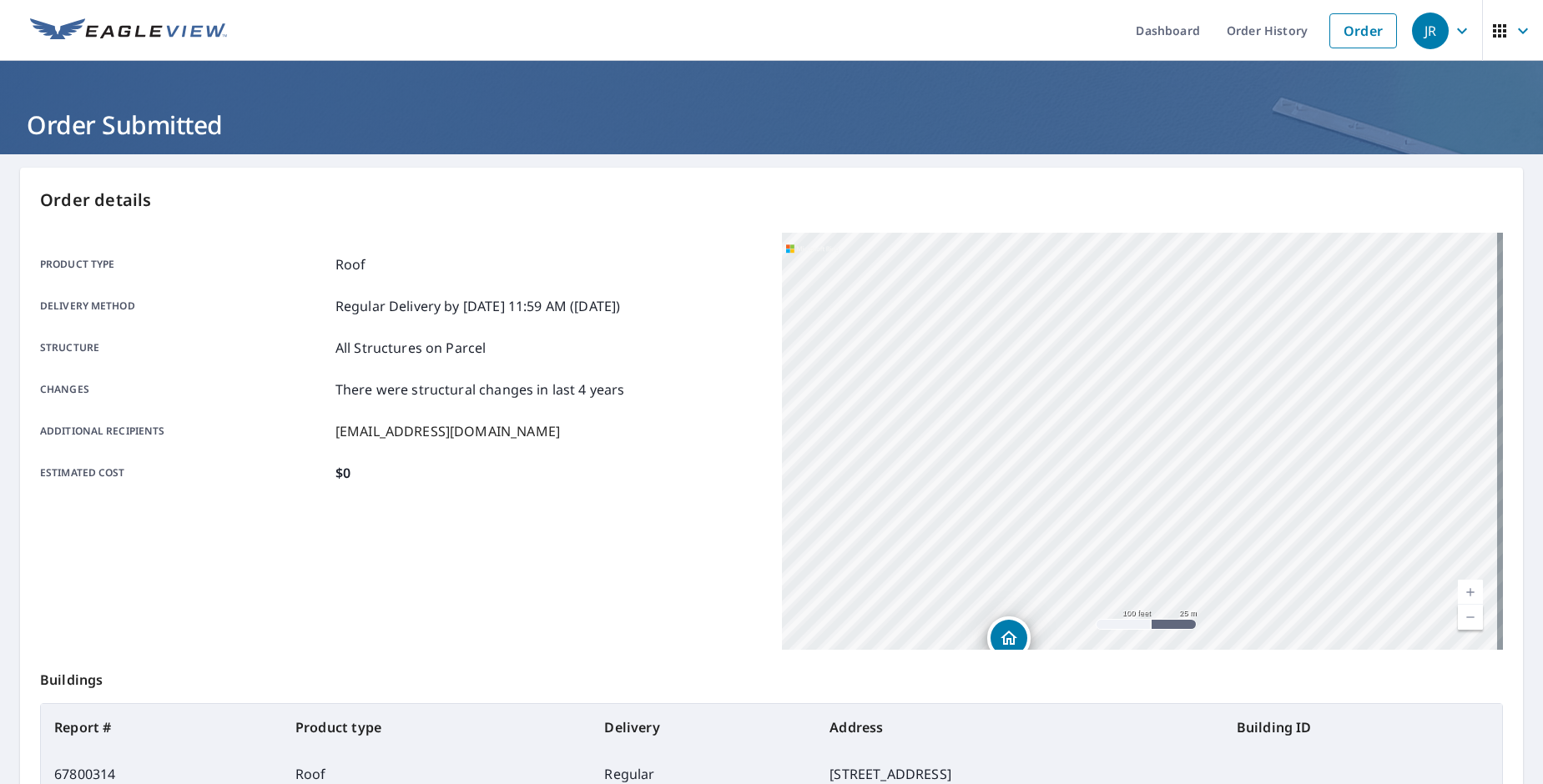
click at [1104, 443] on div "[STREET_ADDRESS]" at bounding box center [1142, 440] width 722 height 417
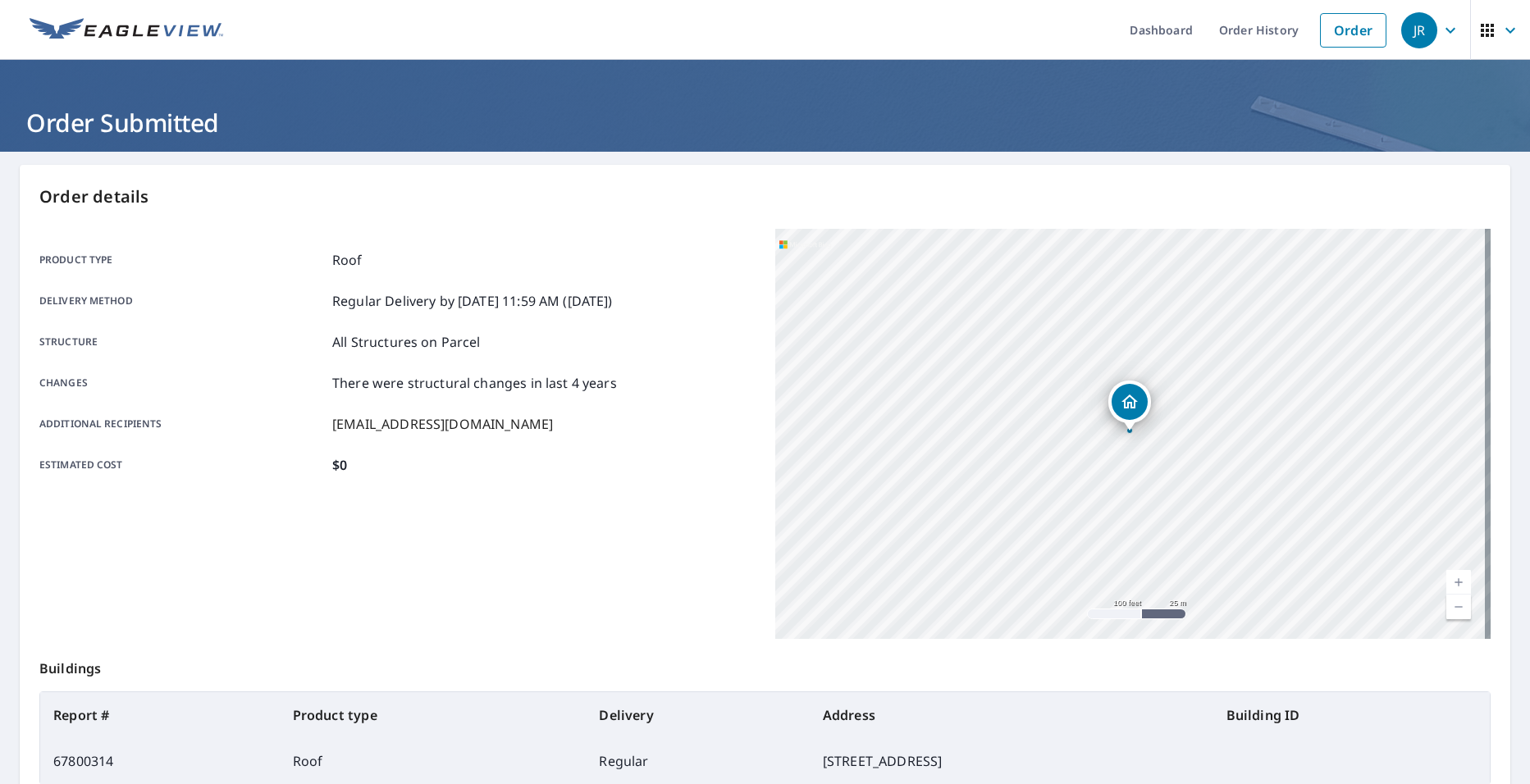
click at [390, 348] on p "All Structures on Parcel" at bounding box center [406, 342] width 148 height 20
